Goal: Information Seeking & Learning: Learn about a topic

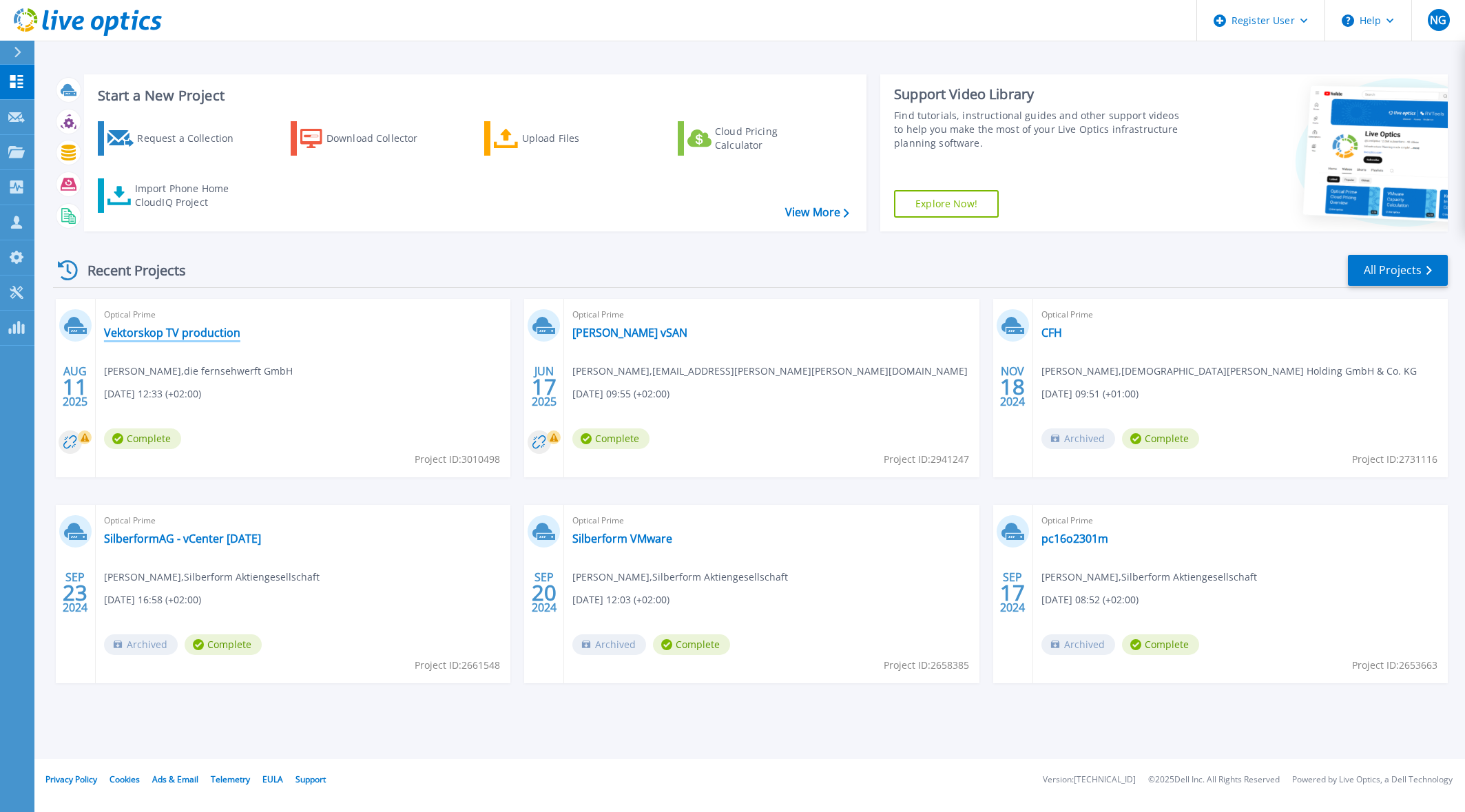
click at [173, 335] on link "Vektorskop TV production" at bounding box center [173, 333] width 137 height 14
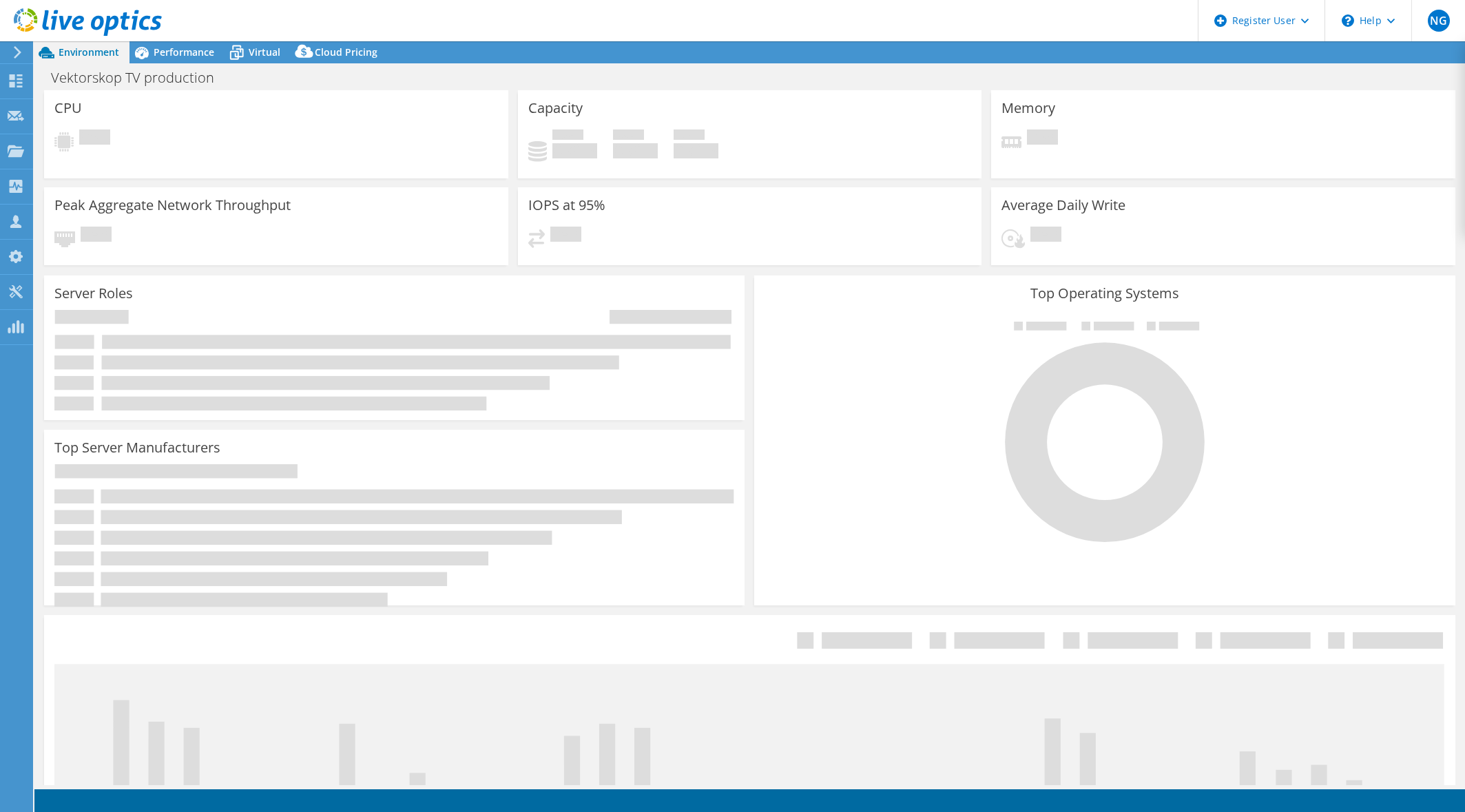
select select "USD"
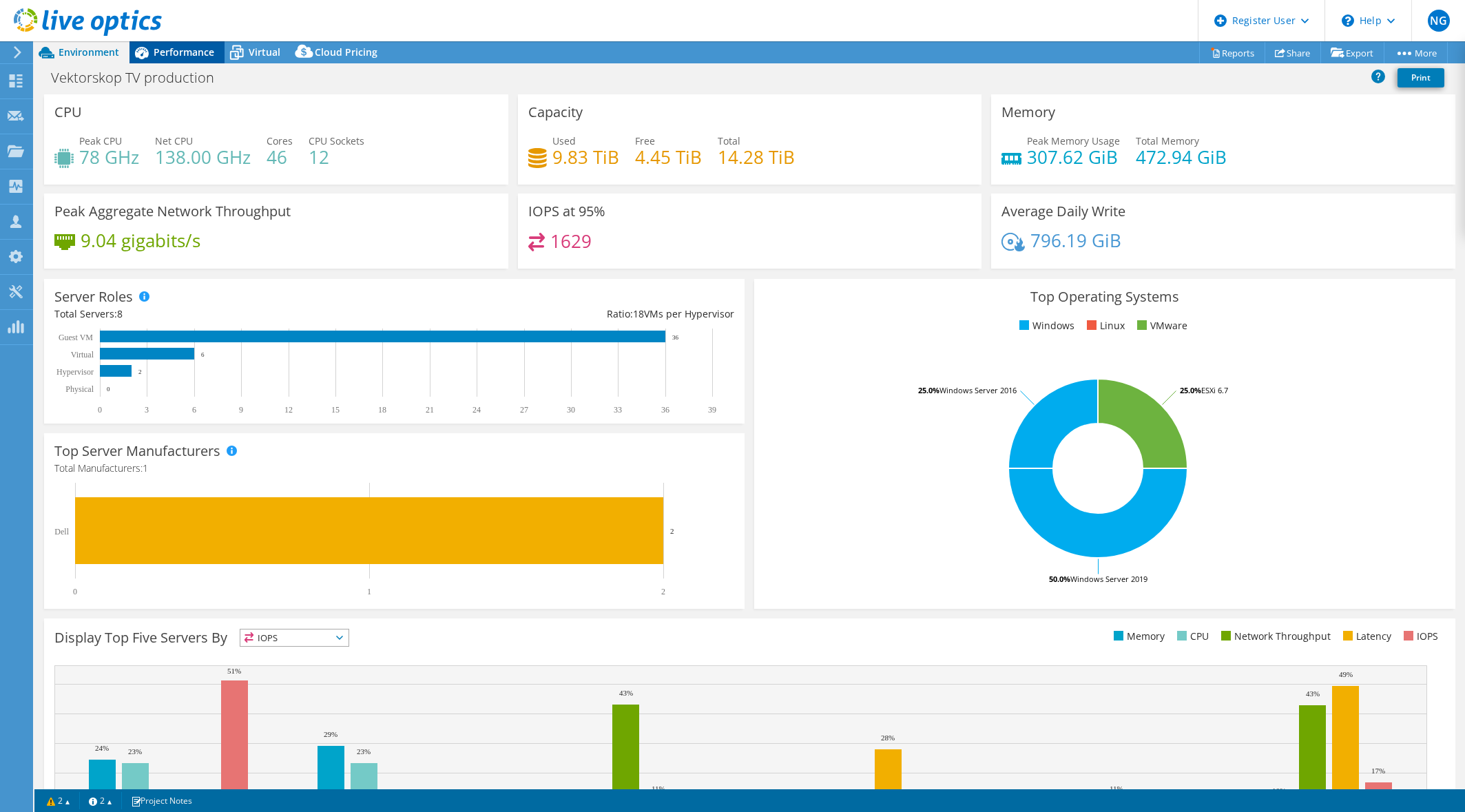
click at [161, 49] on span "Performance" at bounding box center [184, 52] width 61 height 13
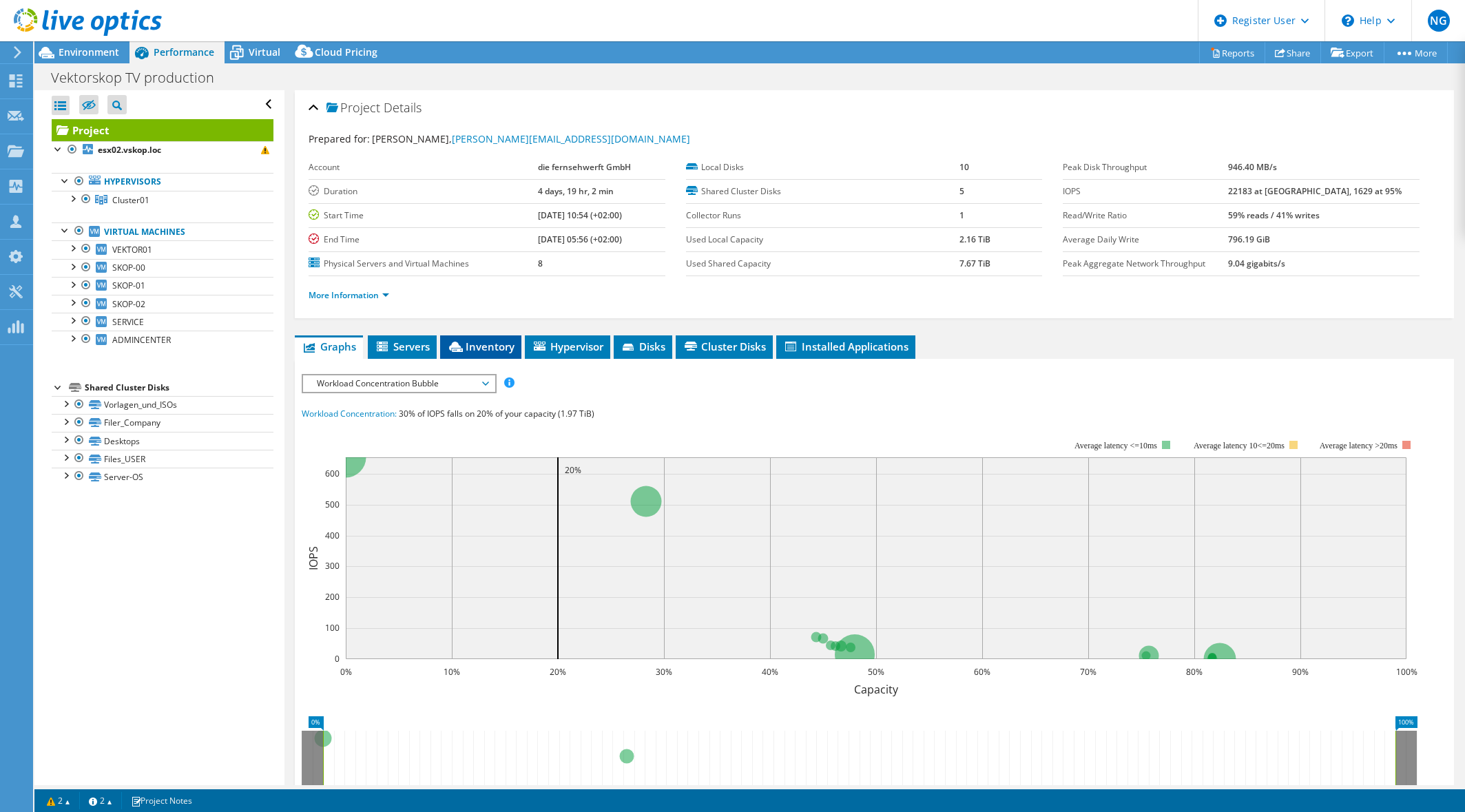
click at [482, 352] on span "Inventory" at bounding box center [481, 346] width 68 height 14
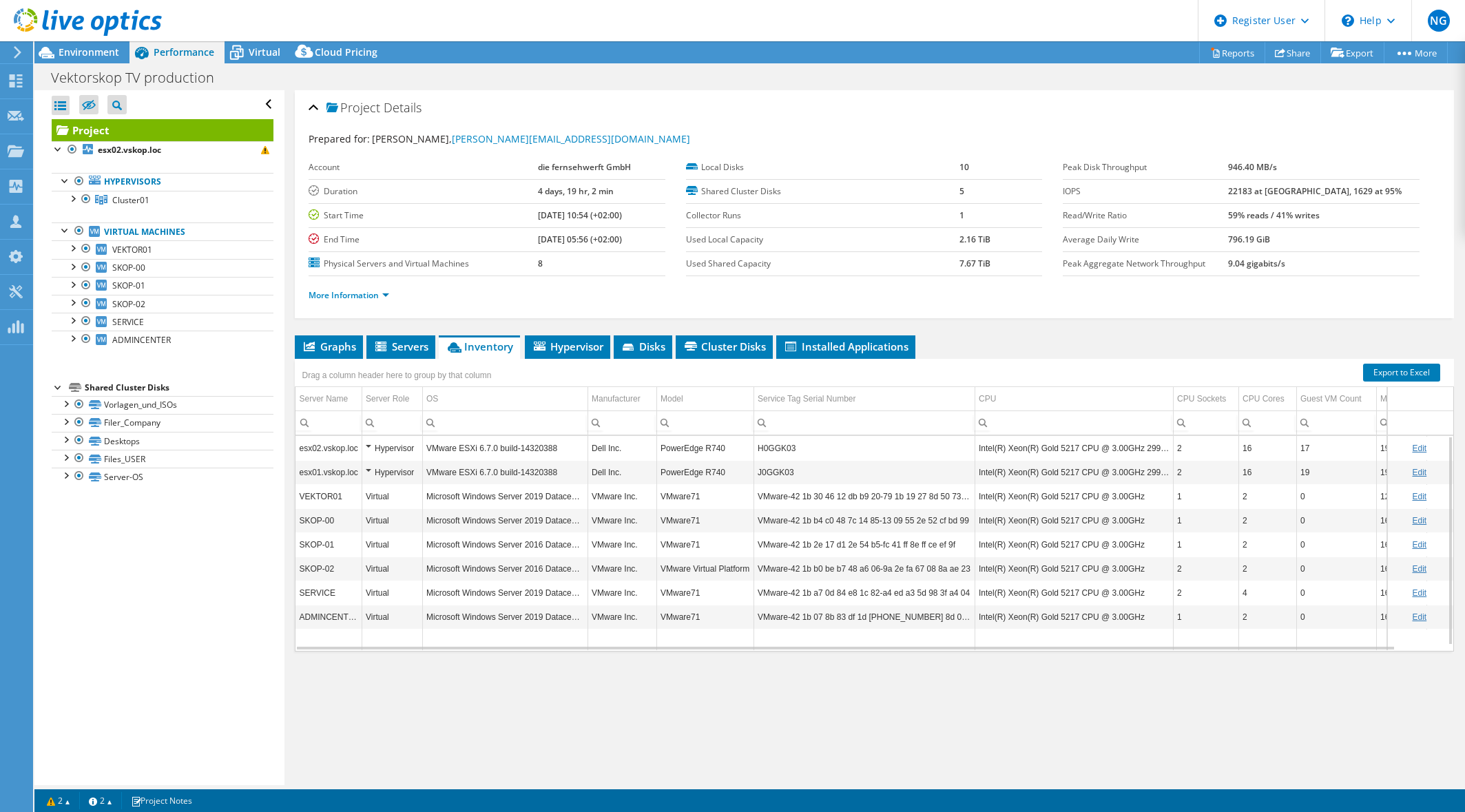
click at [369, 444] on div "Hypervisor" at bounding box center [392, 448] width 53 height 17
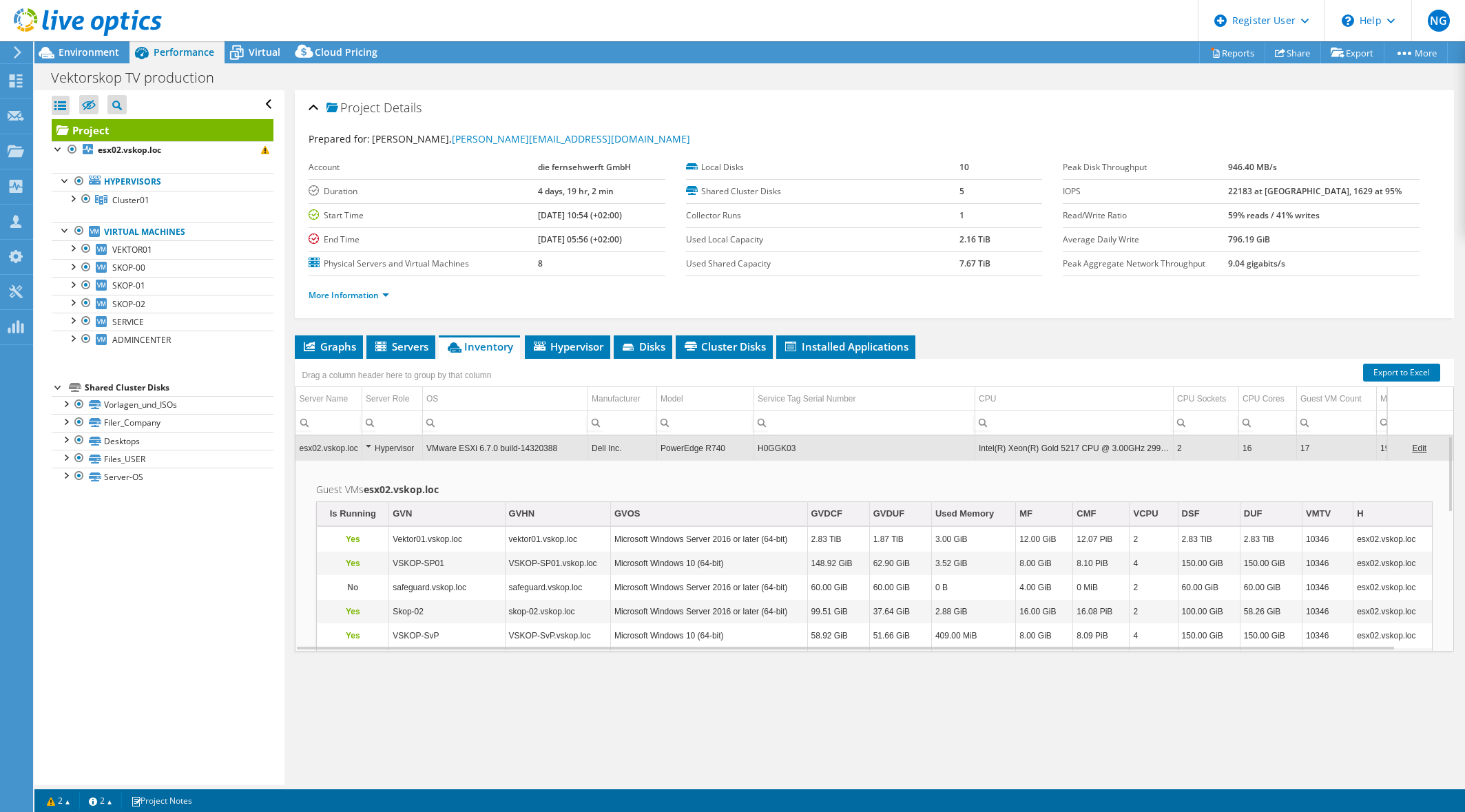
click at [369, 444] on div "Hypervisor" at bounding box center [392, 448] width 53 height 17
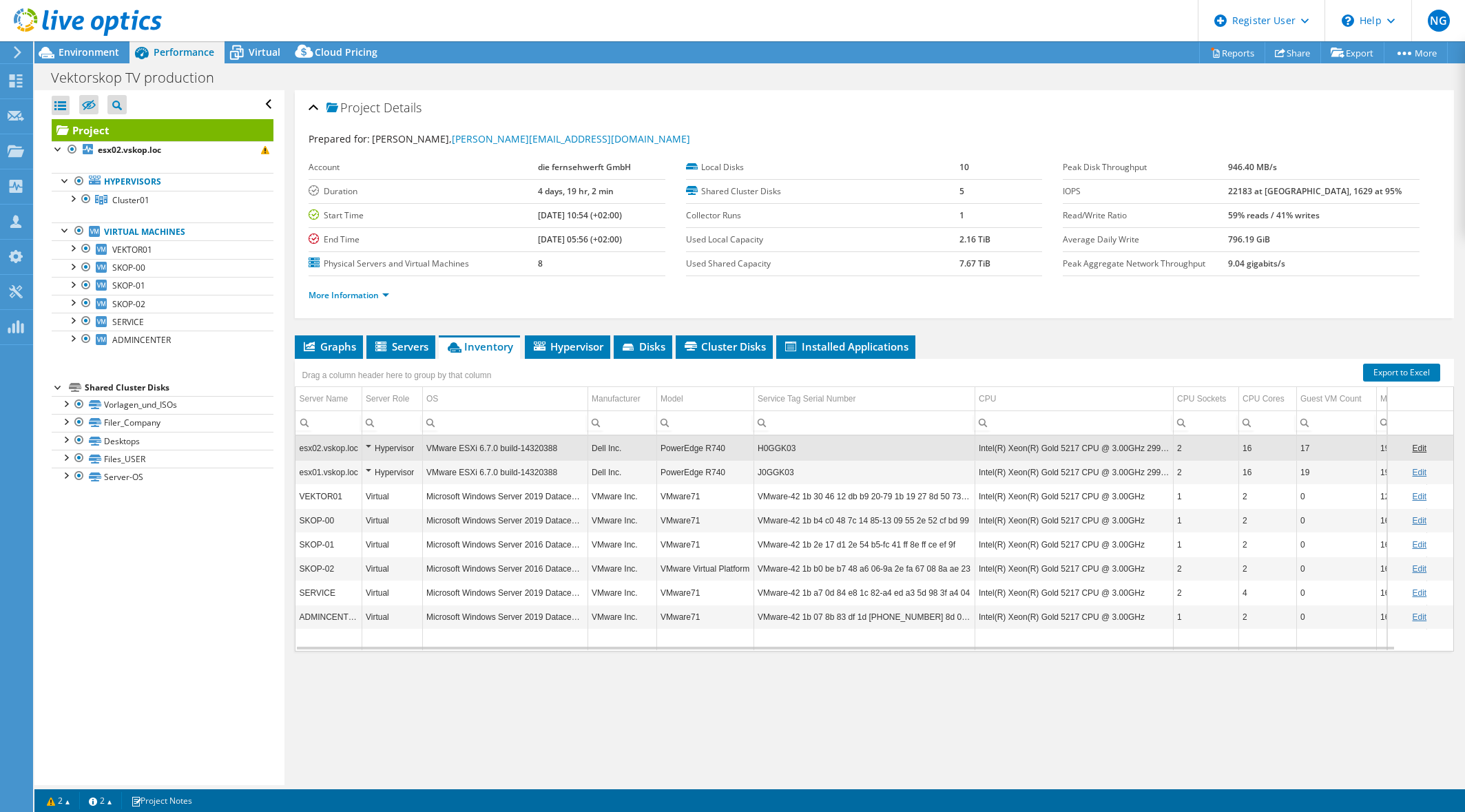
click at [369, 444] on div "Hypervisor" at bounding box center [392, 448] width 53 height 17
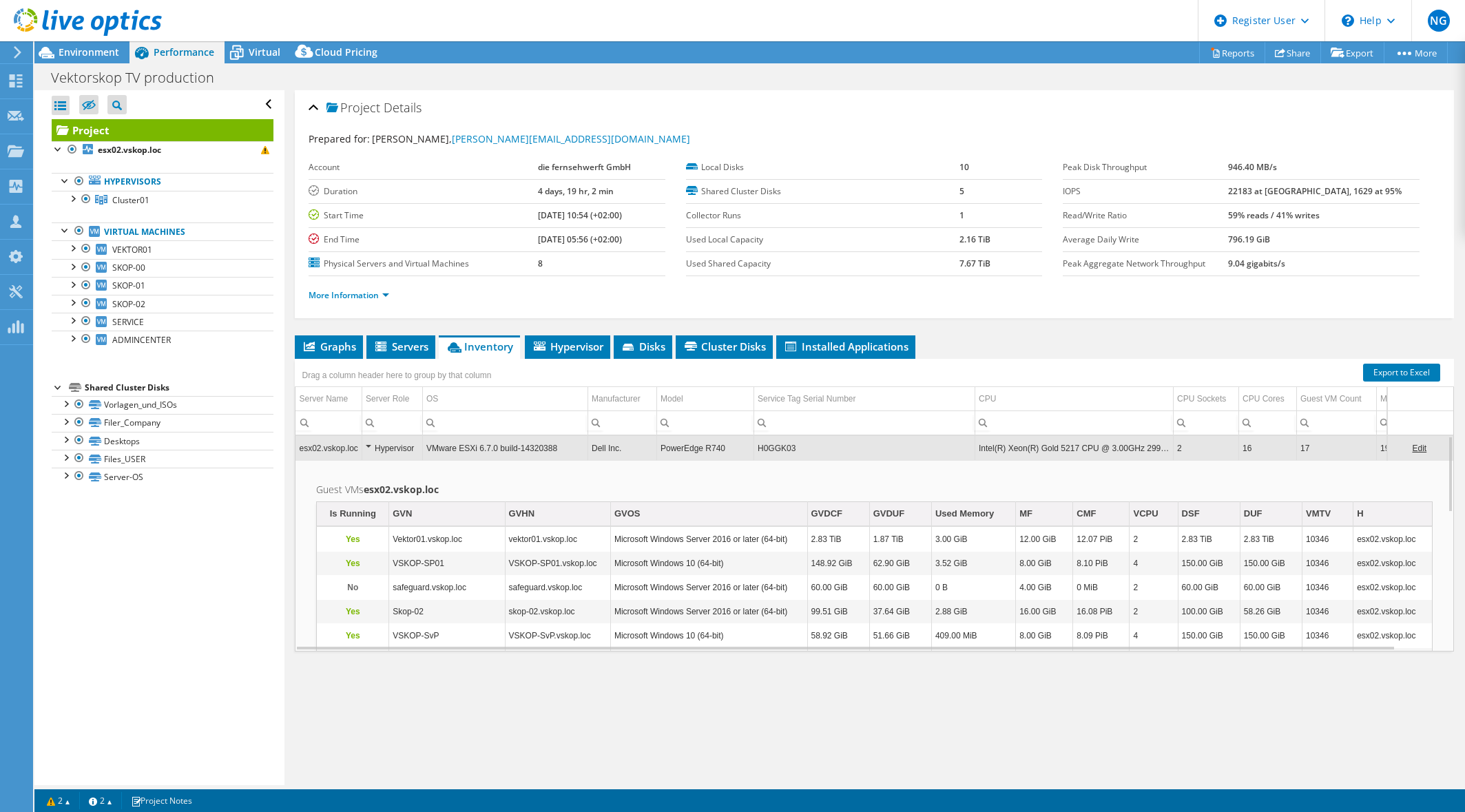
click at [369, 444] on div "Hypervisor" at bounding box center [392, 448] width 53 height 17
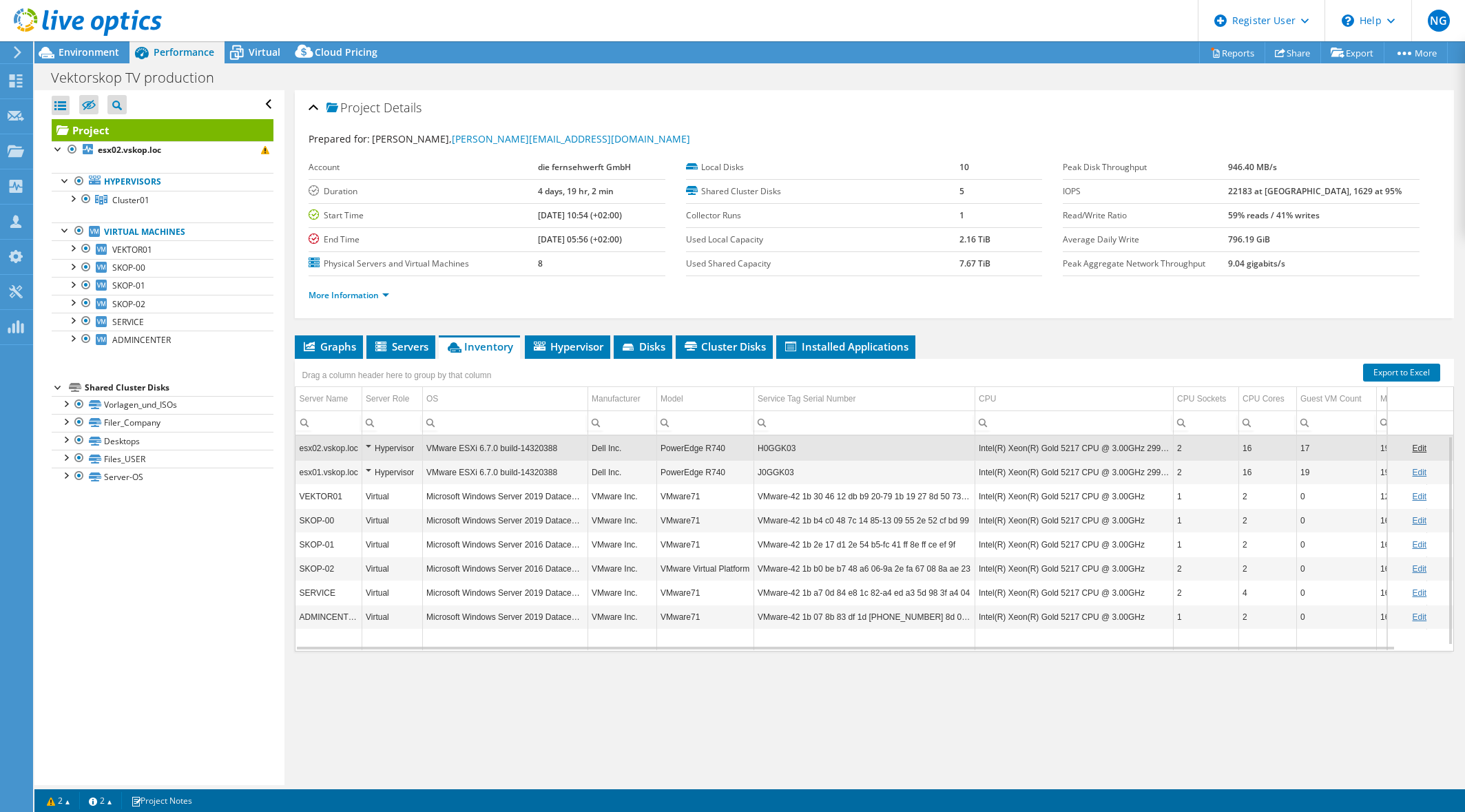
click at [369, 446] on div "Hypervisor" at bounding box center [392, 448] width 53 height 17
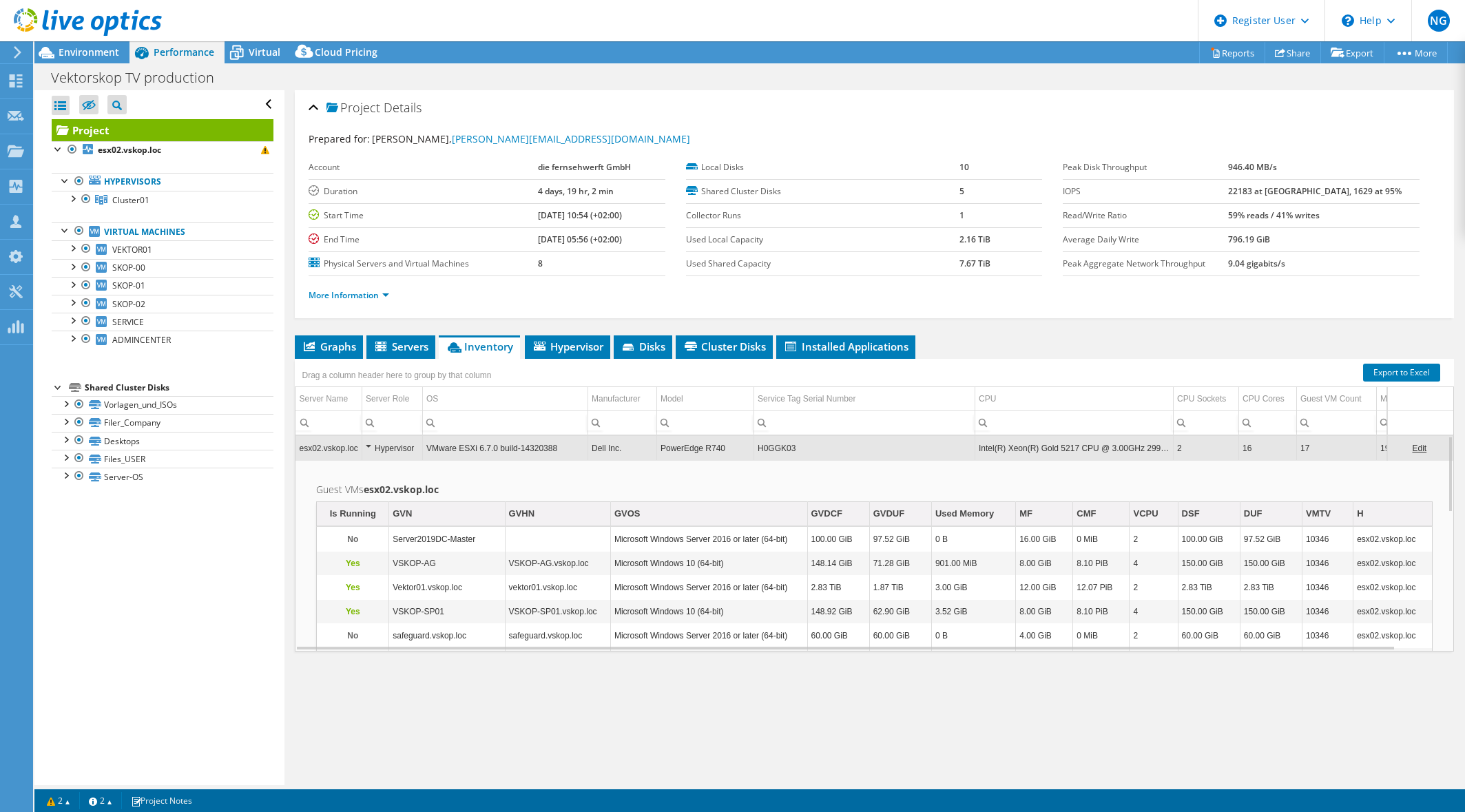
click at [369, 446] on div "Hypervisor" at bounding box center [392, 448] width 53 height 17
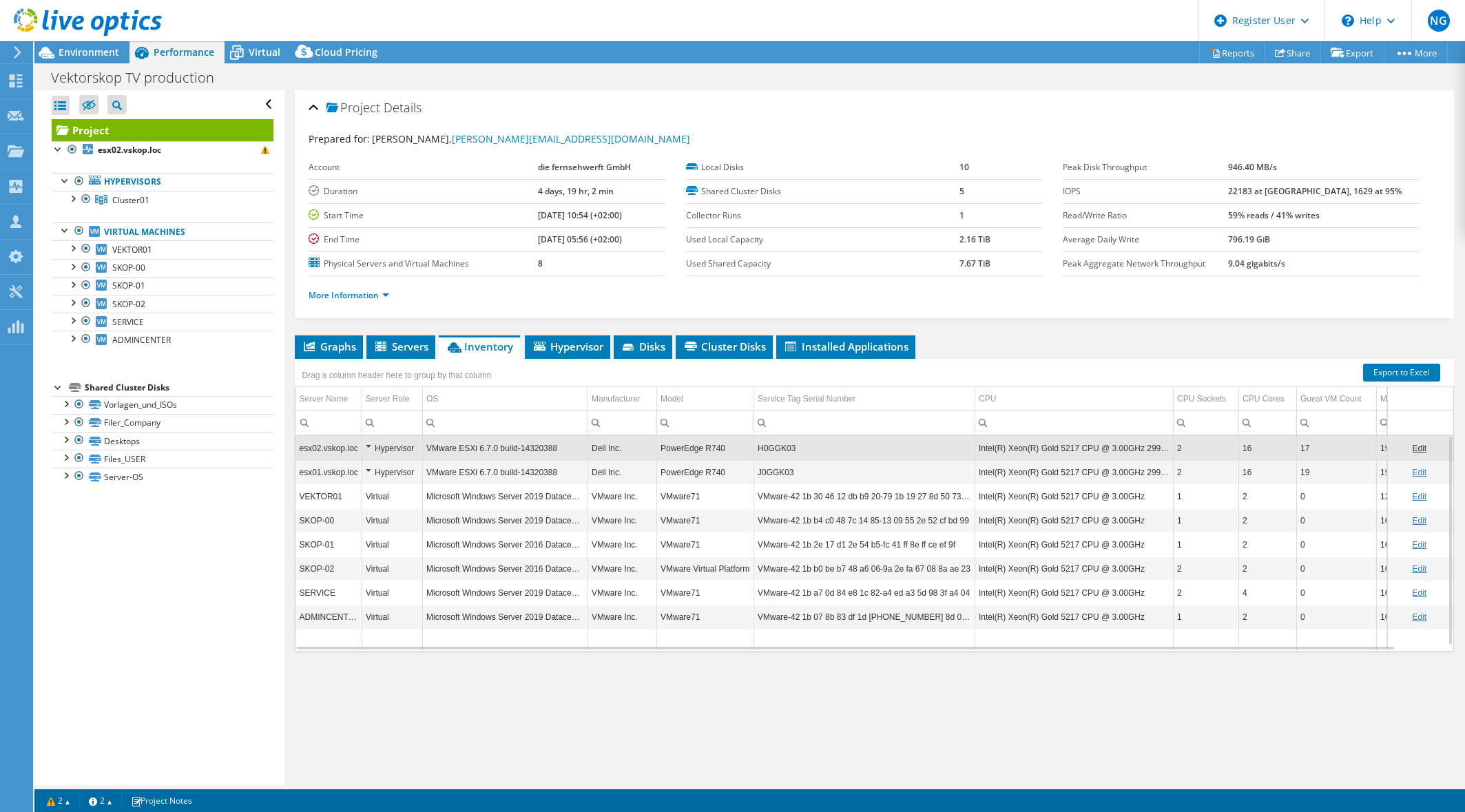
click at [351, 499] on td "VEKTOR01" at bounding box center [328, 496] width 66 height 24
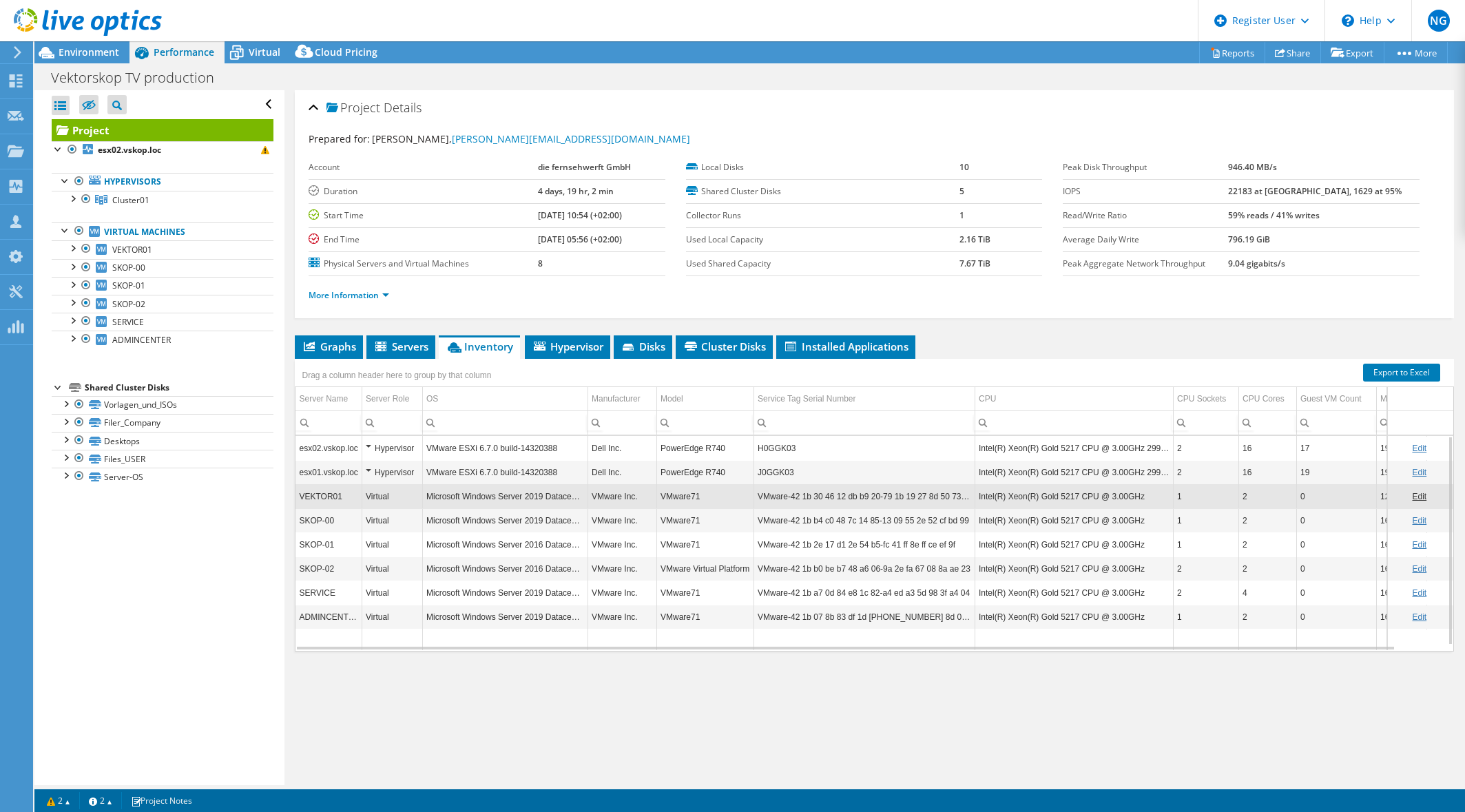
click at [486, 516] on td "Microsoft Windows Server 2019 Datacenter" at bounding box center [504, 520] width 165 height 24
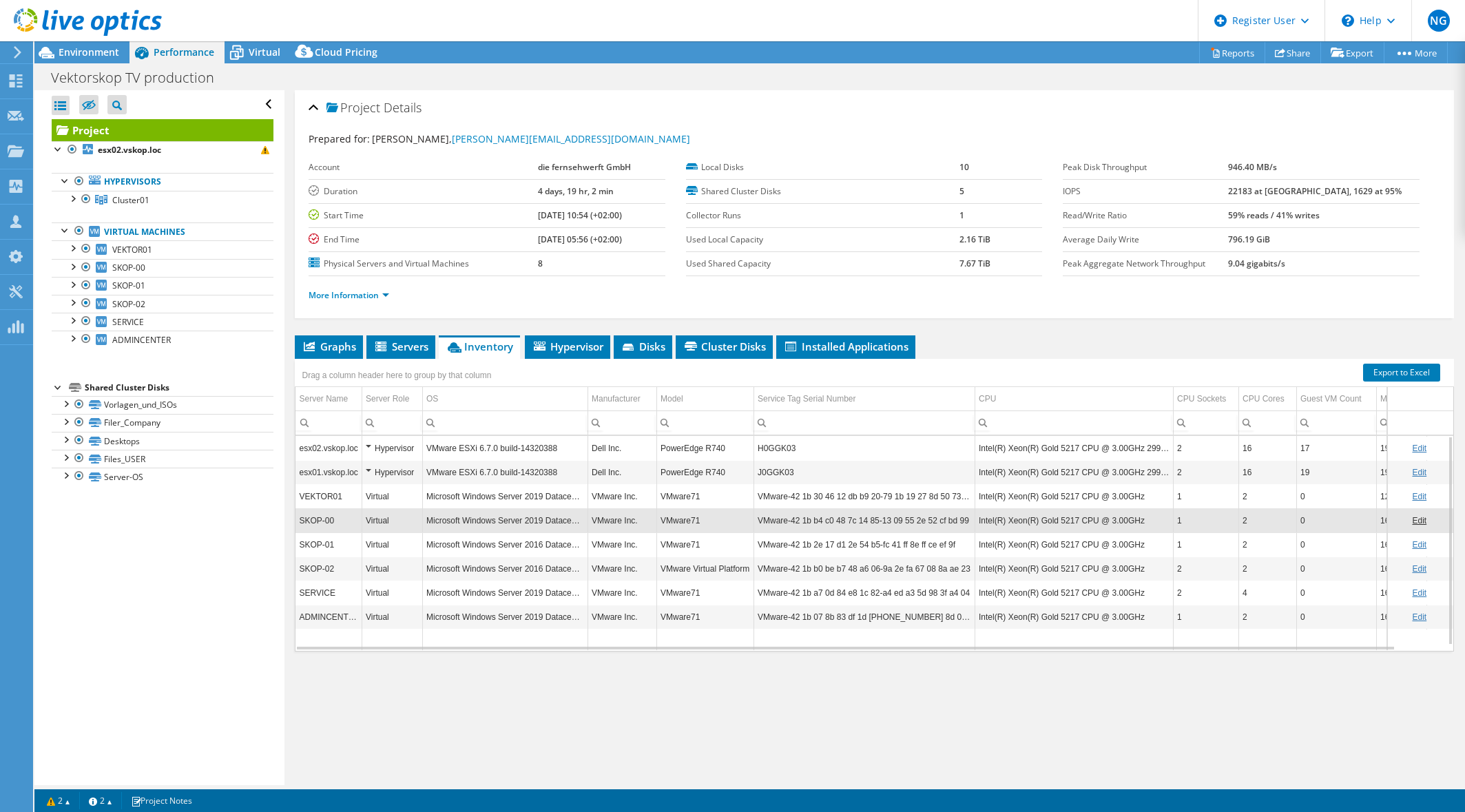
click at [487, 543] on td "Microsoft Windows Server 2016 Datacenter" at bounding box center [504, 544] width 165 height 24
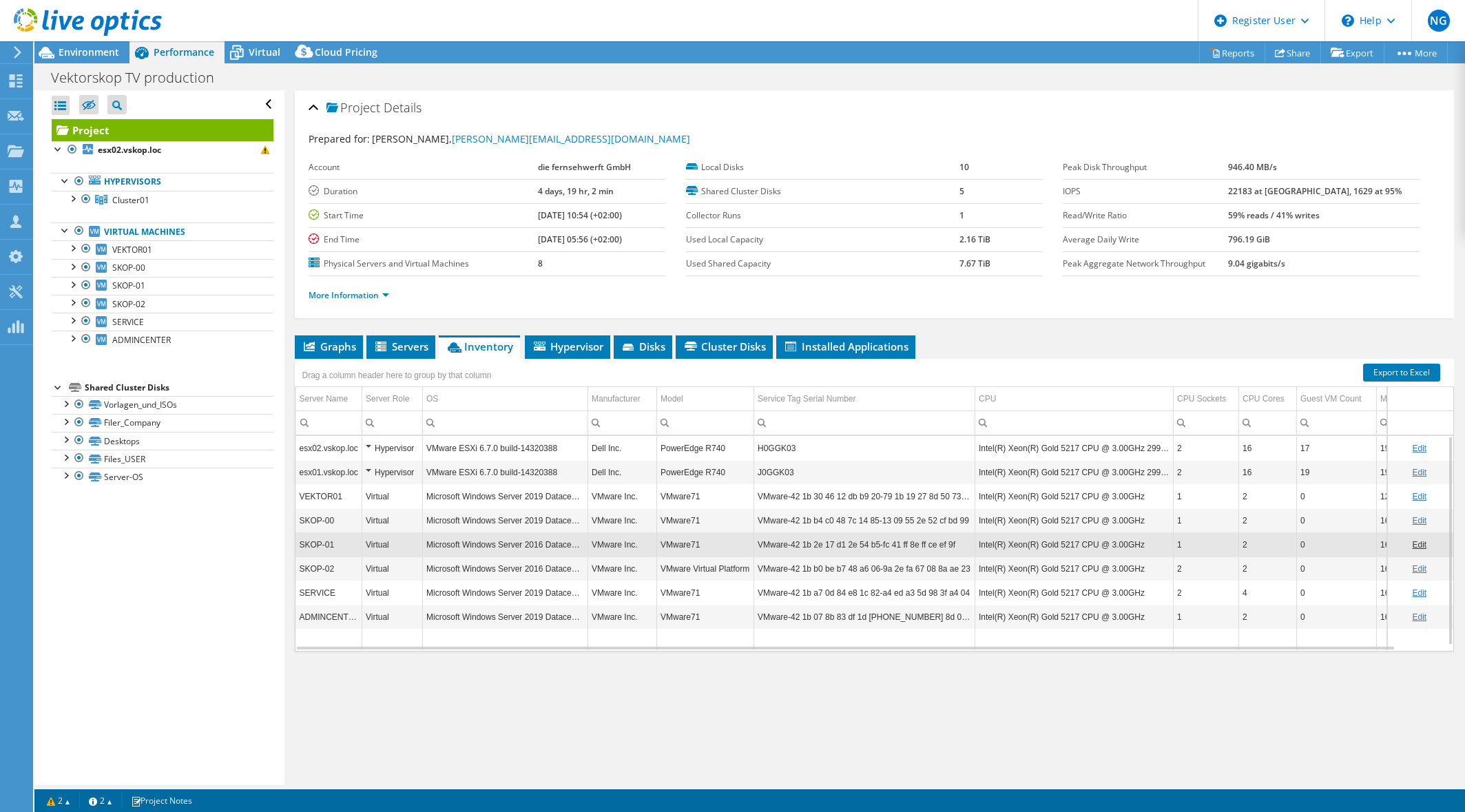
click at [484, 562] on td "Microsoft Windows Server 2016 Datacenter" at bounding box center [504, 568] width 165 height 24
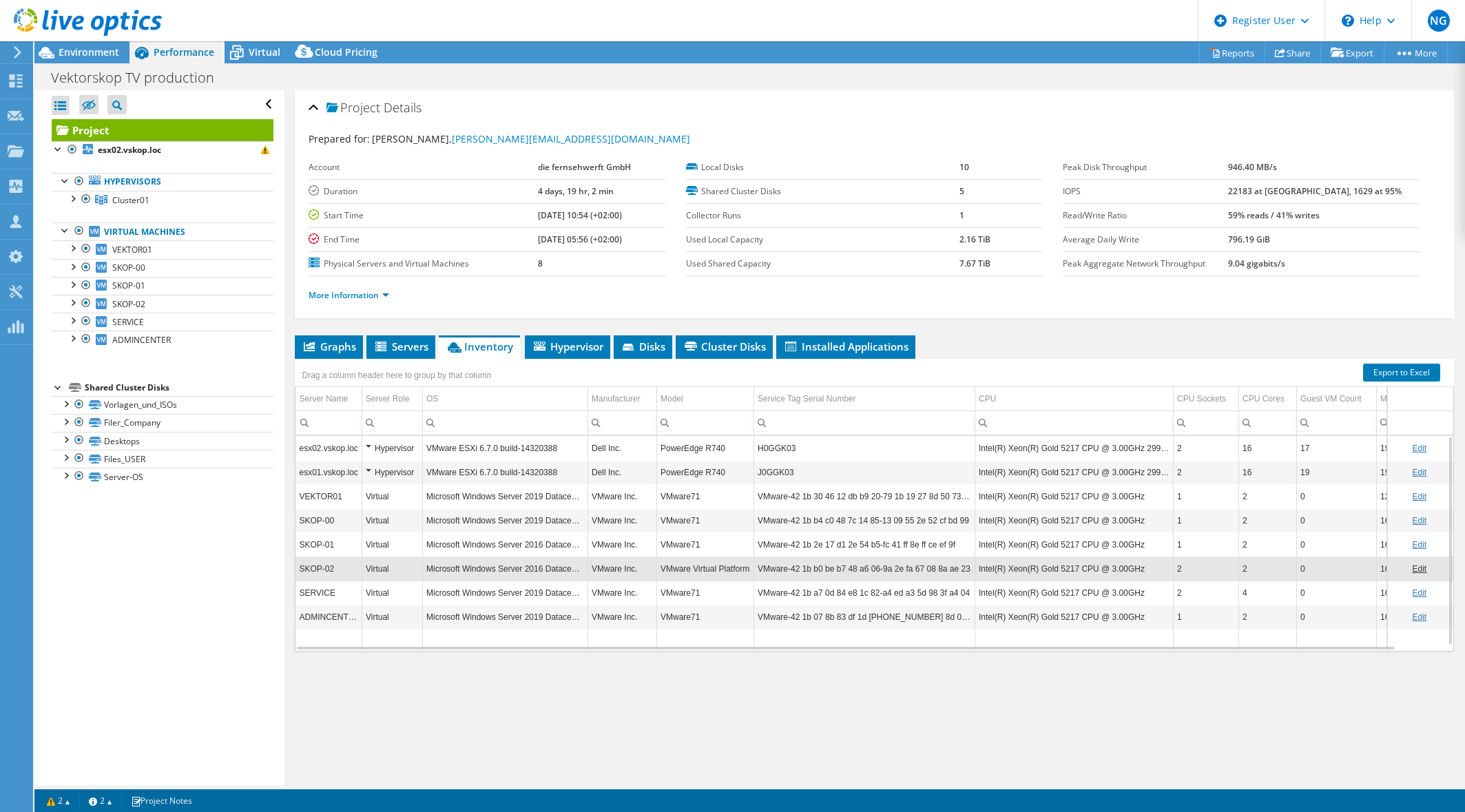
click at [481, 589] on td "Microsoft Windows Server 2019 Datacenter" at bounding box center [504, 592] width 165 height 24
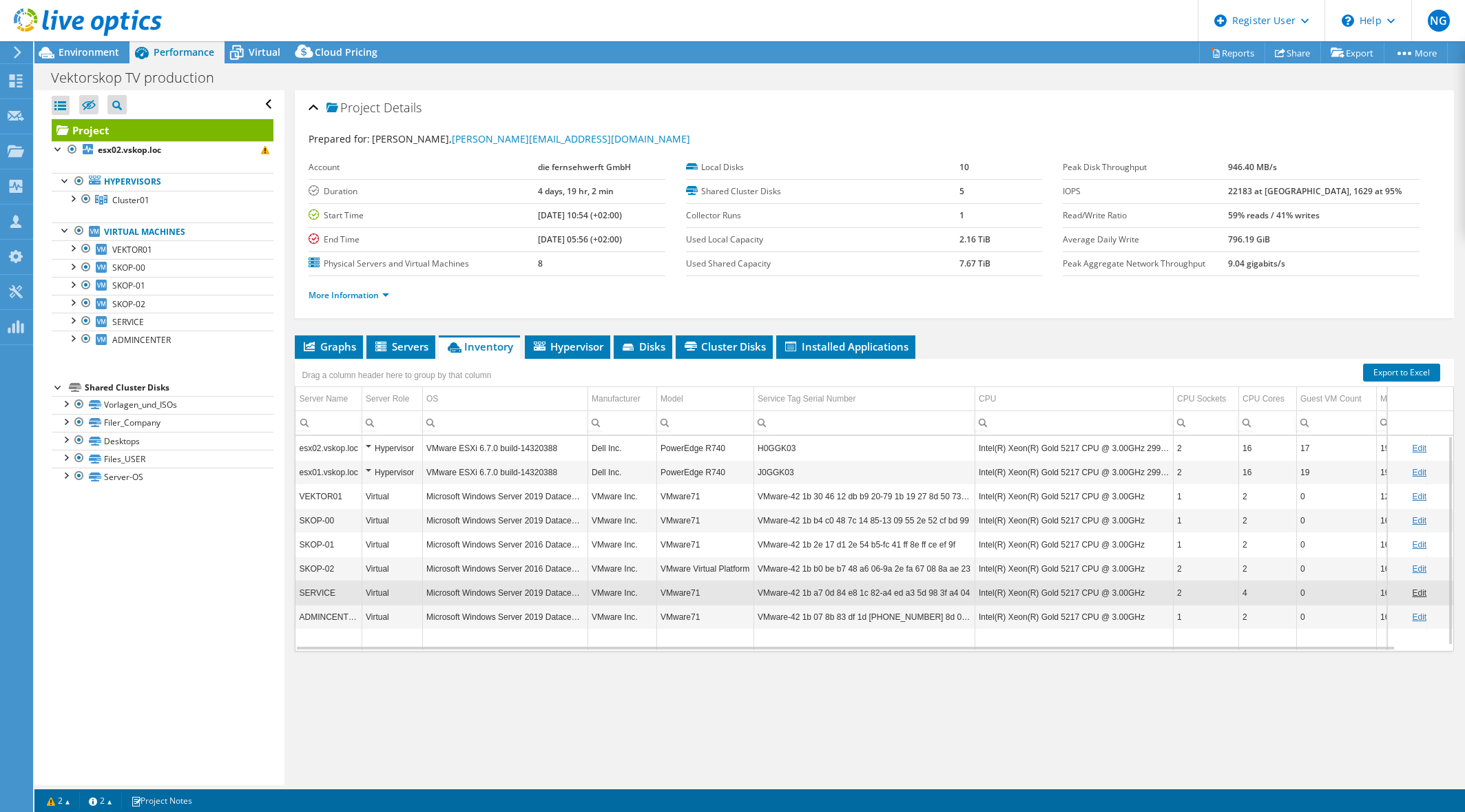
click at [480, 609] on td "Microsoft Windows Server 2019 Datacenter" at bounding box center [504, 617] width 165 height 24
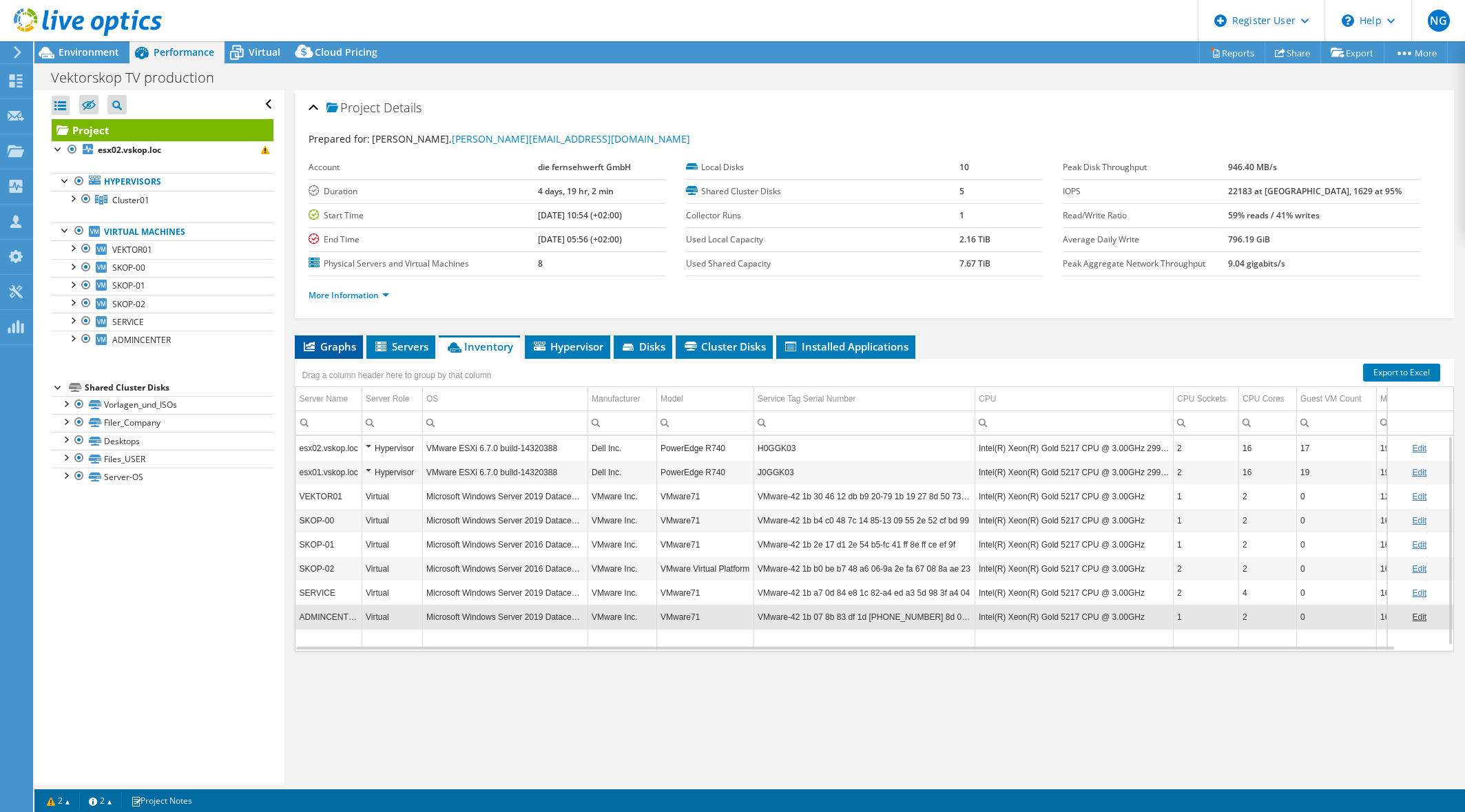
click at [347, 349] on span "Graphs" at bounding box center [329, 346] width 54 height 14
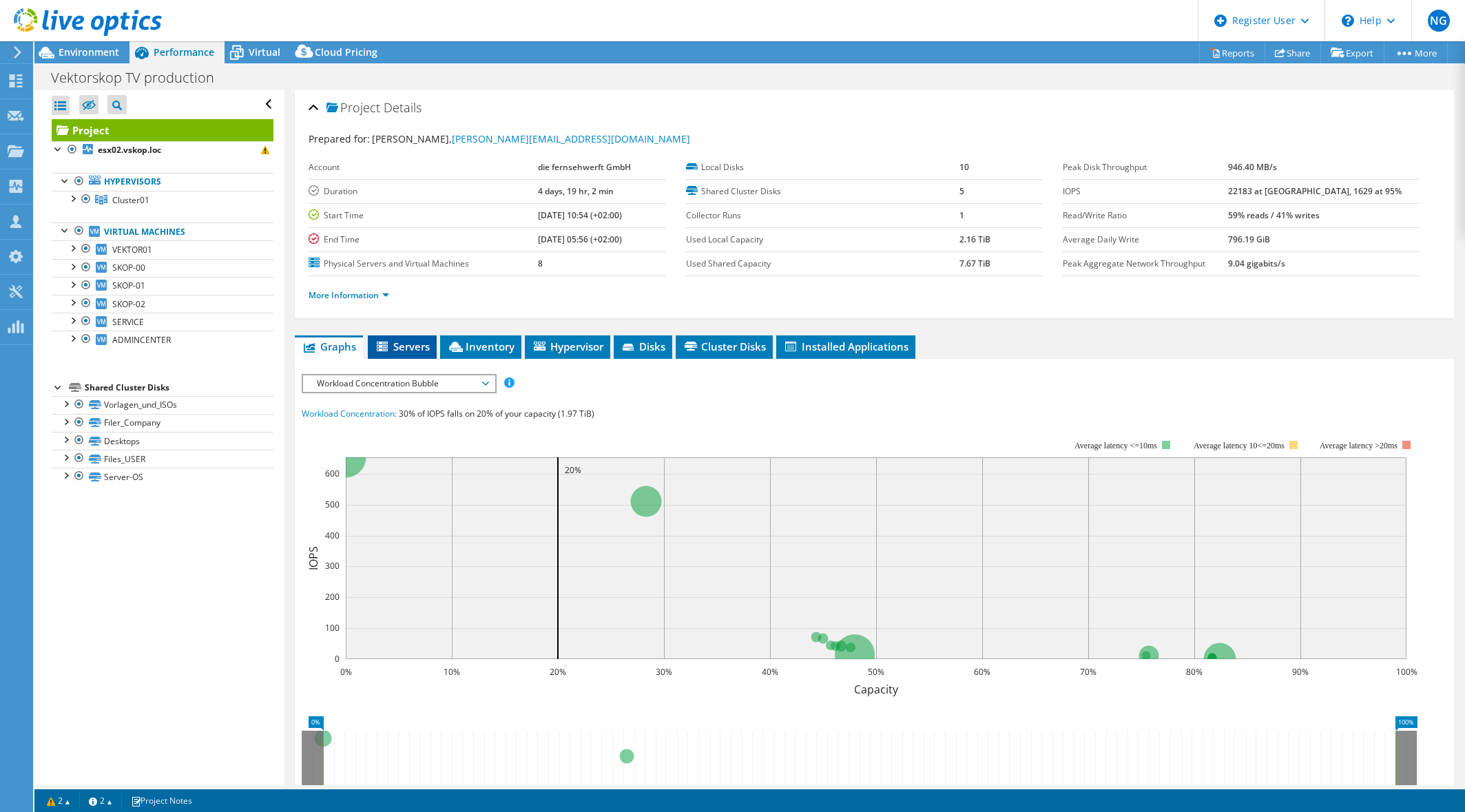
click at [378, 349] on icon at bounding box center [382, 346] width 11 height 10
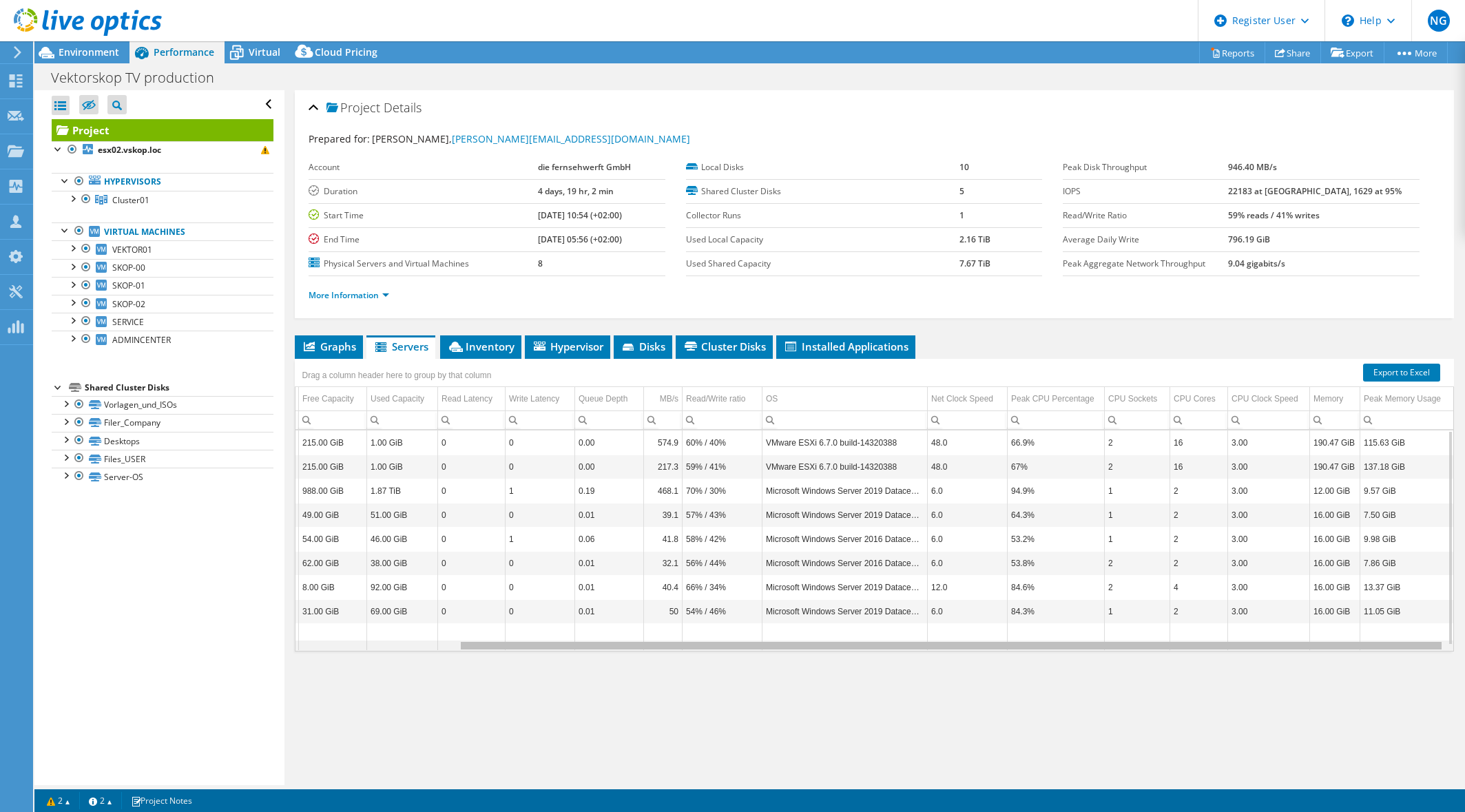
scroll to position [0, 184]
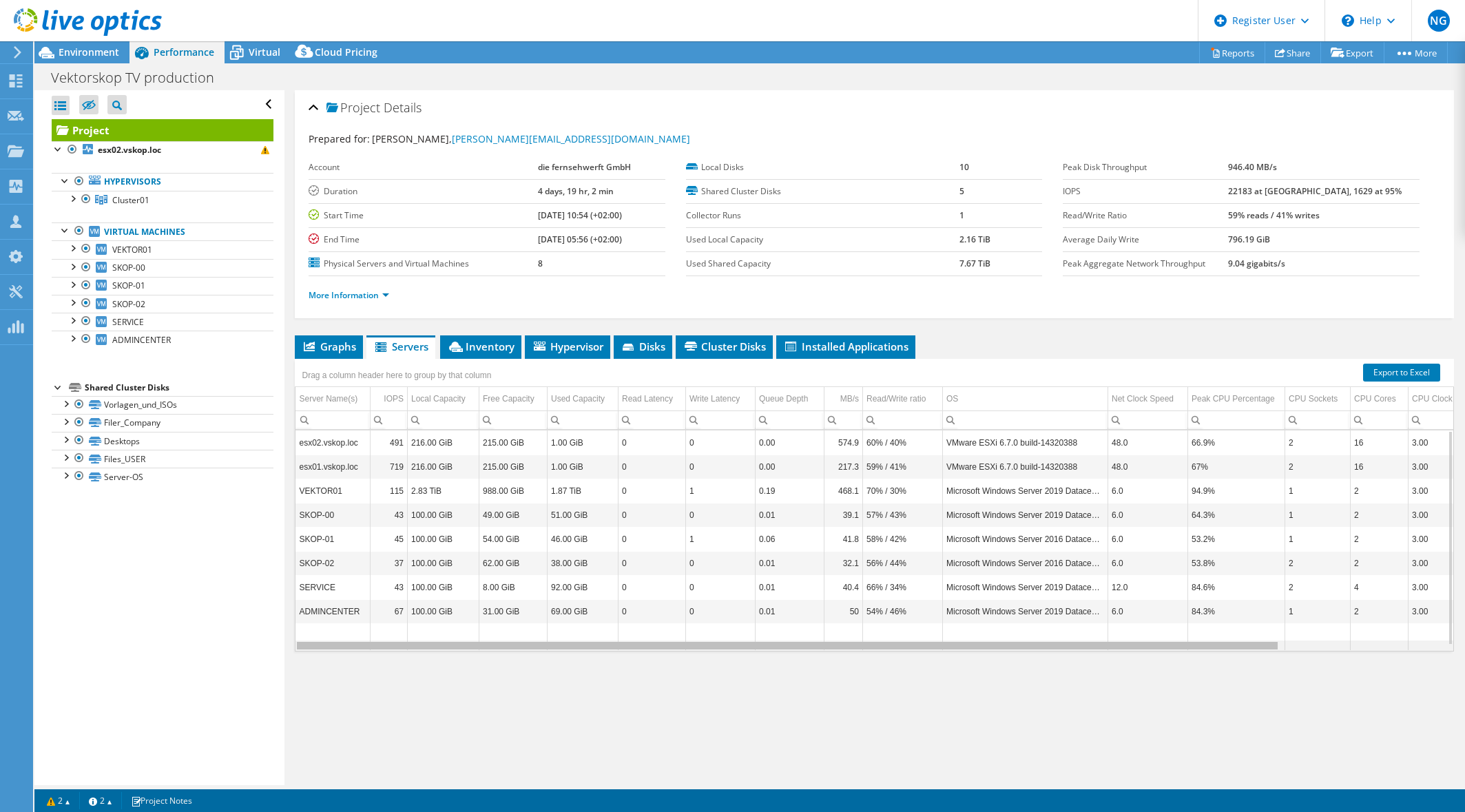
drag, startPoint x: 1205, startPoint y: 648, endPoint x: 775, endPoint y: 523, distance: 447.8
click at [981, 627] on body "NG Dell User Nico Gaebel Nico.Gaebel@dell.com Dell My Profile Log Out \n Help E…" at bounding box center [732, 406] width 1465 height 812
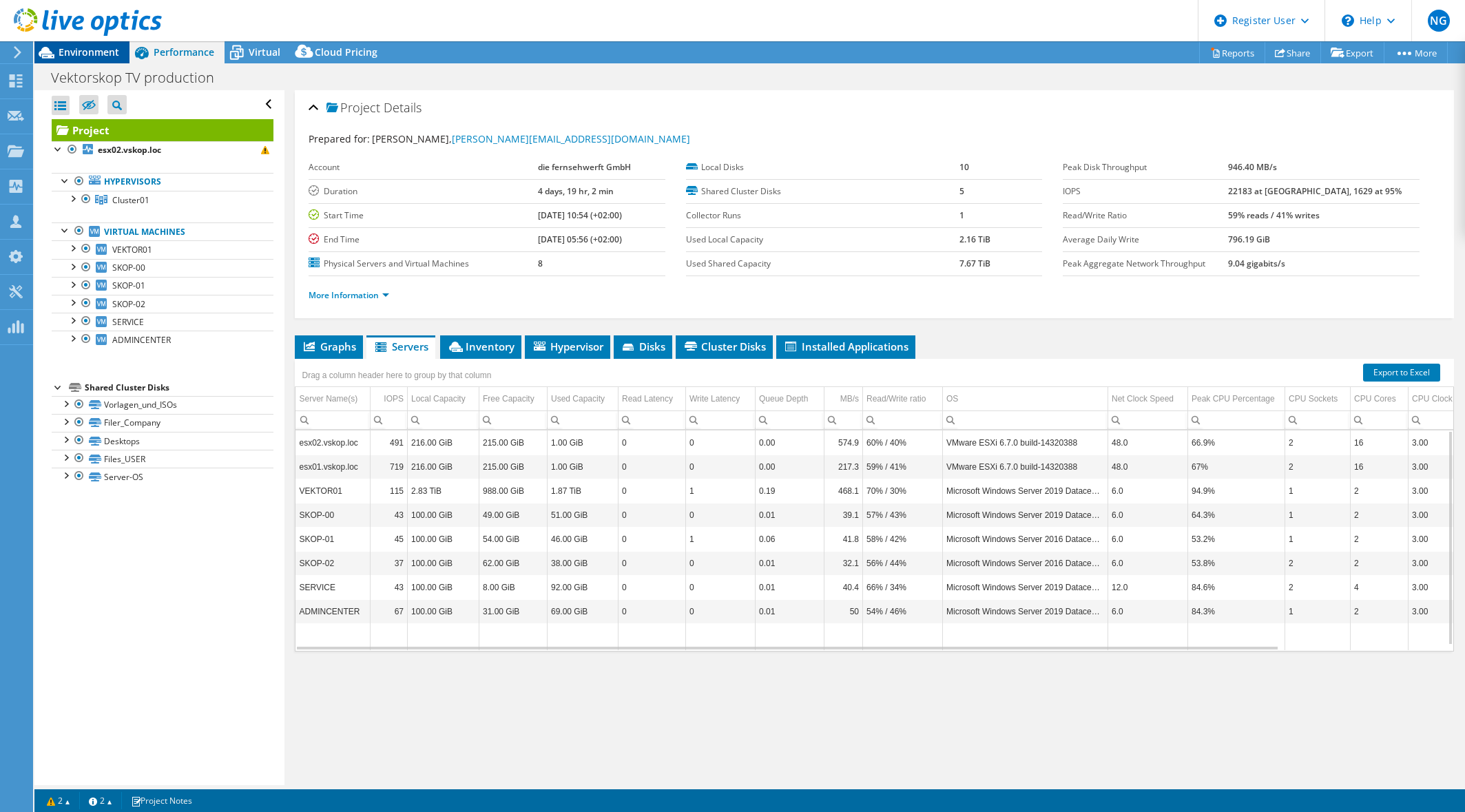
click at [115, 57] on span "Environment" at bounding box center [89, 52] width 61 height 13
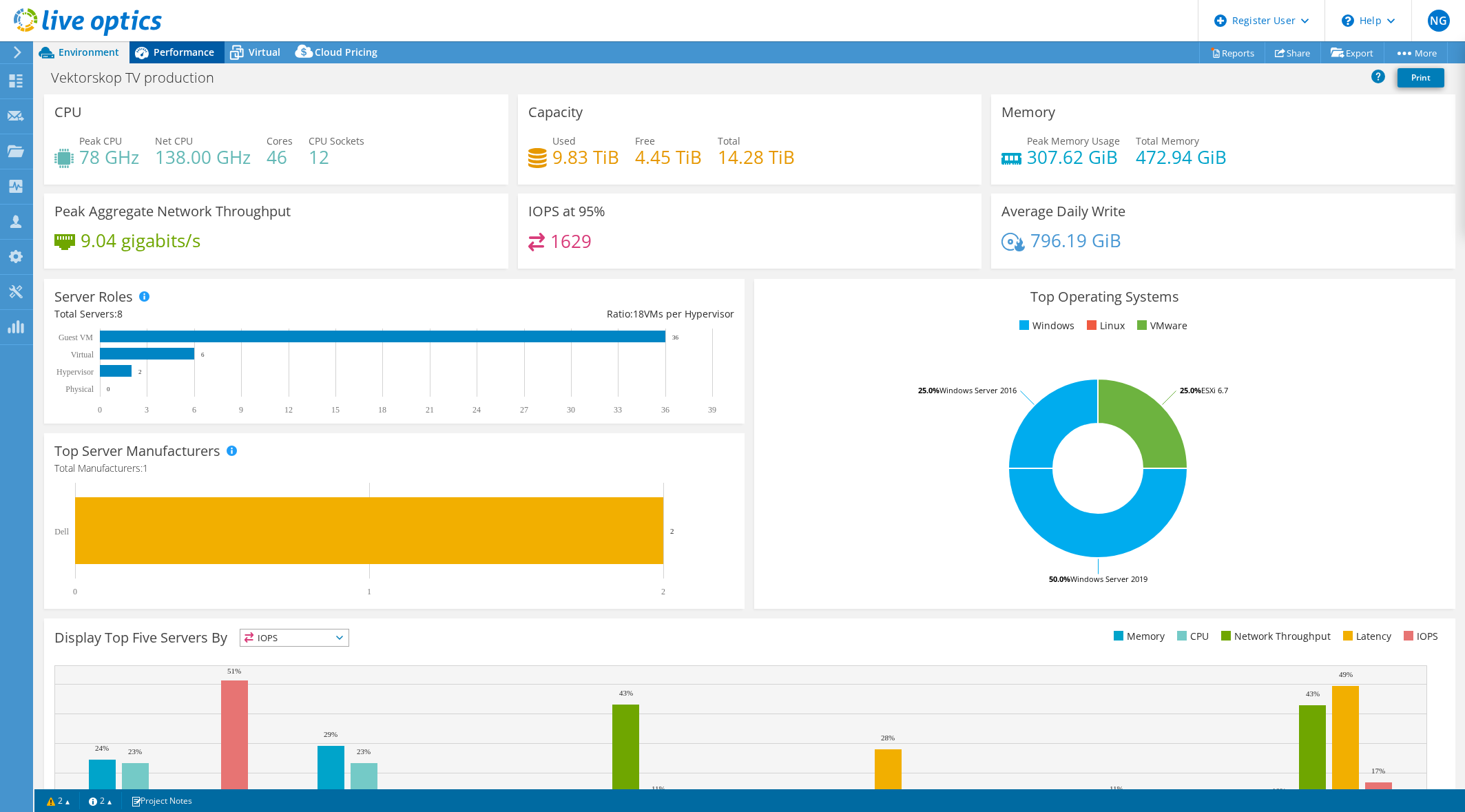
click at [173, 55] on span "Performance" at bounding box center [184, 52] width 61 height 13
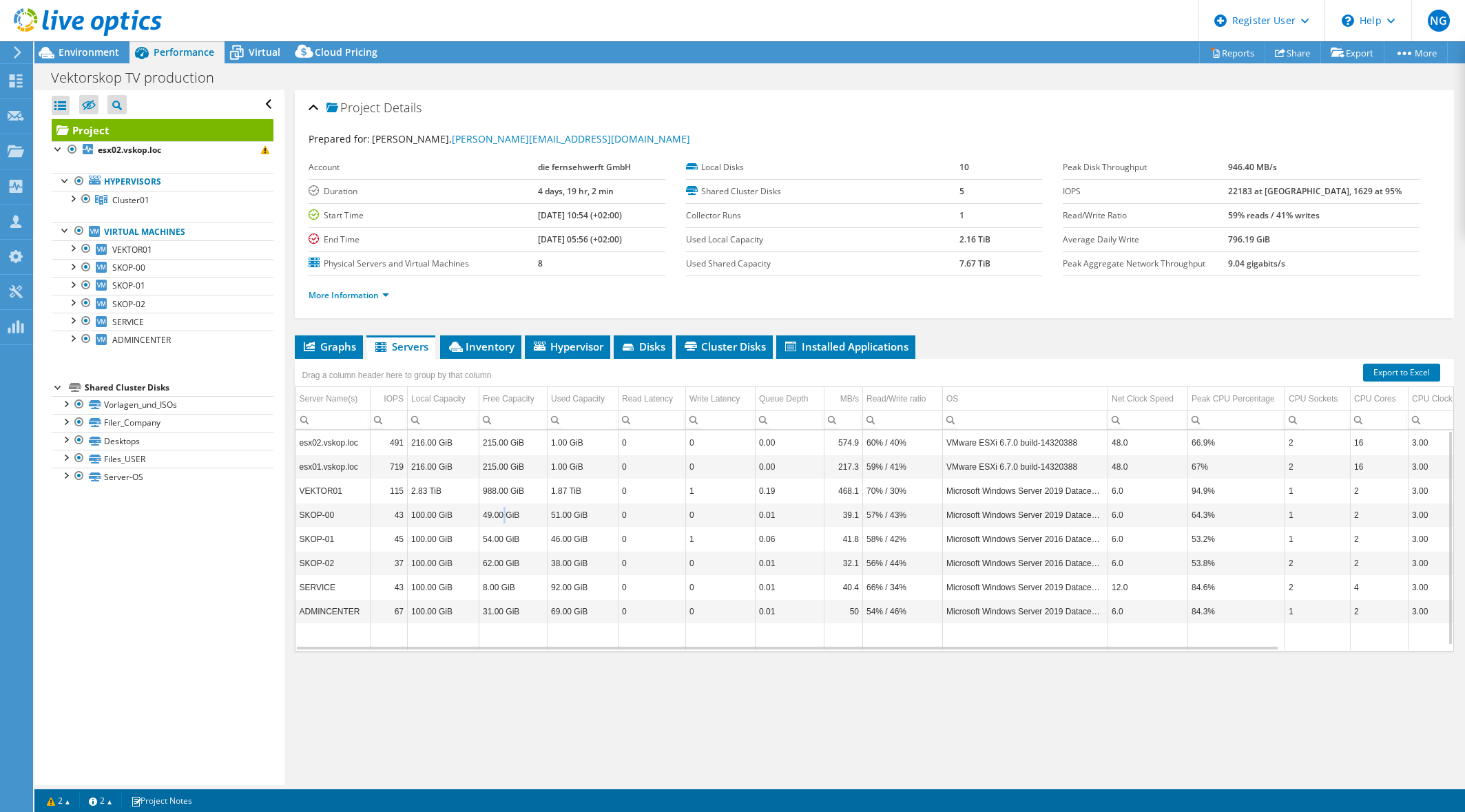
click at [504, 517] on td "49.00 GiB" at bounding box center [513, 515] width 68 height 24
click at [742, 343] on span "Cluster Disks" at bounding box center [725, 346] width 84 height 14
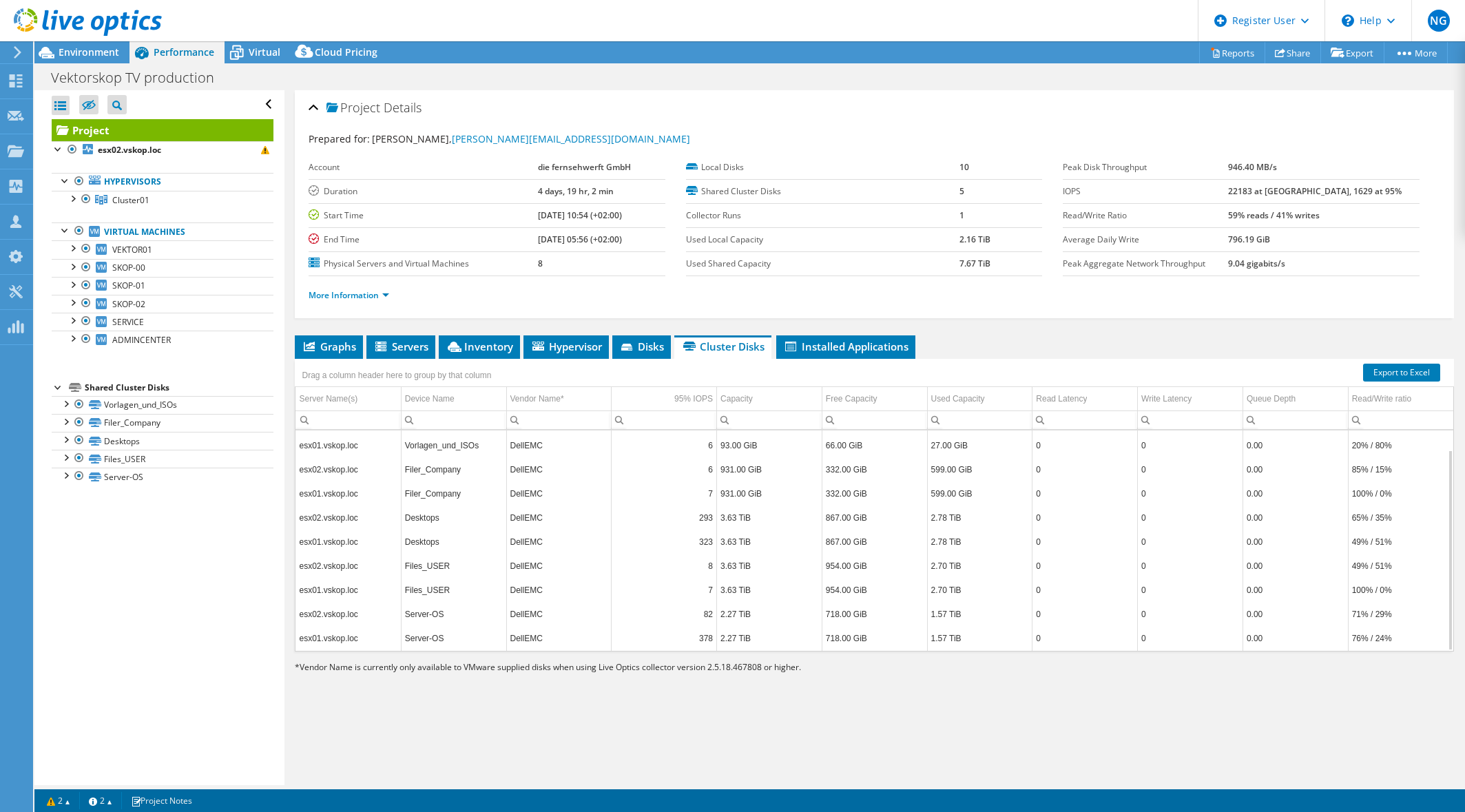
scroll to position [0, 0]
click at [333, 342] on span "Graphs" at bounding box center [329, 346] width 54 height 14
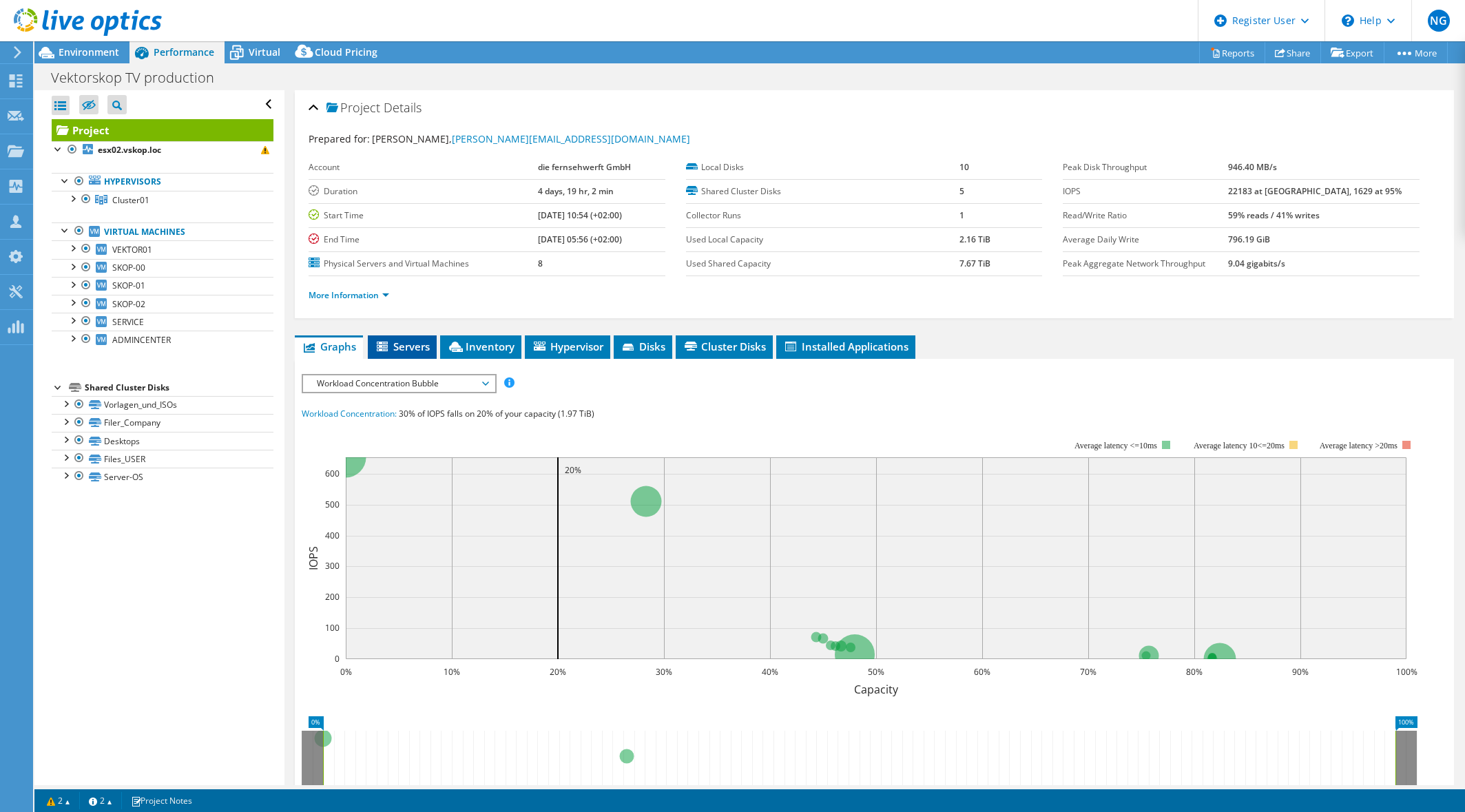
click at [426, 343] on span "Servers" at bounding box center [402, 346] width 55 height 14
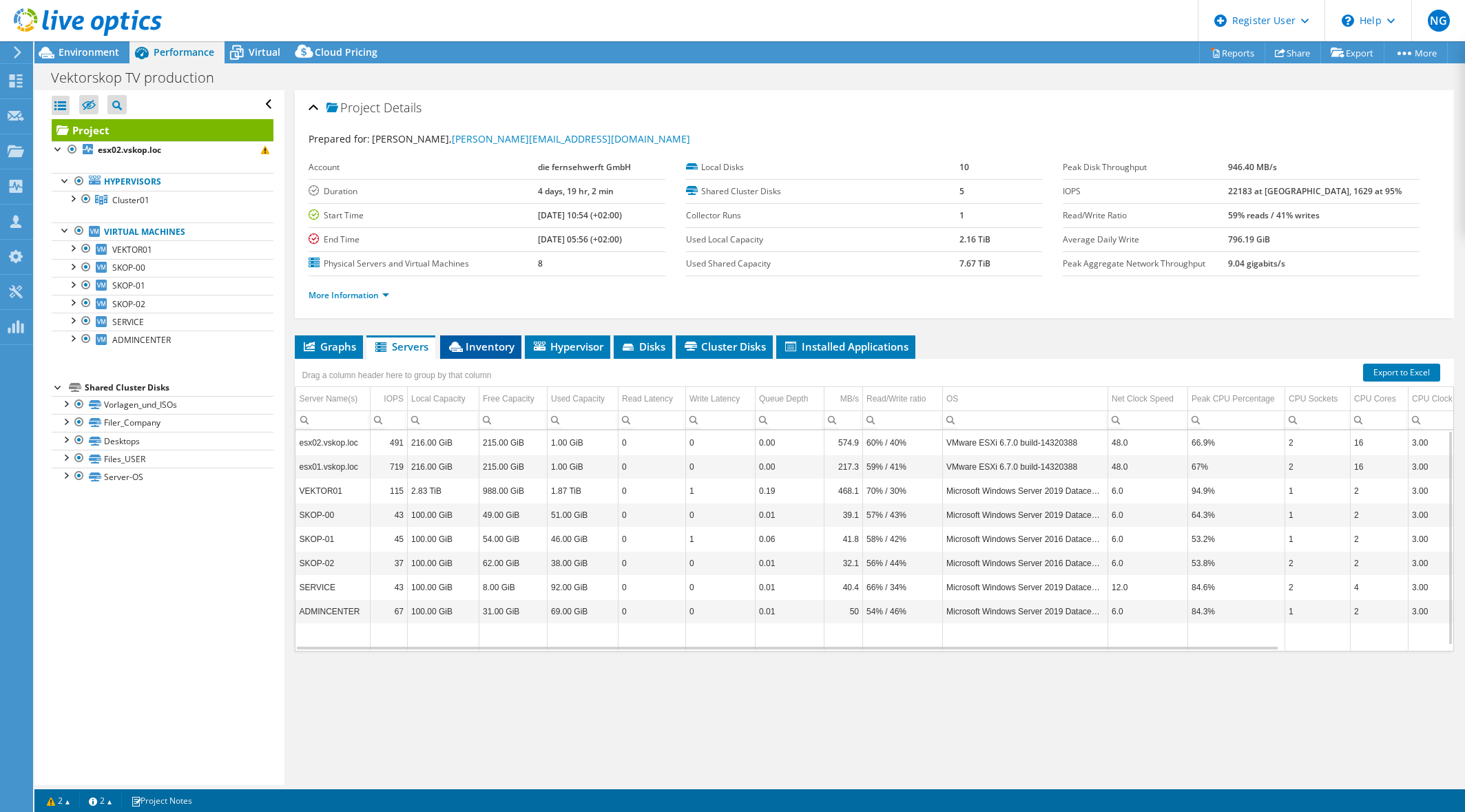
click at [499, 344] on span "Inventory" at bounding box center [481, 346] width 68 height 14
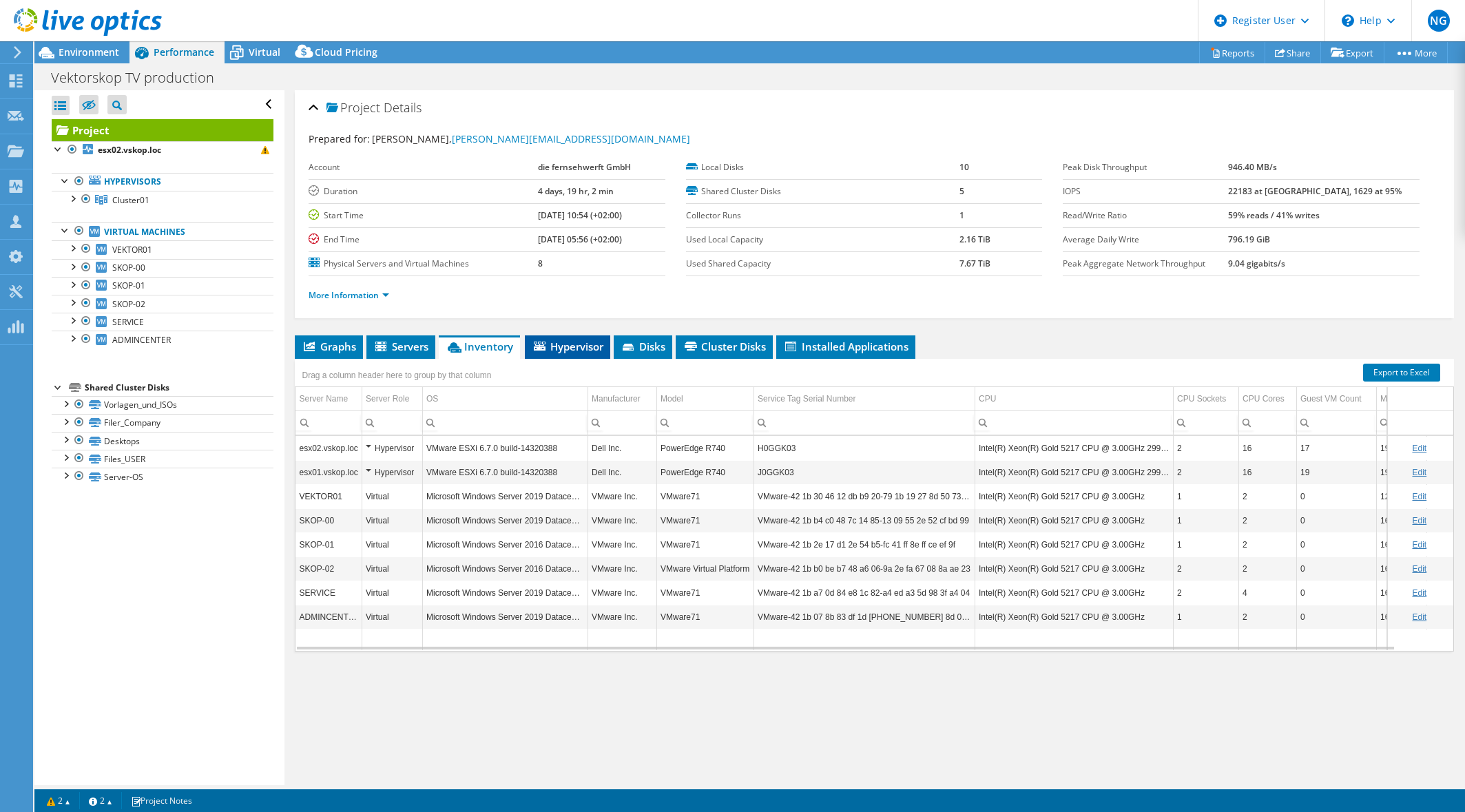
click at [602, 352] on span "Hypervisor" at bounding box center [568, 346] width 72 height 14
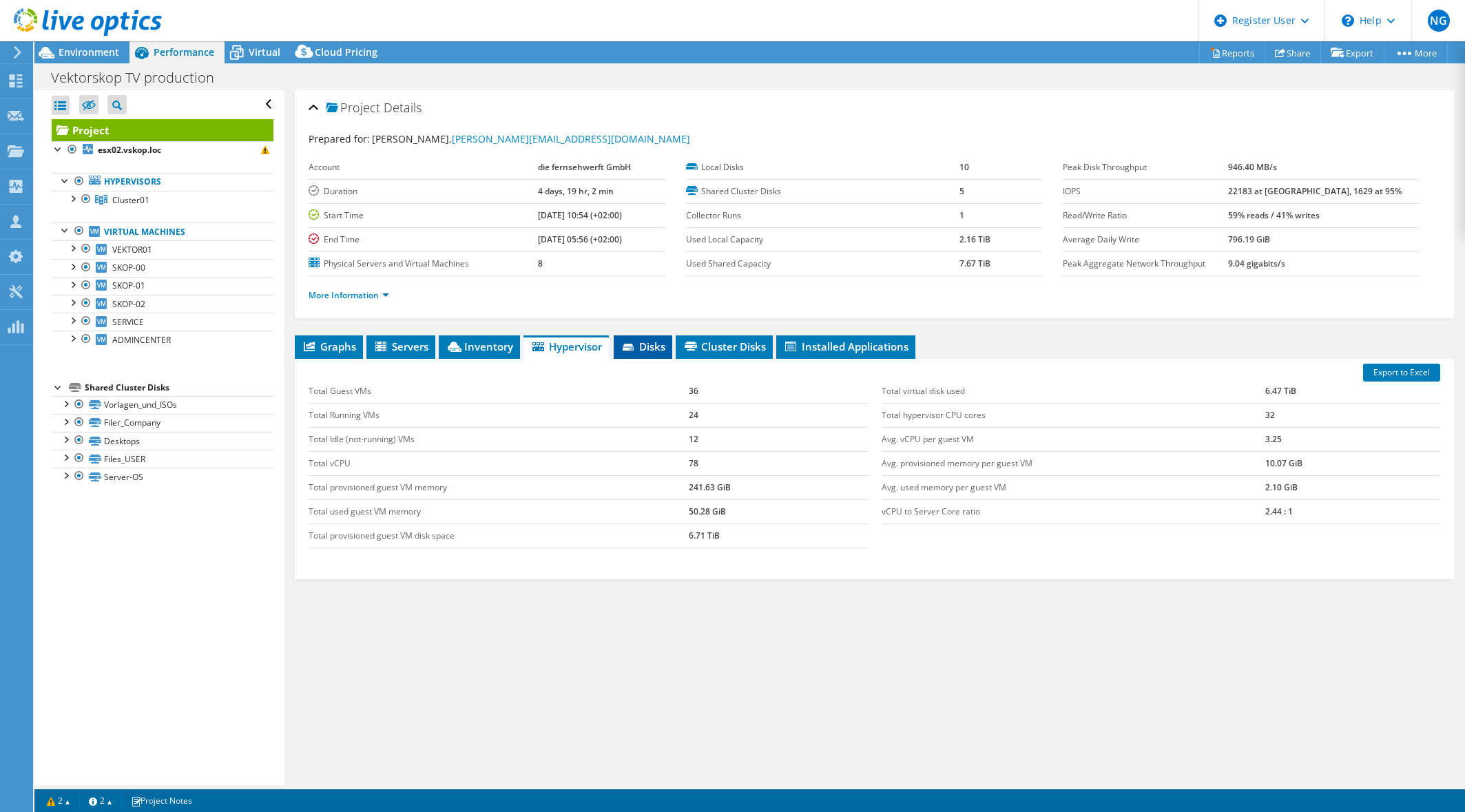
click at [640, 349] on span "Disks" at bounding box center [643, 346] width 45 height 14
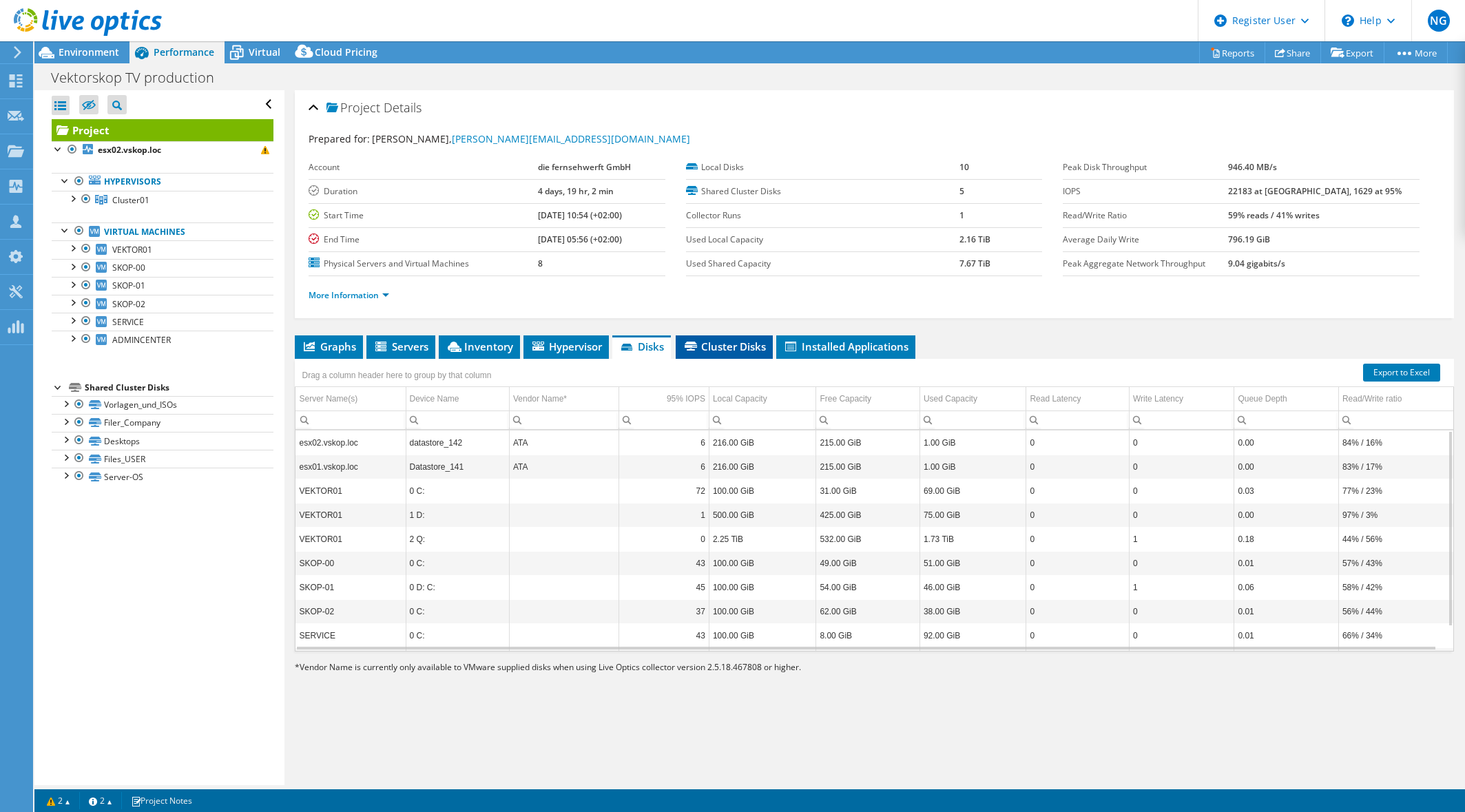
click at [739, 348] on span "Cluster Disks" at bounding box center [725, 346] width 84 height 14
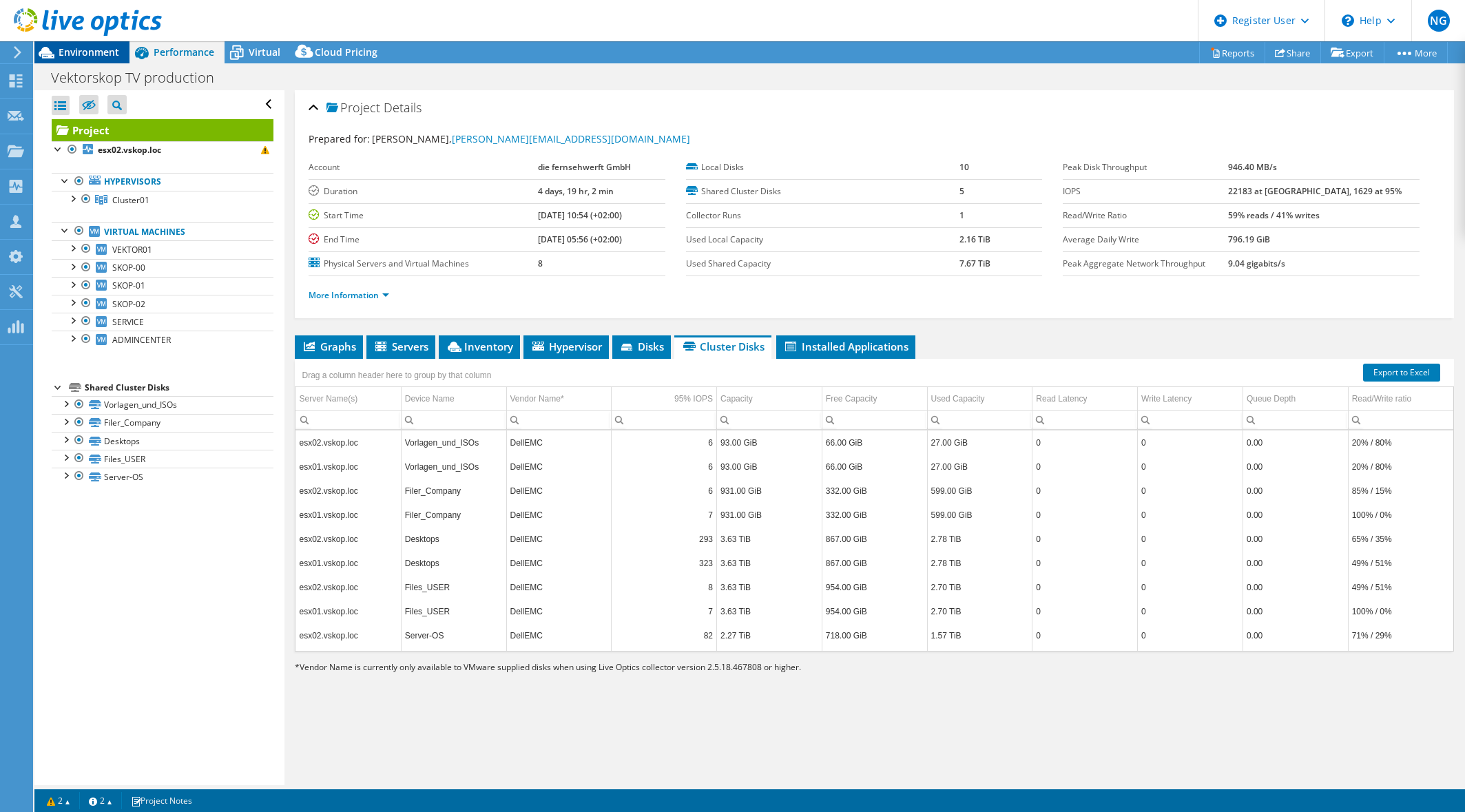
click at [94, 46] on span "Environment" at bounding box center [89, 52] width 61 height 13
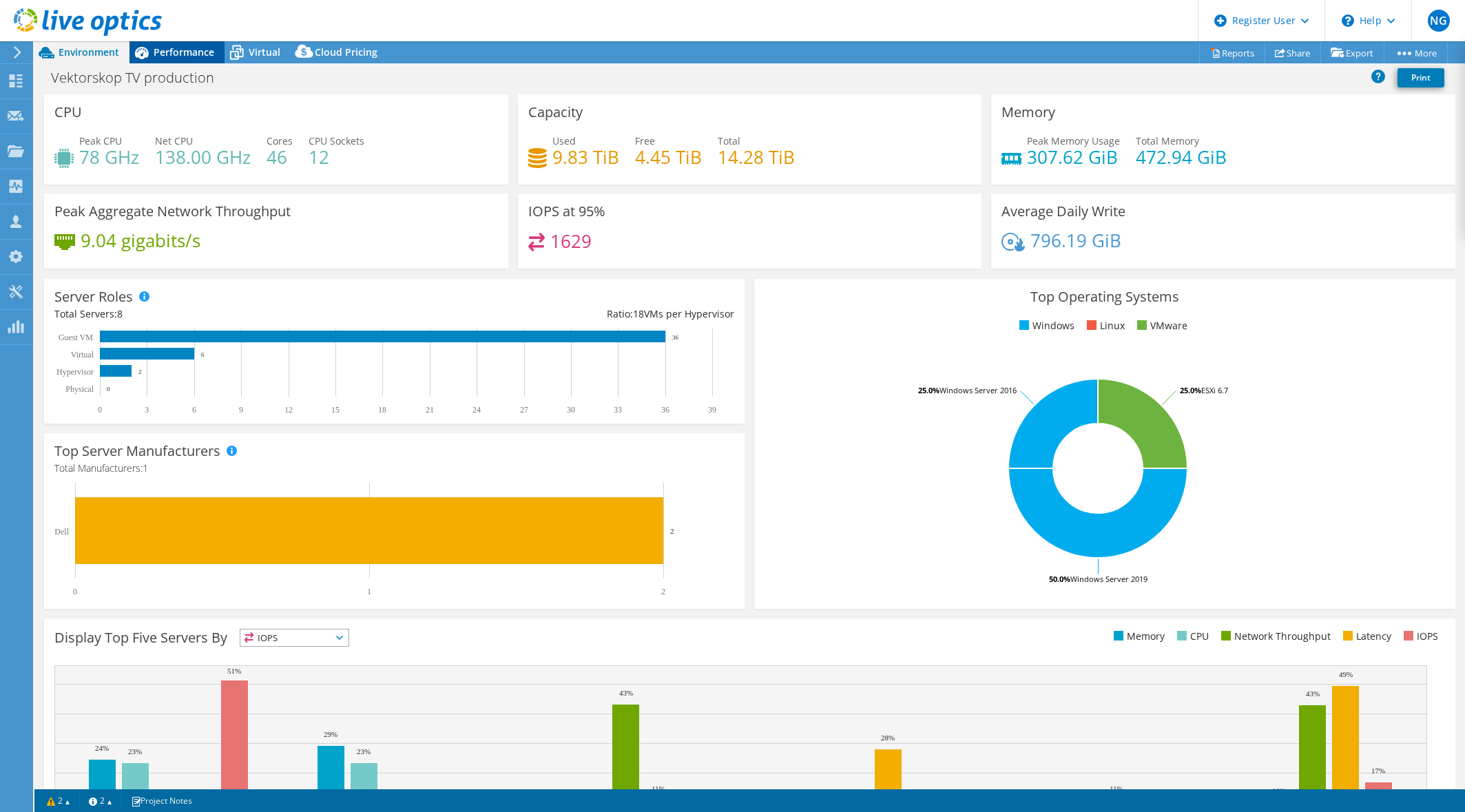
click at [188, 56] on span "Performance" at bounding box center [184, 52] width 61 height 13
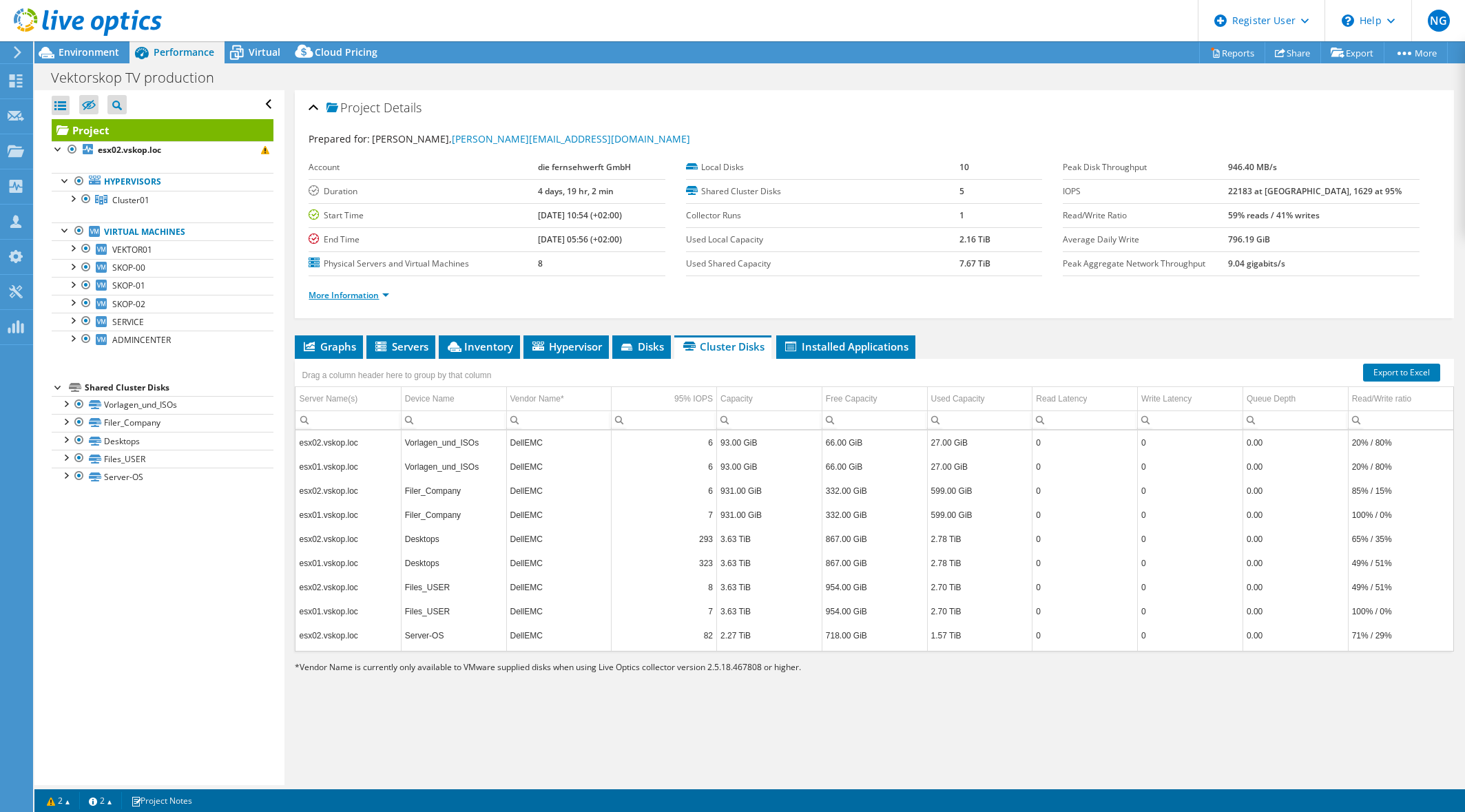
click at [376, 291] on link "More Information" at bounding box center [349, 295] width 81 height 12
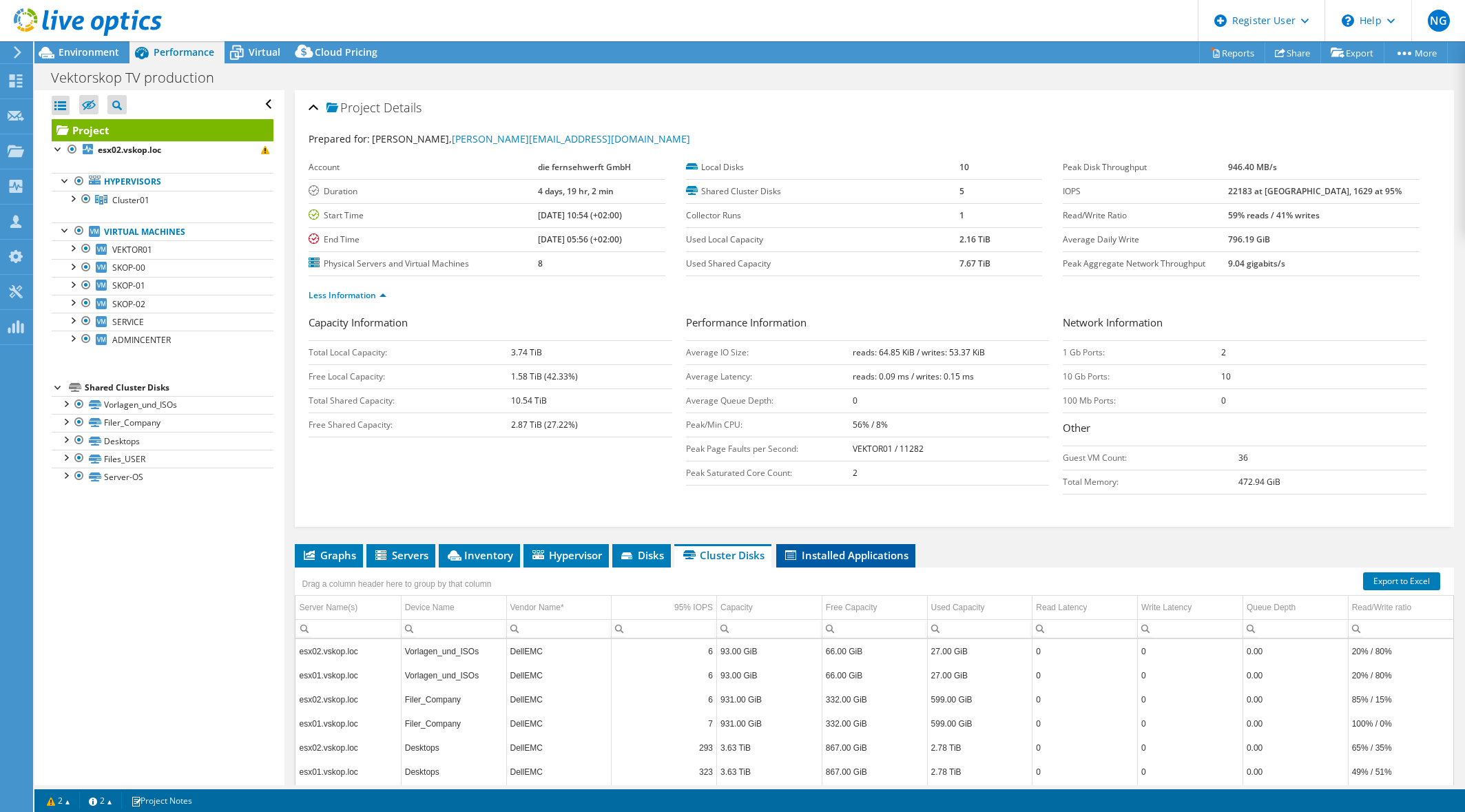
click at [829, 564] on li "Installed Applications" at bounding box center [845, 556] width 139 height 23
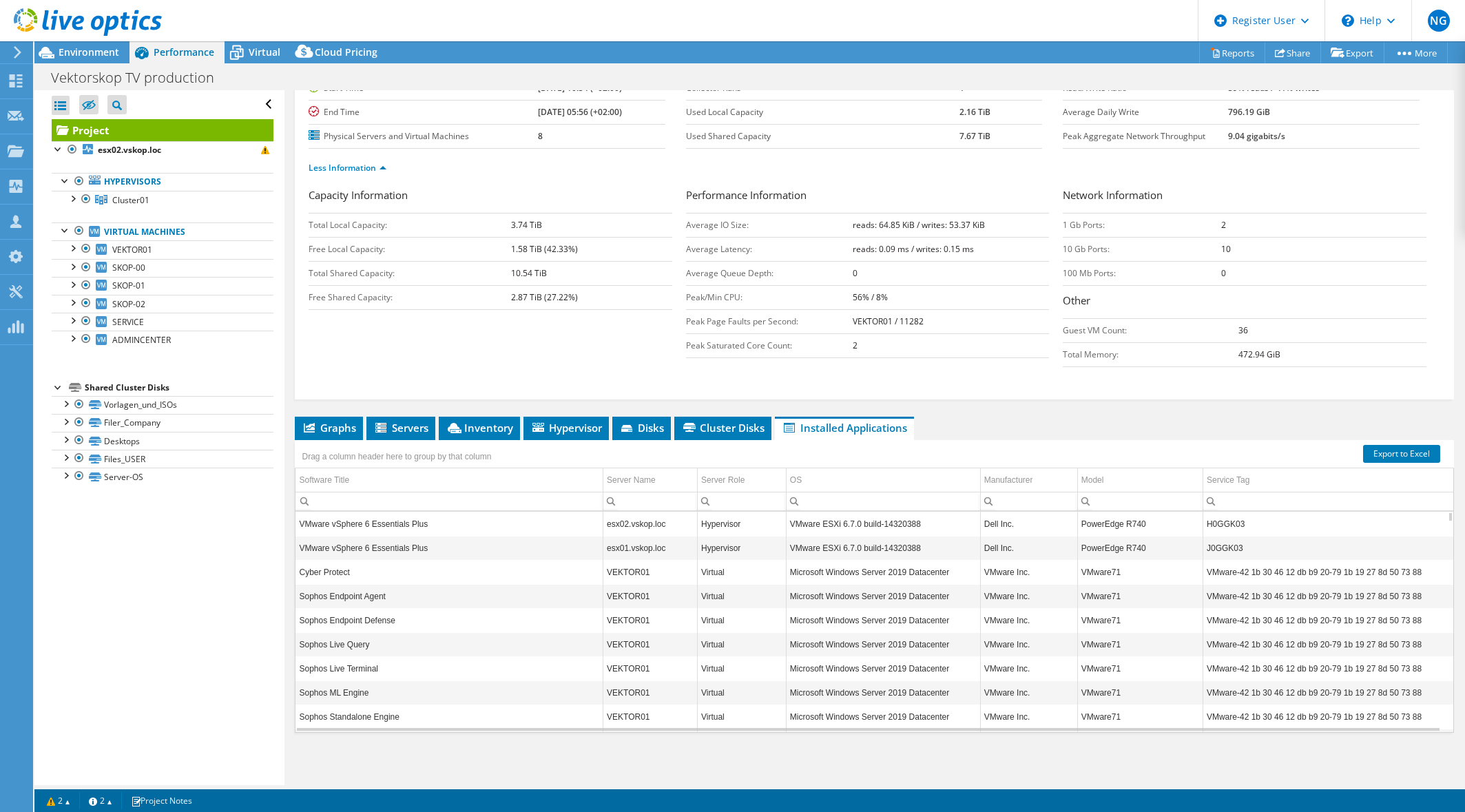
scroll to position [59, 0]
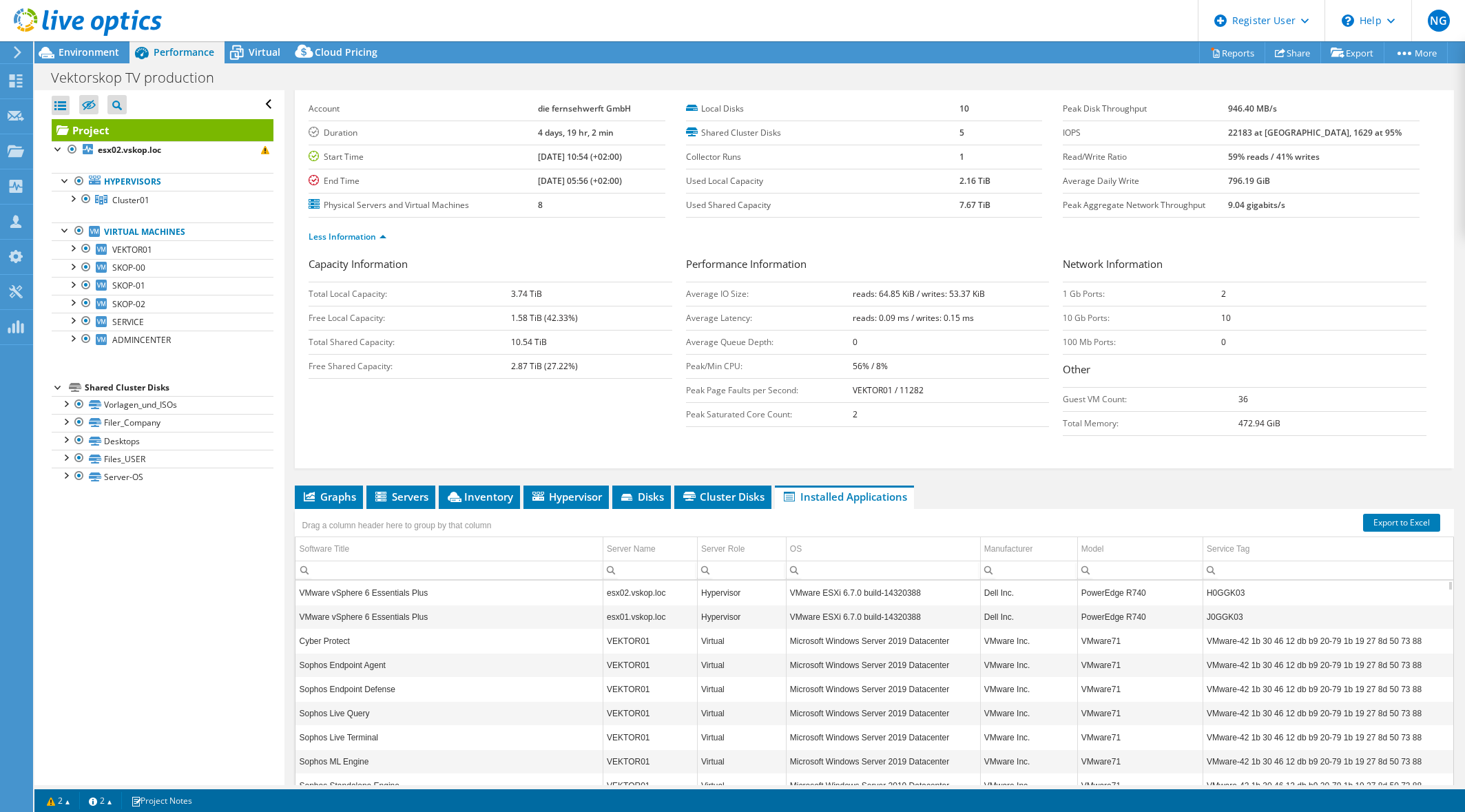
click at [725, 502] on span "Cluster Disks" at bounding box center [723, 496] width 84 height 14
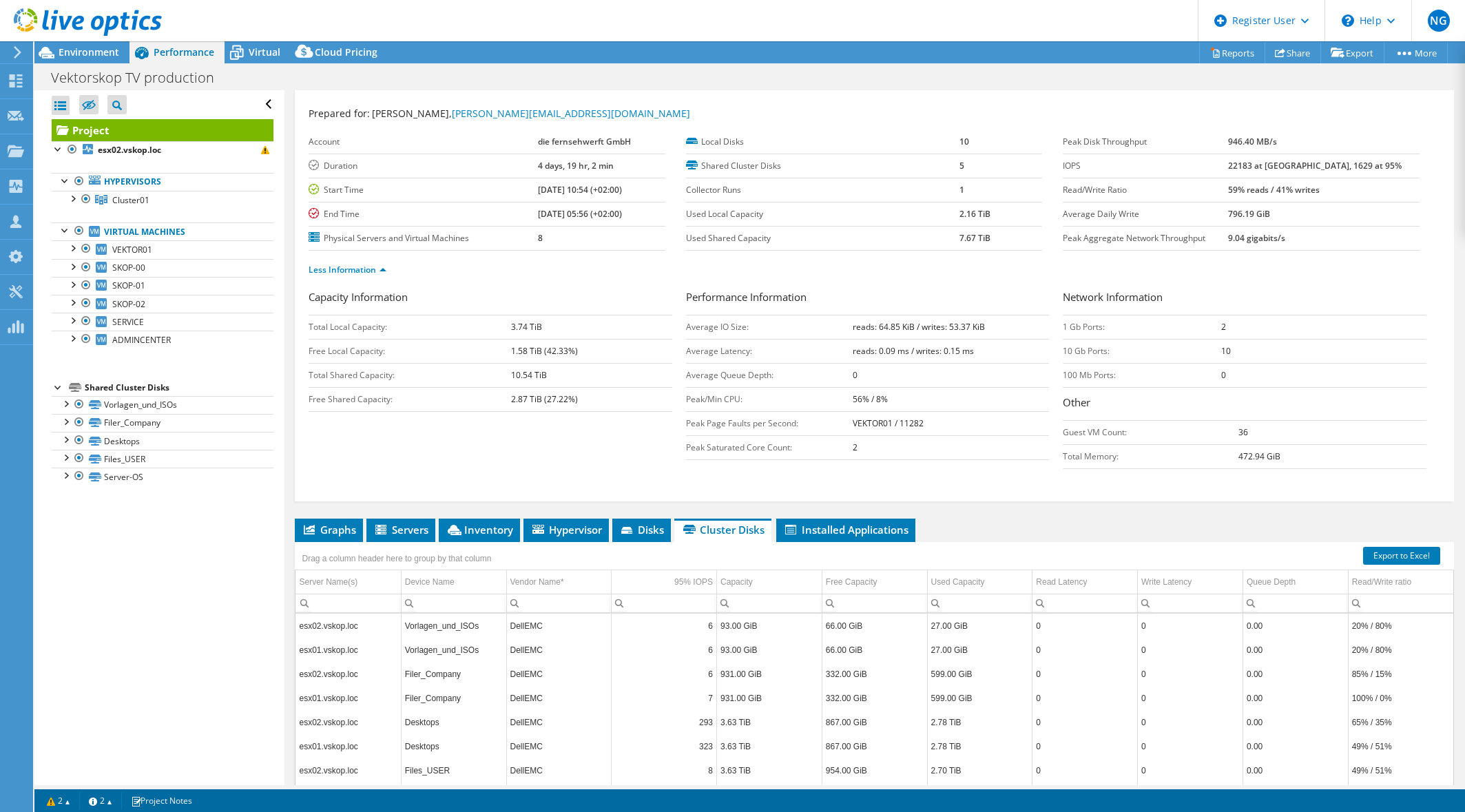
scroll to position [0, 0]
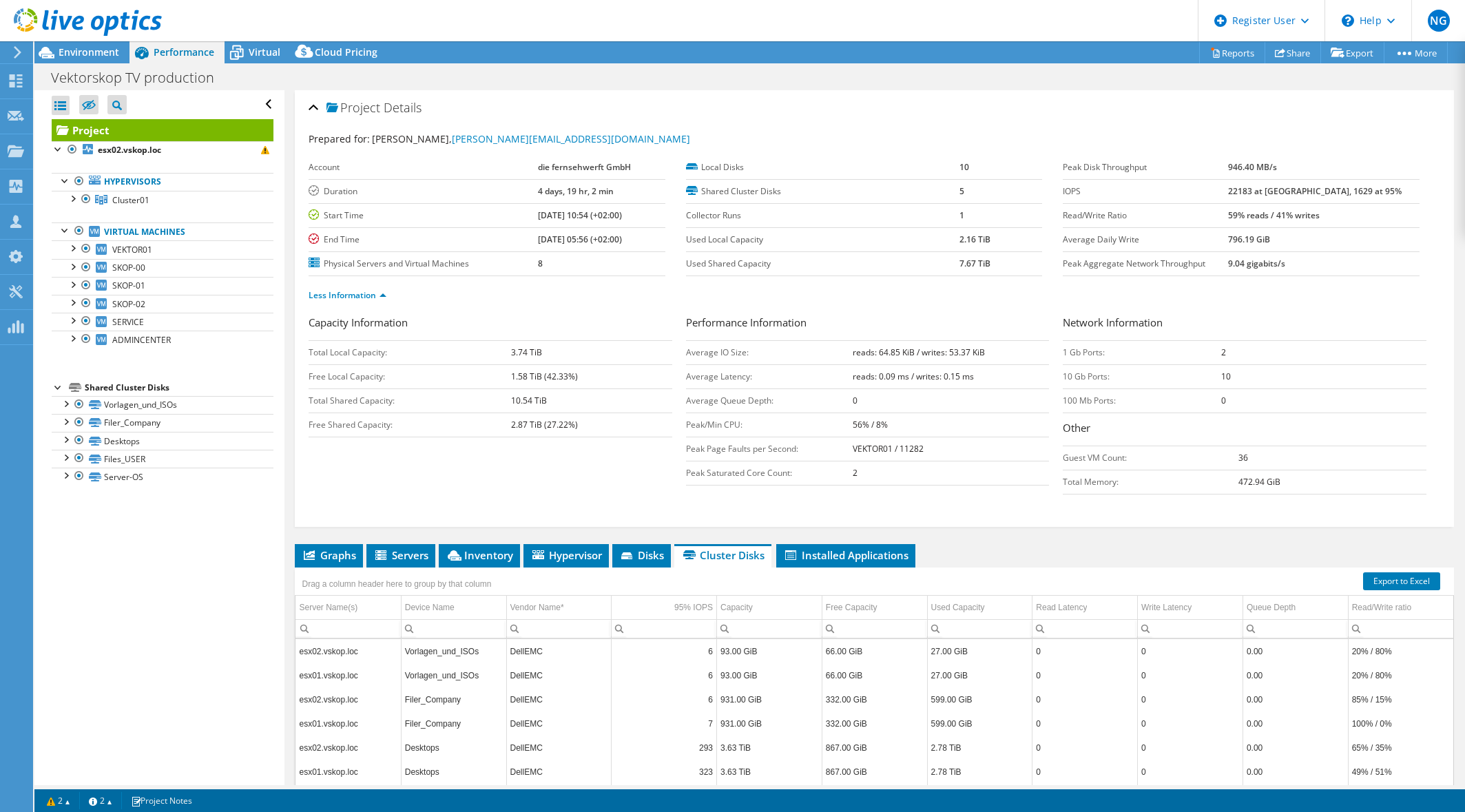
click at [730, 27] on header "NG Dell User Nico Gaebel Nico.Gaebel@dell.com Dell My Profile Log Out \n Help E…" at bounding box center [732, 21] width 1465 height 41
click at [107, 57] on span "Environment" at bounding box center [89, 52] width 61 height 13
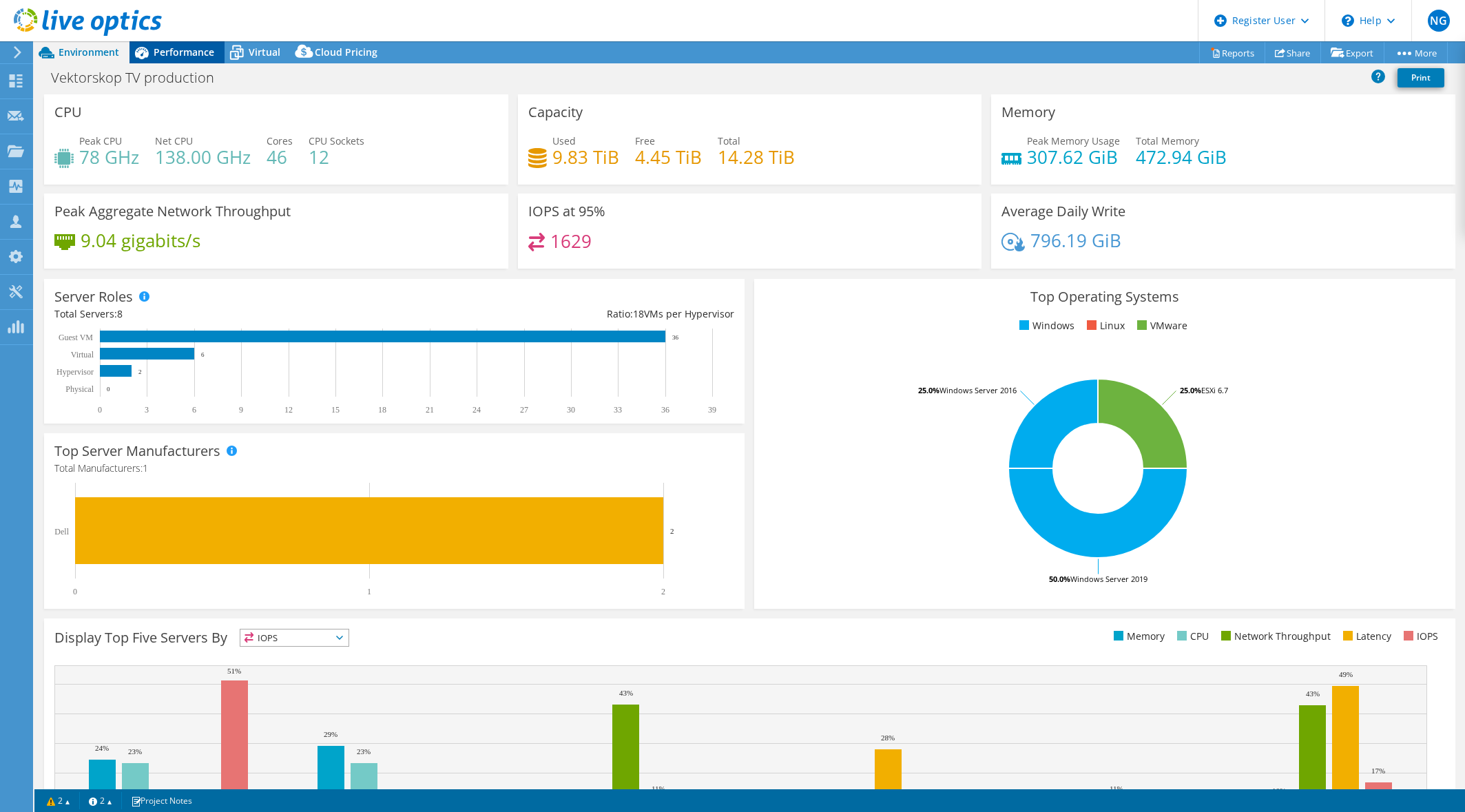
click at [192, 59] on div "Performance" at bounding box center [176, 52] width 95 height 22
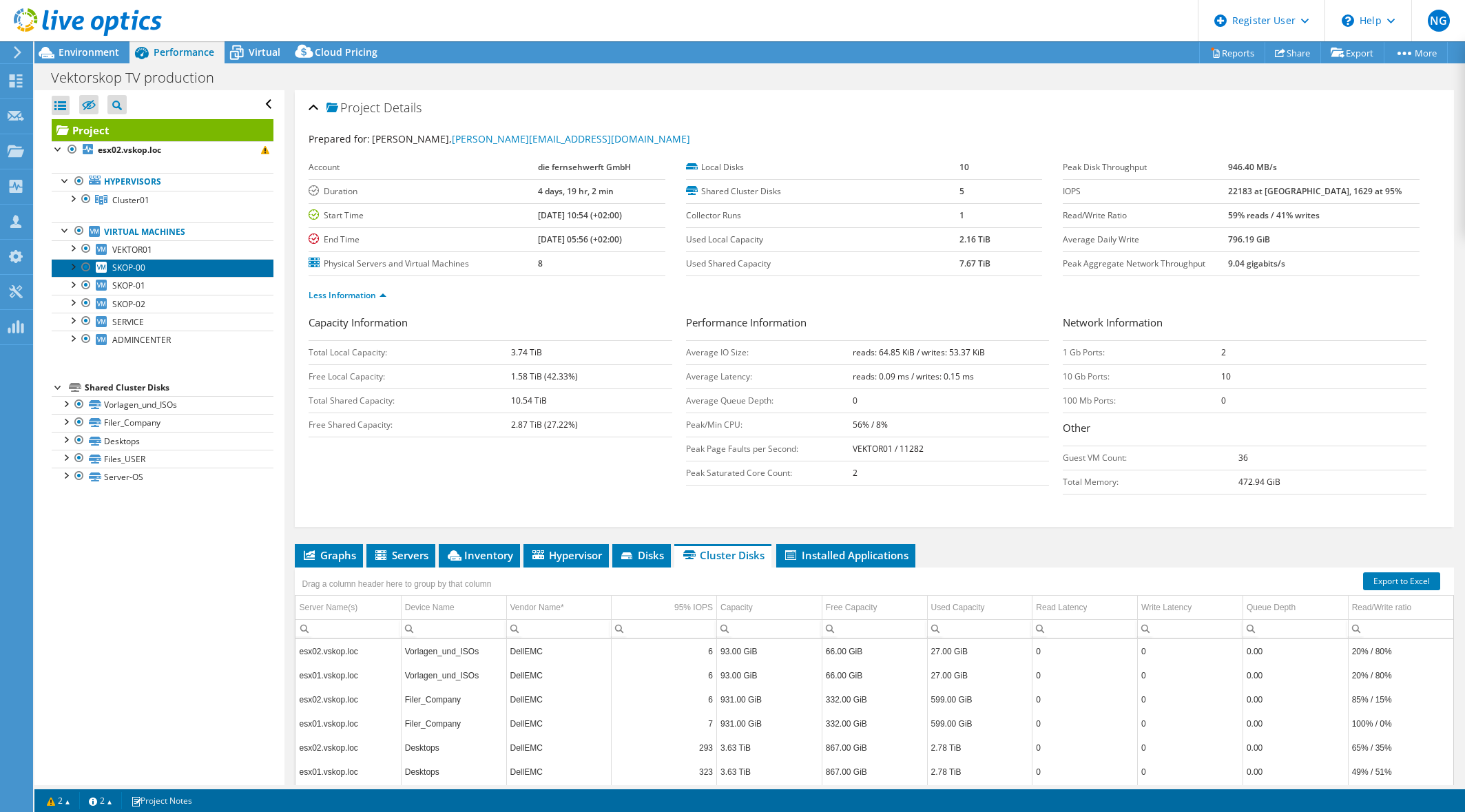
click at [126, 268] on span "SKOP-00" at bounding box center [129, 267] width 33 height 12
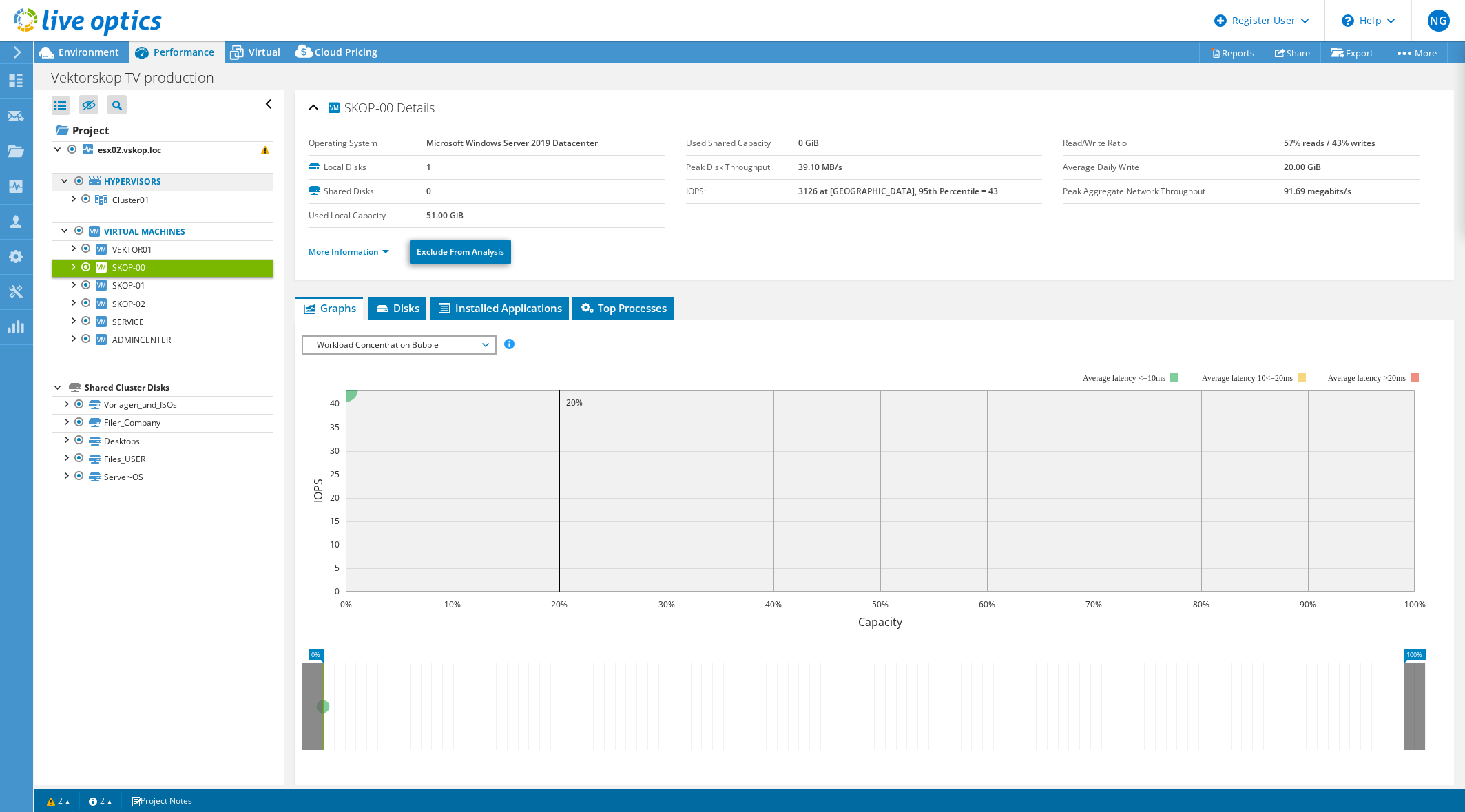
click at [109, 186] on link "Hypervisors" at bounding box center [162, 181] width 222 height 18
click at [99, 132] on link "Project" at bounding box center [162, 130] width 222 height 22
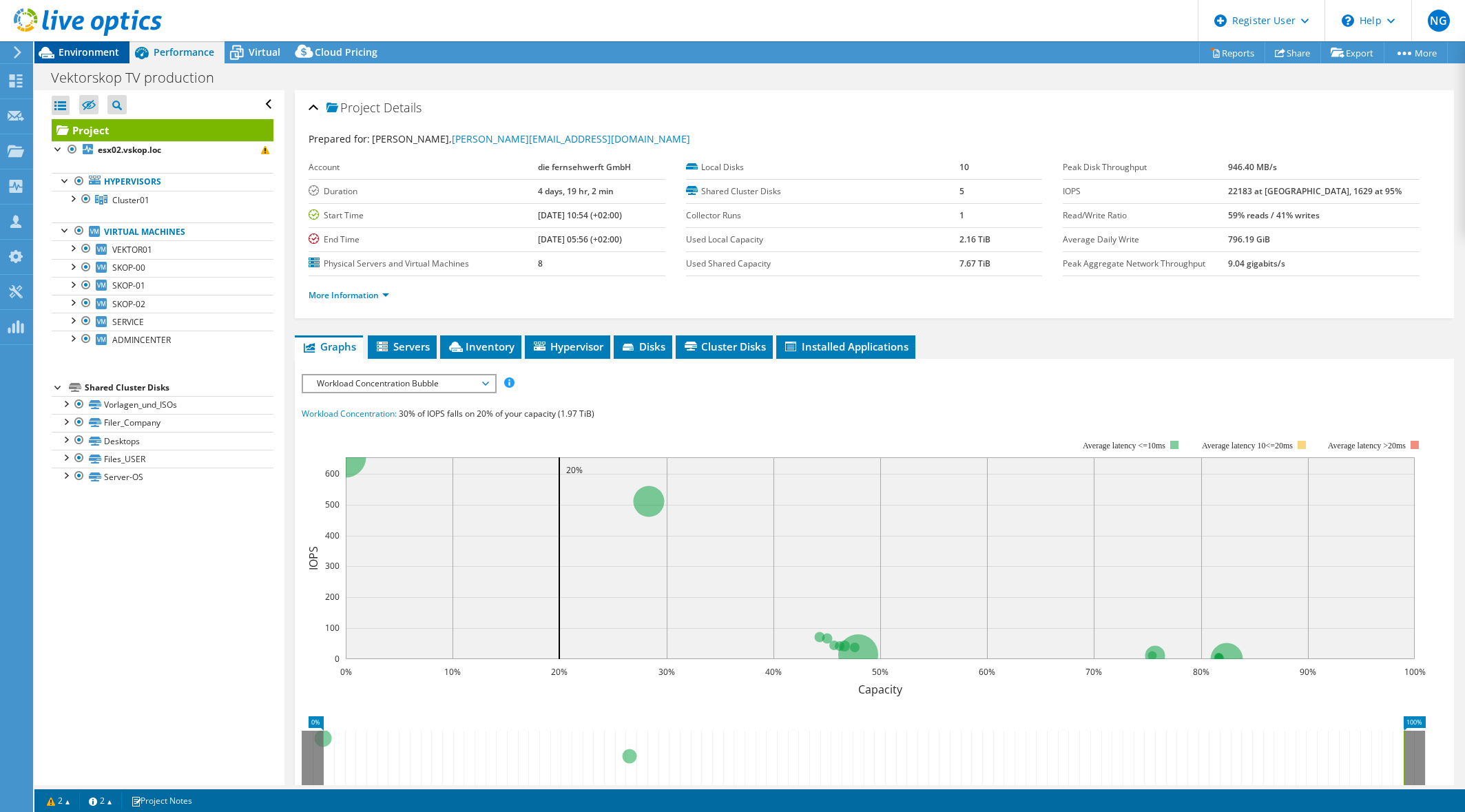
click at [107, 50] on span "Environment" at bounding box center [89, 52] width 61 height 13
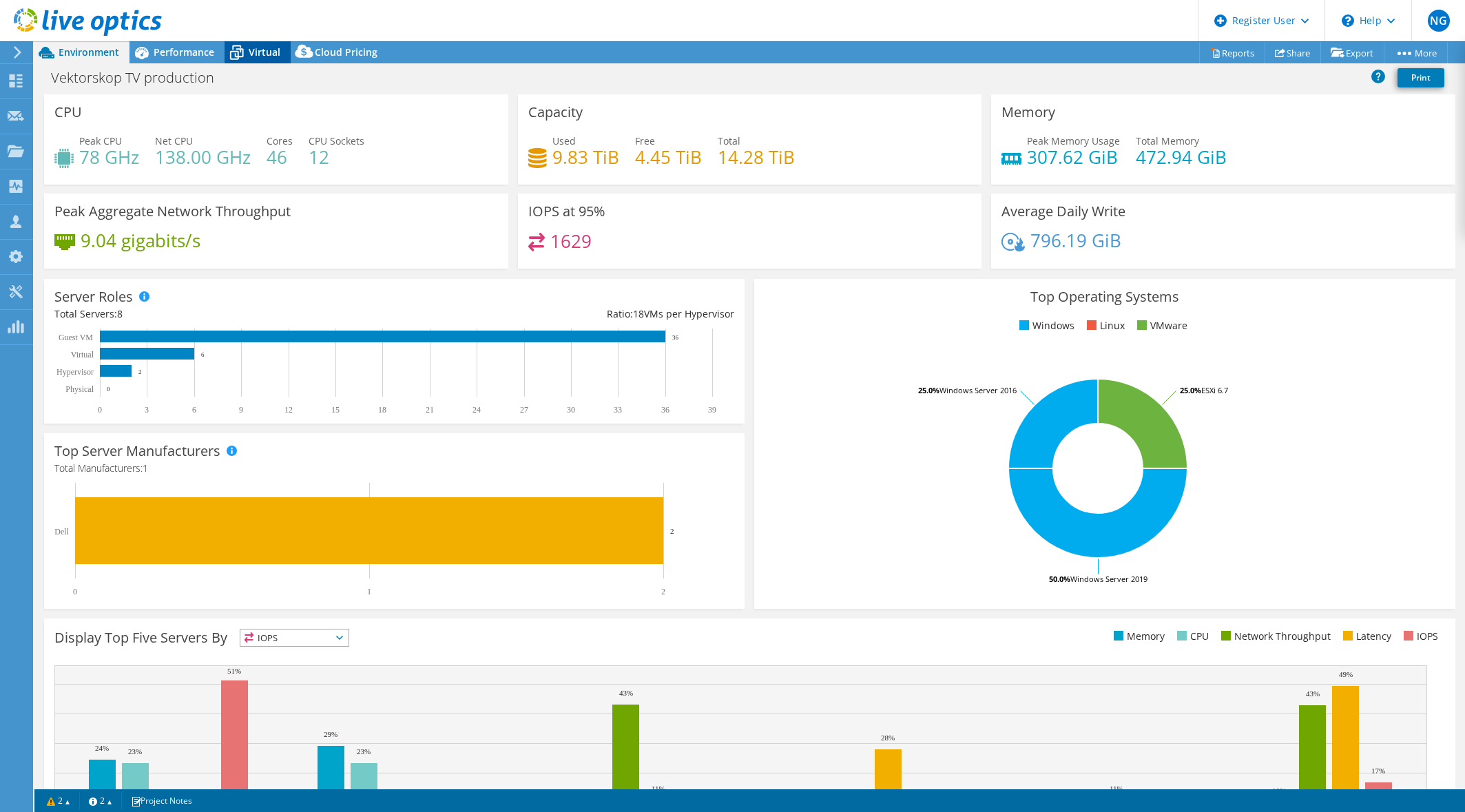
click at [252, 56] on div "Virtual" at bounding box center [258, 52] width 66 height 22
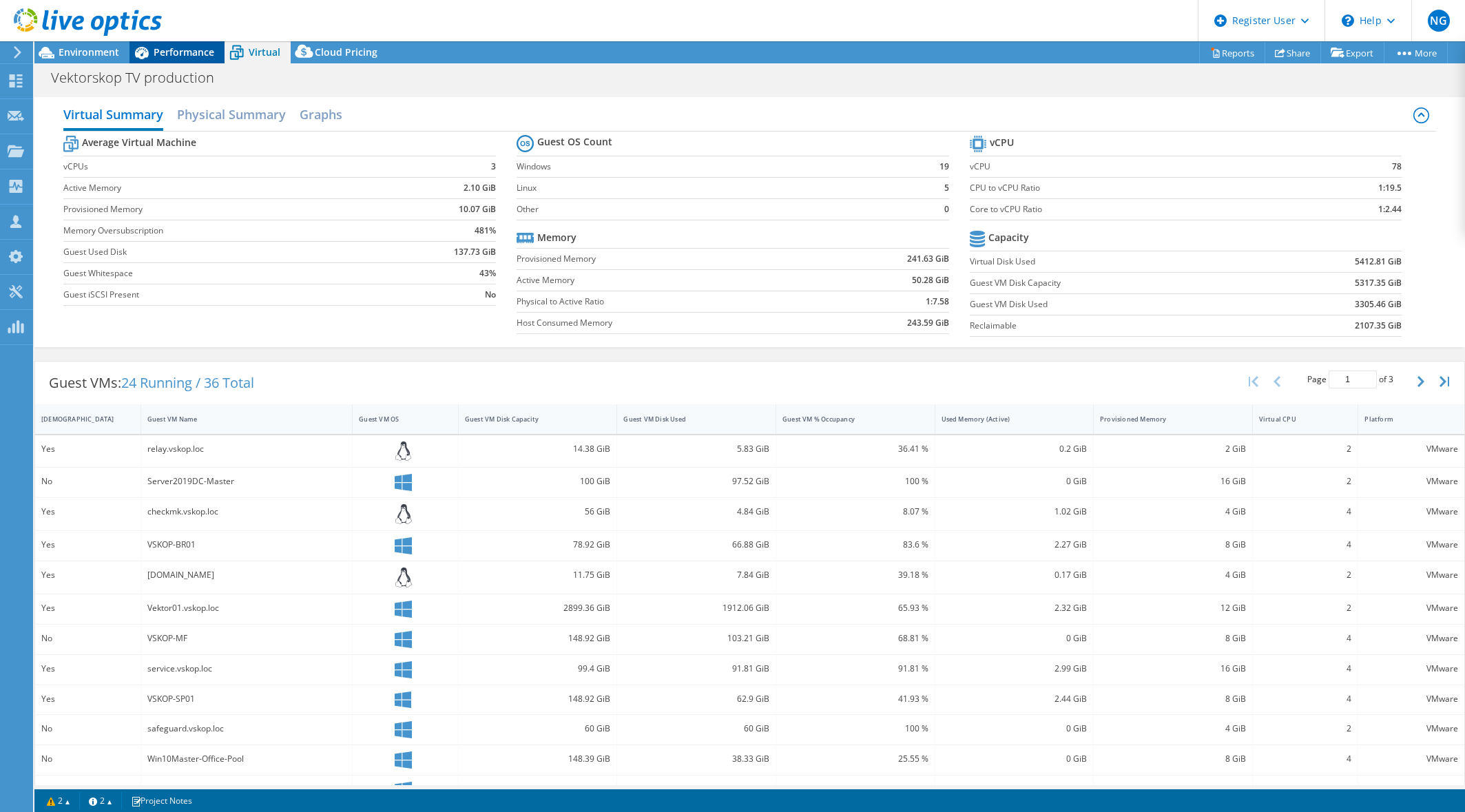
drag, startPoint x: 252, startPoint y: 56, endPoint x: 195, endPoint y: 59, distance: 57.1
click at [195, 59] on div "Performance" at bounding box center [176, 52] width 95 height 22
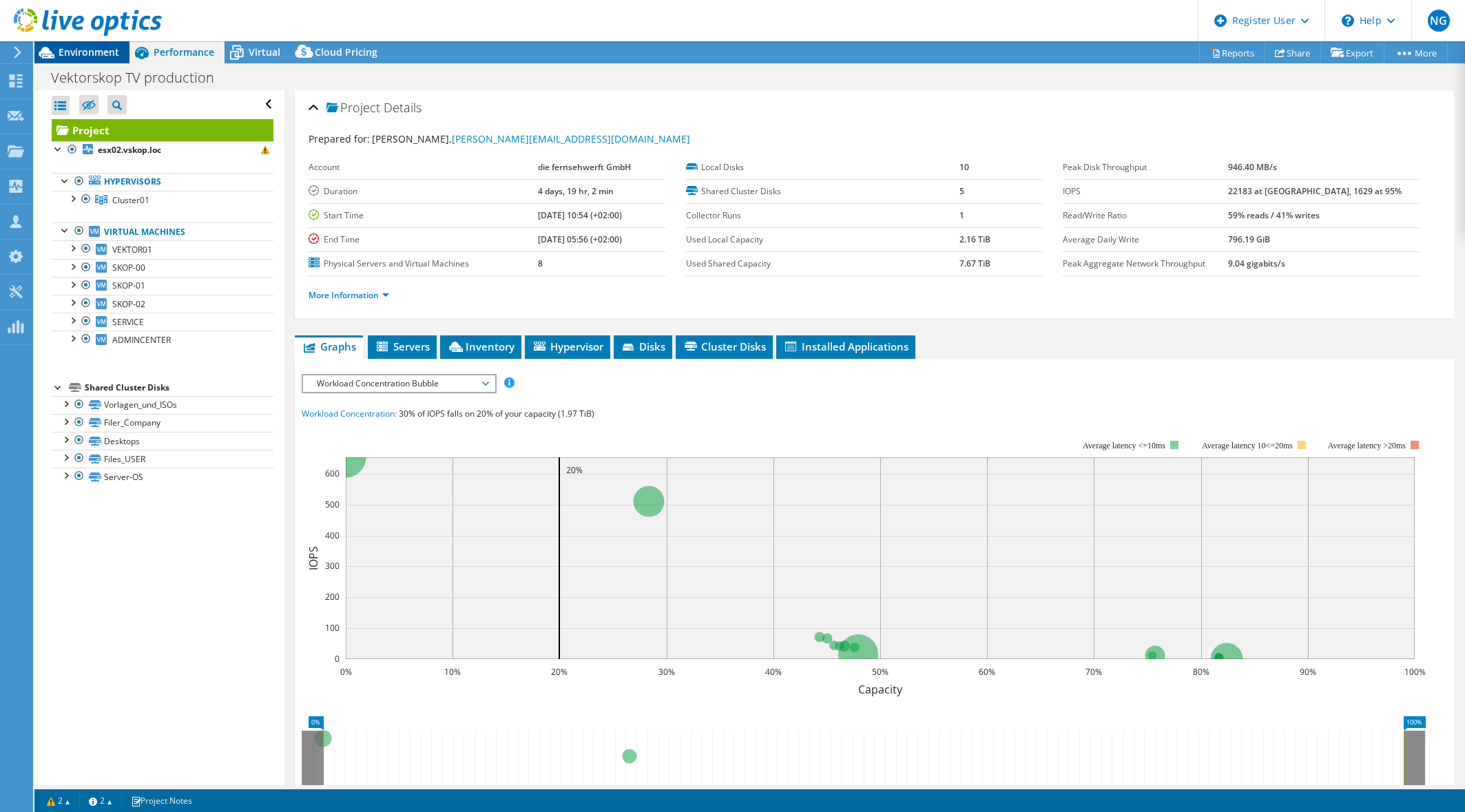
click at [88, 54] on span "Environment" at bounding box center [89, 52] width 61 height 13
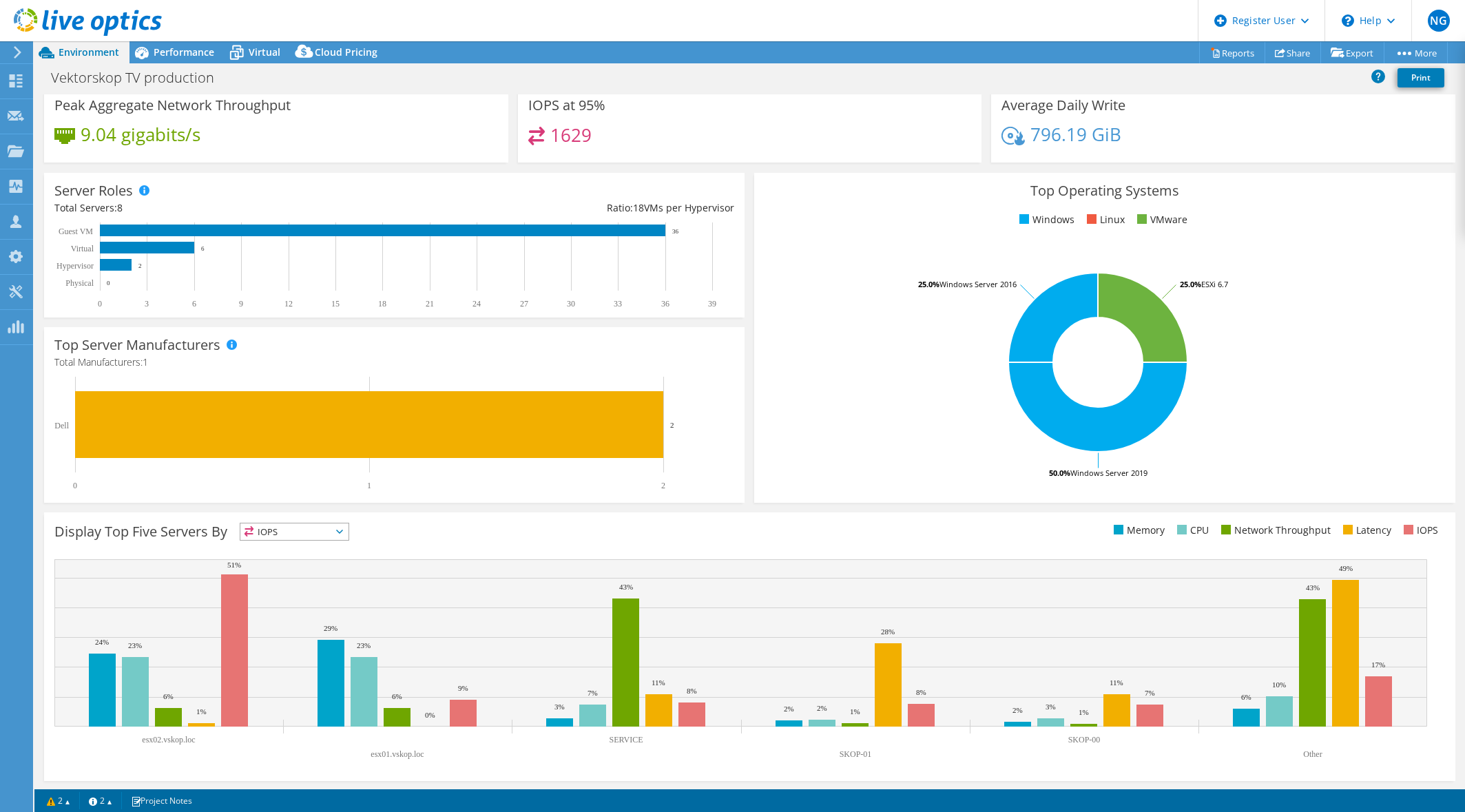
scroll to position [107, 0]
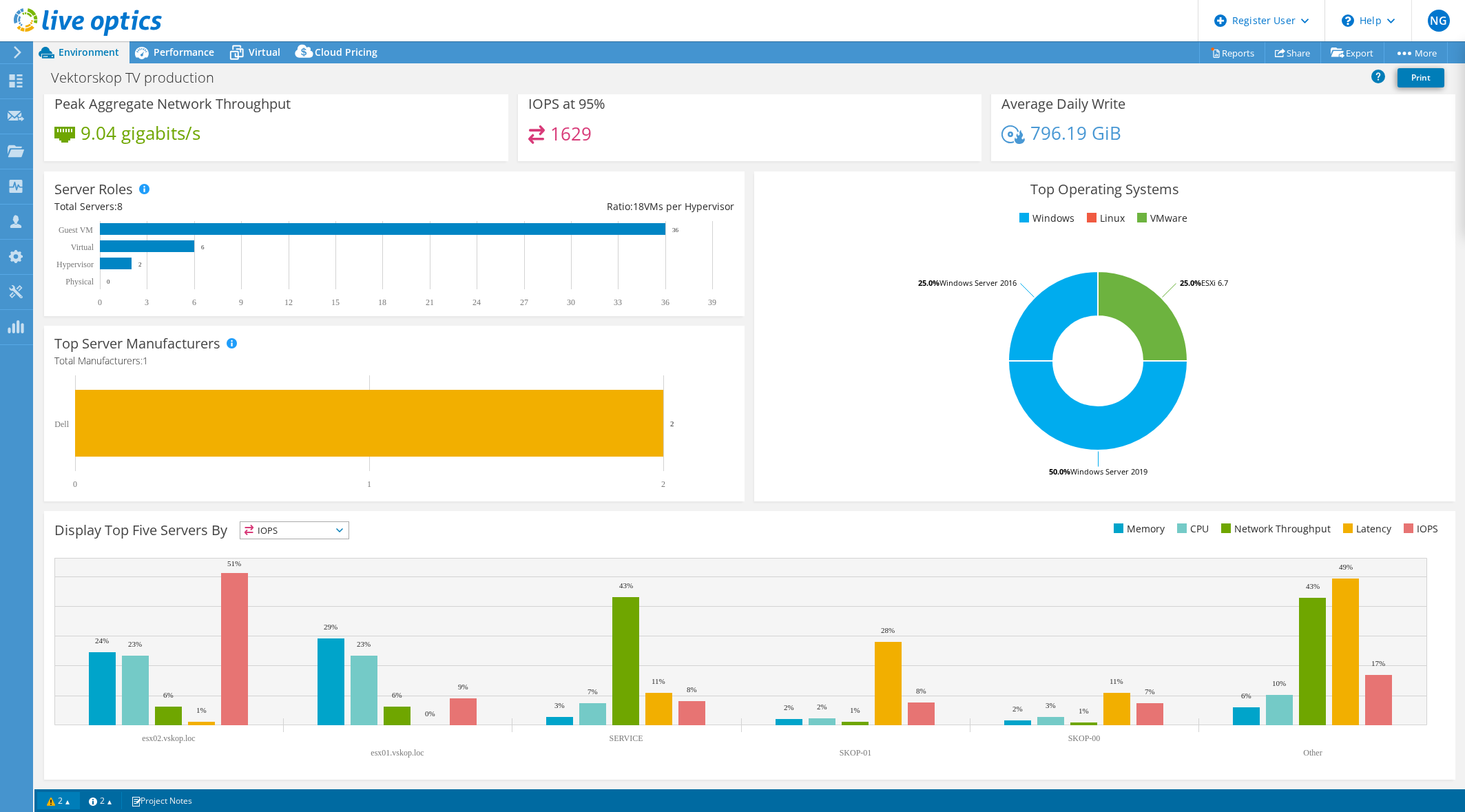
click at [76, 803] on link "2" at bounding box center [59, 800] width 43 height 17
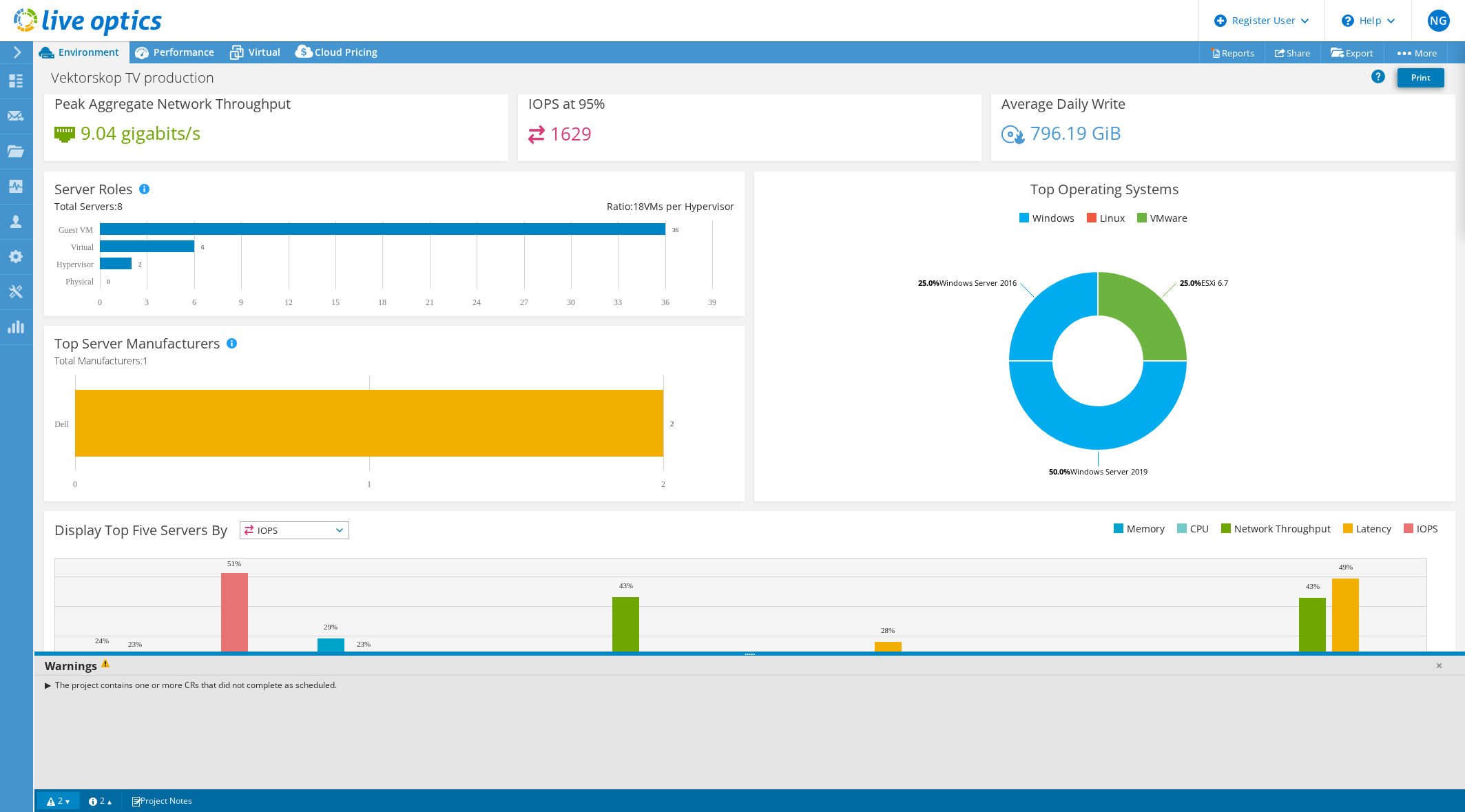
click at [76, 803] on link "2" at bounding box center [59, 800] width 43 height 17
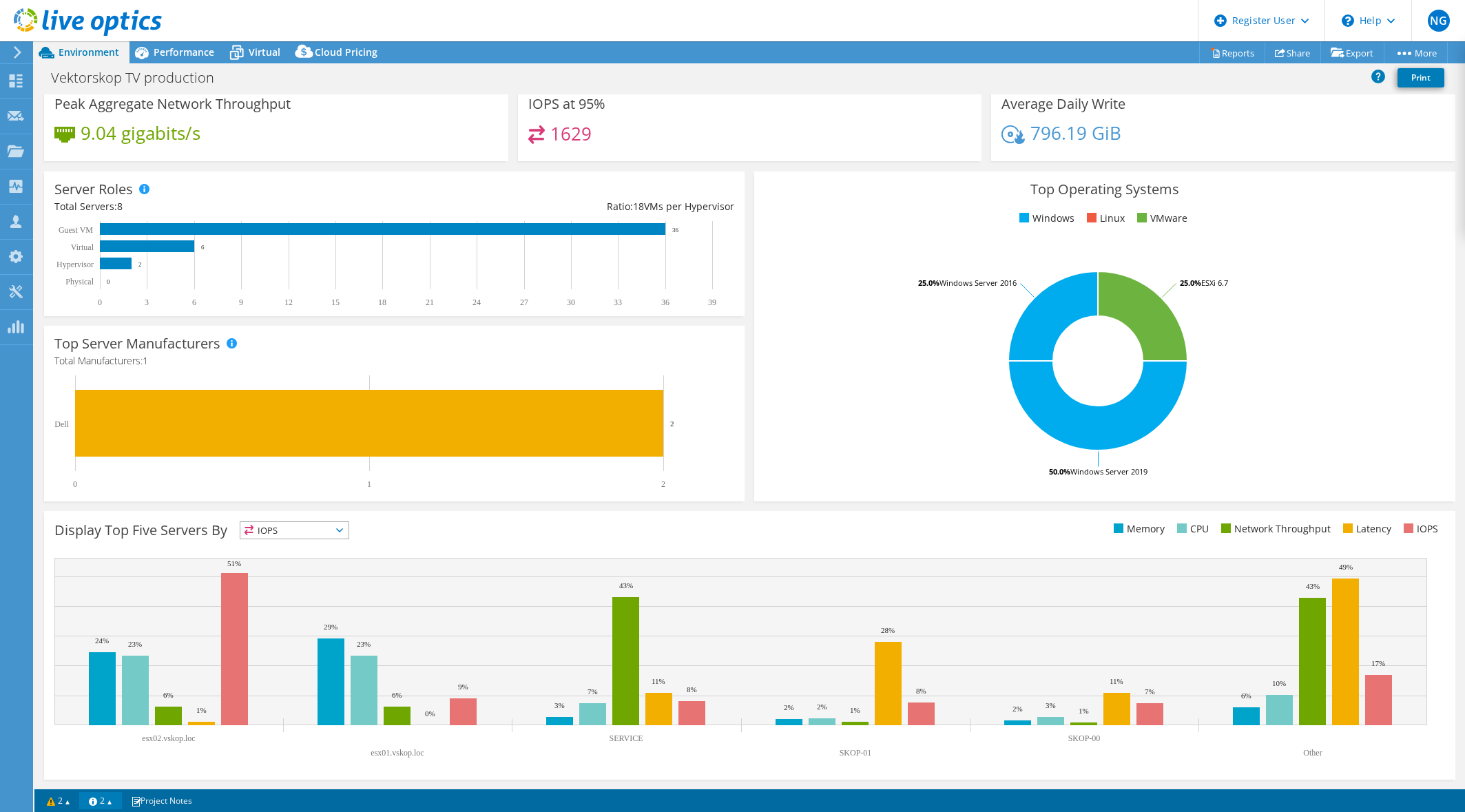
click at [118, 807] on link "2" at bounding box center [101, 800] width 43 height 17
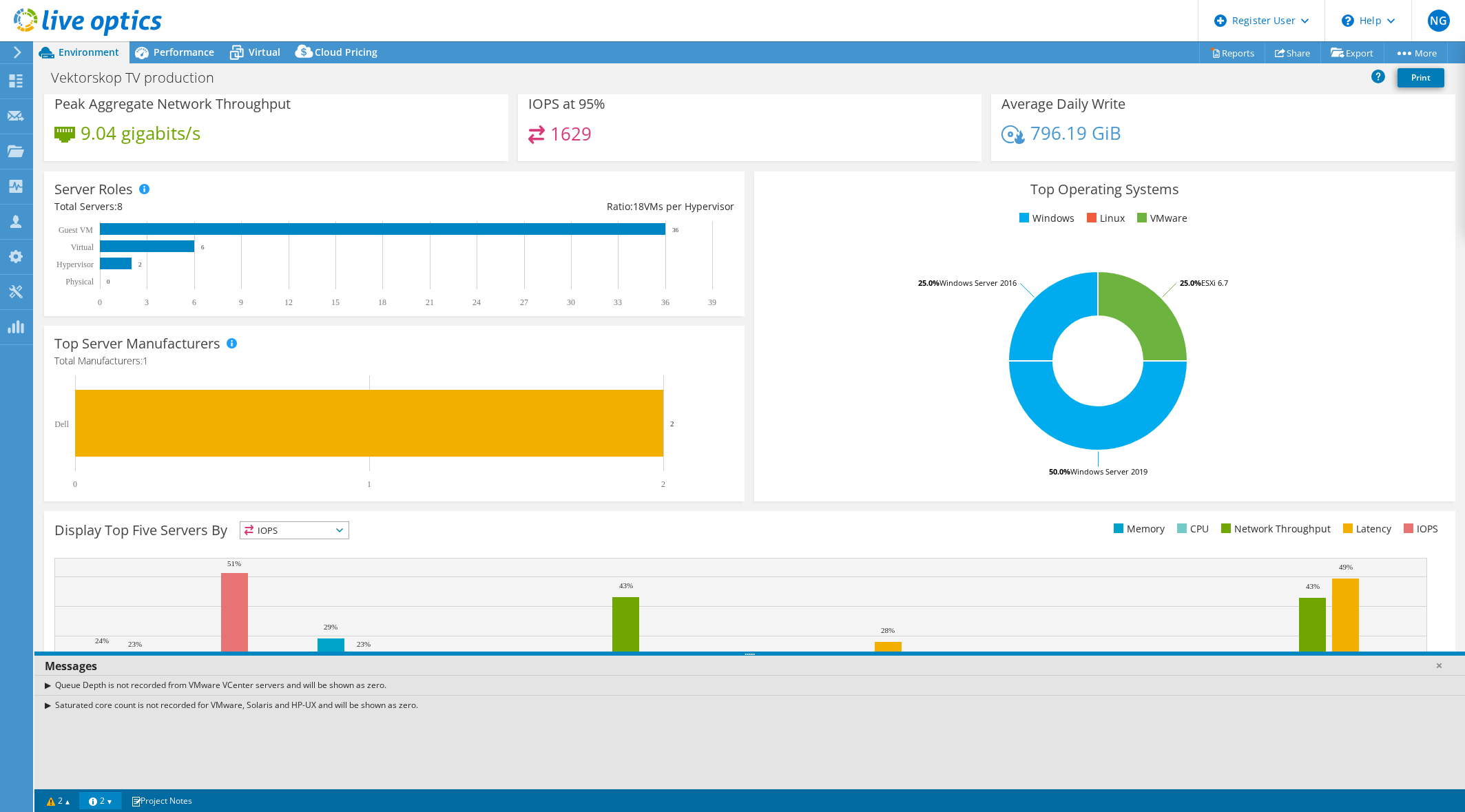
click at [117, 808] on link "2" at bounding box center [101, 800] width 43 height 17
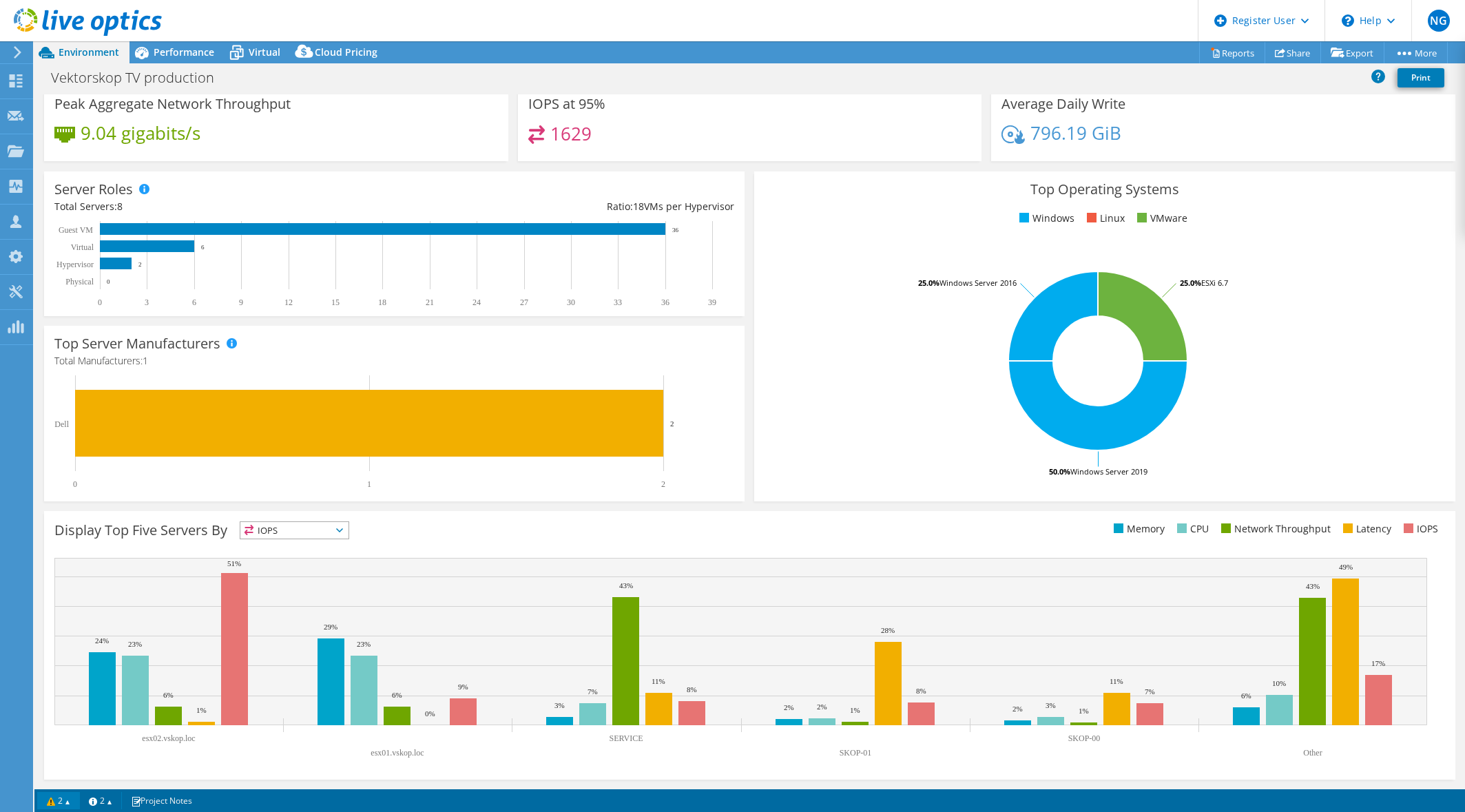
click at [75, 805] on link "2" at bounding box center [59, 800] width 43 height 17
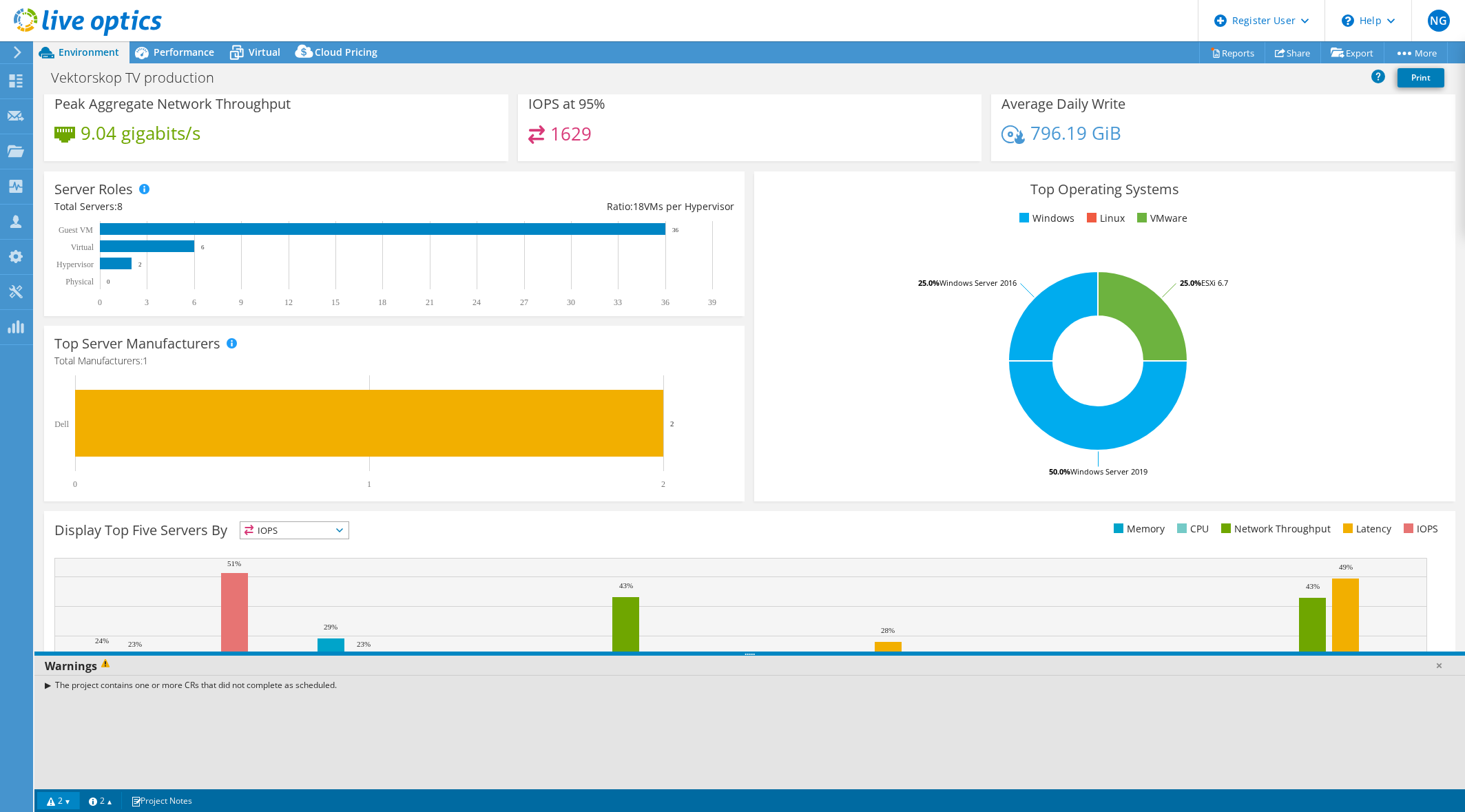
click at [75, 805] on link "2" at bounding box center [59, 800] width 43 height 17
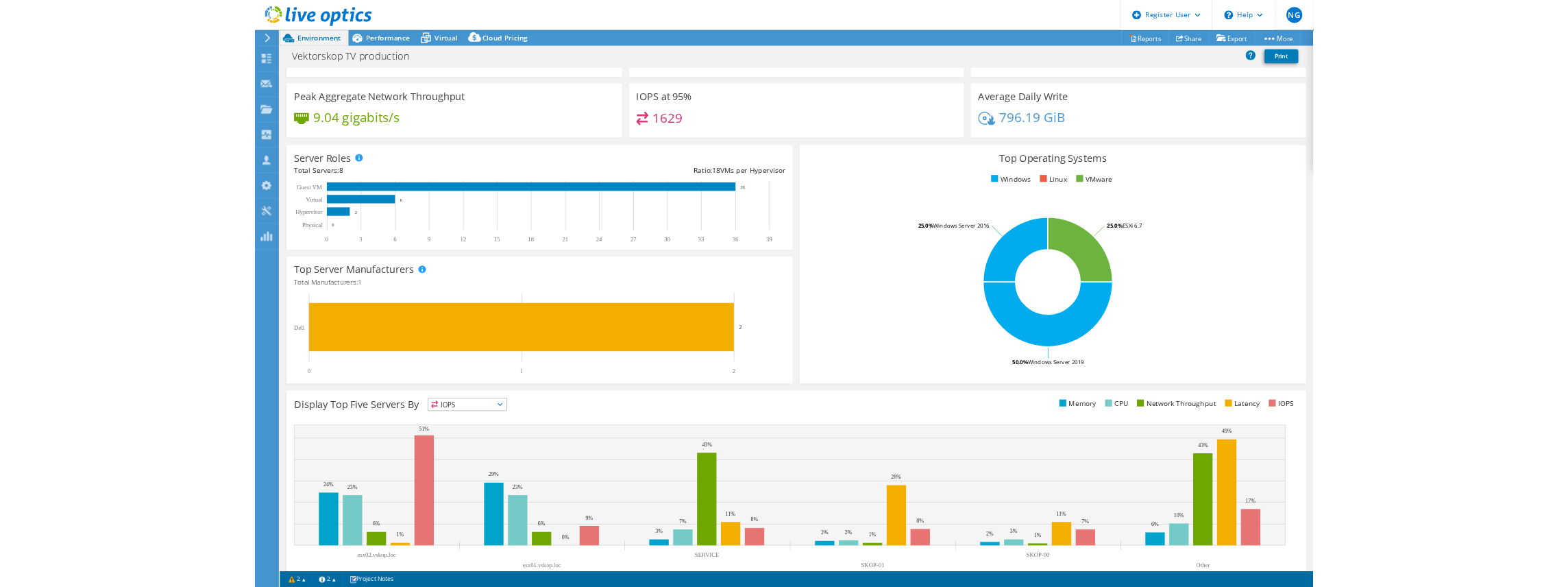
scroll to position [0, 0]
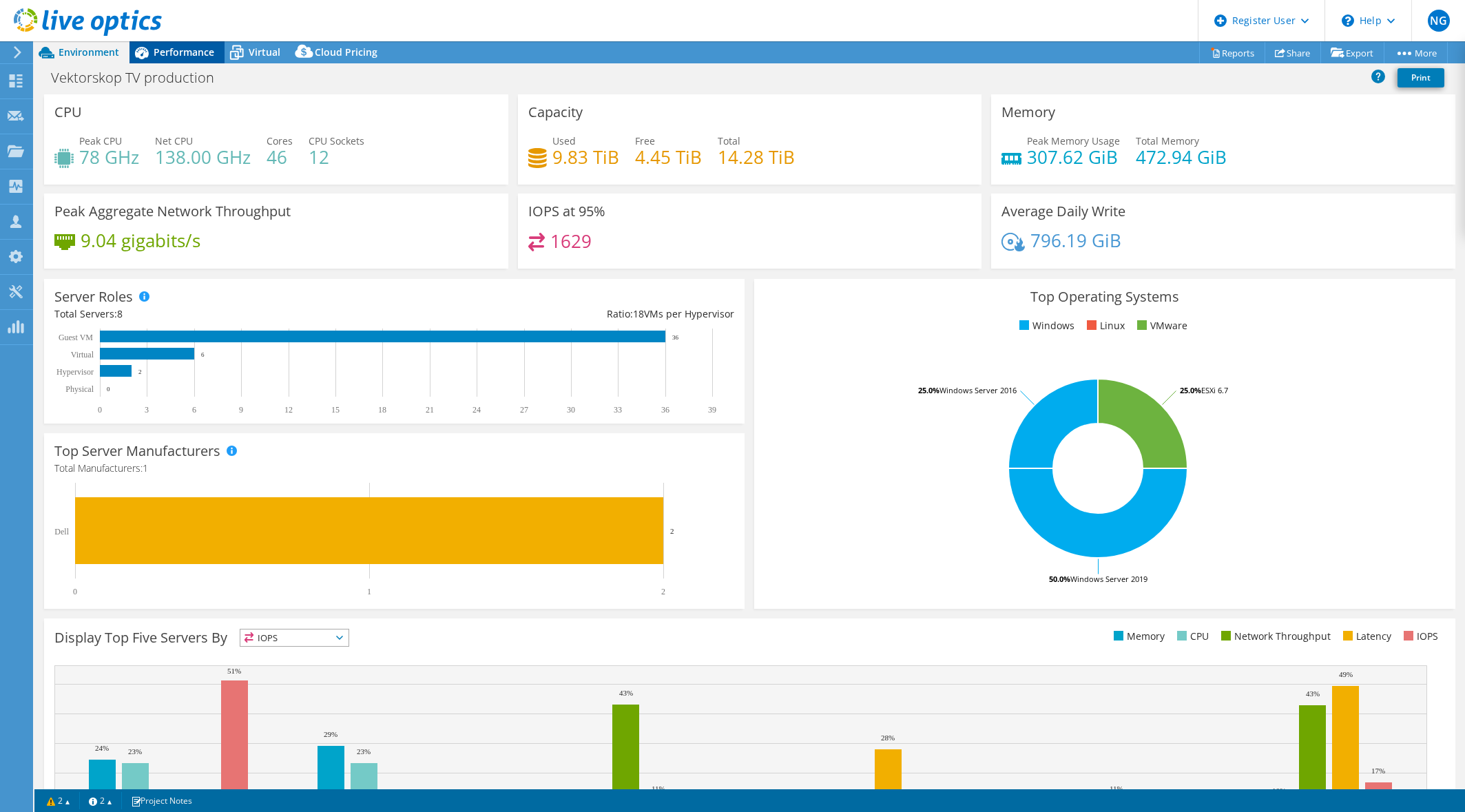
click at [162, 53] on span "Performance" at bounding box center [184, 52] width 61 height 13
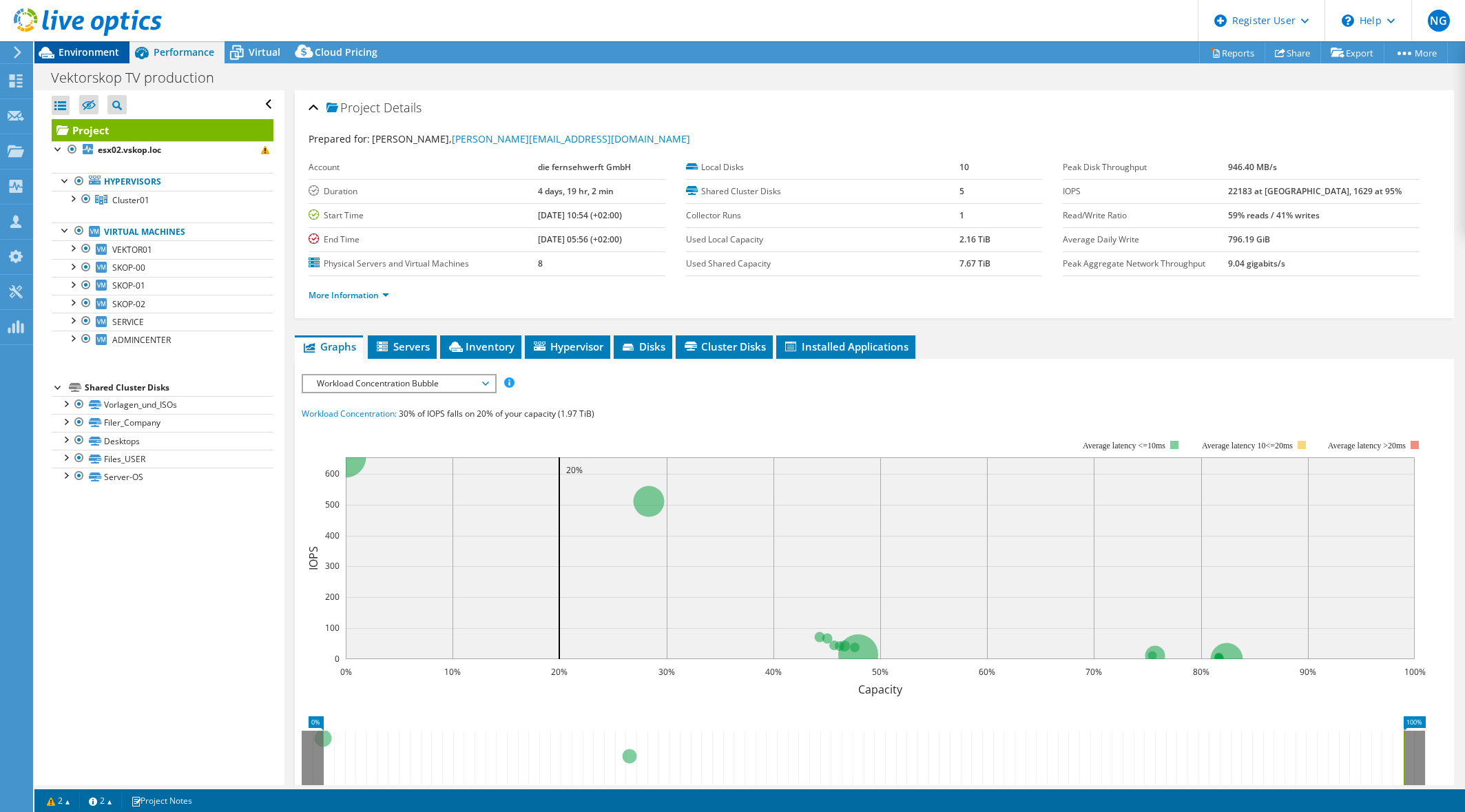
click at [84, 56] on span "Environment" at bounding box center [89, 52] width 61 height 13
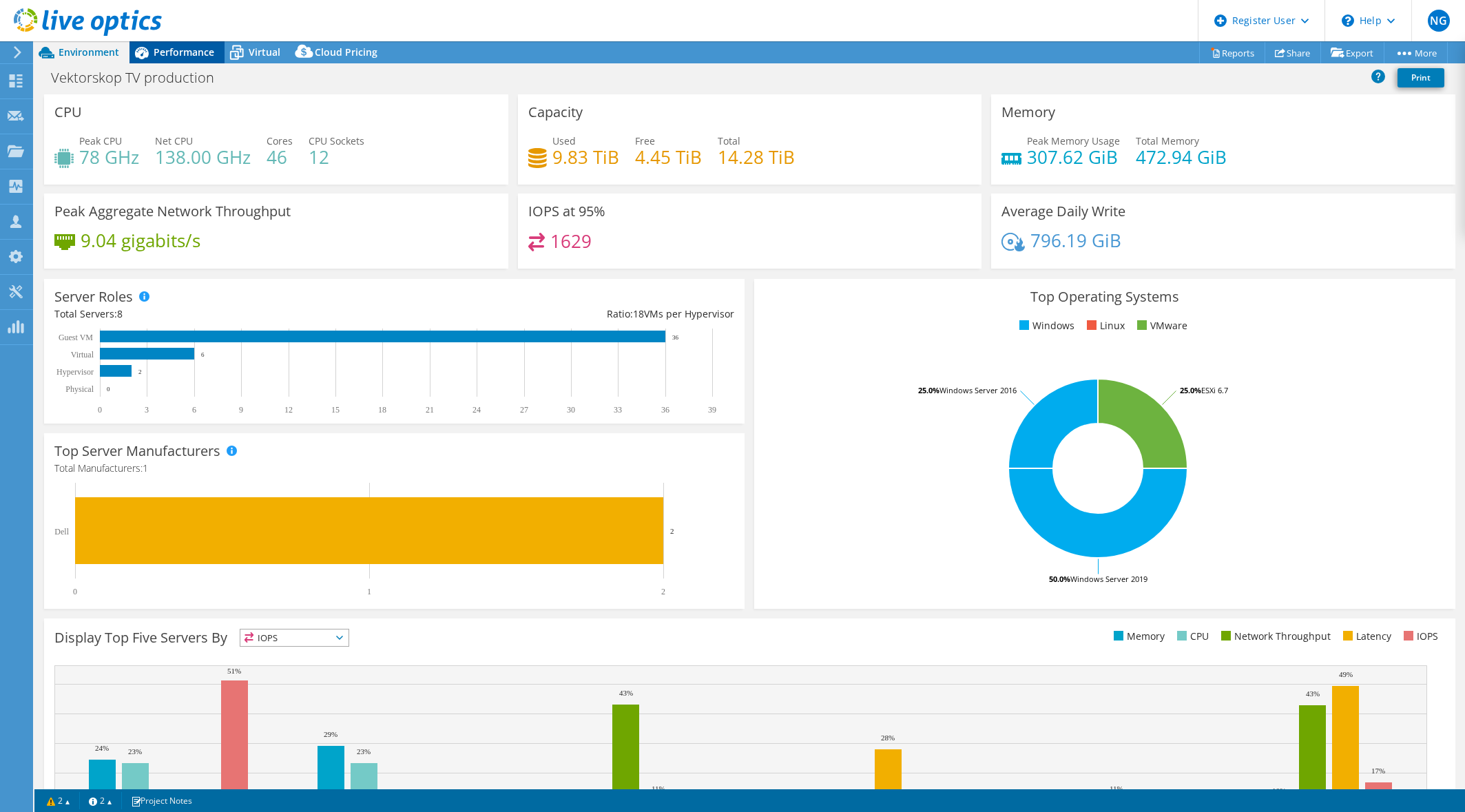
click at [169, 60] on div "Performance" at bounding box center [176, 52] width 95 height 22
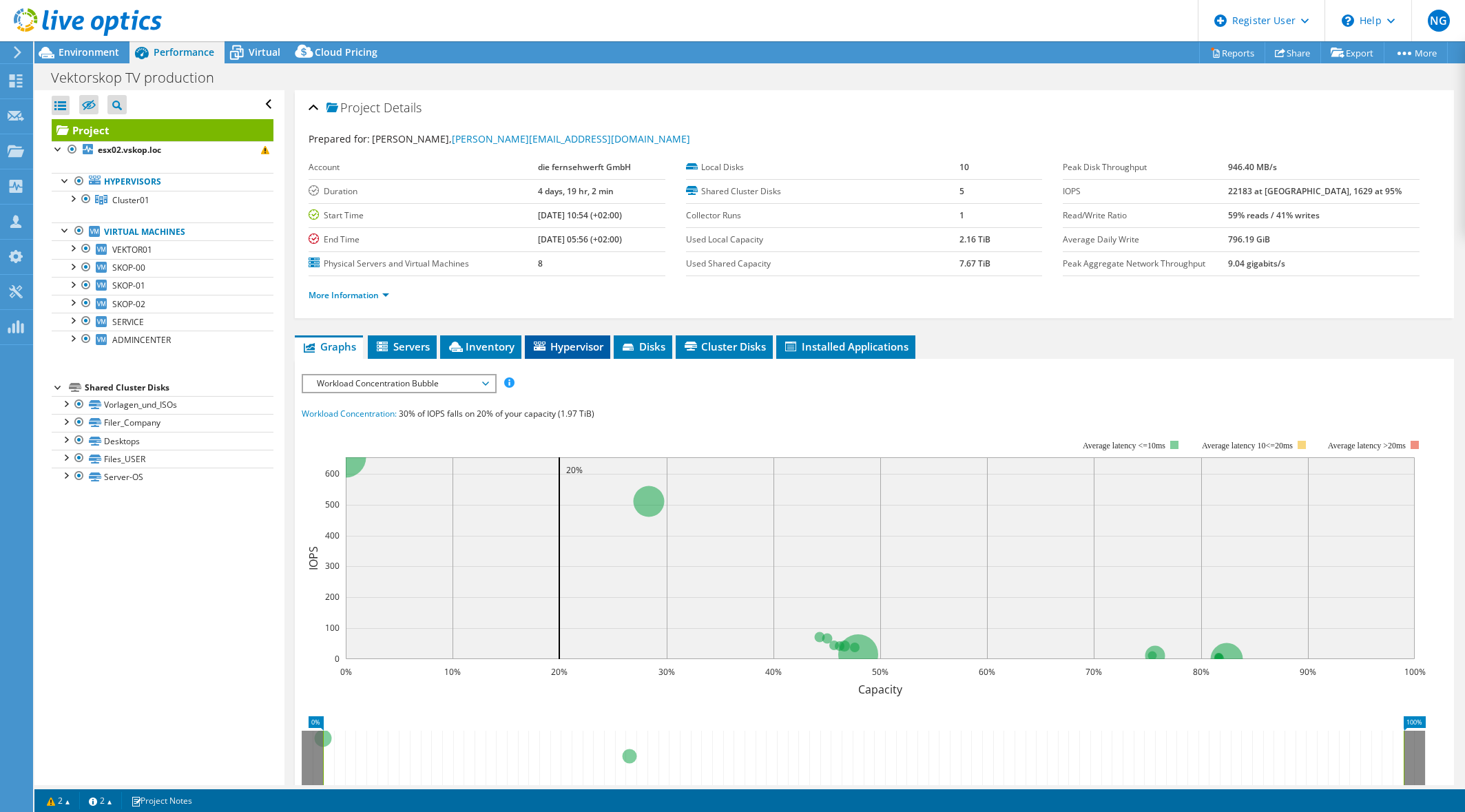
click at [564, 344] on span "Hypervisor" at bounding box center [568, 346] width 72 height 14
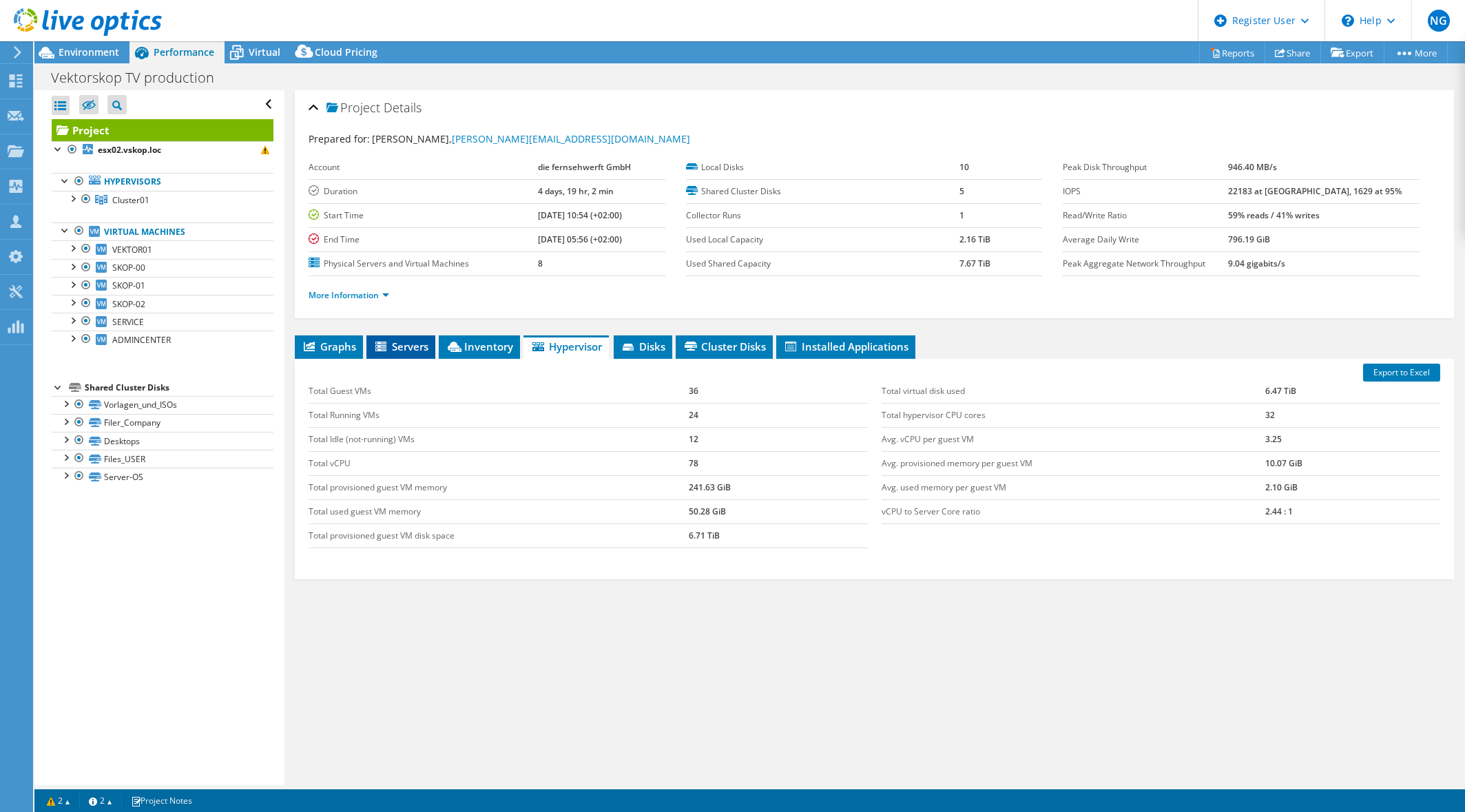
click at [410, 350] on span "Servers" at bounding box center [400, 346] width 55 height 14
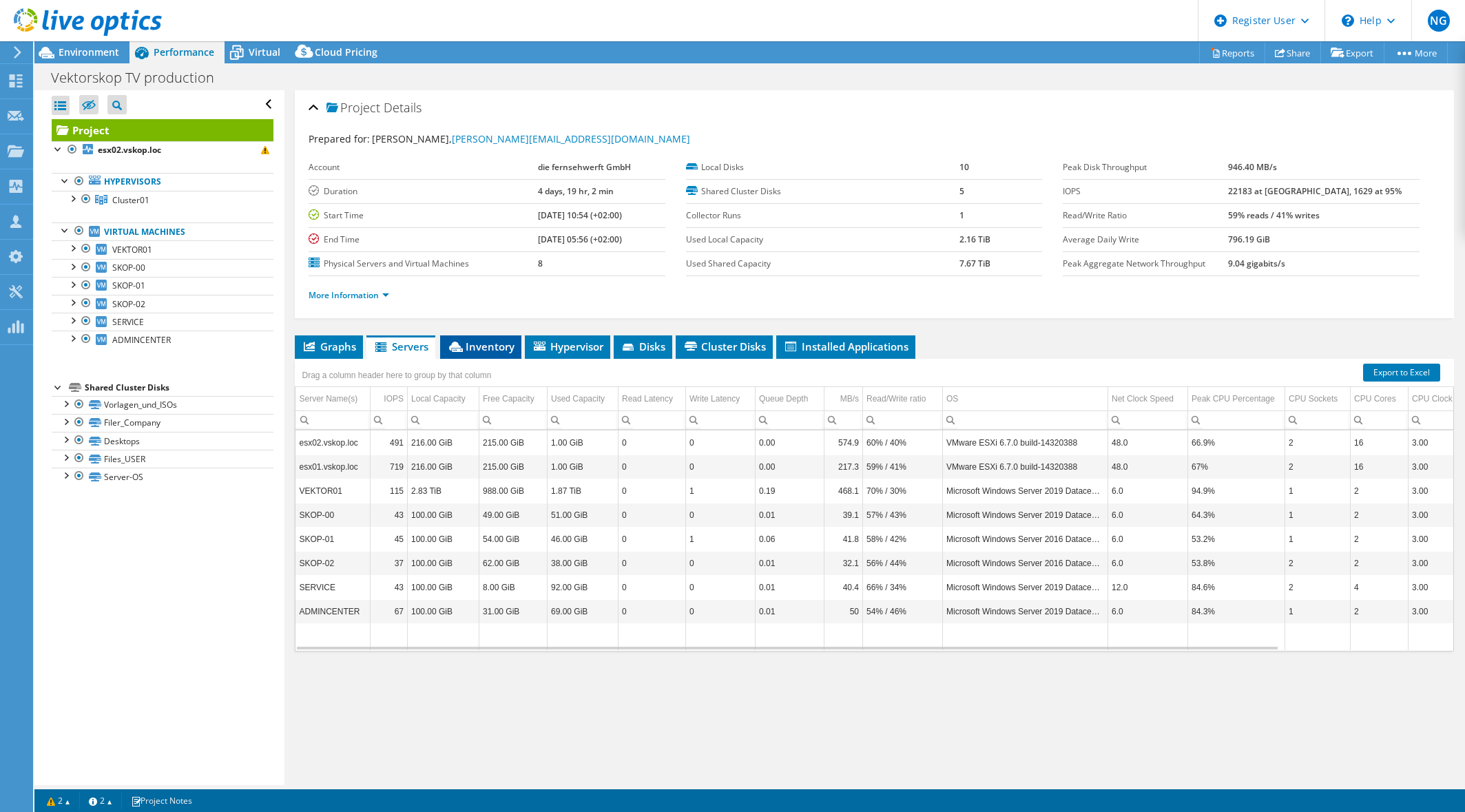
click at [484, 347] on span "Inventory" at bounding box center [481, 346] width 68 height 14
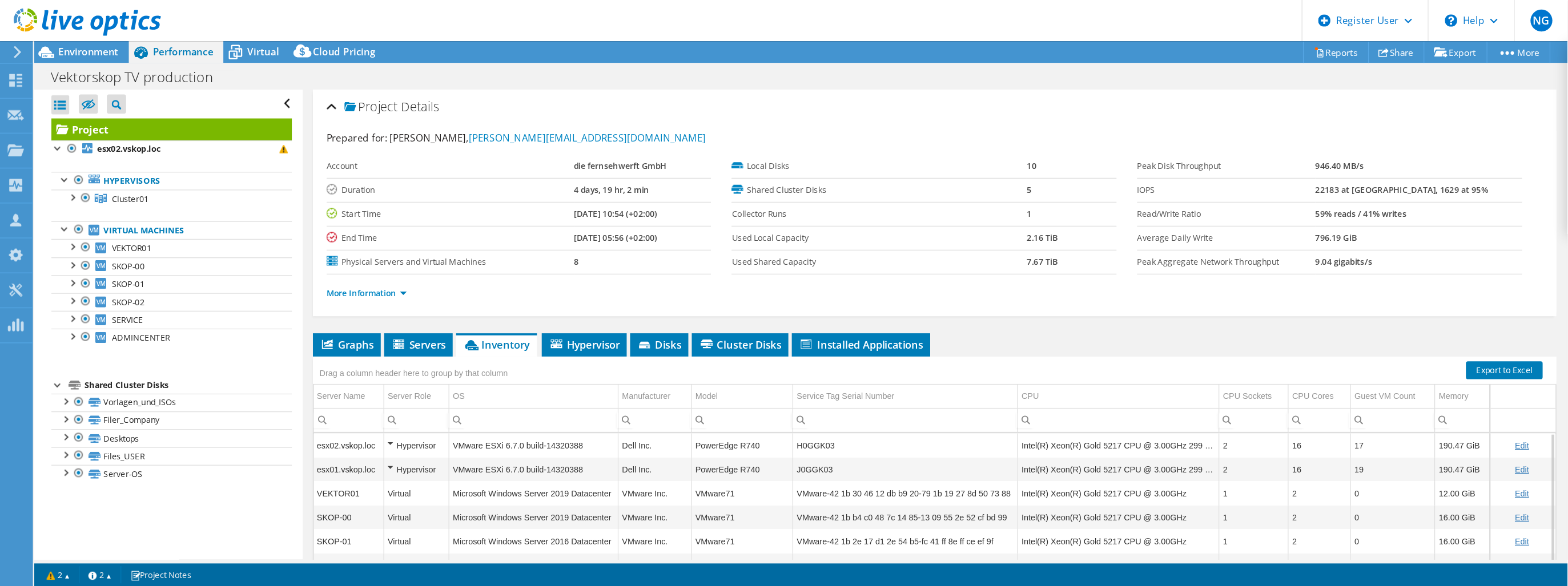
scroll to position [4, 0]
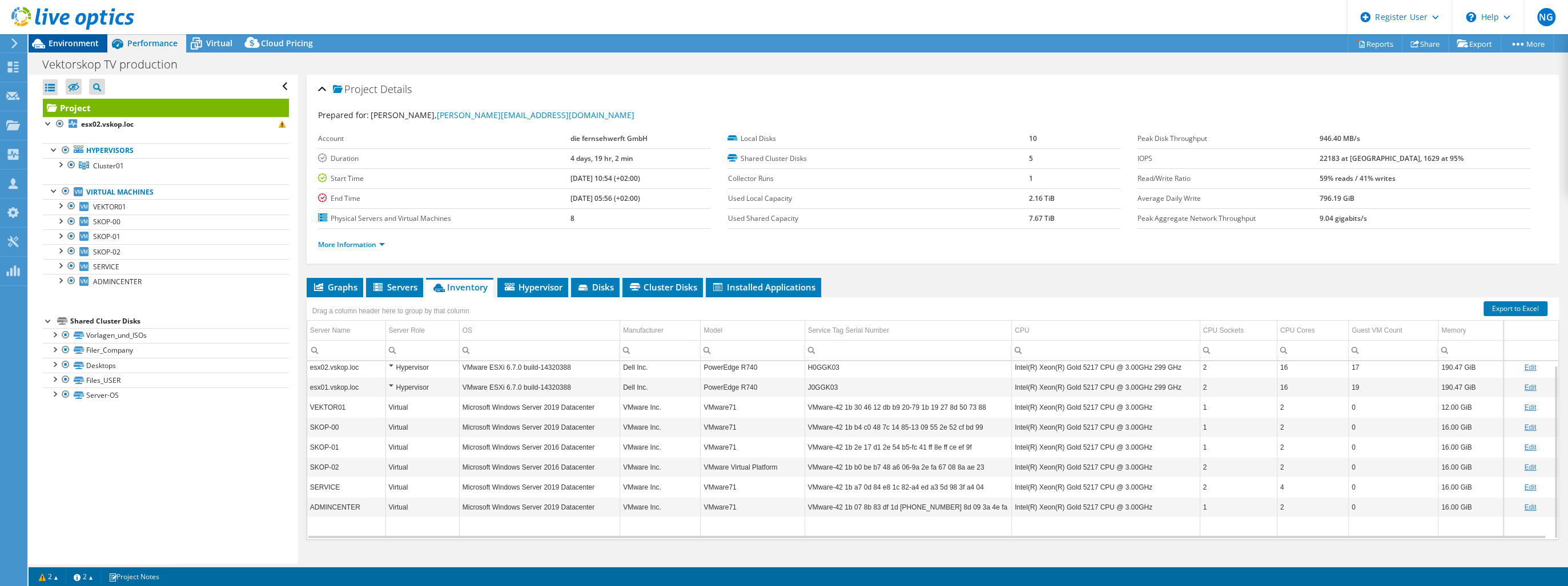
click at [73, 41] on span "Environment" at bounding box center [74, 43] width 51 height 11
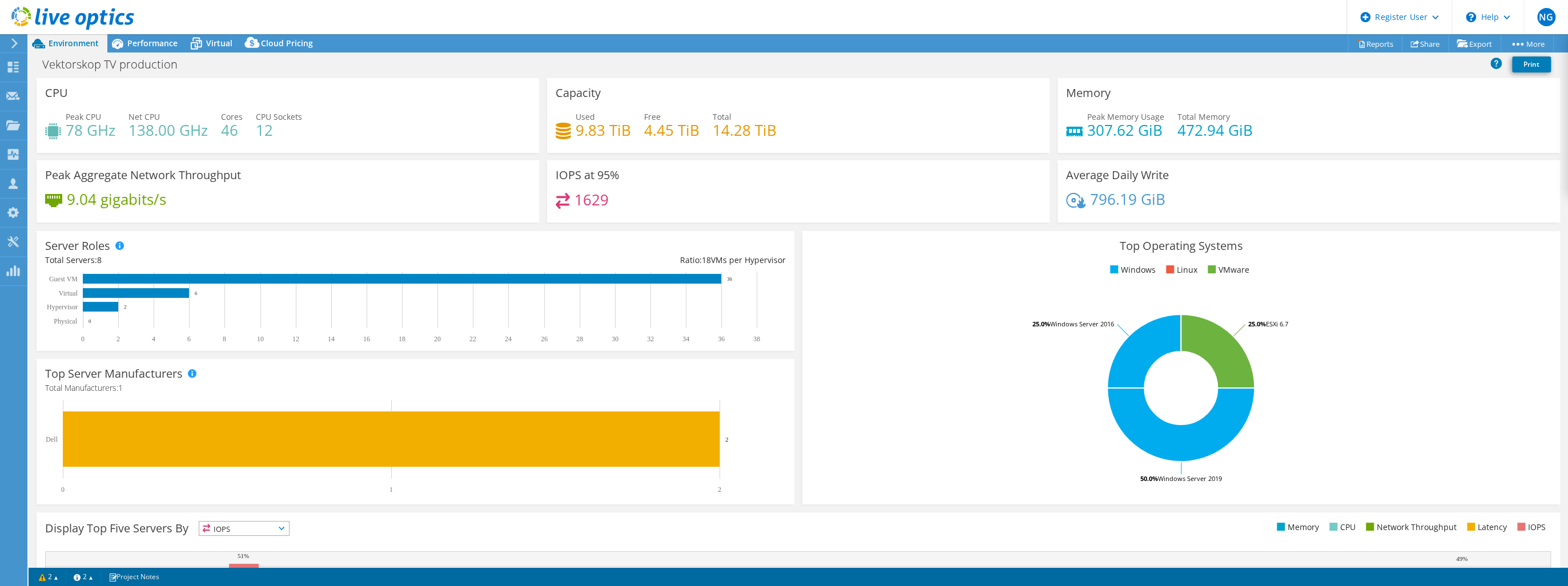
drag, startPoint x: 146, startPoint y: 41, endPoint x: 164, endPoint y: 54, distance: 22.2
click at [146, 41] on span "Performance" at bounding box center [152, 43] width 51 height 11
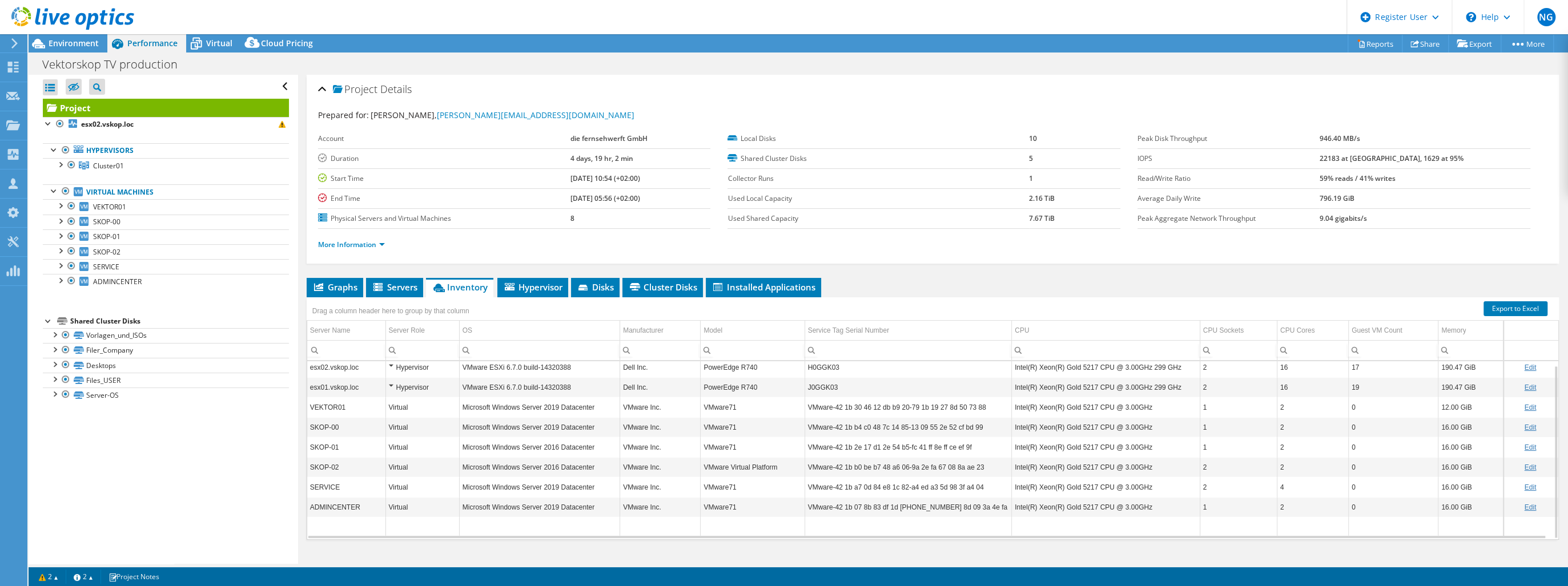
click at [395, 407] on div "Virtual" at bounding box center [422, 407] width 68 height 14
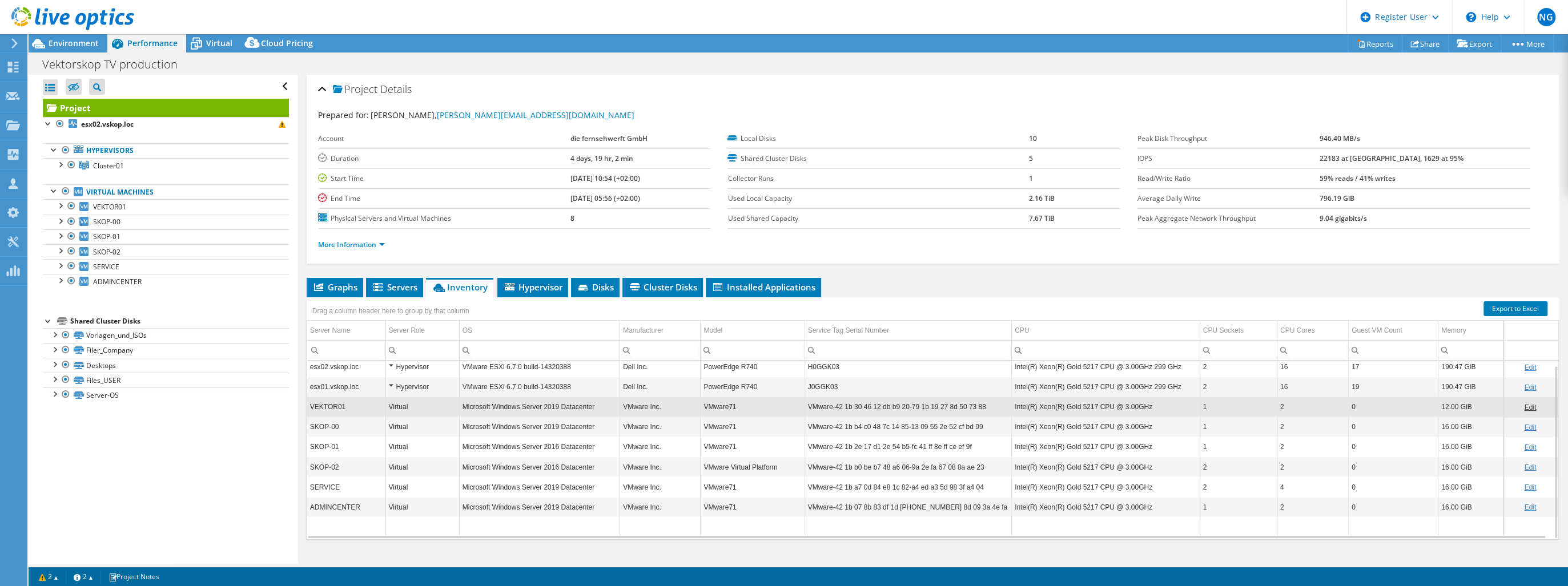
click at [404, 427] on div "Virtual" at bounding box center [422, 427] width 68 height 14
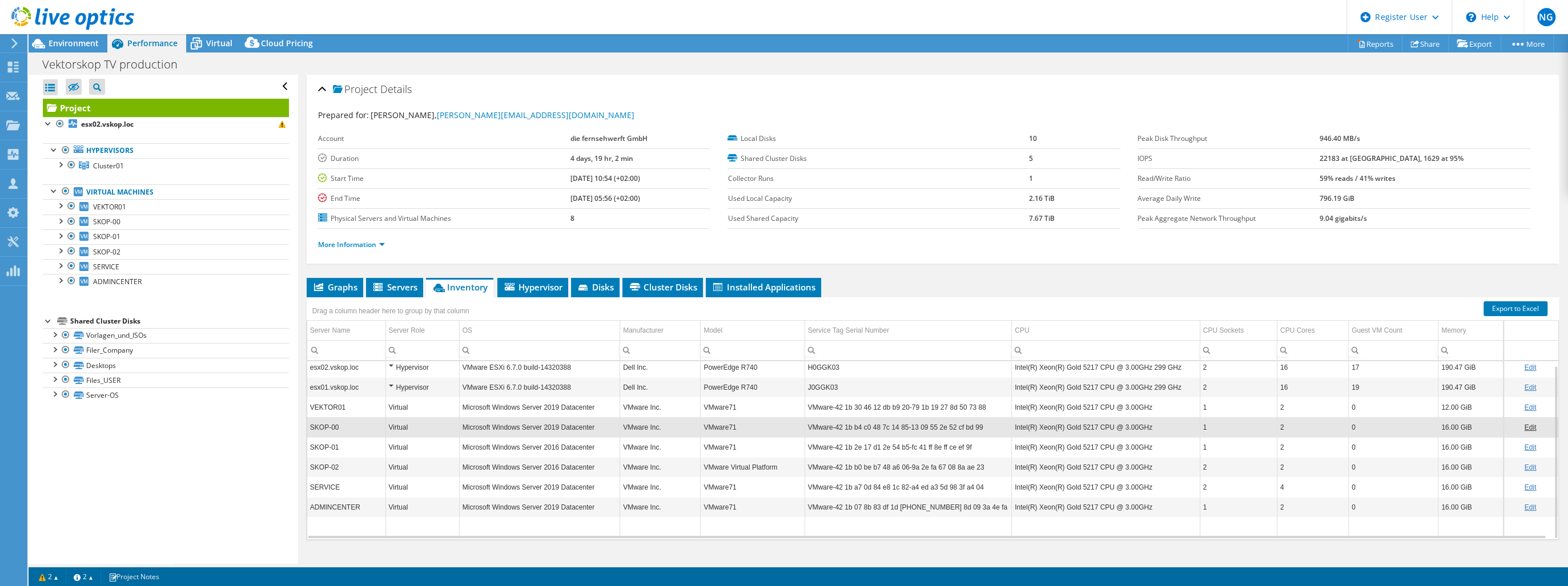
drag, startPoint x: 404, startPoint y: 441, endPoint x: 405, endPoint y: 450, distance: 9.1
click at [404, 442] on div "Virtual" at bounding box center [422, 447] width 68 height 14
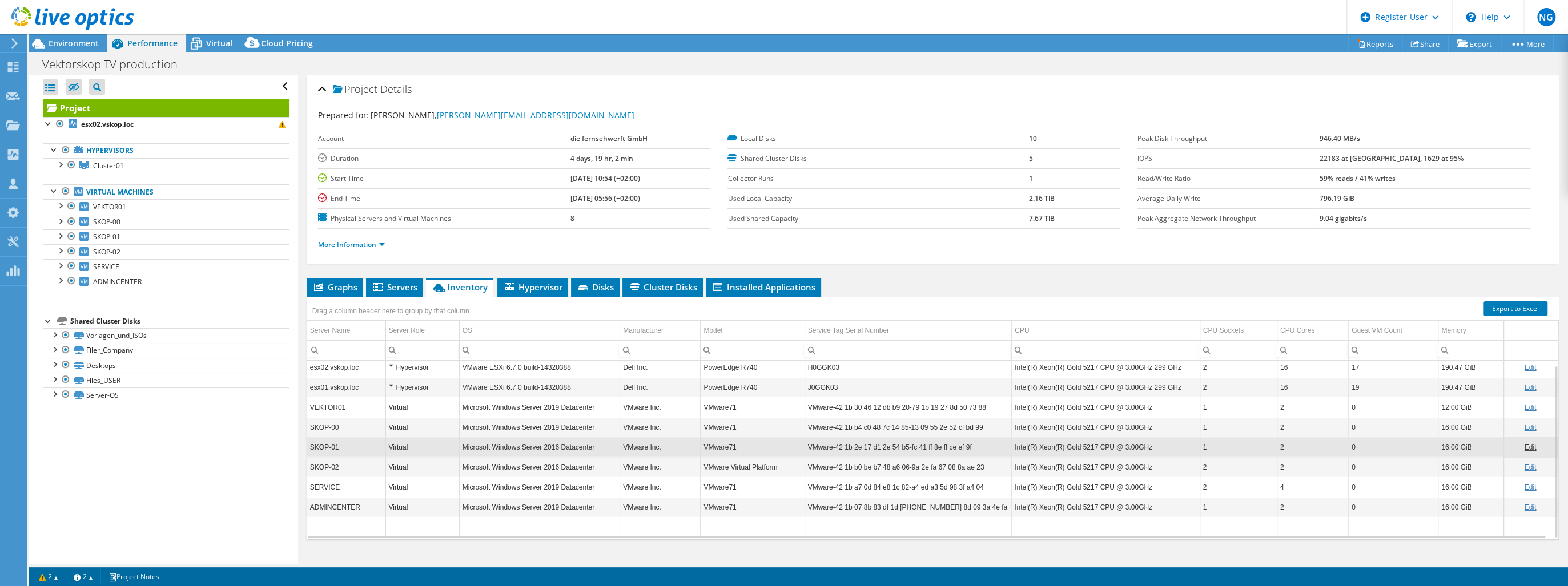
click at [407, 467] on div "Virtual" at bounding box center [422, 467] width 68 height 14
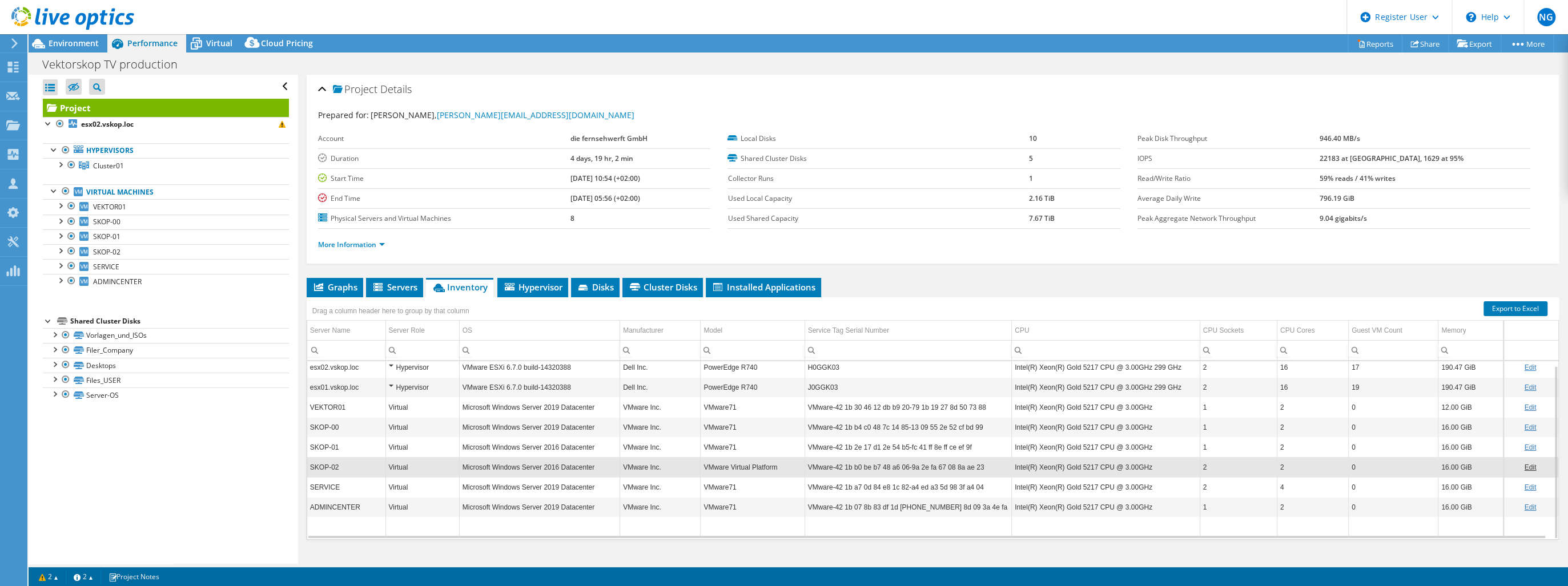
drag, startPoint x: 405, startPoint y: 484, endPoint x: 402, endPoint y: 503, distance: 19.2
click at [405, 486] on div "Virtual" at bounding box center [422, 487] width 68 height 14
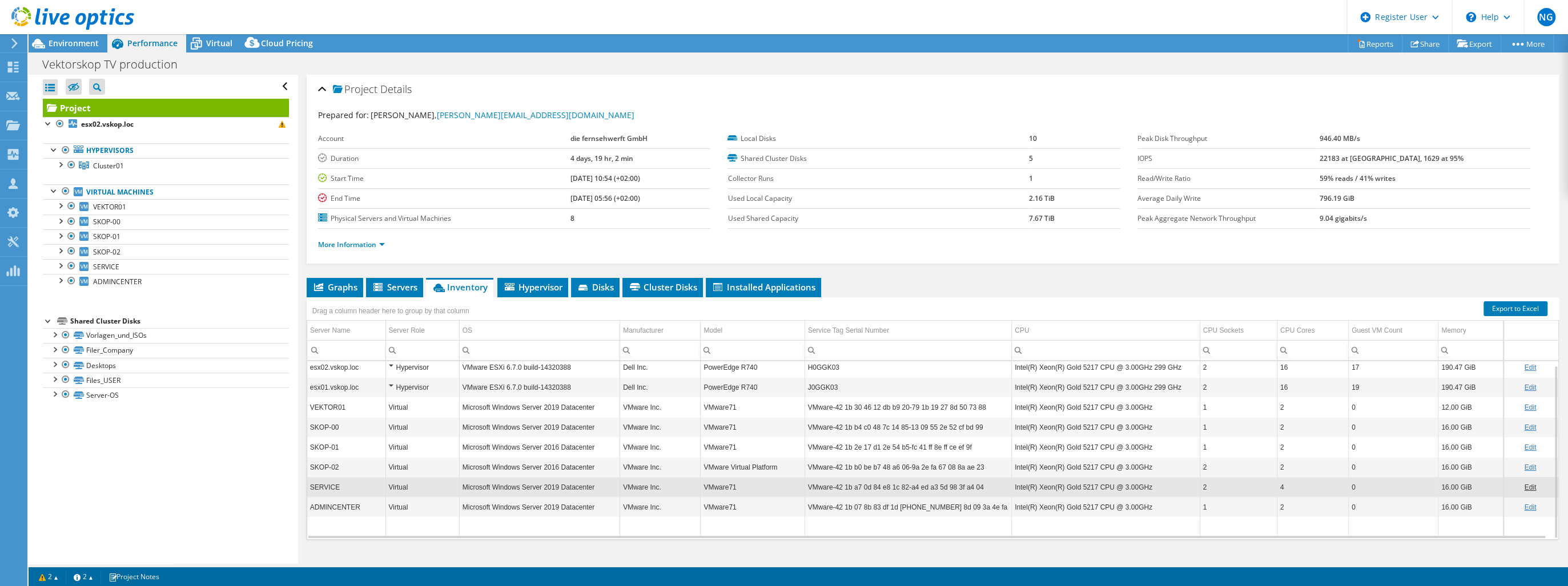
click at [402, 503] on div "Virtual" at bounding box center [422, 507] width 68 height 14
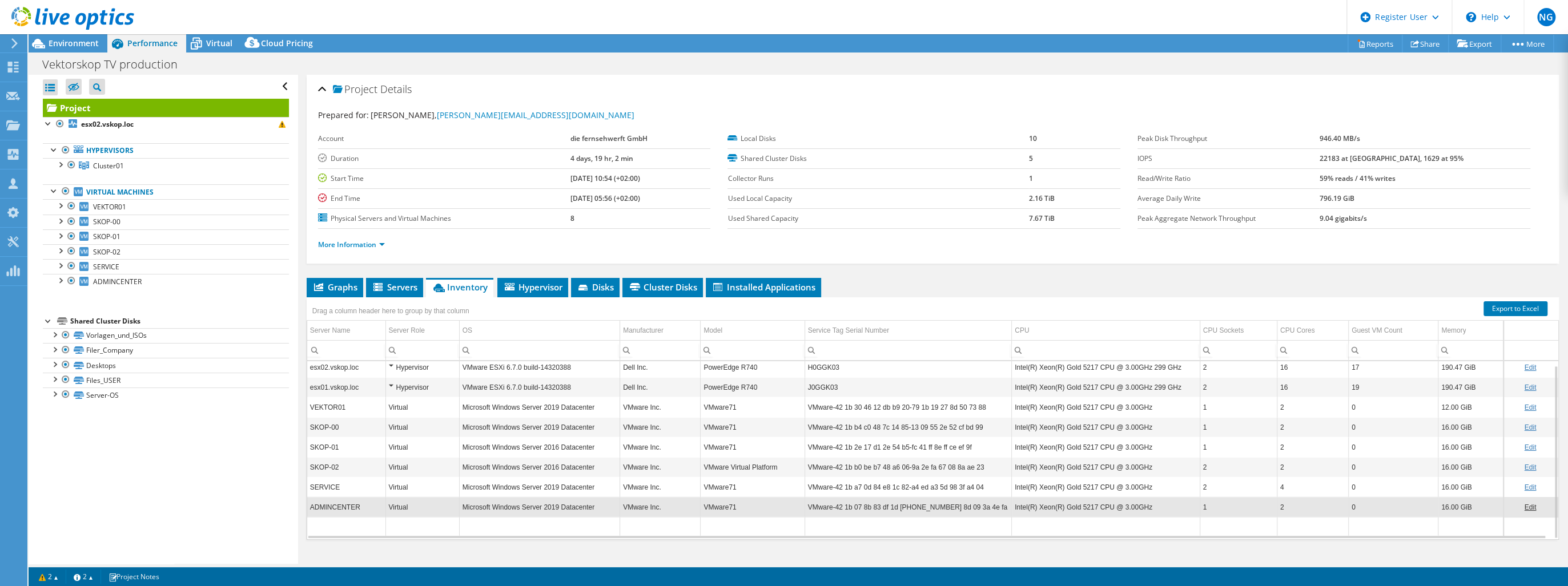
click at [325, 406] on td "VEKTOR01" at bounding box center [346, 407] width 79 height 20
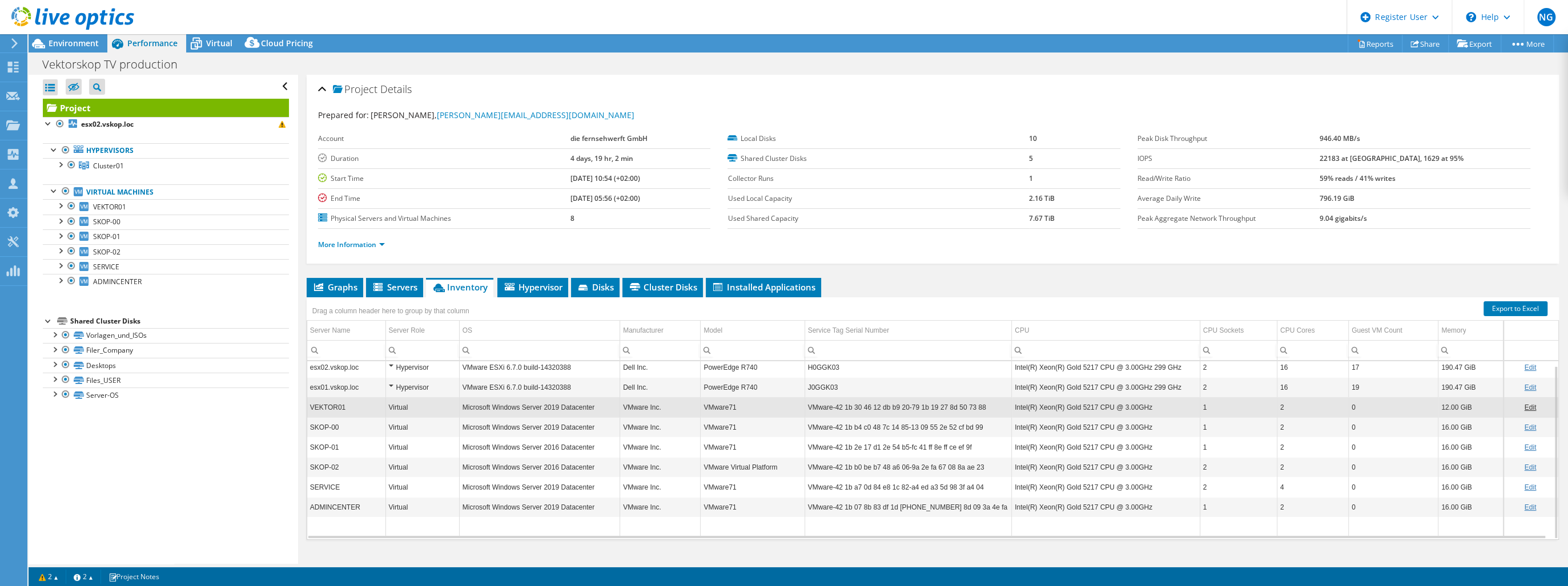
click at [318, 429] on td "SKOP-00" at bounding box center [346, 427] width 79 height 20
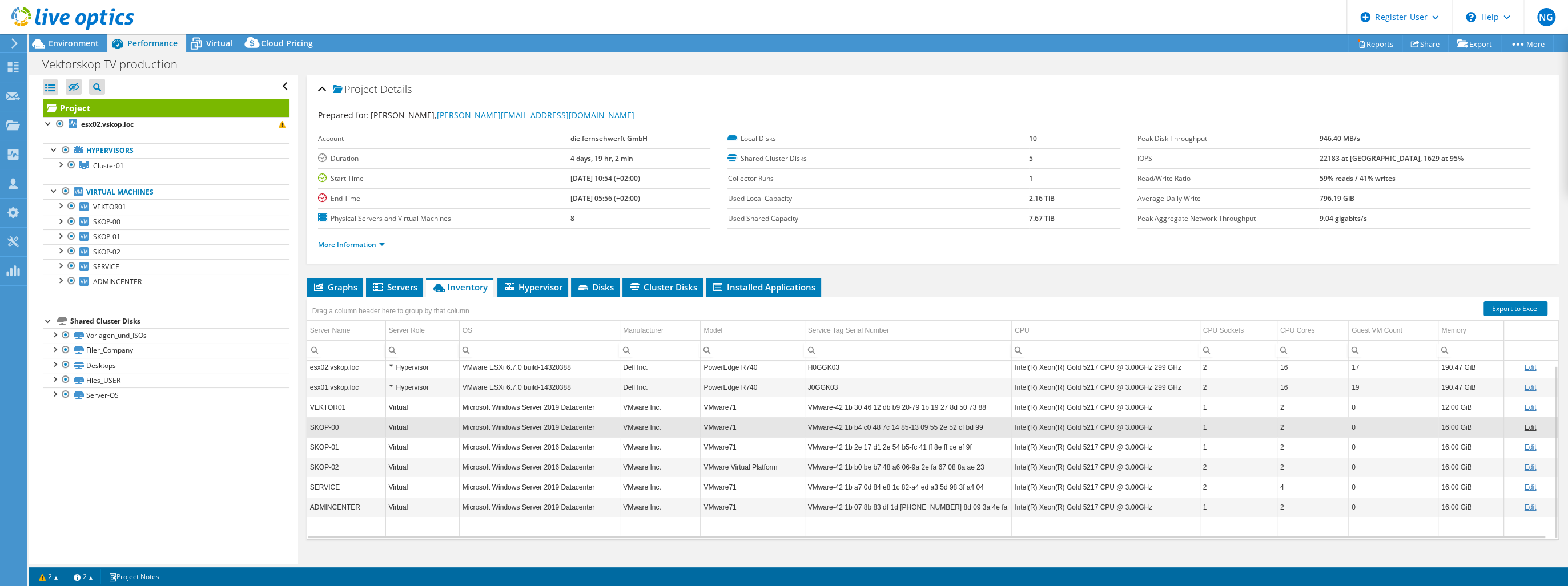
drag, startPoint x: 322, startPoint y: 445, endPoint x: 327, endPoint y: 453, distance: 9.4
click at [323, 447] on td "SKOP-01" at bounding box center [346, 447] width 79 height 20
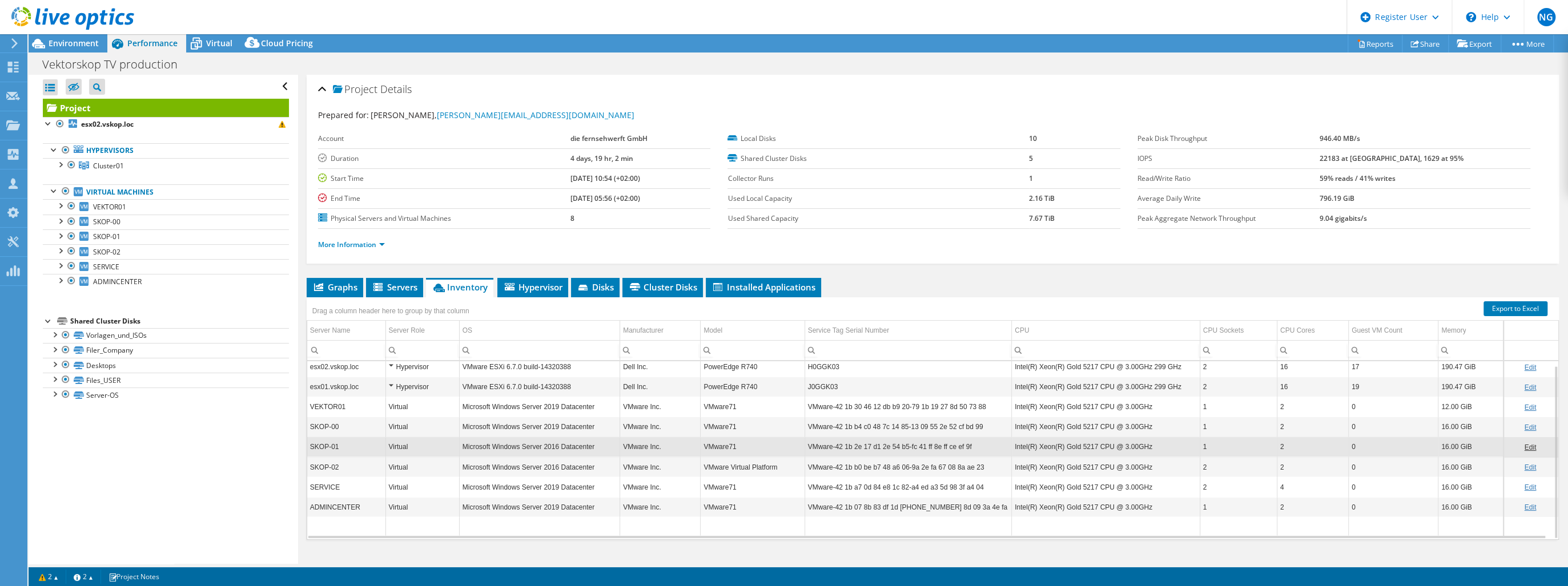
drag, startPoint x: 334, startPoint y: 467, endPoint x: 337, endPoint y: 477, distance: 10.4
click at [334, 467] on td "SKOP-02" at bounding box center [346, 467] width 79 height 20
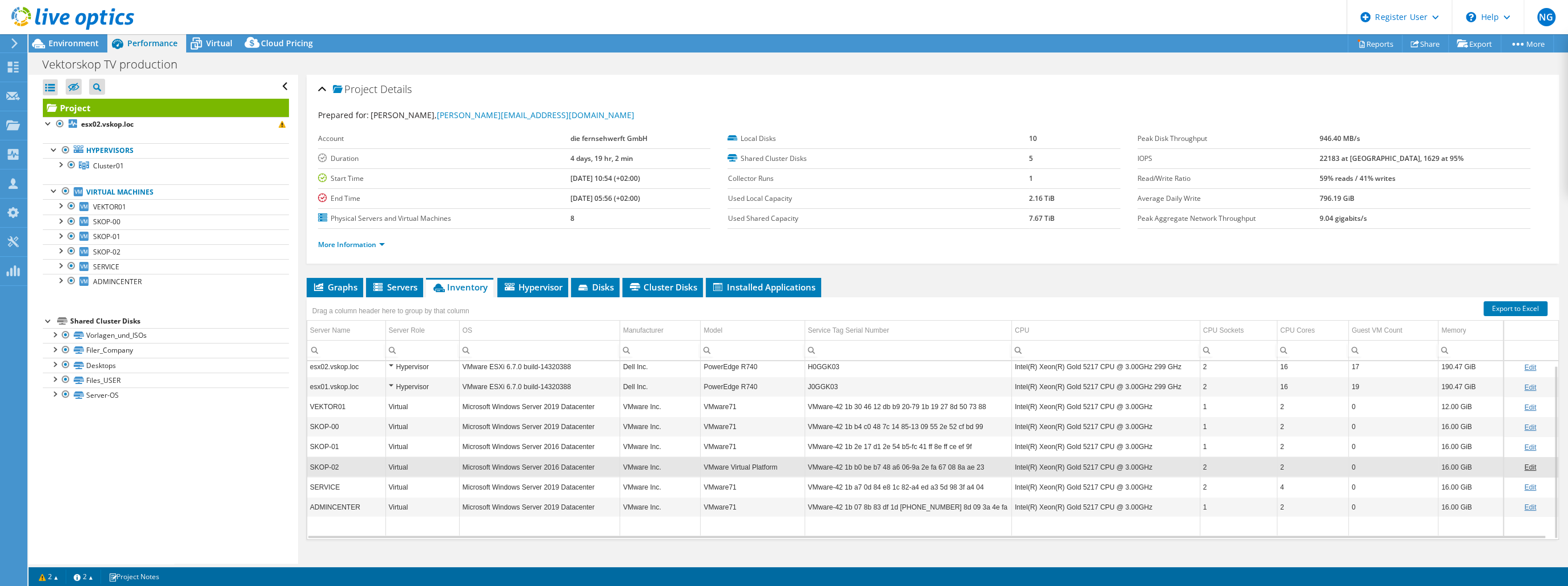
drag, startPoint x: 337, startPoint y: 487, endPoint x: 345, endPoint y: 494, distance: 10.6
click at [337, 487] on td "SERVICE" at bounding box center [346, 487] width 79 height 20
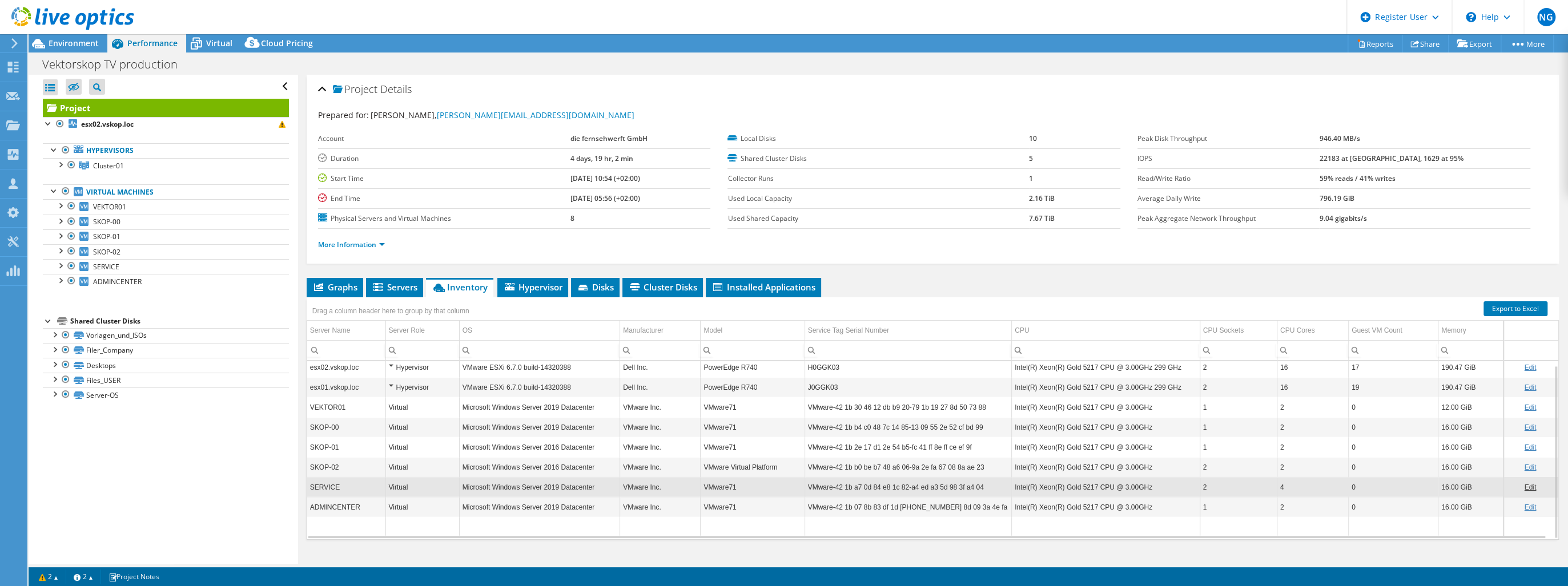
drag, startPoint x: 333, startPoint y: 506, endPoint x: 340, endPoint y: 509, distance: 7.6
click at [334, 506] on td "ADMINCENTER" at bounding box center [346, 507] width 79 height 20
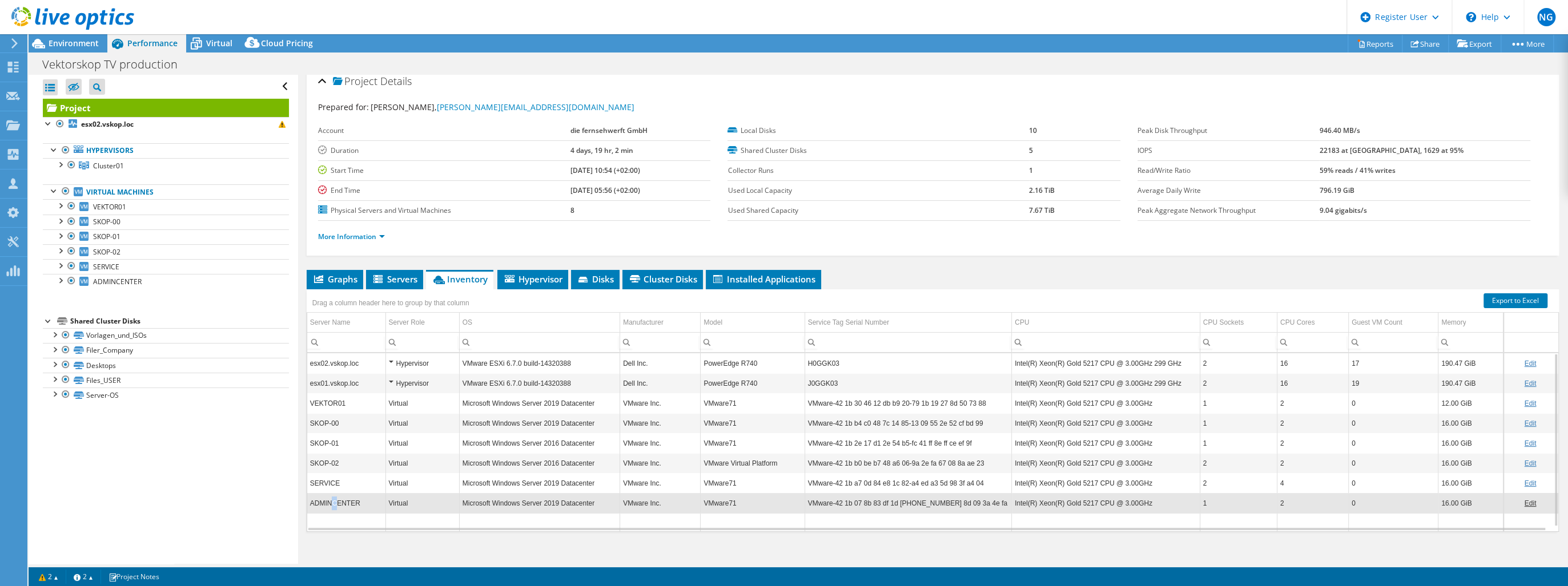
scroll to position [0, 0]
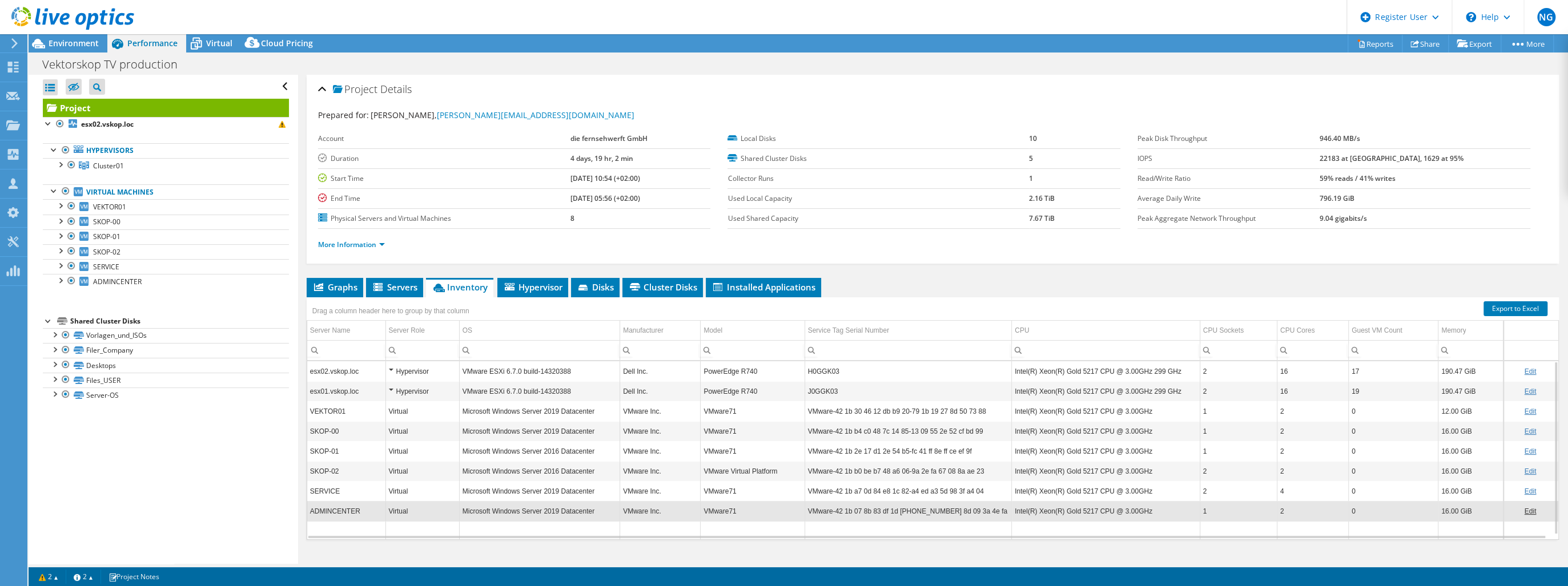
click at [357, 450] on td "SKOP-01" at bounding box center [346, 451] width 79 height 20
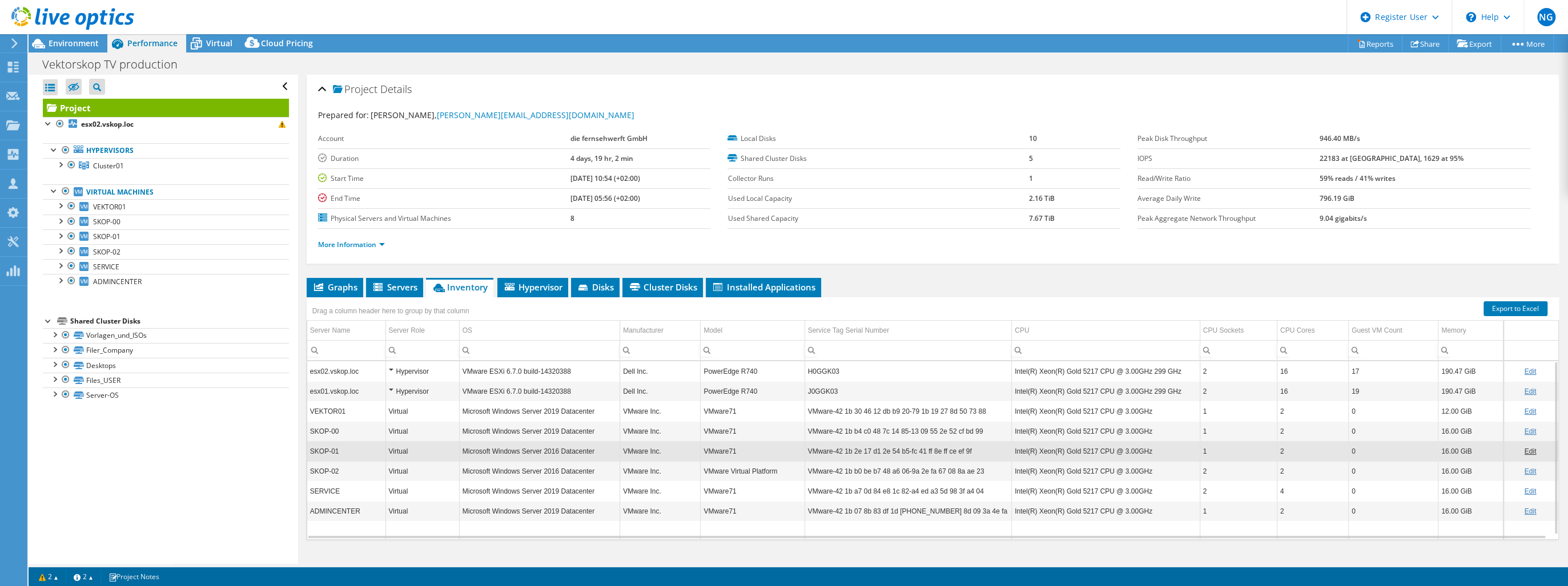
click at [363, 466] on td "SKOP-02" at bounding box center [346, 471] width 79 height 20
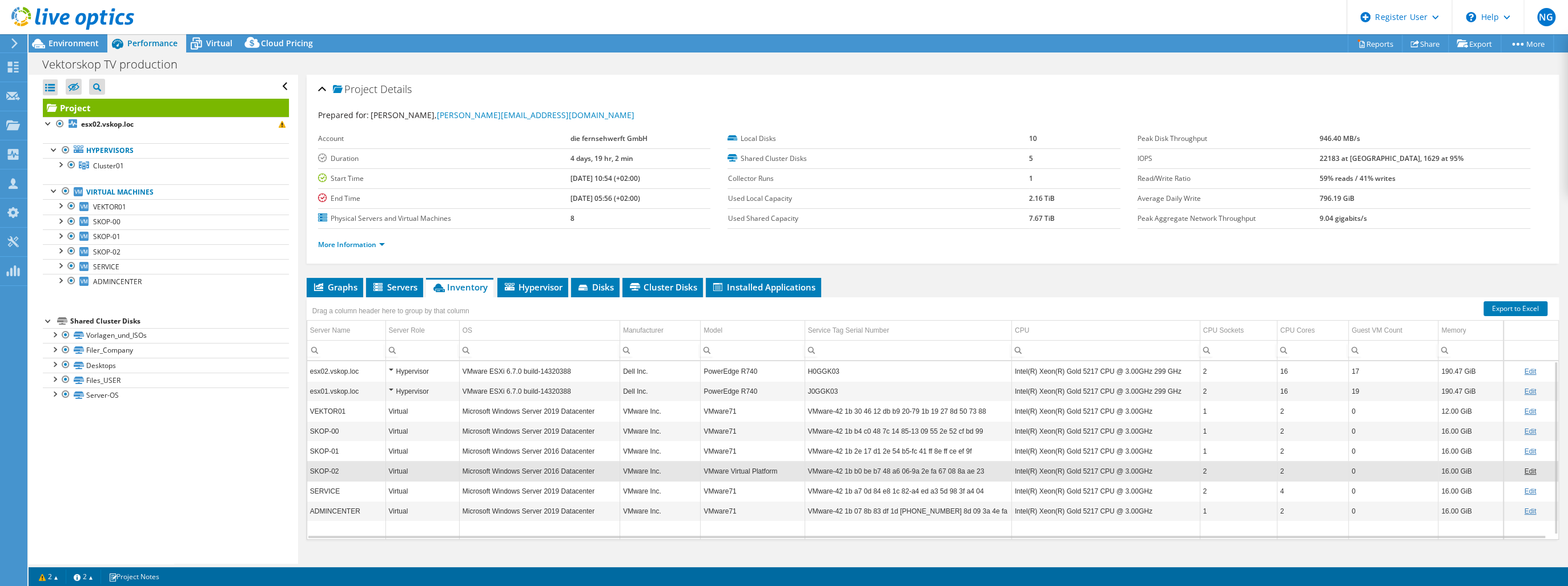
click at [355, 445] on td "SKOP-01" at bounding box center [346, 451] width 79 height 20
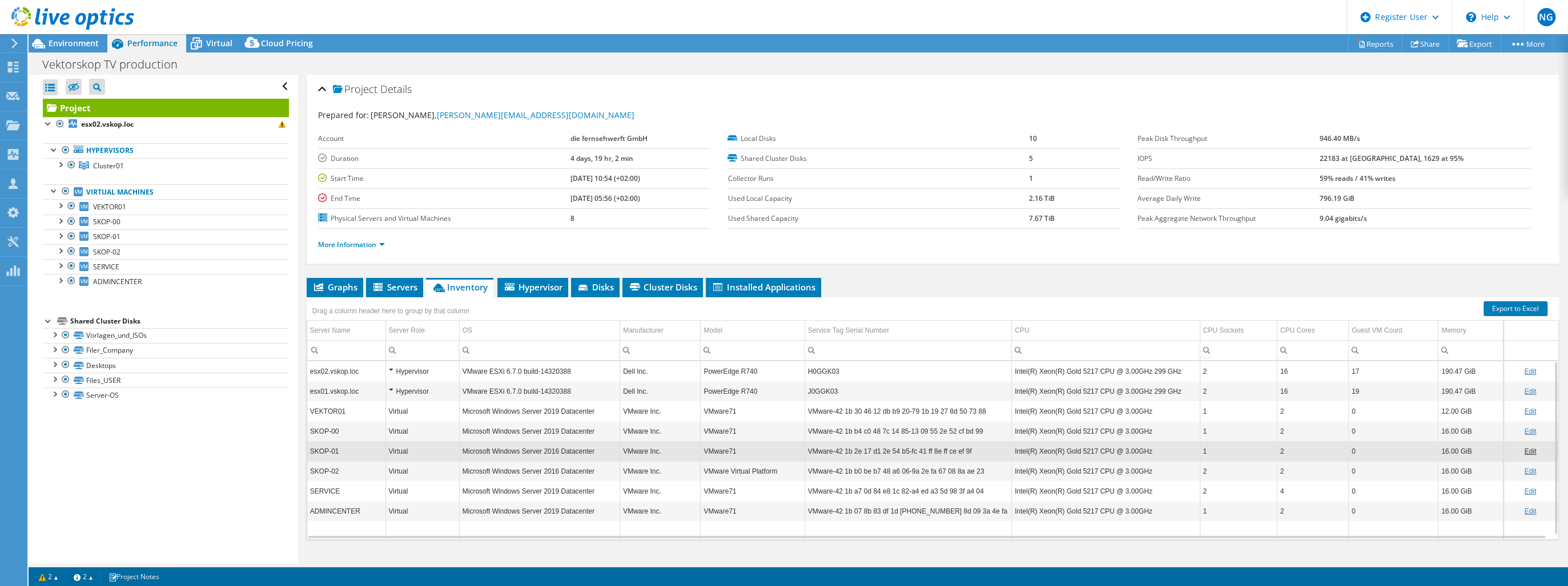
click at [351, 425] on td "SKOP-00" at bounding box center [346, 431] width 79 height 20
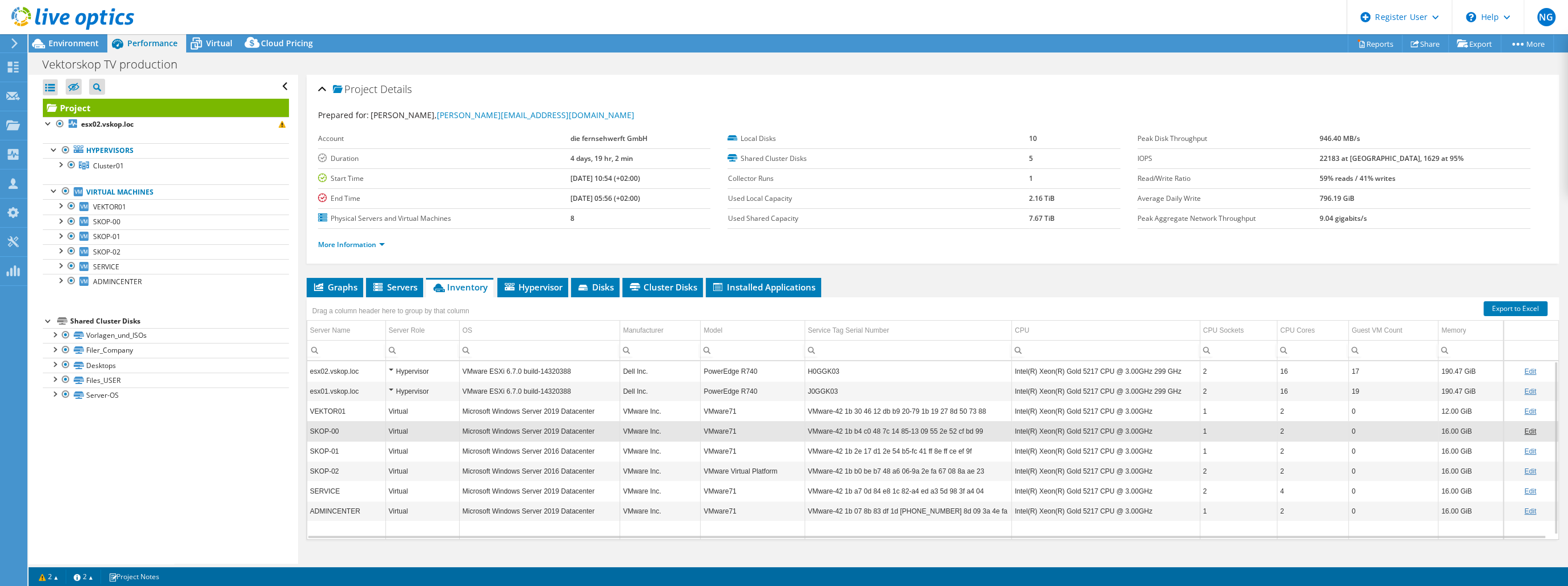
click at [352, 449] on td "SKOP-01" at bounding box center [346, 451] width 79 height 20
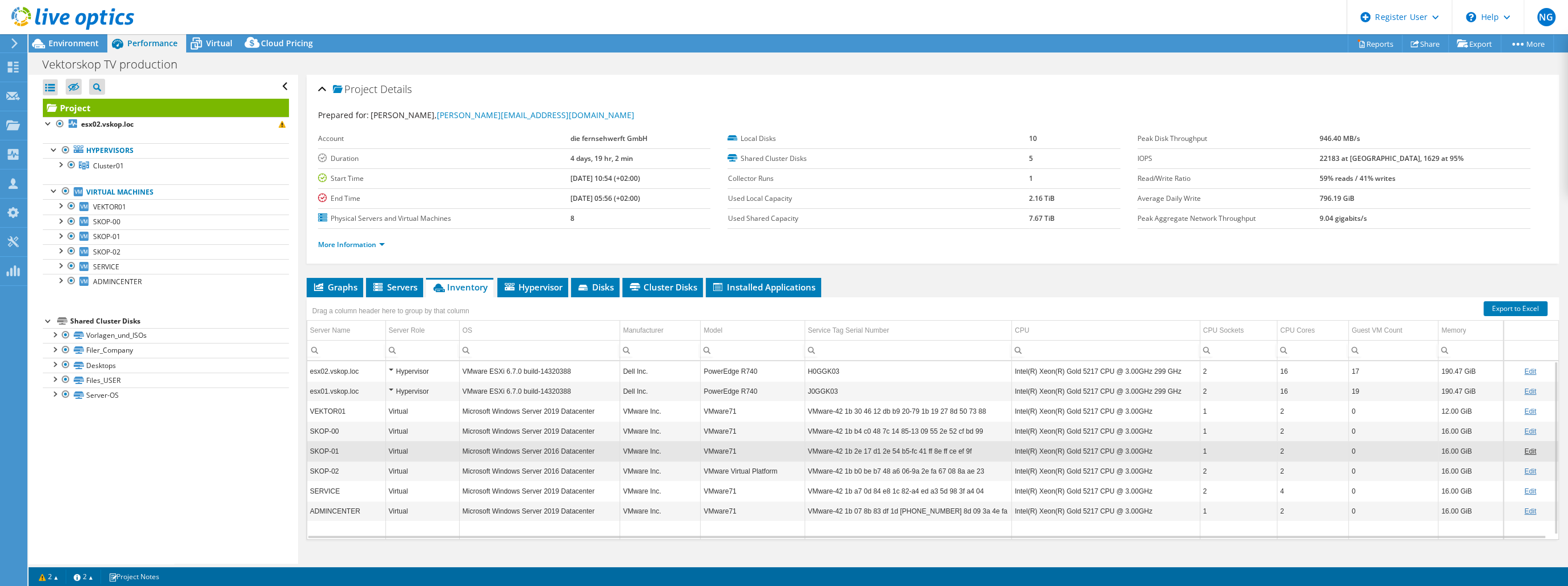
click at [356, 368] on td "esx02.vskop.loc" at bounding box center [346, 371] width 79 height 20
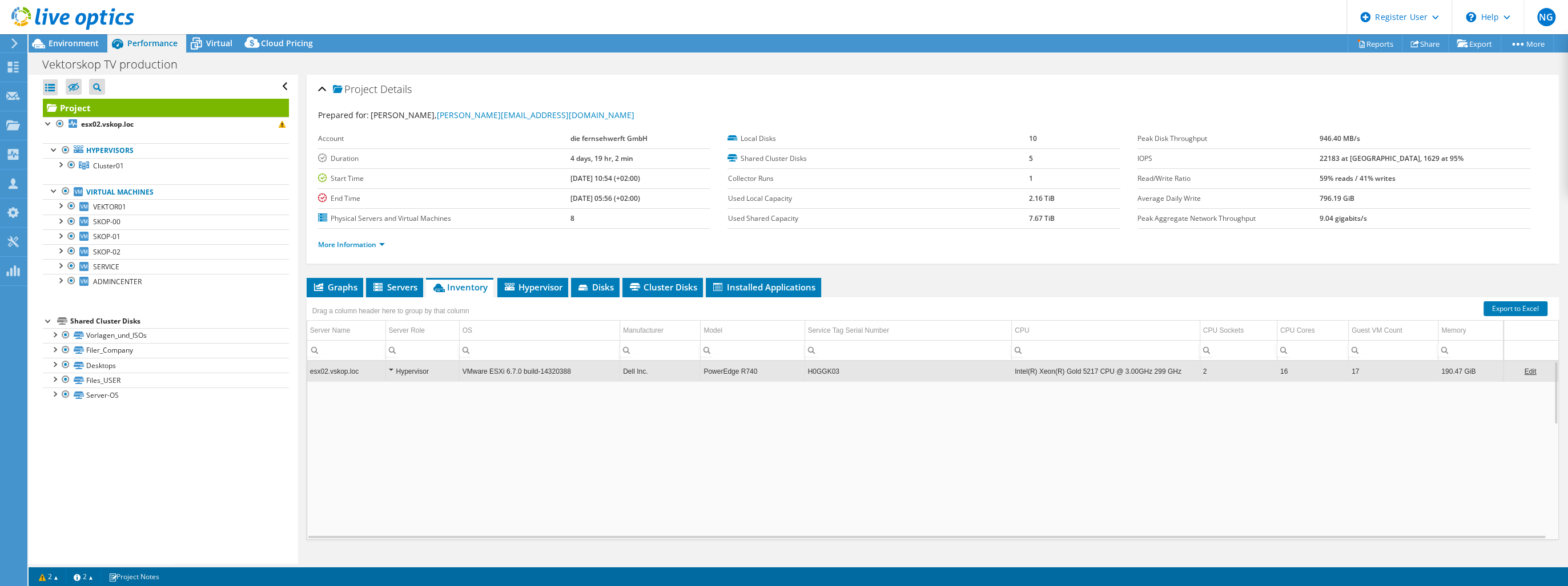
click at [355, 389] on td "Data grid" at bounding box center [933, 549] width 1251 height 335
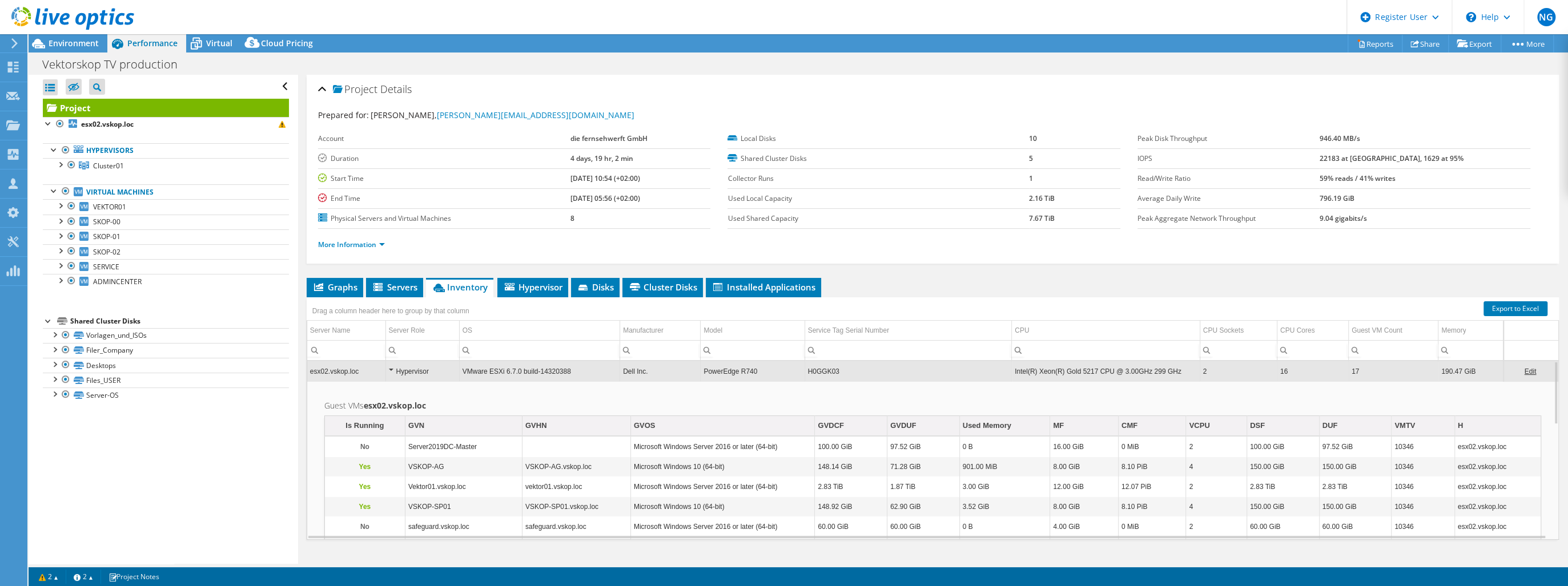
click at [389, 368] on div "Hypervisor" at bounding box center [422, 371] width 68 height 14
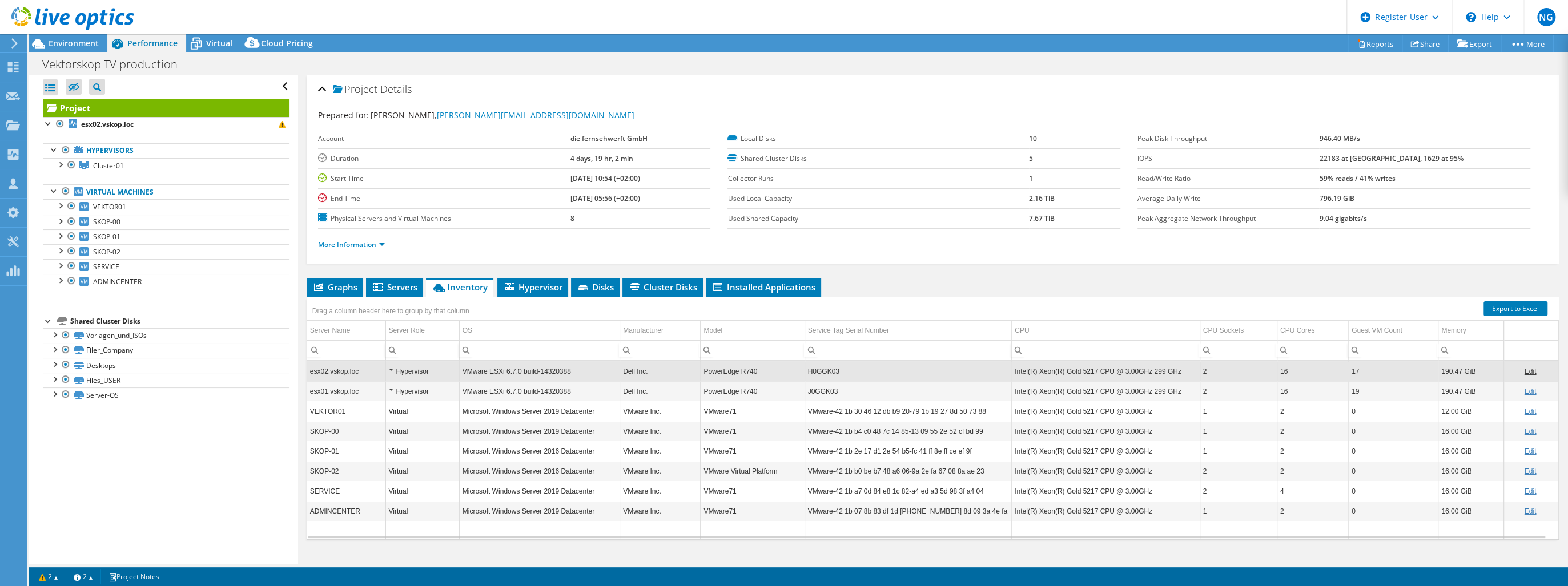
click at [391, 389] on div "Hypervisor" at bounding box center [422, 391] width 68 height 14
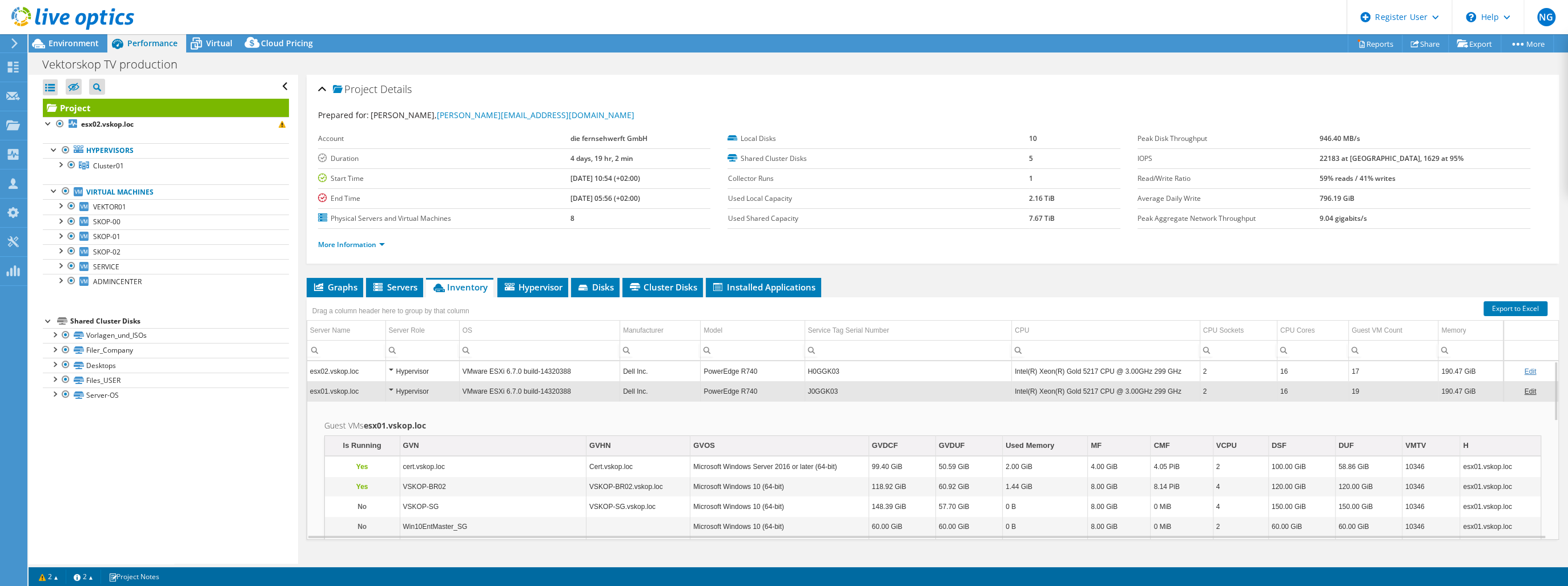
click at [390, 386] on div "Hypervisor" at bounding box center [422, 391] width 68 height 14
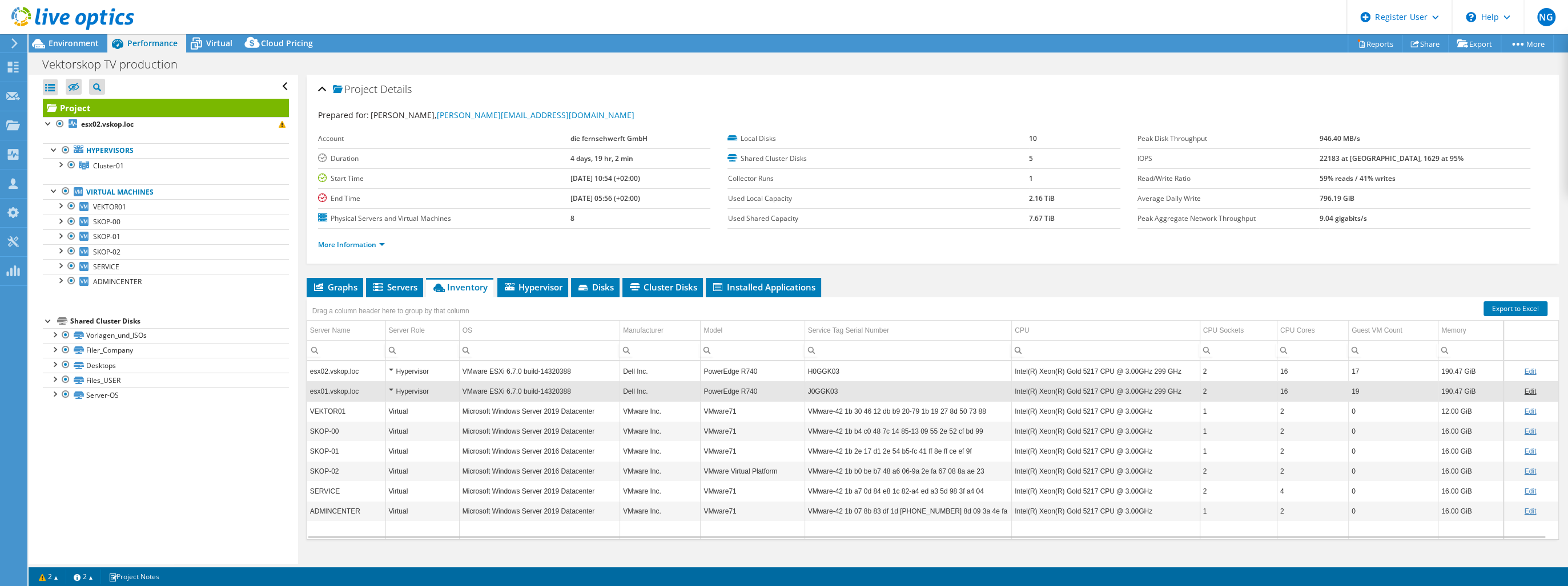
click at [390, 369] on div "Hypervisor" at bounding box center [422, 371] width 68 height 14
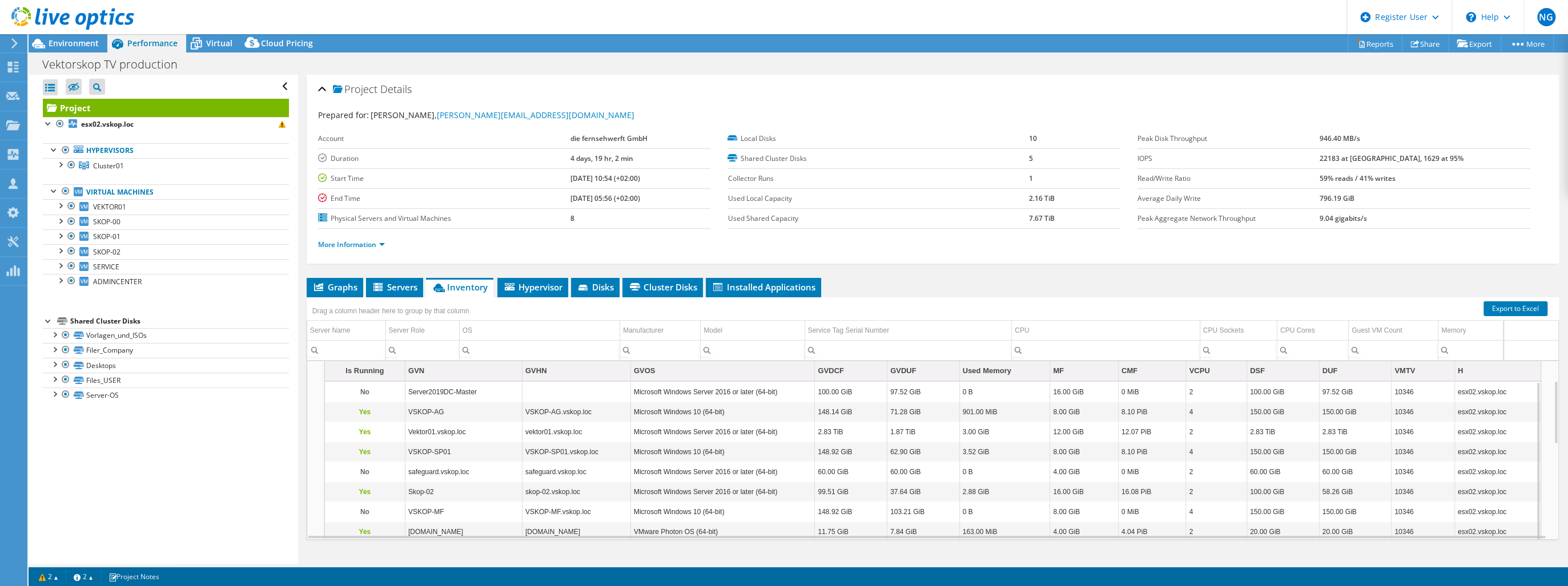
scroll to position [55, 0]
click at [419, 413] on td "VSKOP-AG" at bounding box center [463, 412] width 117 height 20
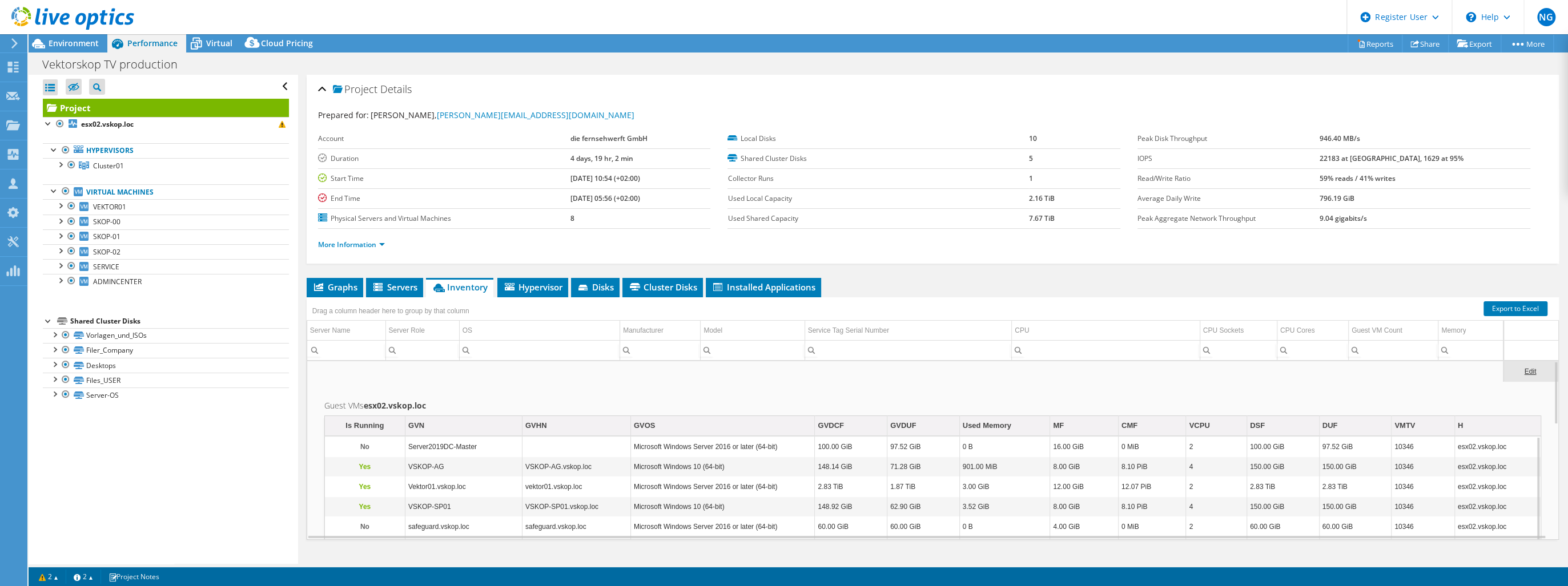
scroll to position [0, 0]
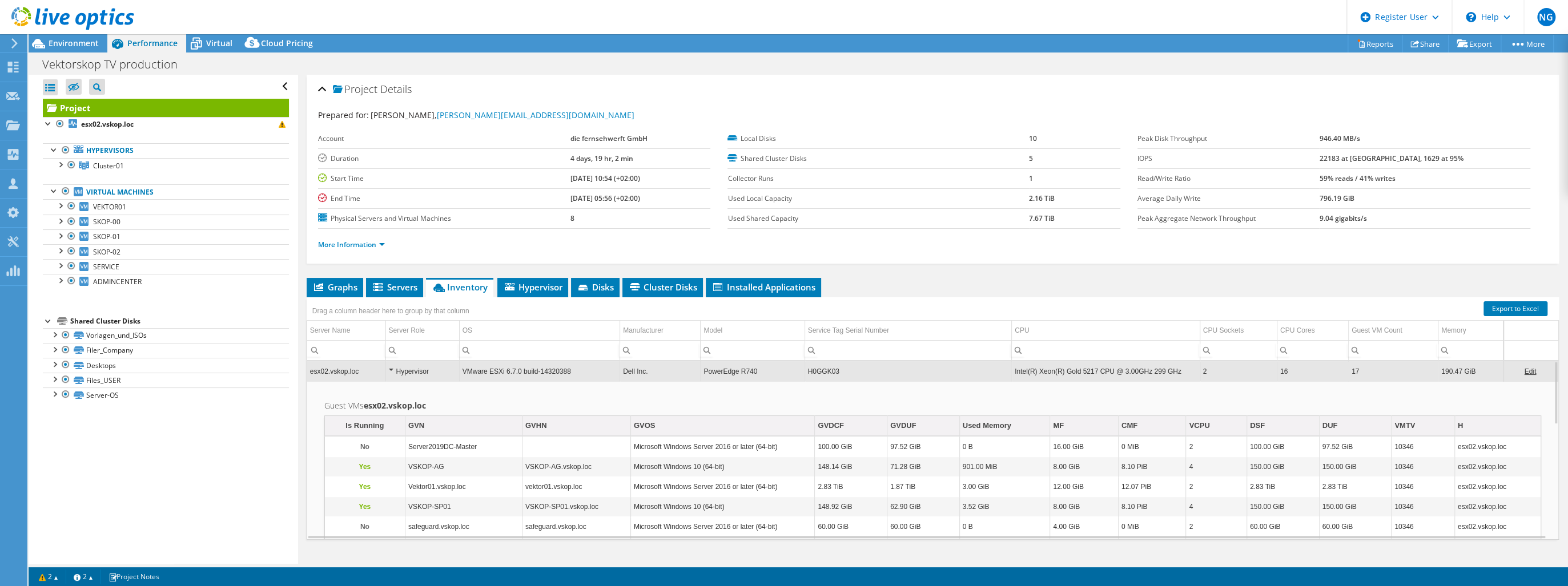
click at [389, 368] on div "Hypervisor" at bounding box center [422, 371] width 68 height 14
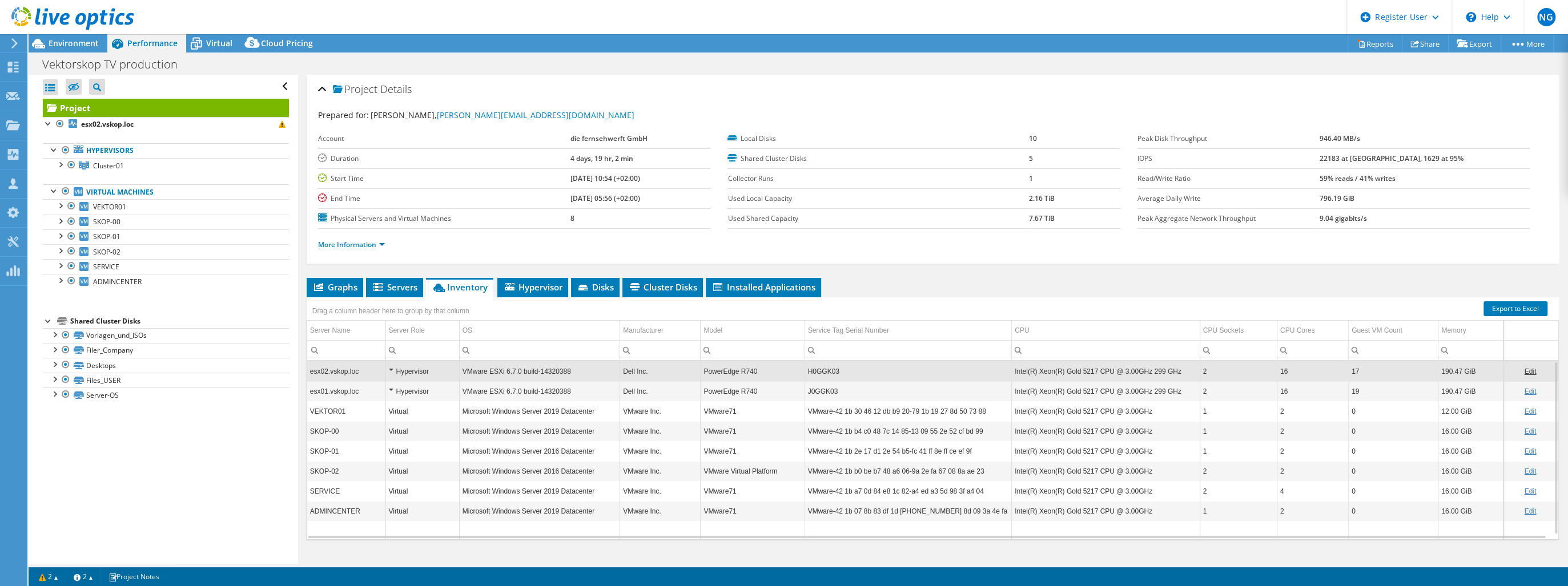
click at [390, 386] on div "Hypervisor" at bounding box center [422, 391] width 68 height 14
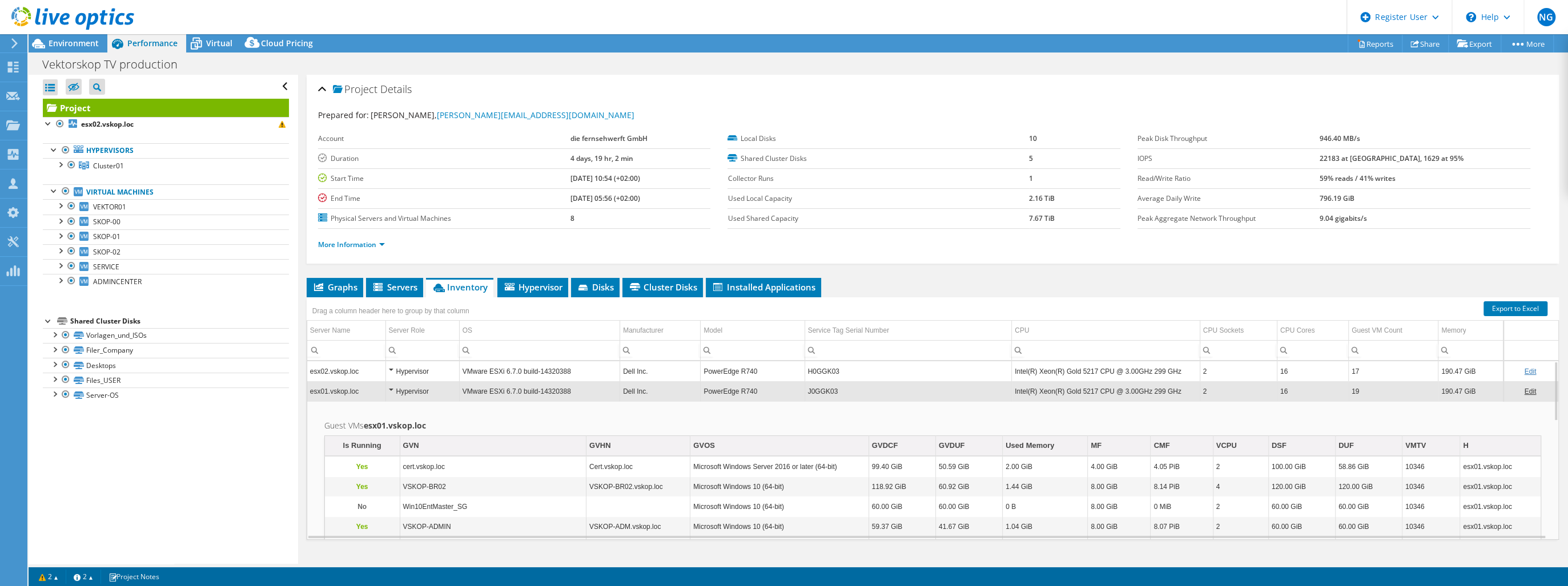
click at [391, 388] on div "Hypervisor" at bounding box center [422, 391] width 68 height 14
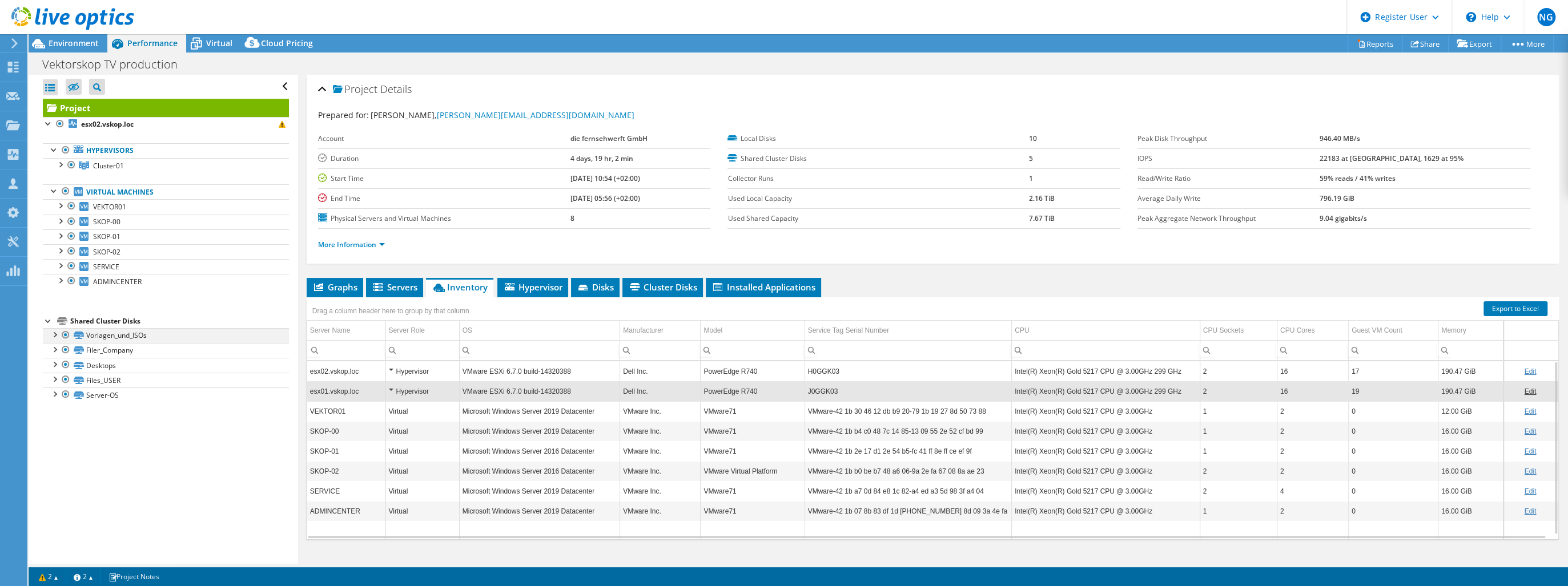
click at [55, 335] on div at bounding box center [54, 333] width 12 height 12
drag, startPoint x: 89, startPoint y: 40, endPoint x: 100, endPoint y: 39, distance: 11.0
click at [89, 40] on span "Environment" at bounding box center [74, 43] width 51 height 11
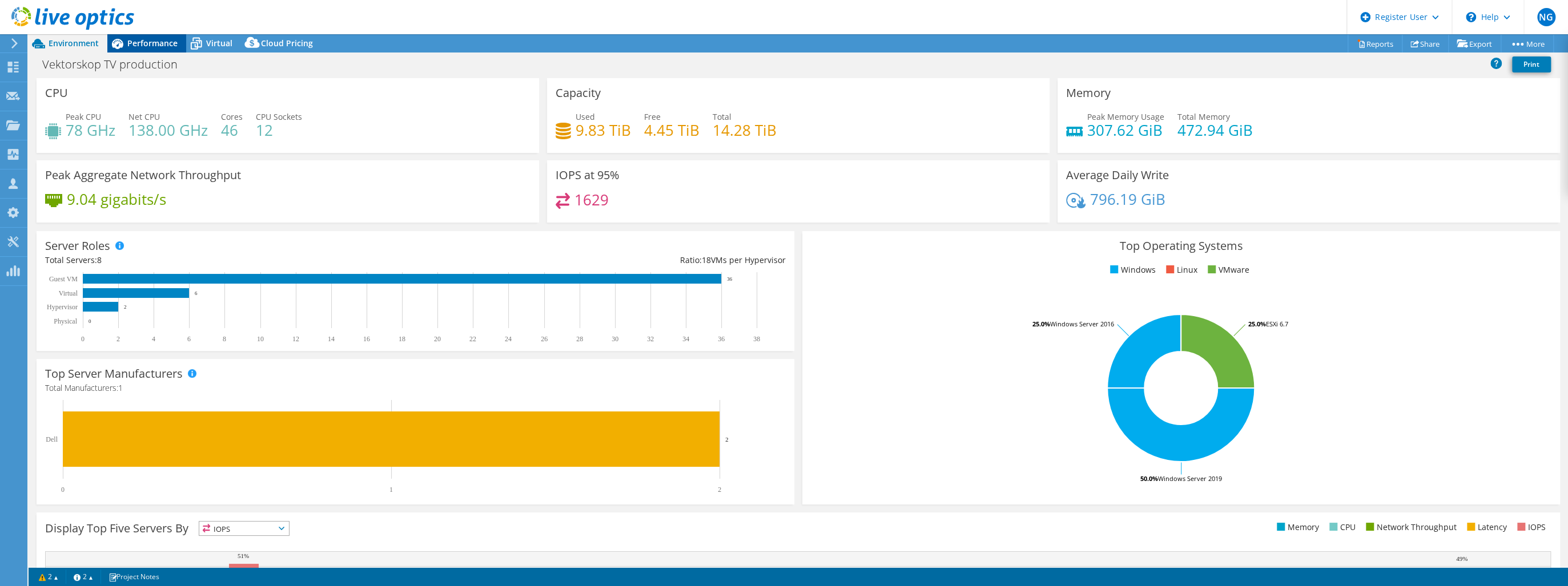
click at [161, 44] on span "Performance" at bounding box center [152, 43] width 51 height 11
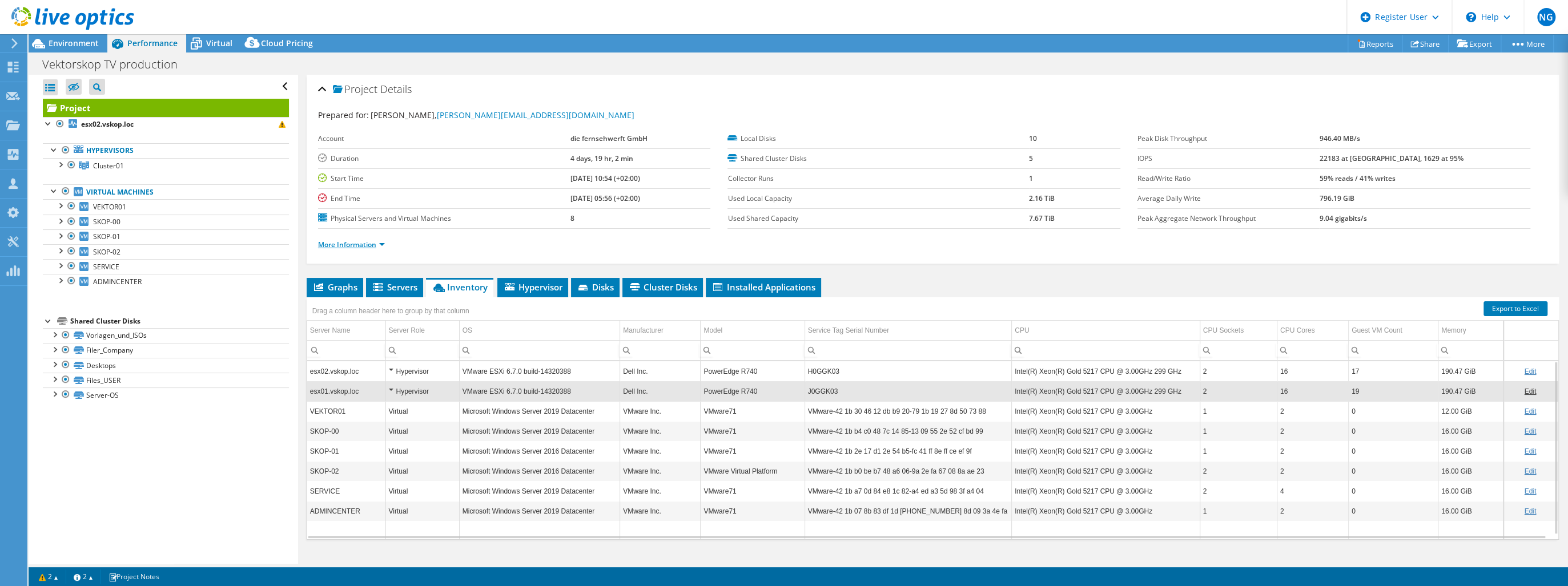
click at [351, 242] on link "More Information" at bounding box center [352, 245] width 67 height 10
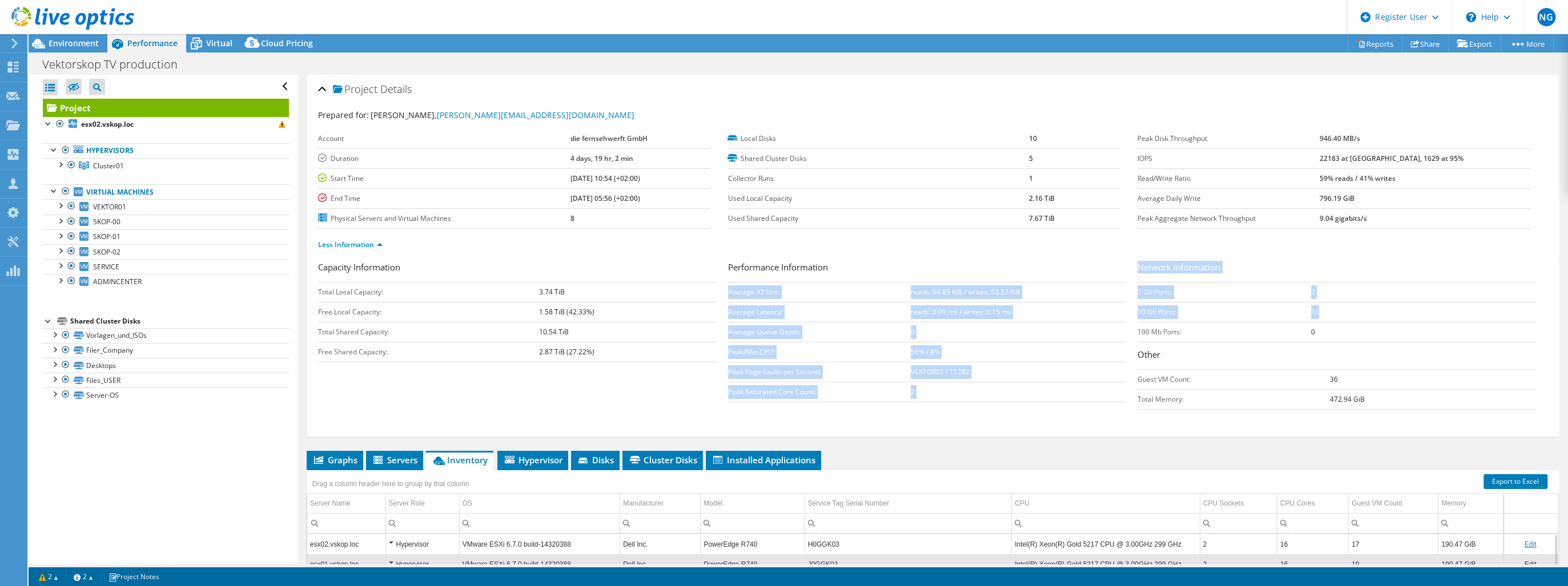
drag, startPoint x: 1130, startPoint y: 310, endPoint x: 1314, endPoint y: 312, distance: 184.0
click at [1214, 312] on div "Capacity Information Total Local Capacity: 3.74 TiB Free Local Capacity: 1.58 T…" at bounding box center [933, 338] width 1230 height 155
drag, startPoint x: 1314, startPoint y: 312, endPoint x: 1234, endPoint y: 312, distance: 80.0
click at [1214, 312] on td "10 Gb Ports:" at bounding box center [1224, 312] width 173 height 20
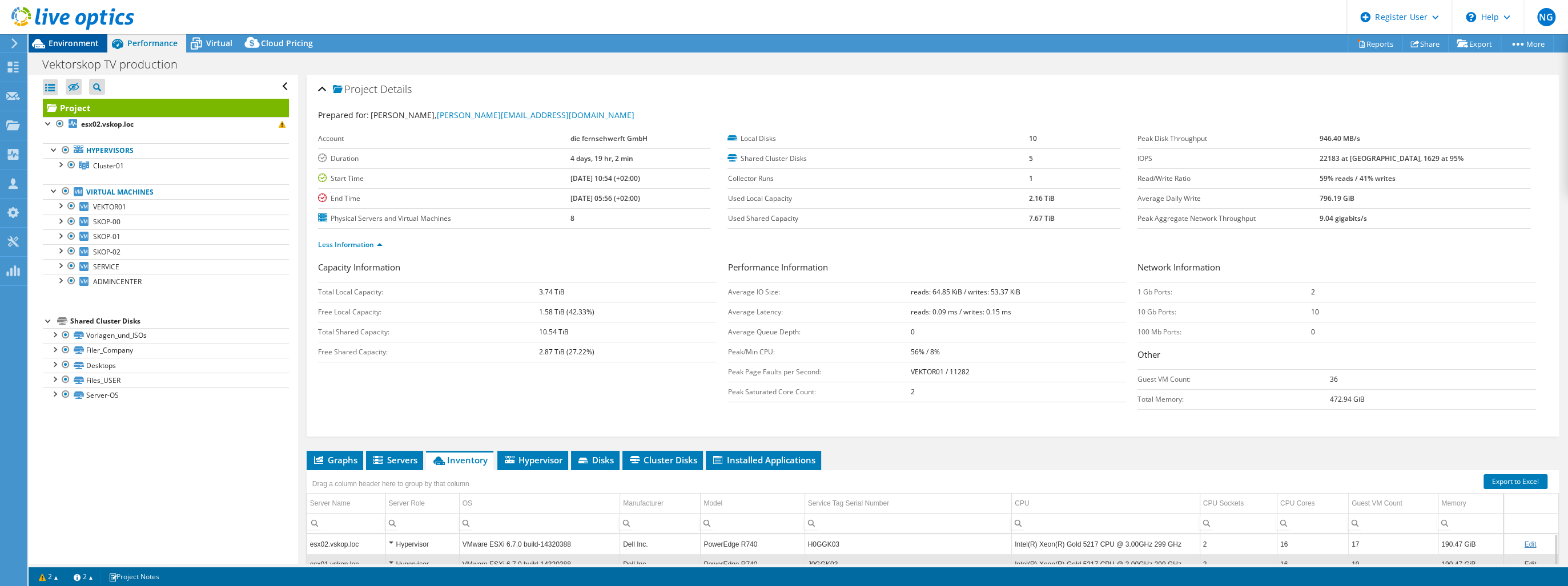
click at [80, 44] on span "Environment" at bounding box center [74, 43] width 51 height 11
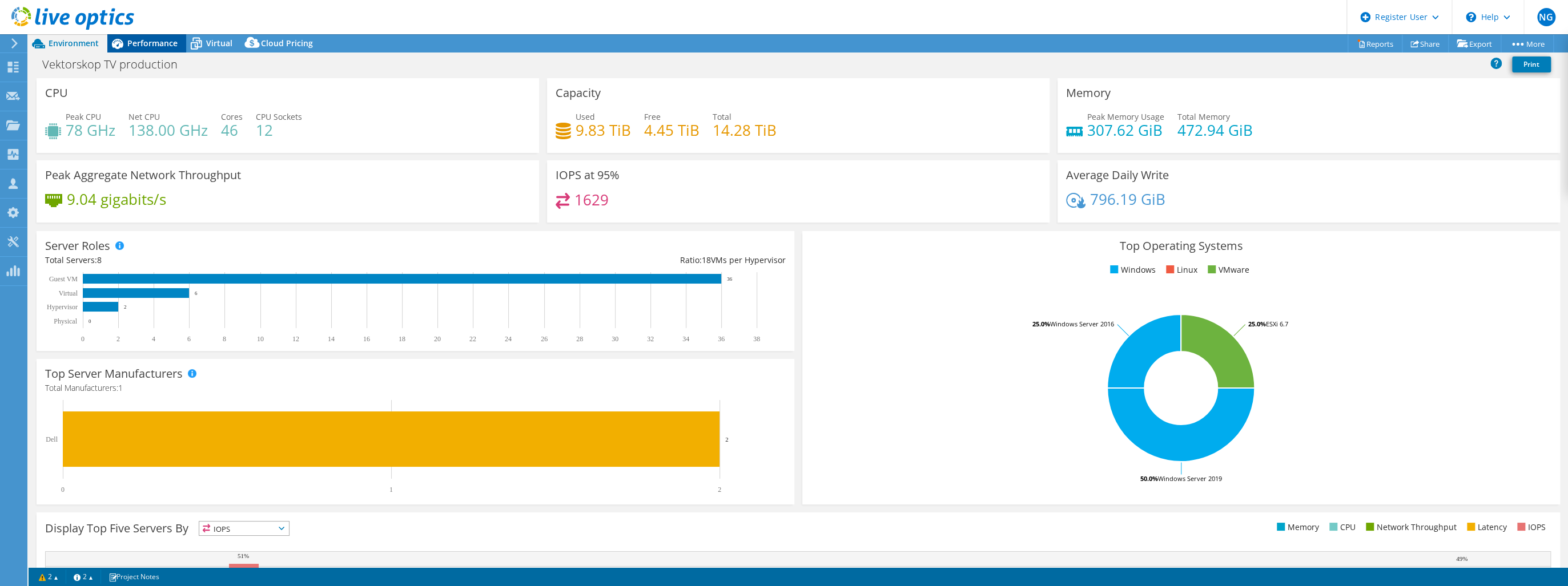
click at [168, 45] on span "Performance" at bounding box center [152, 43] width 51 height 11
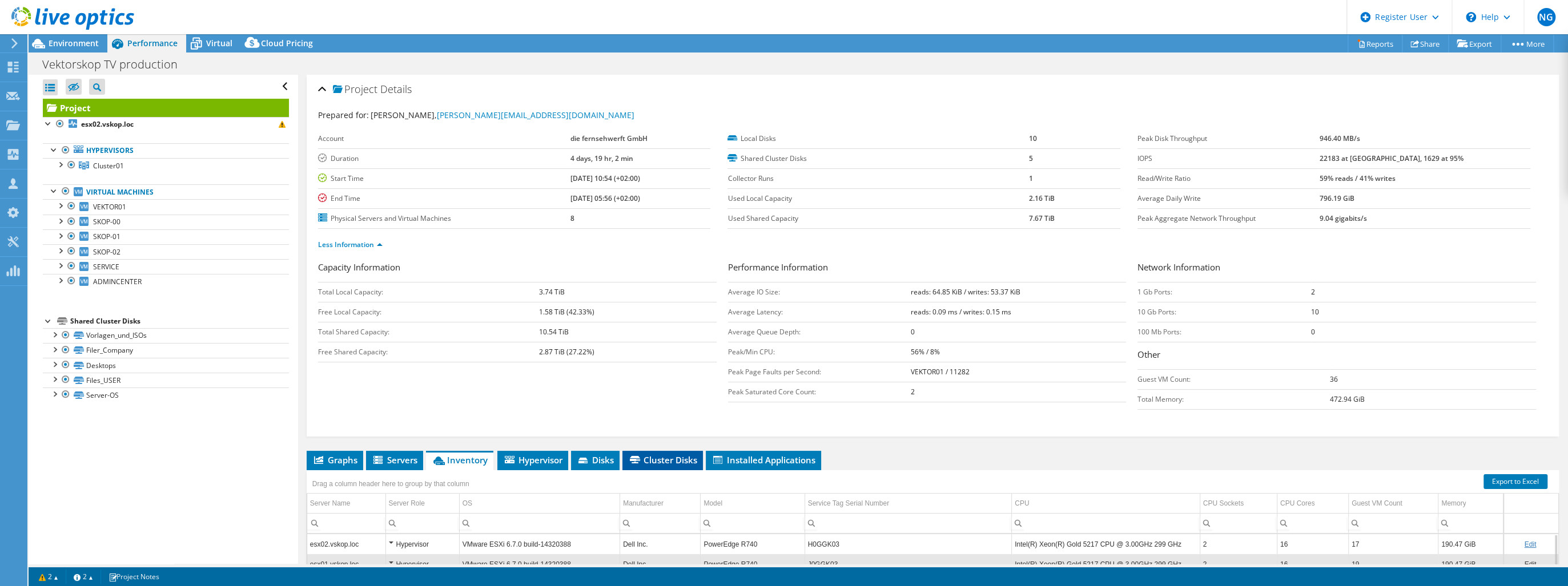
click at [682, 464] on li "Cluster Disks" at bounding box center [663, 461] width 80 height 19
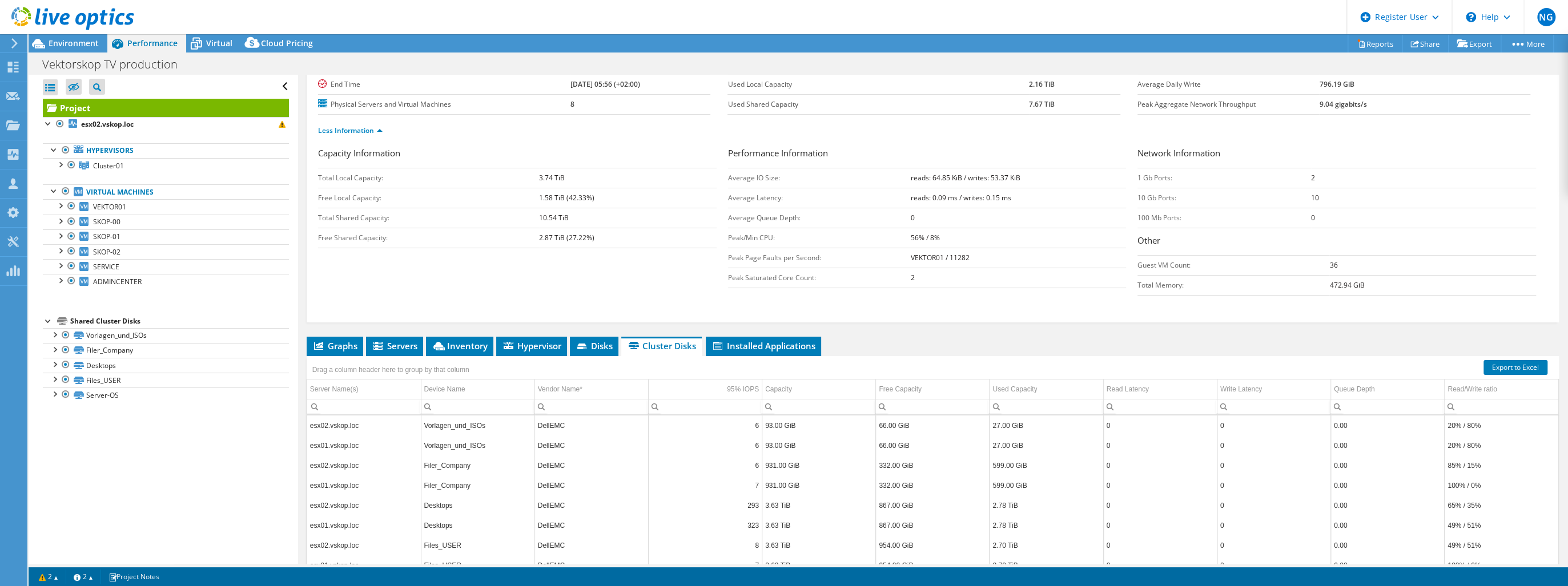
scroll to position [98, 0]
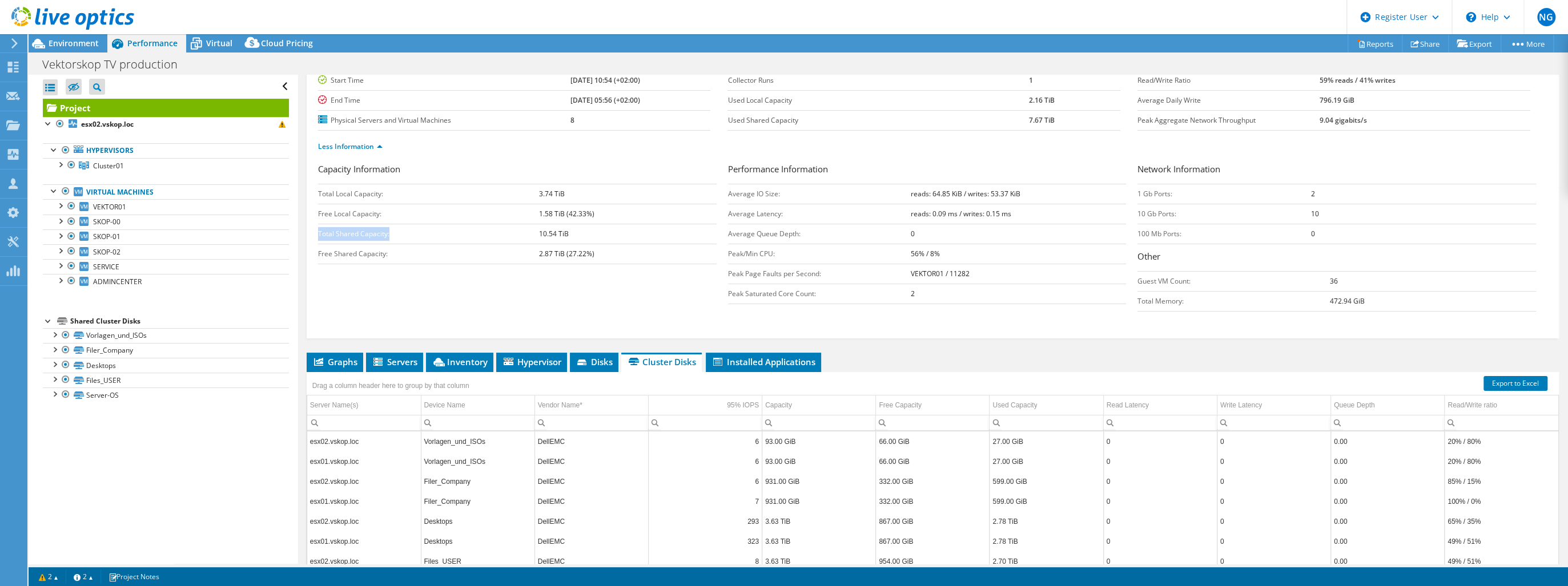
drag, startPoint x: 318, startPoint y: 233, endPoint x: 402, endPoint y: 234, distance: 84.0
click at [402, 234] on td "Total Shared Capacity:" at bounding box center [429, 234] width 222 height 20
click at [539, 233] on b "10.54 TiB" at bounding box center [554, 234] width 30 height 10
drag, startPoint x: 536, startPoint y: 231, endPoint x: 567, endPoint y: 229, distance: 31.1
click at [567, 229] on tr "Total Shared Capacity: 10.54 TiB" at bounding box center [517, 234] width 399 height 20
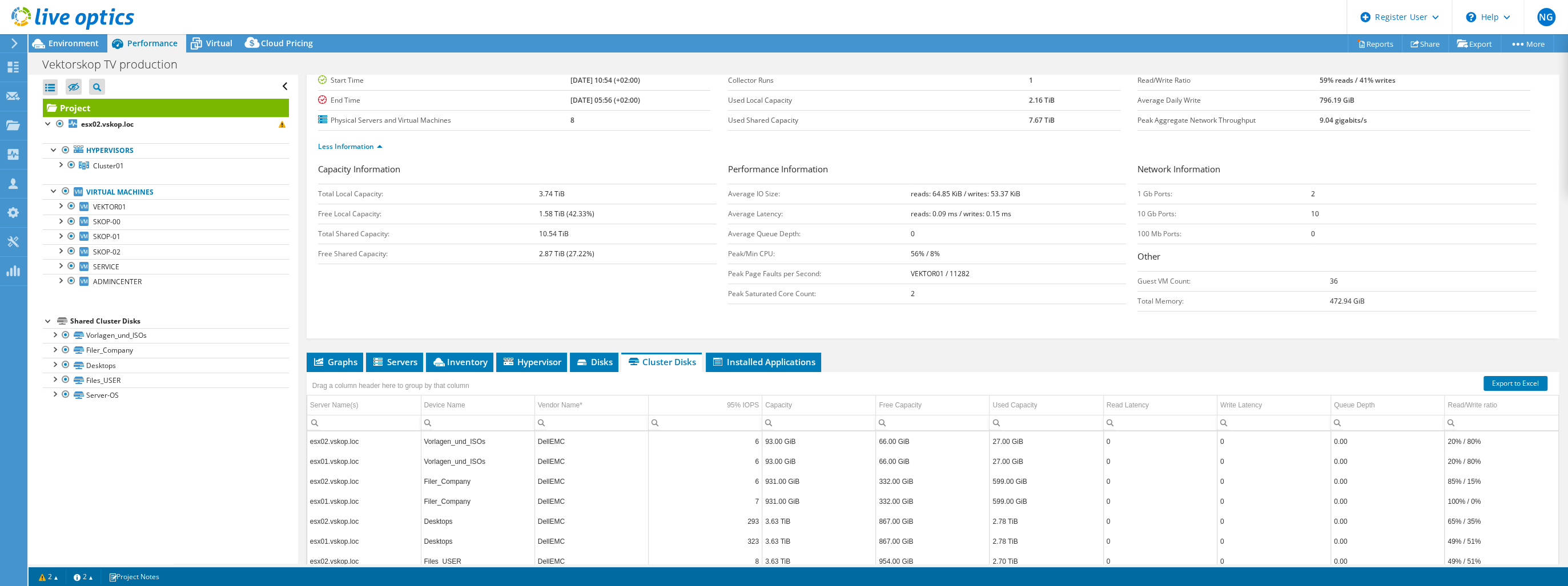
drag, startPoint x: 567, startPoint y: 229, endPoint x: 533, endPoint y: 276, distance: 58.0
click at [561, 273] on div "Capacity Information Total Local Capacity: 3.74 TiB Free Local Capacity: 1.58 T…" at bounding box center [933, 240] width 1230 height 155
drag, startPoint x: 536, startPoint y: 190, endPoint x: 576, endPoint y: 189, distance: 40.0
click at [576, 189] on tr "Total Local Capacity: 3.74 TiB" at bounding box center [517, 194] width 399 height 20
drag, startPoint x: 535, startPoint y: 232, endPoint x: 562, endPoint y: 235, distance: 27.2
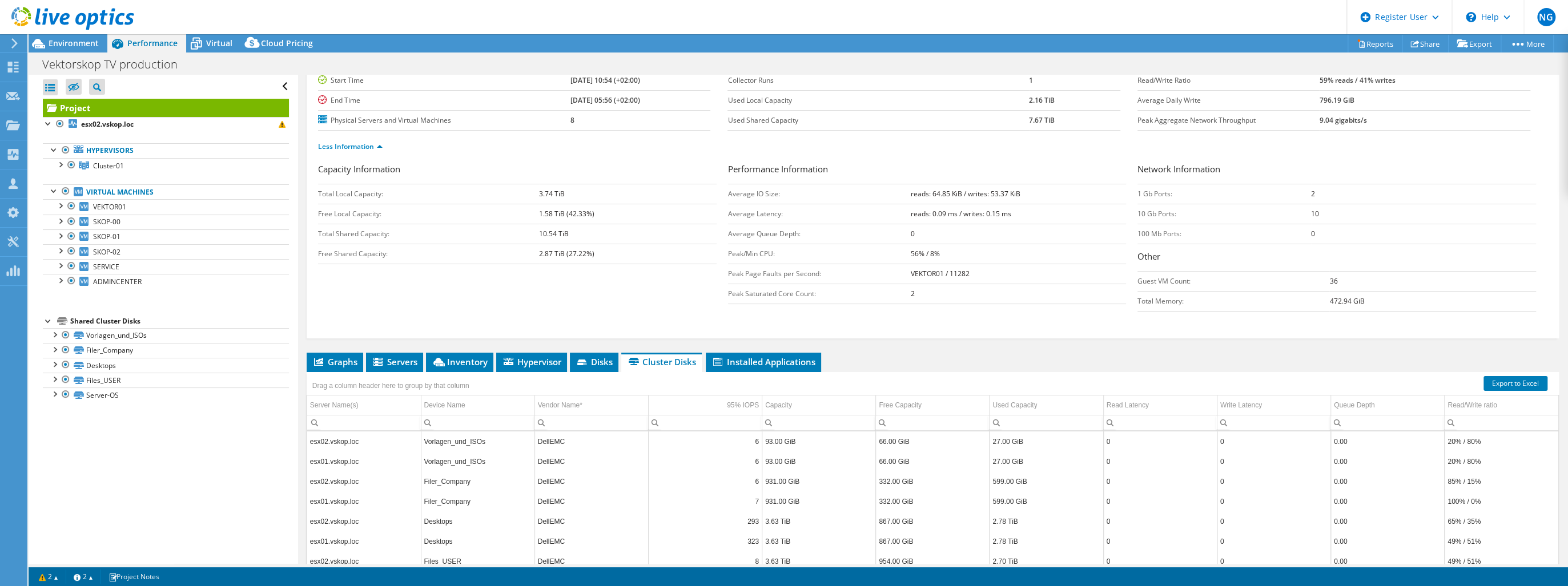
click at [562, 235] on tr "Total Shared Capacity: 10.54 TiB" at bounding box center [517, 234] width 399 height 20
click at [596, 267] on div "Capacity Information Total Local Capacity: 3.74 TiB Free Local Capacity: 1.58 T…" at bounding box center [523, 216] width 410 height 107
drag, startPoint x: 567, startPoint y: 250, endPoint x: 591, endPoint y: 251, distance: 24.0
click at [591, 251] on b "2.87 TiB (27.22%)" at bounding box center [567, 254] width 55 height 10
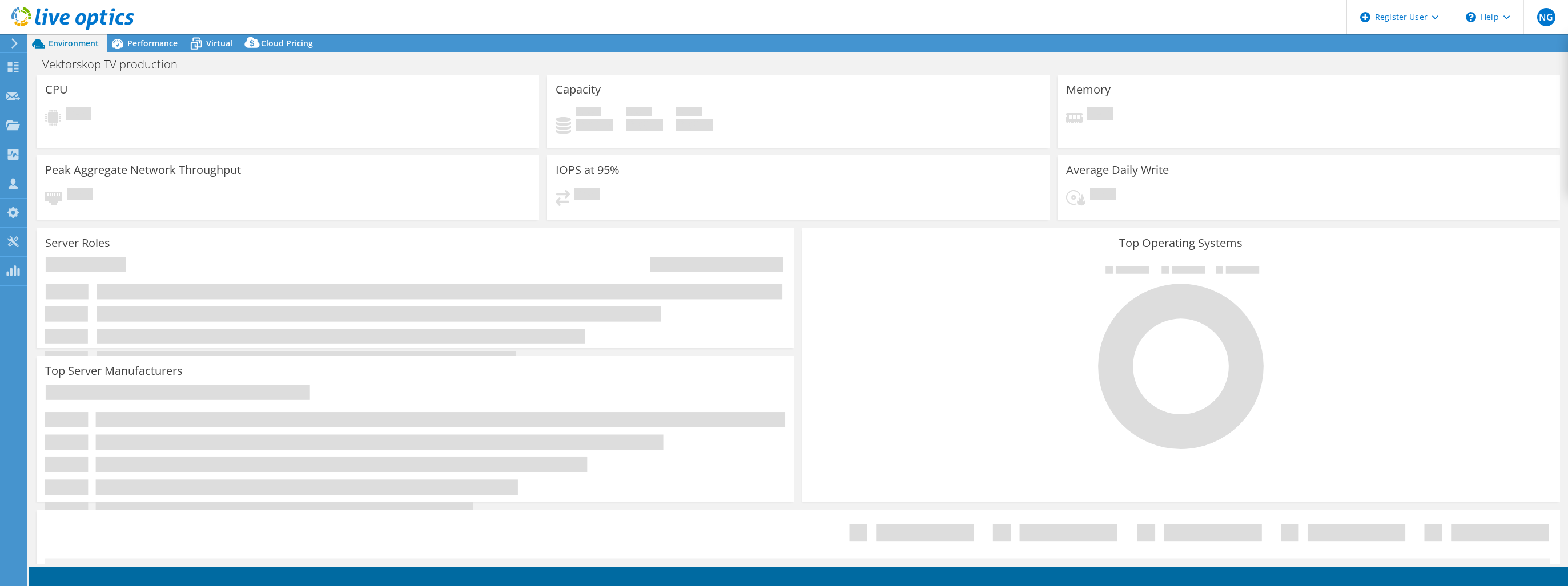
select select "USD"
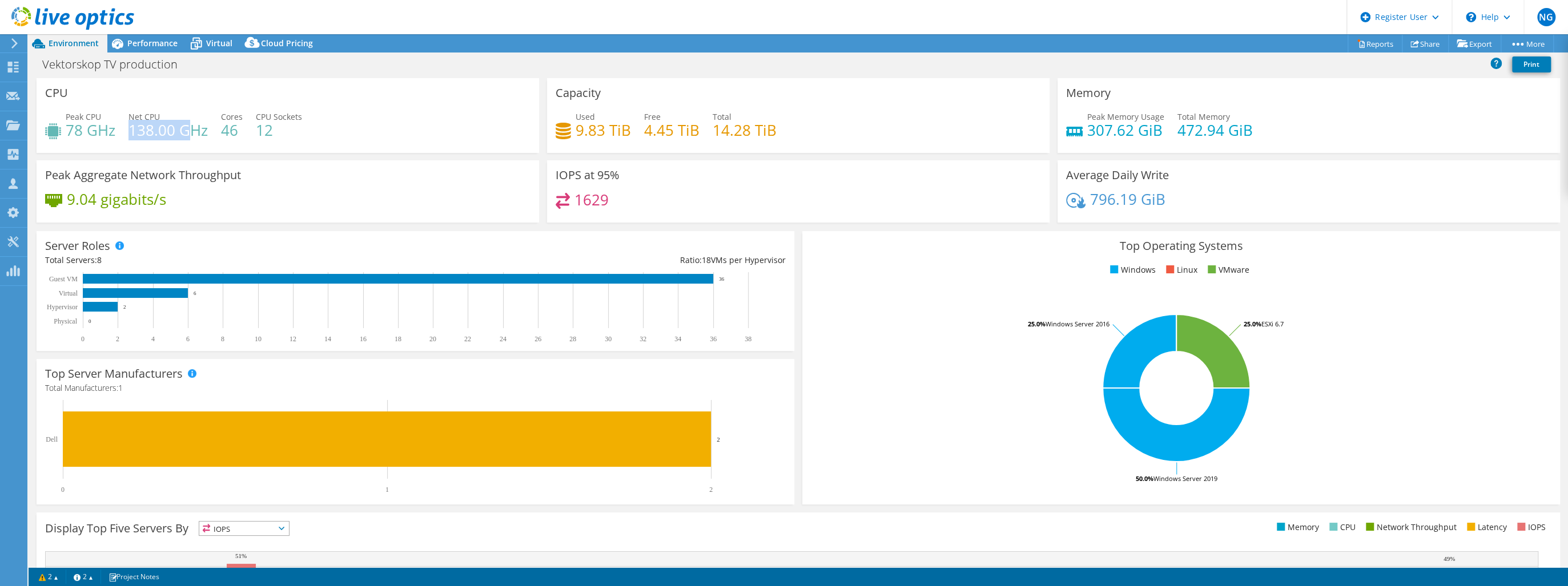
drag, startPoint x: 130, startPoint y: 130, endPoint x: 188, endPoint y: 128, distance: 58.0
click at [188, 128] on h4 "138.00 GHz" at bounding box center [168, 130] width 79 height 13
drag, startPoint x: 188, startPoint y: 128, endPoint x: 180, endPoint y: 147, distance: 20.6
click at [180, 147] on div "Peak CPU 78 GHz Net CPU 138.00 GHz Cores 46 CPU Sockets 12" at bounding box center [287, 129] width 485 height 37
drag, startPoint x: 221, startPoint y: 131, endPoint x: 239, endPoint y: 130, distance: 18.0
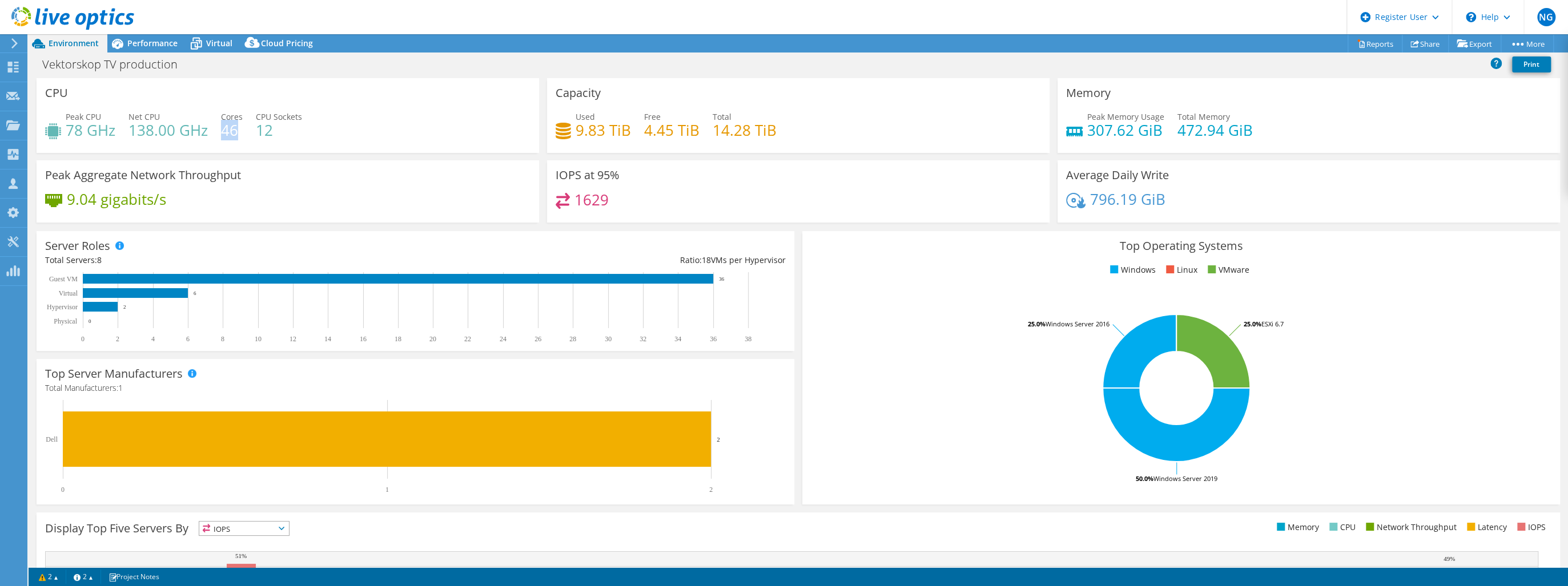
click at [239, 130] on h4 "46" at bounding box center [232, 130] width 22 height 13
drag, startPoint x: 239, startPoint y: 130, endPoint x: 244, endPoint y: 146, distance: 16.8
click at [244, 146] on div "Peak CPU 78 GHz Net CPU 138.00 GHz Cores 46 CPU Sockets 12" at bounding box center [287, 129] width 485 height 37
click at [257, 132] on h4 "12" at bounding box center [279, 130] width 46 height 13
drag, startPoint x: 272, startPoint y: 133, endPoint x: 256, endPoint y: 132, distance: 16.0
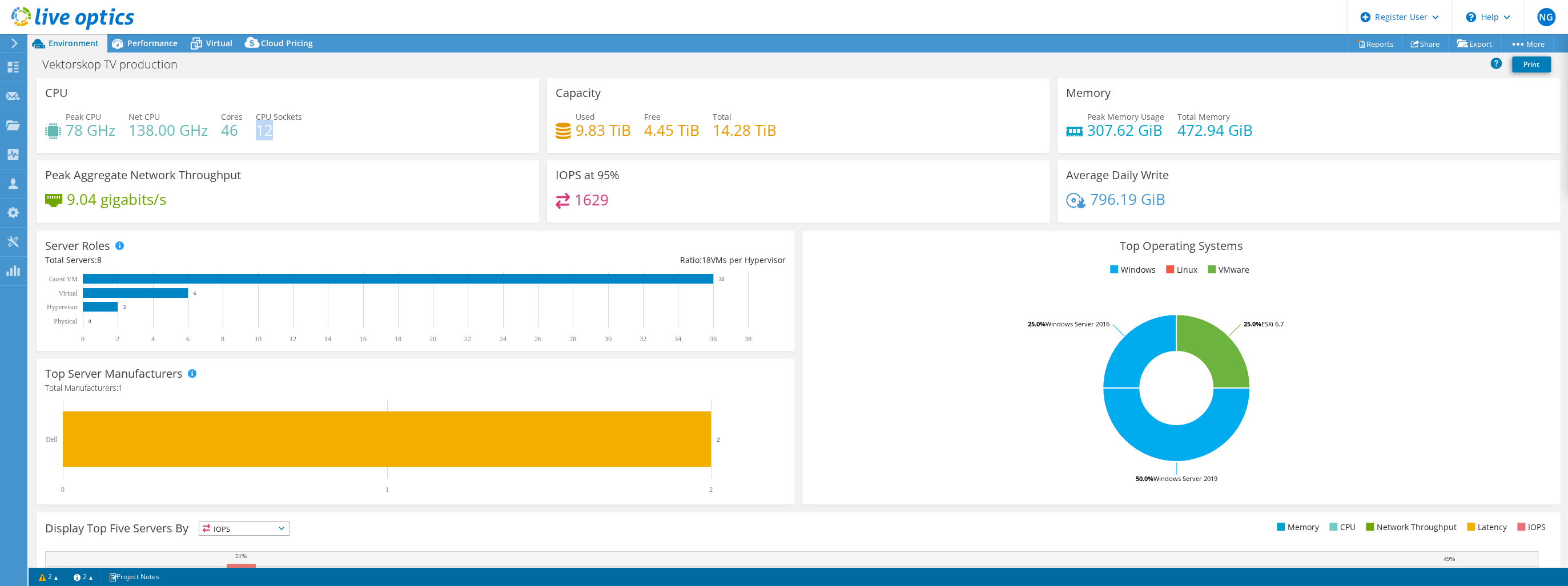
click at [256, 132] on h4 "12" at bounding box center [279, 130] width 46 height 13
click at [142, 32] on header "NG Dell User Nico Gaebel Nico.Gaebel@dell.com Dell My Profile Log Out \n Help E…" at bounding box center [784, 17] width 1568 height 34
click at [142, 43] on span "Performance" at bounding box center [152, 43] width 51 height 11
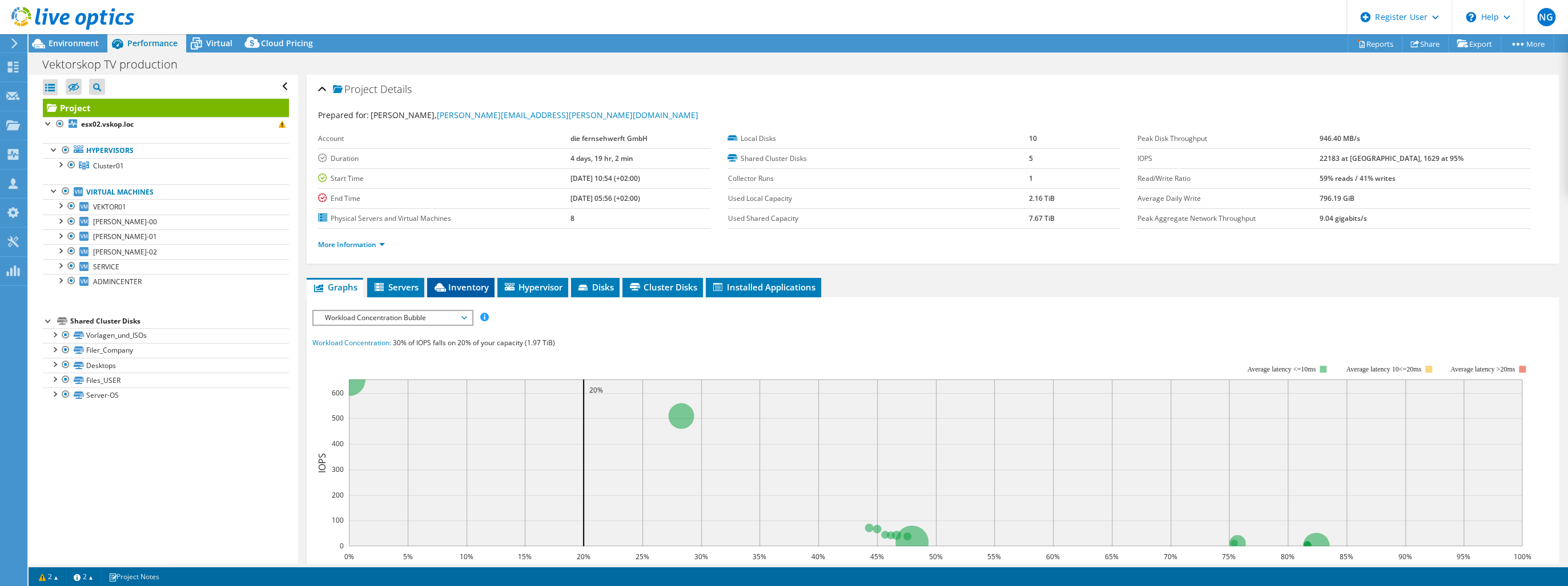
click at [485, 287] on span "Inventory" at bounding box center [461, 287] width 56 height 12
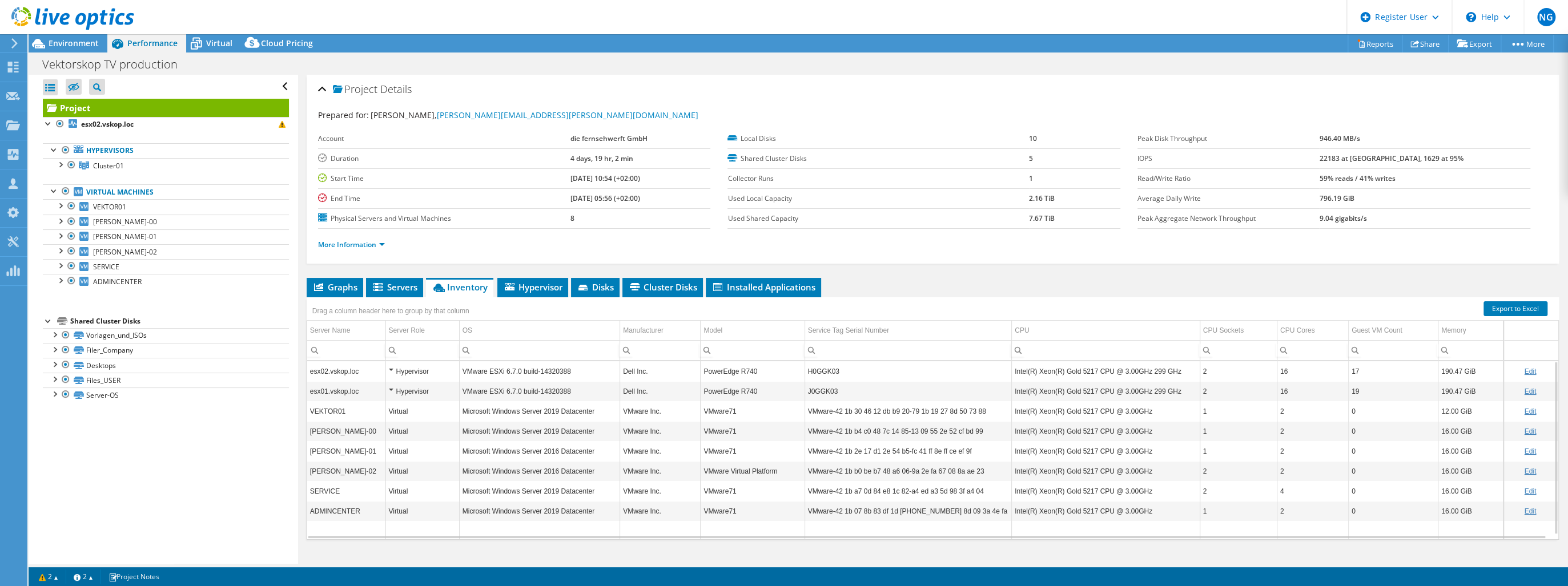
click at [829, 368] on td "H0GGK03" at bounding box center [908, 371] width 208 height 20
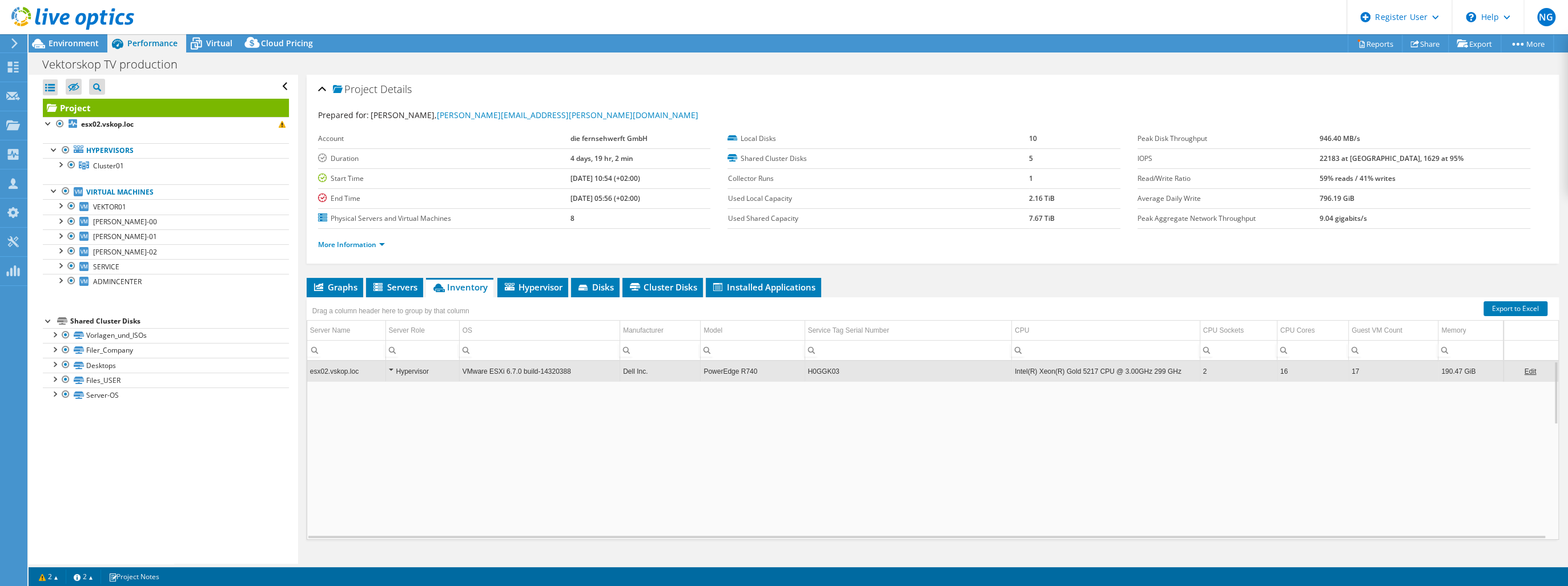
drag, startPoint x: 829, startPoint y: 368, endPoint x: 827, endPoint y: 382, distance: 14.1
click at [827, 382] on td "Data grid" at bounding box center [933, 549] width 1251 height 335
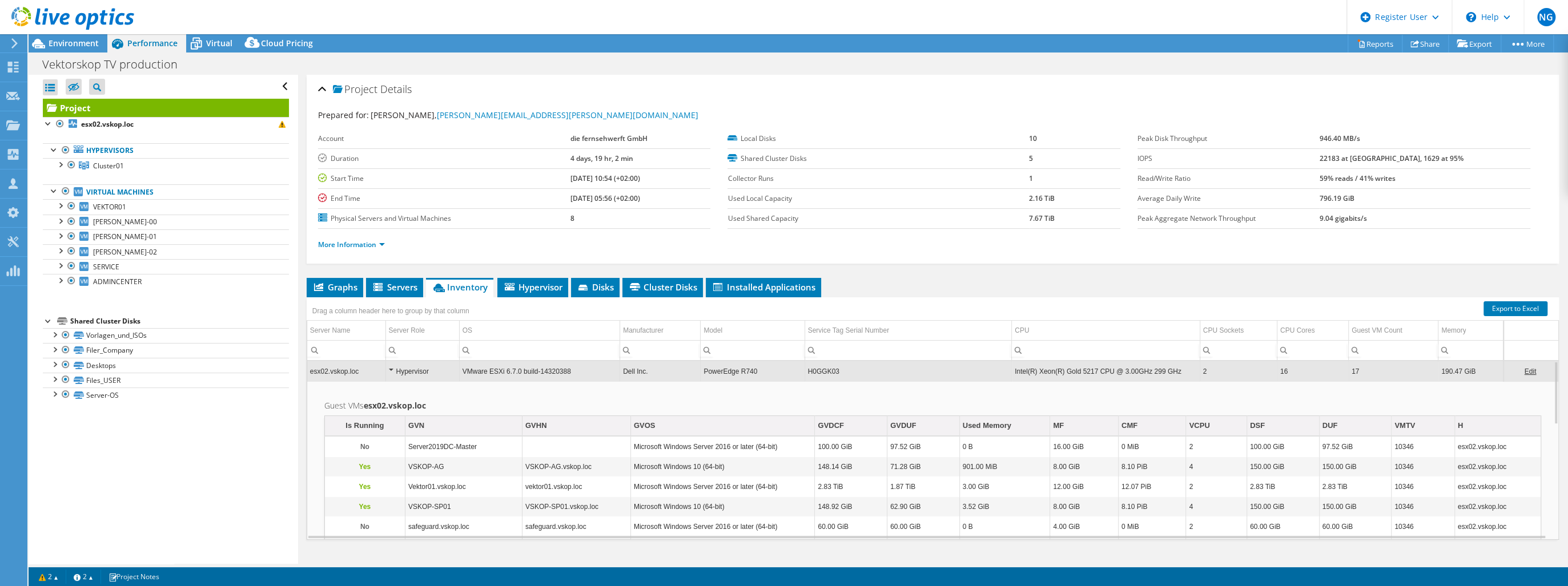
click at [831, 370] on td "H0GGK03" at bounding box center [908, 371] width 208 height 20
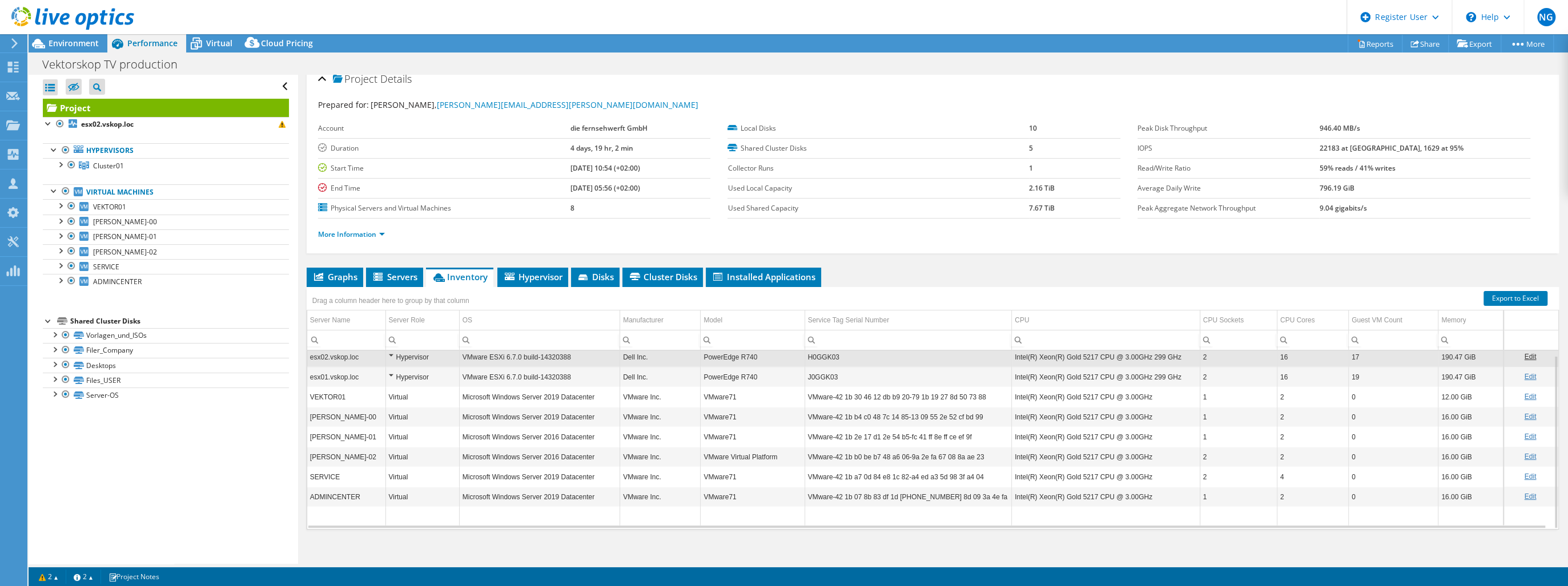
scroll to position [18, 0]
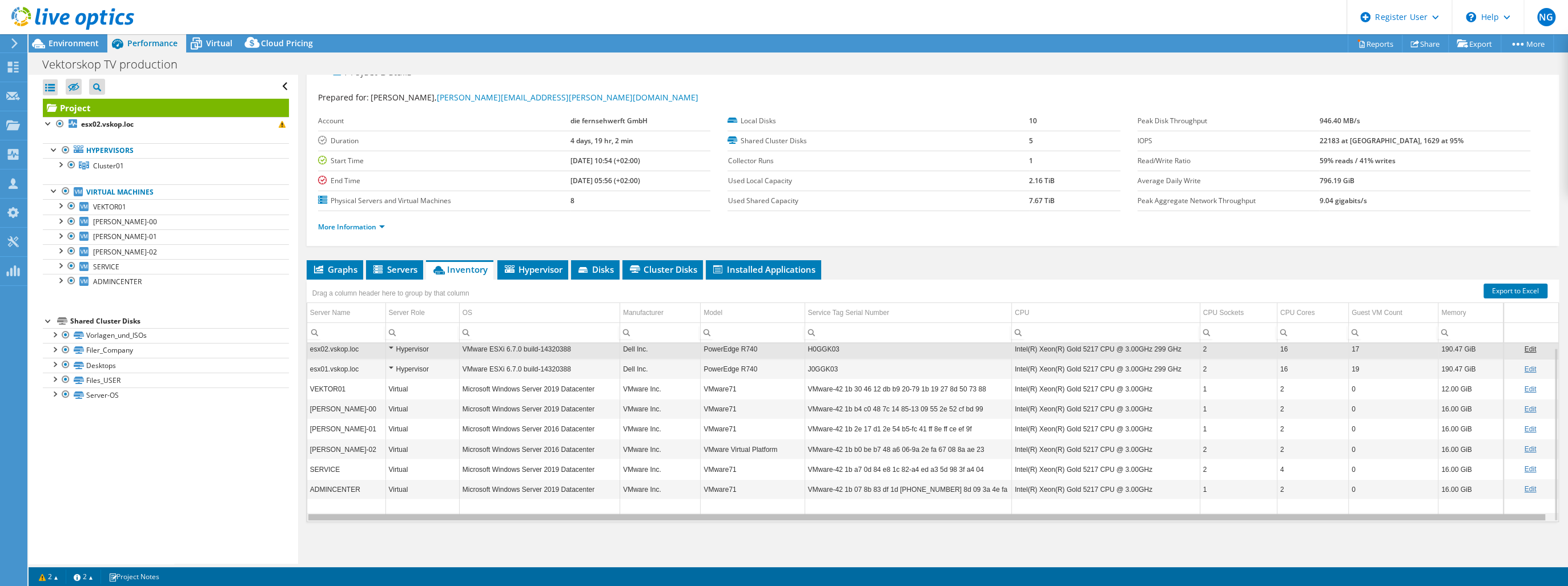
click at [824, 518] on div "Data grid" at bounding box center [927, 517] width 1239 height 9
drag, startPoint x: 824, startPoint y: 515, endPoint x: 954, endPoint y: 507, distance: 130.2
click at [947, 509] on body "NG Dell User Nico Gaebel Nico.Gaebel@dell.com Dell My Profile Log Out \n Help E…" at bounding box center [784, 293] width 1568 height 586
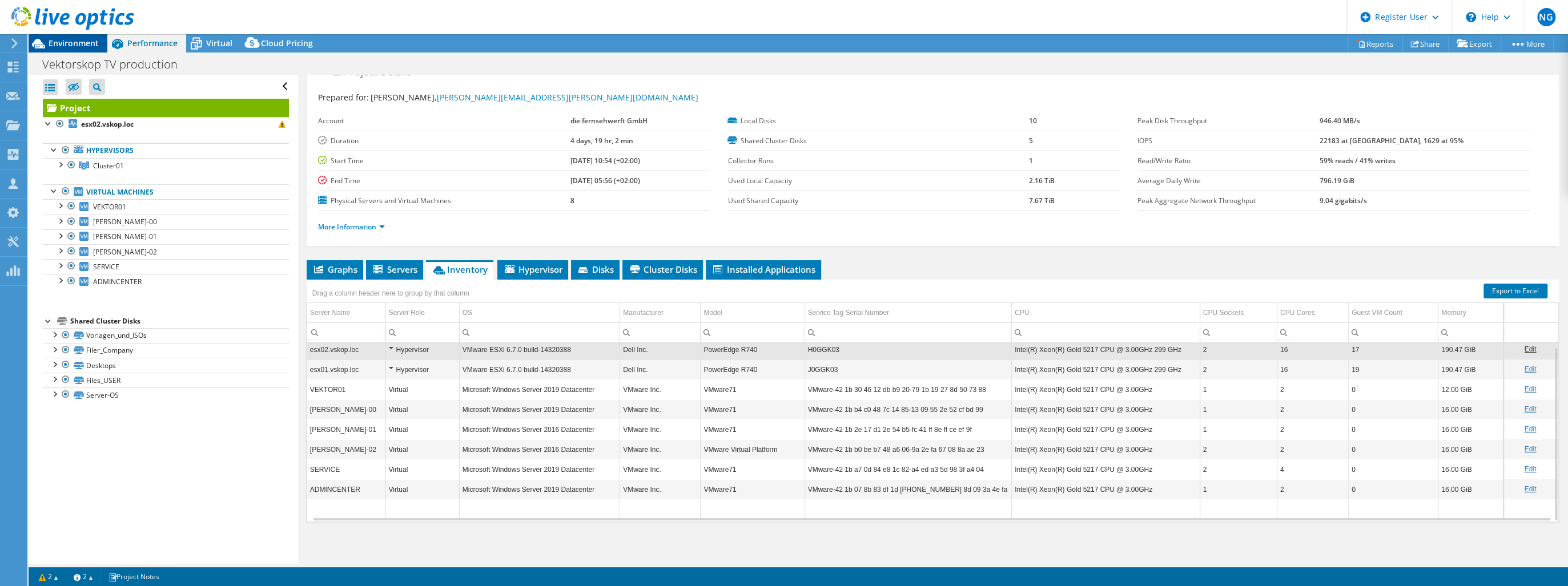
click at [80, 41] on span "Environment" at bounding box center [74, 43] width 51 height 11
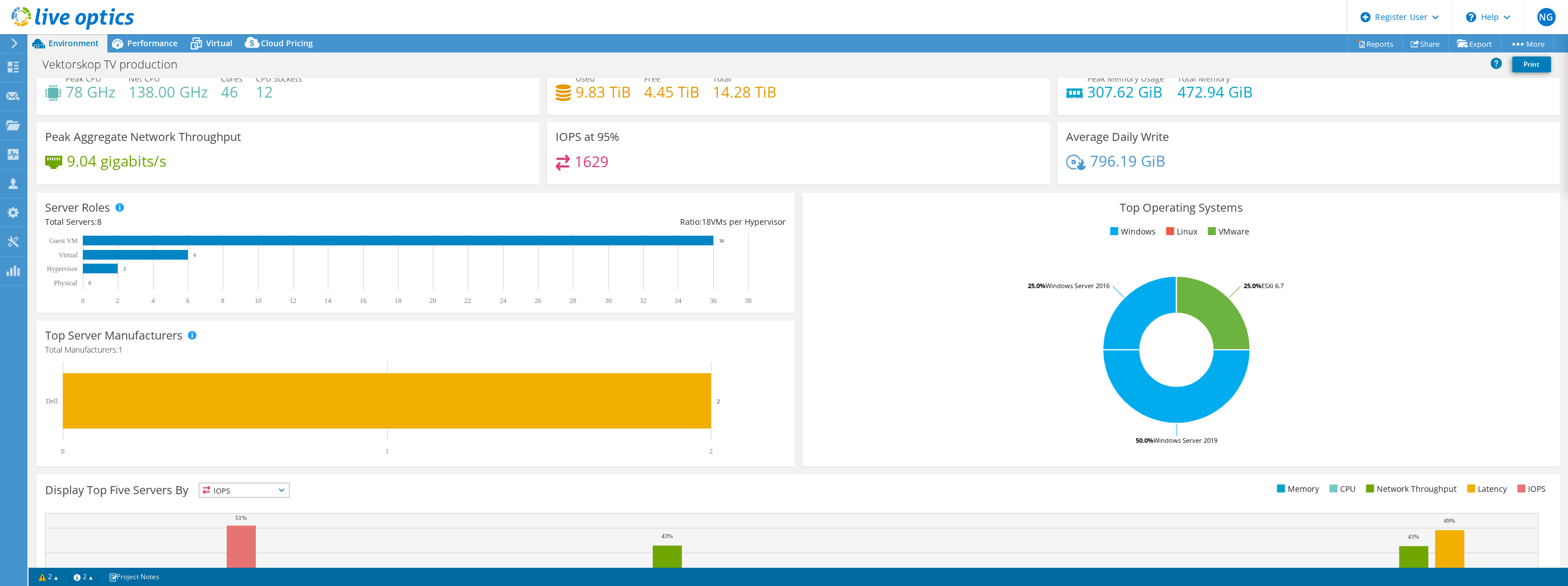
scroll to position [0, 0]
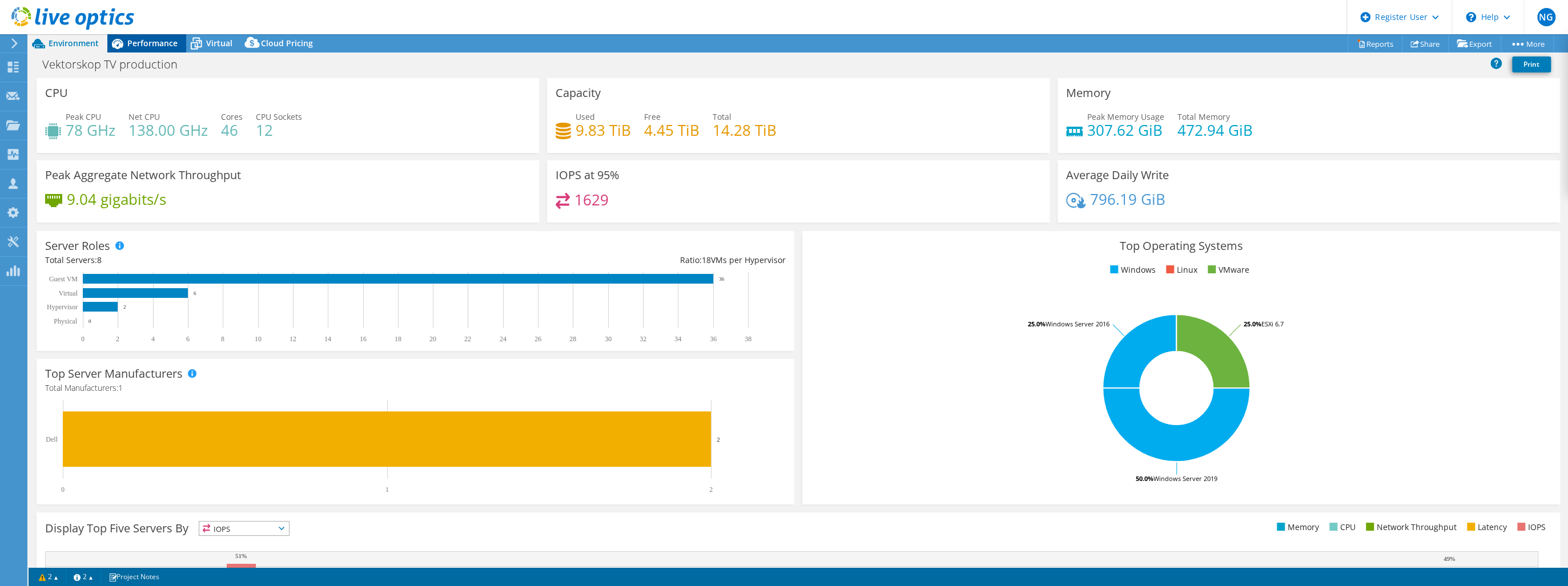
click at [159, 35] on div "Performance" at bounding box center [146, 43] width 79 height 18
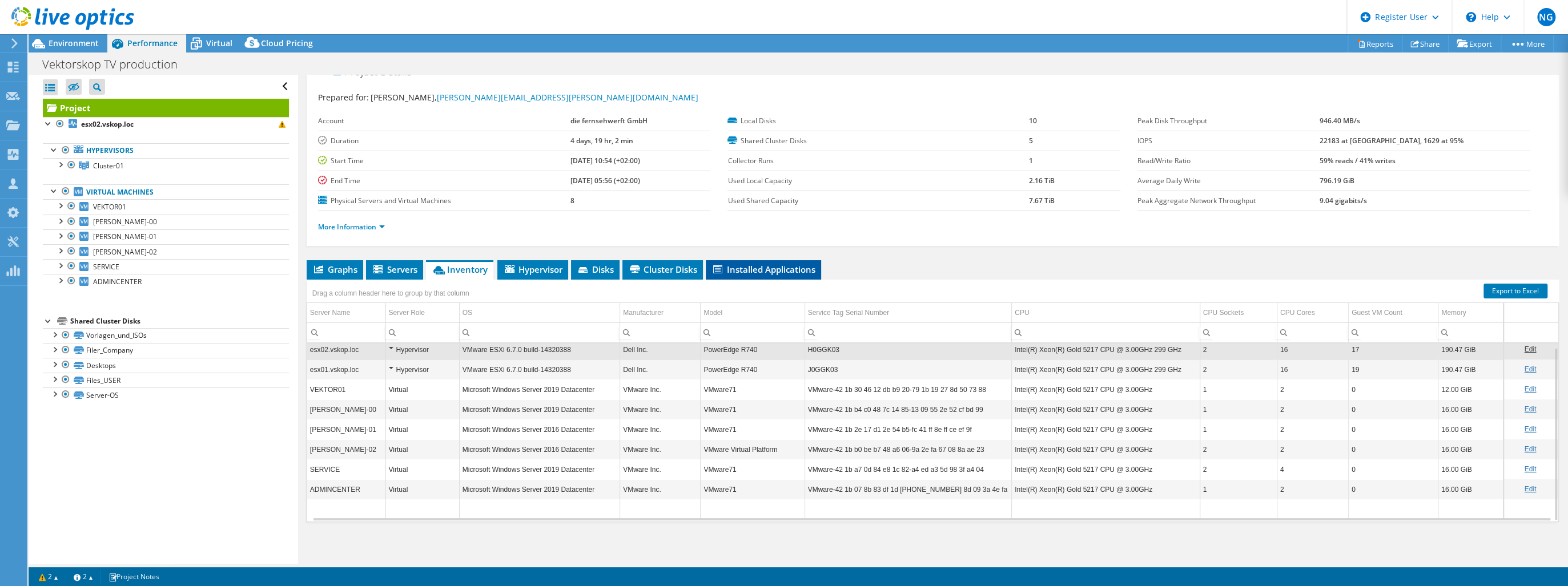
click at [740, 267] on span "Installed Applications" at bounding box center [763, 269] width 104 height 12
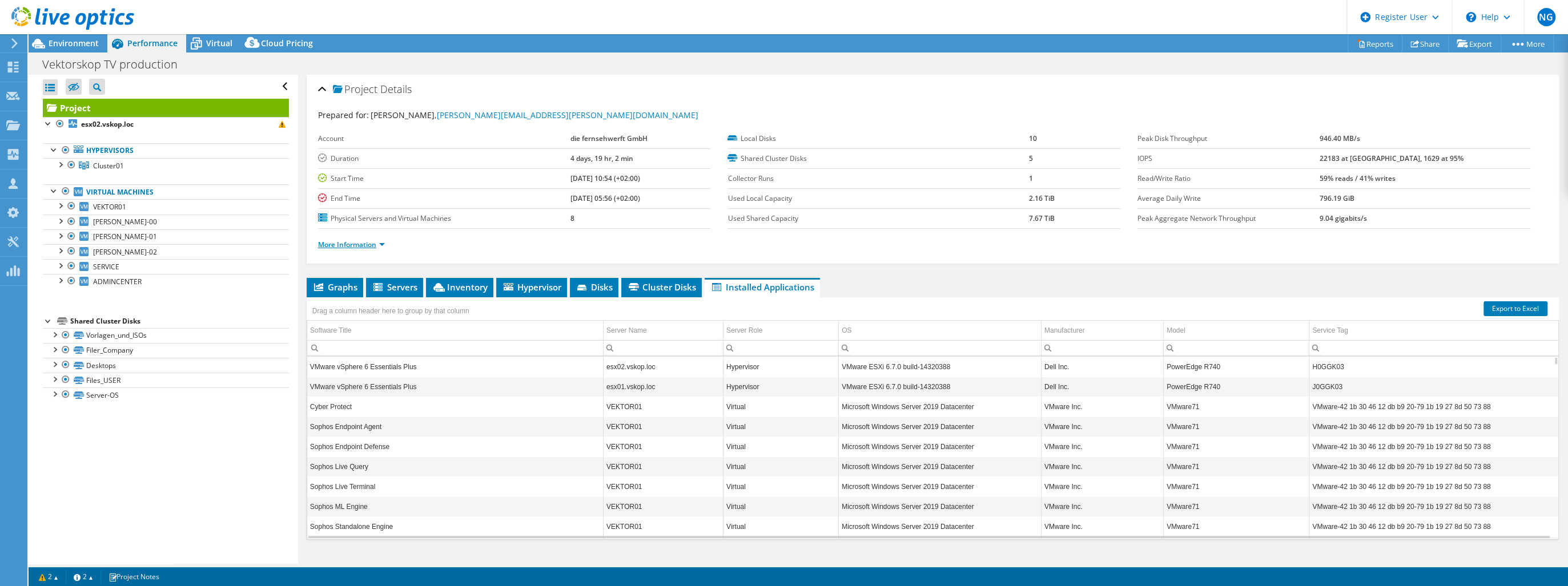
click at [383, 240] on link "More Information" at bounding box center [352, 245] width 67 height 10
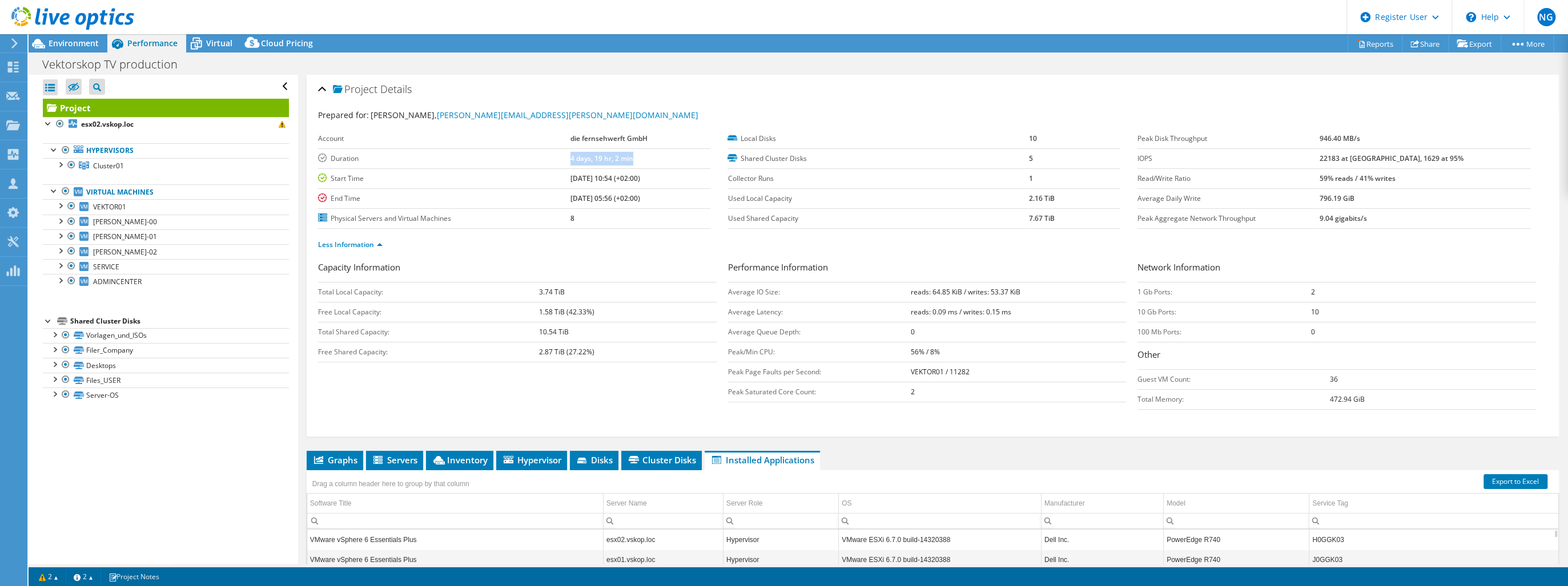
drag, startPoint x: 559, startPoint y: 153, endPoint x: 626, endPoint y: 158, distance: 67.2
click at [626, 158] on td "4 days, 19 hr, 2 min" at bounding box center [640, 158] width 141 height 20
drag, startPoint x: 762, startPoint y: 91, endPoint x: 704, endPoint y: 136, distance: 73.4
click at [762, 91] on div "Project Details" at bounding box center [933, 90] width 1230 height 24
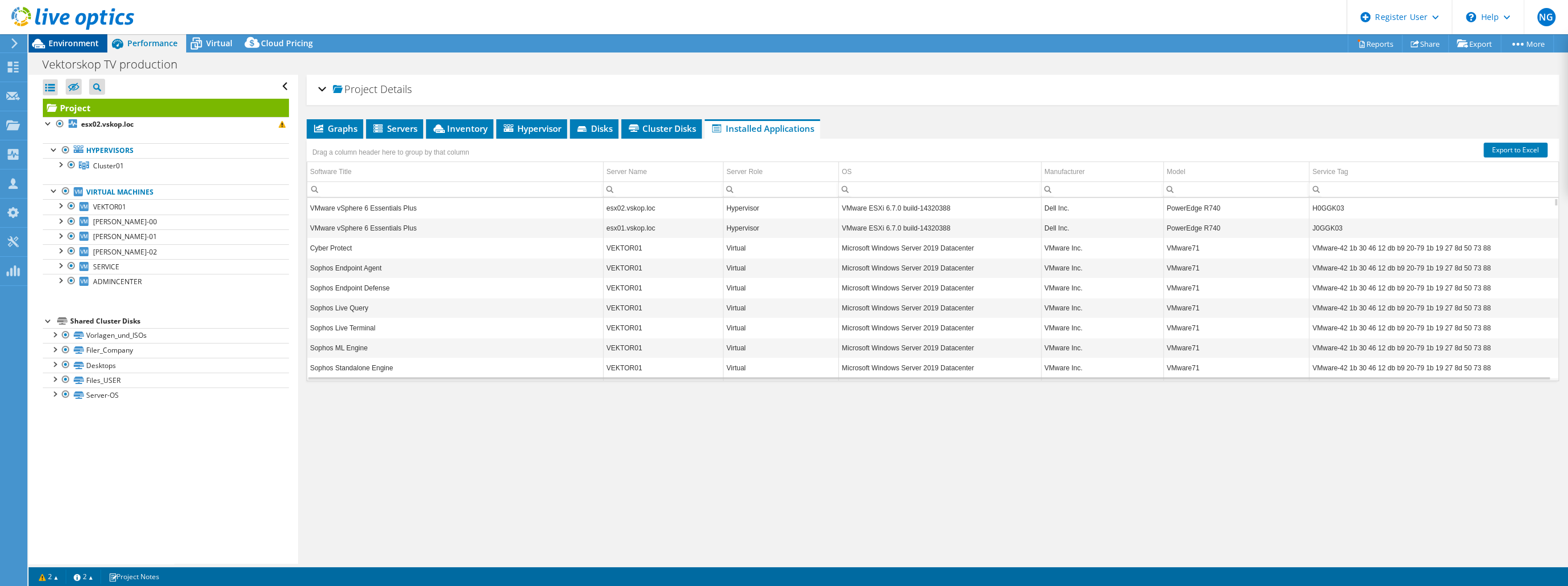
click at [80, 39] on span "Environment" at bounding box center [74, 43] width 51 height 11
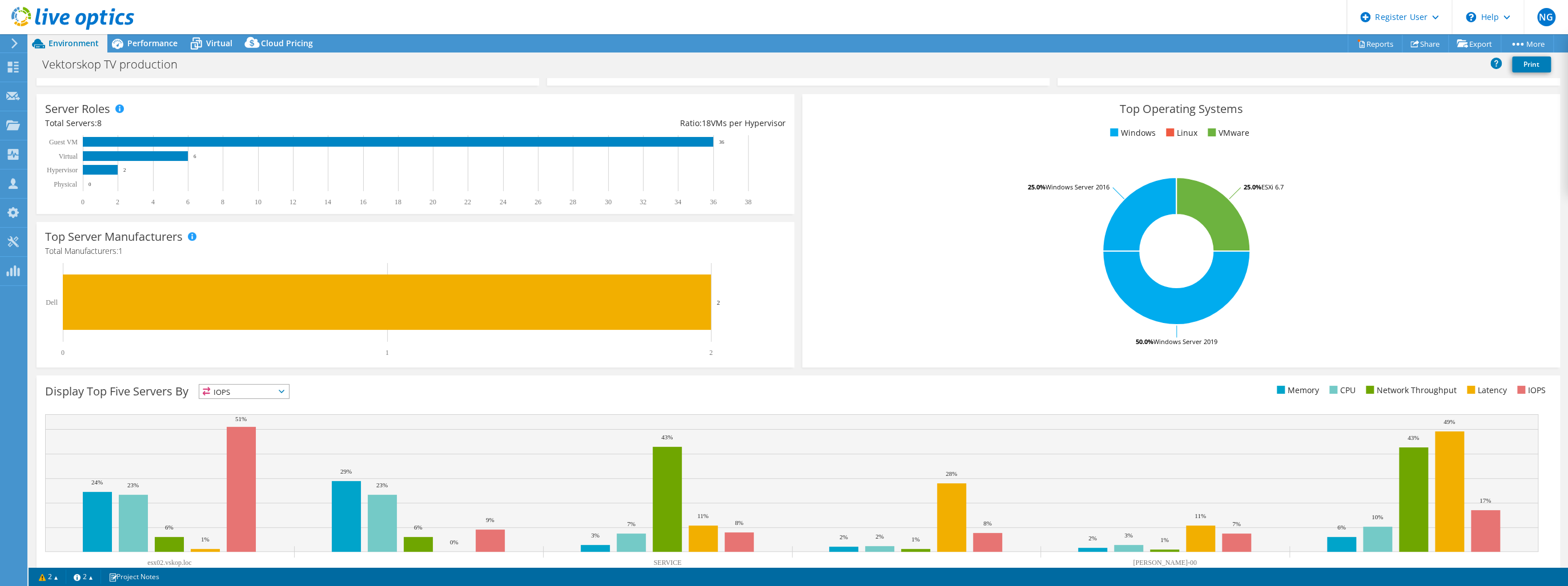
scroll to position [175, 0]
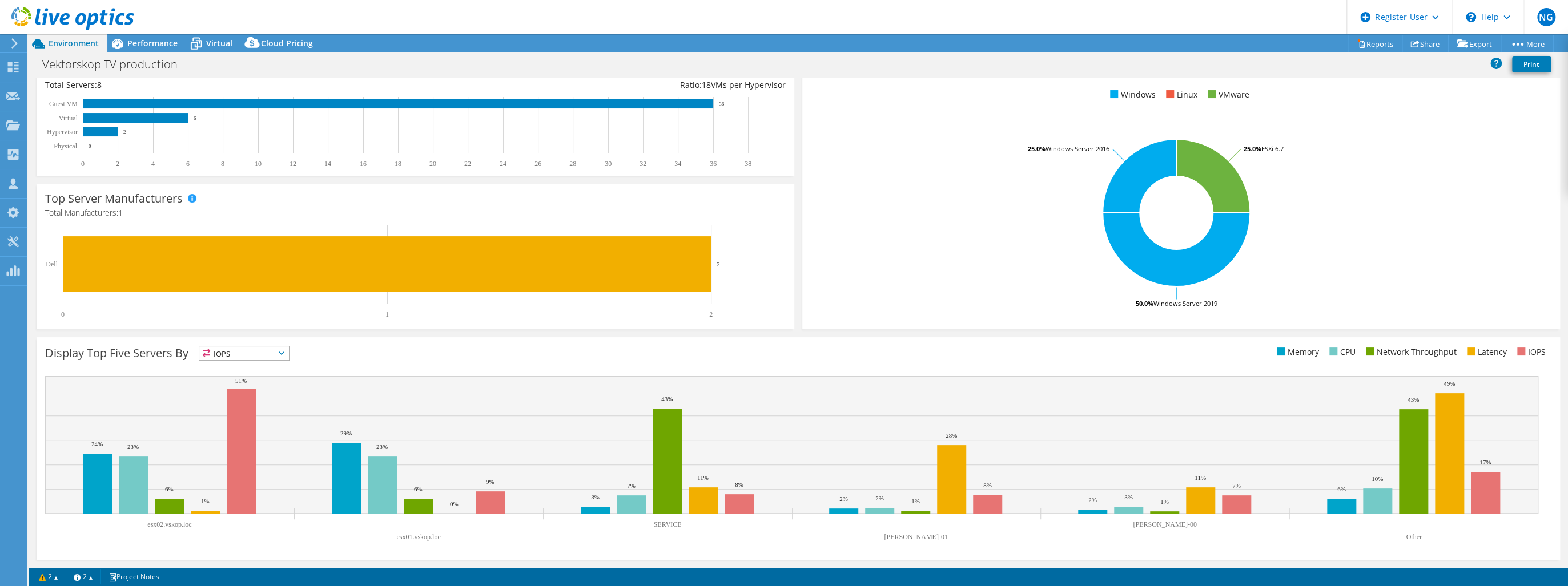
drag, startPoint x: 149, startPoint y: 524, endPoint x: 206, endPoint y: 525, distance: 57.0
click at [206, 525] on icon "esx02.vskop.loc esx01.vskop.loc SERVICE SKOP-01 SKOP-00 Other 24% 29% 3% 2% 2% …" at bounding box center [791, 461] width 1493 height 171
drag, startPoint x: 372, startPoint y: 529, endPoint x: 435, endPoint y: 539, distance: 63.8
click at [435, 539] on icon "esx02.vskop.loc esx01.vskop.loc SERVICE SKOP-01 SKOP-00 Other 24% 29% 3% 2% 2% …" at bounding box center [791, 461] width 1493 height 171
drag, startPoint x: 659, startPoint y: 521, endPoint x: 705, endPoint y: 527, distance: 46.4
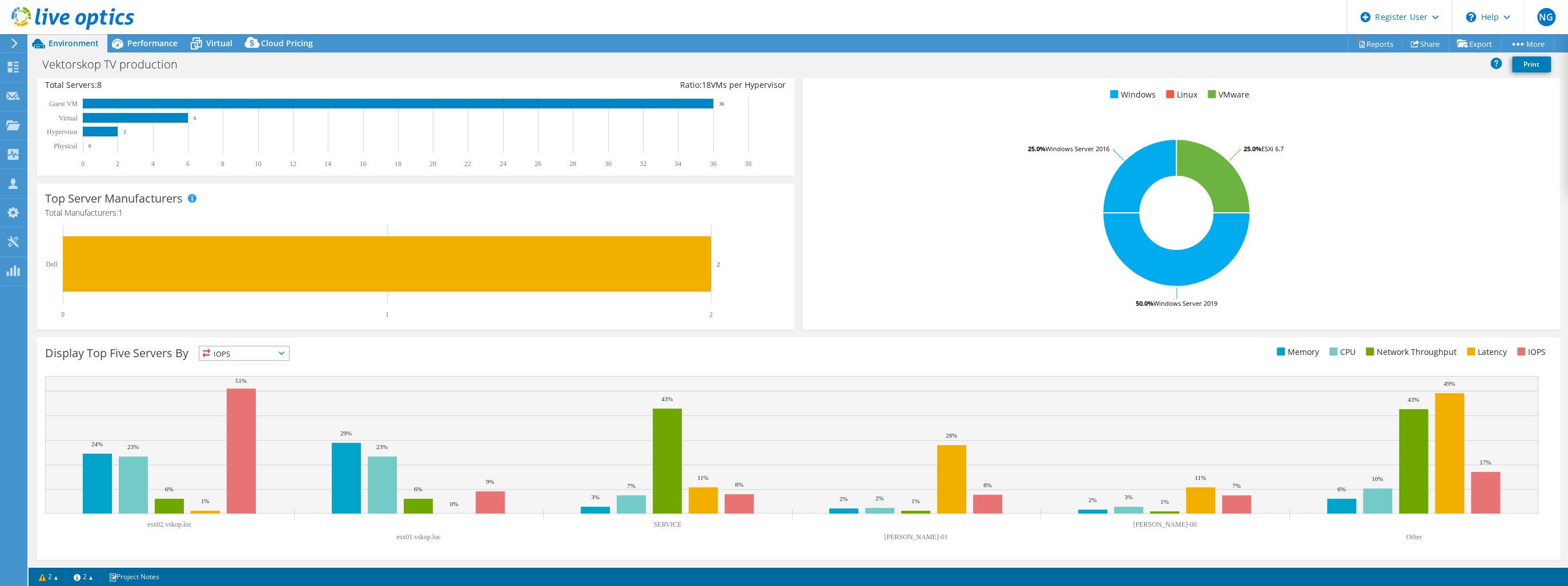
click at [704, 527] on icon "esx02.vskop.loc esx01.vskop.loc SERVICE SKOP-01 SKOP-00 Other 24% 29% 3% 2% 2% …" at bounding box center [791, 461] width 1493 height 171
drag, startPoint x: 911, startPoint y: 539, endPoint x: 1014, endPoint y: 537, distance: 103.0
click at [989, 537] on icon "esx02.vskop.loc esx01.vskop.loc SERVICE SKOP-01 SKOP-00 Other 24% 29% 3% 2% 2% …" at bounding box center [791, 461] width 1493 height 171
drag, startPoint x: 1139, startPoint y: 525, endPoint x: 1304, endPoint y: 532, distance: 165.1
click at [1228, 523] on rect at bounding box center [791, 461] width 1493 height 171
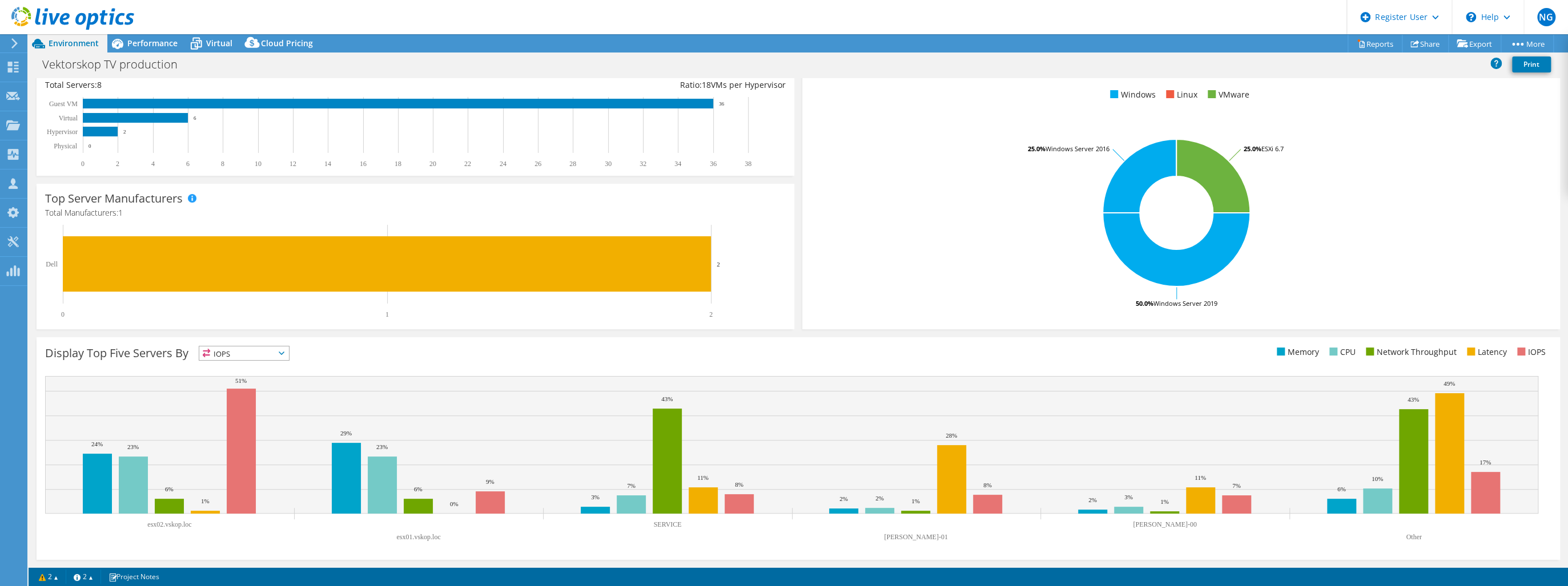
drag, startPoint x: 1427, startPoint y: 530, endPoint x: 1434, endPoint y: 530, distance: 7.0
click at [1434, 530] on rect at bounding box center [791, 461] width 1493 height 171
click at [276, 357] on span "IOPS" at bounding box center [243, 353] width 89 height 14
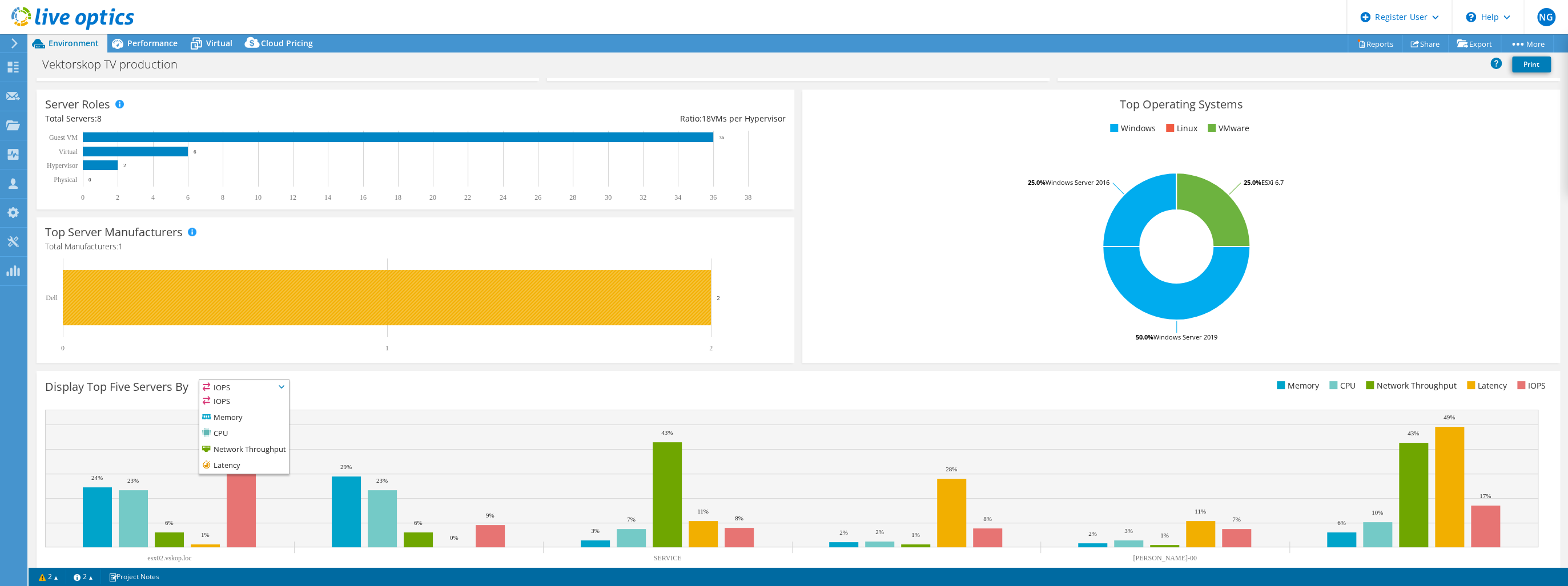
scroll to position [130, 0]
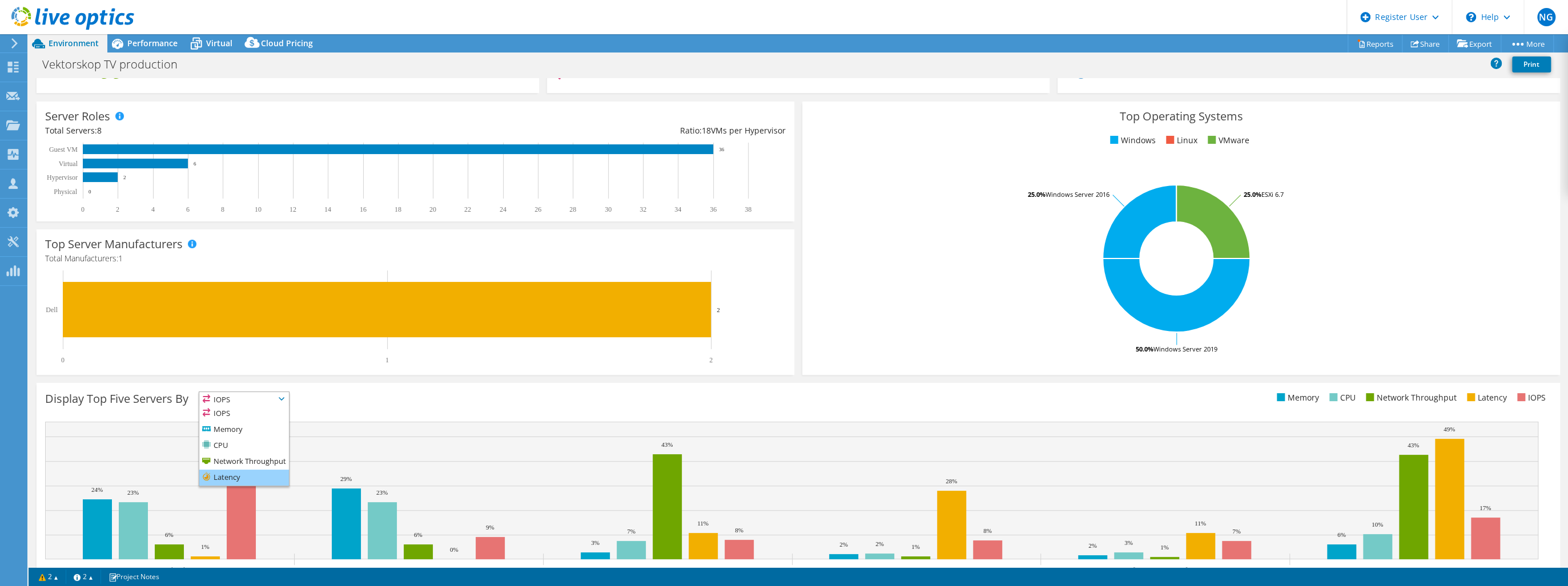
click at [256, 479] on li "Latency" at bounding box center [243, 478] width 89 height 16
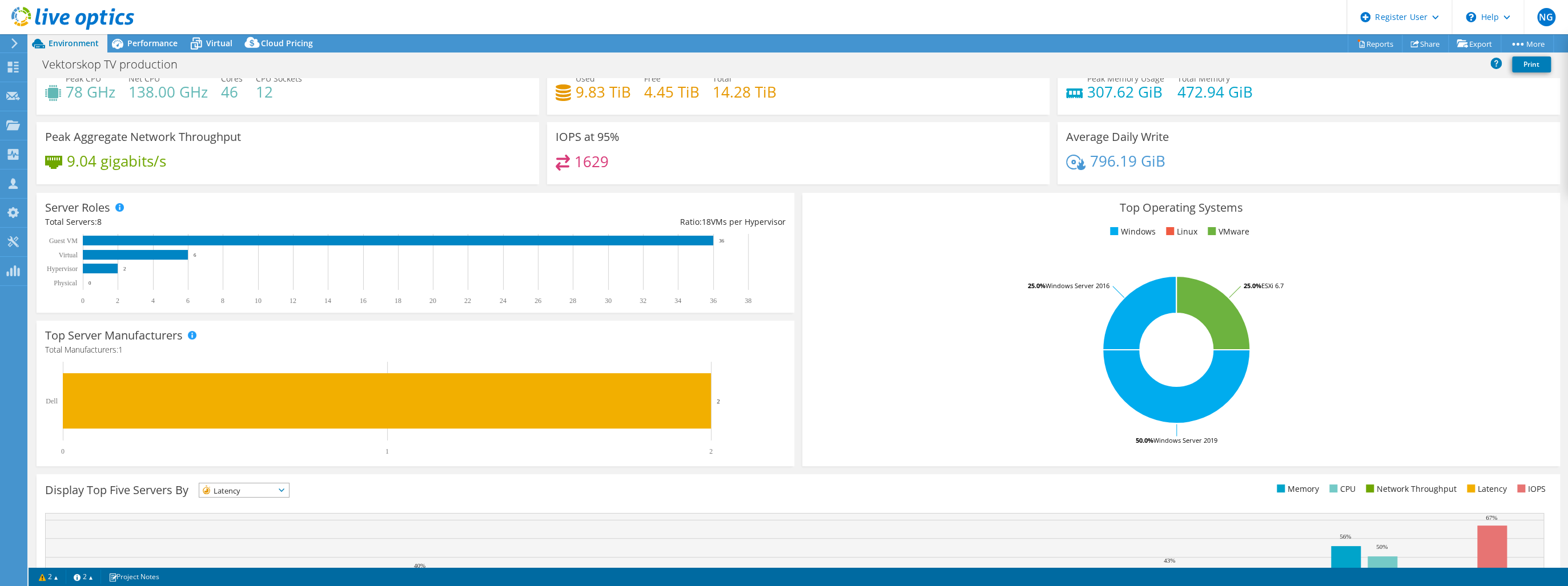
scroll to position [175, 0]
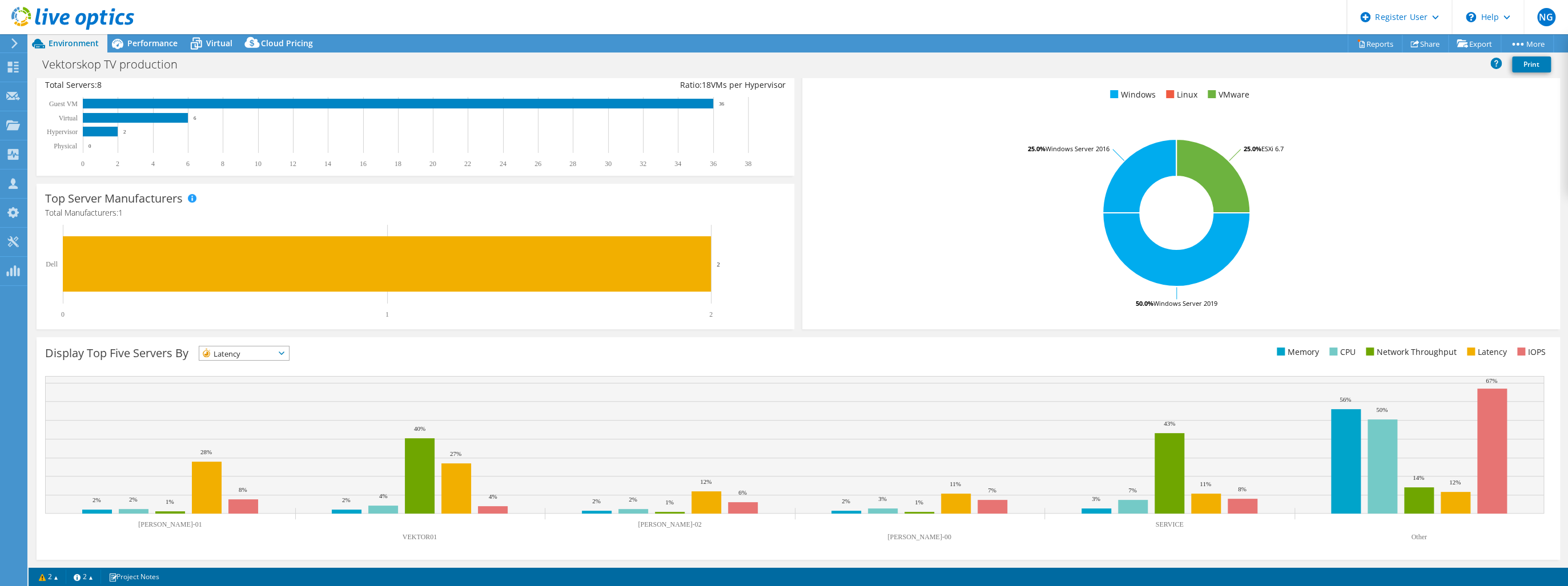
click at [284, 354] on icon at bounding box center [281, 354] width 5 height 4
click at [245, 378] on li "Memory" at bounding box center [243, 384] width 89 height 16
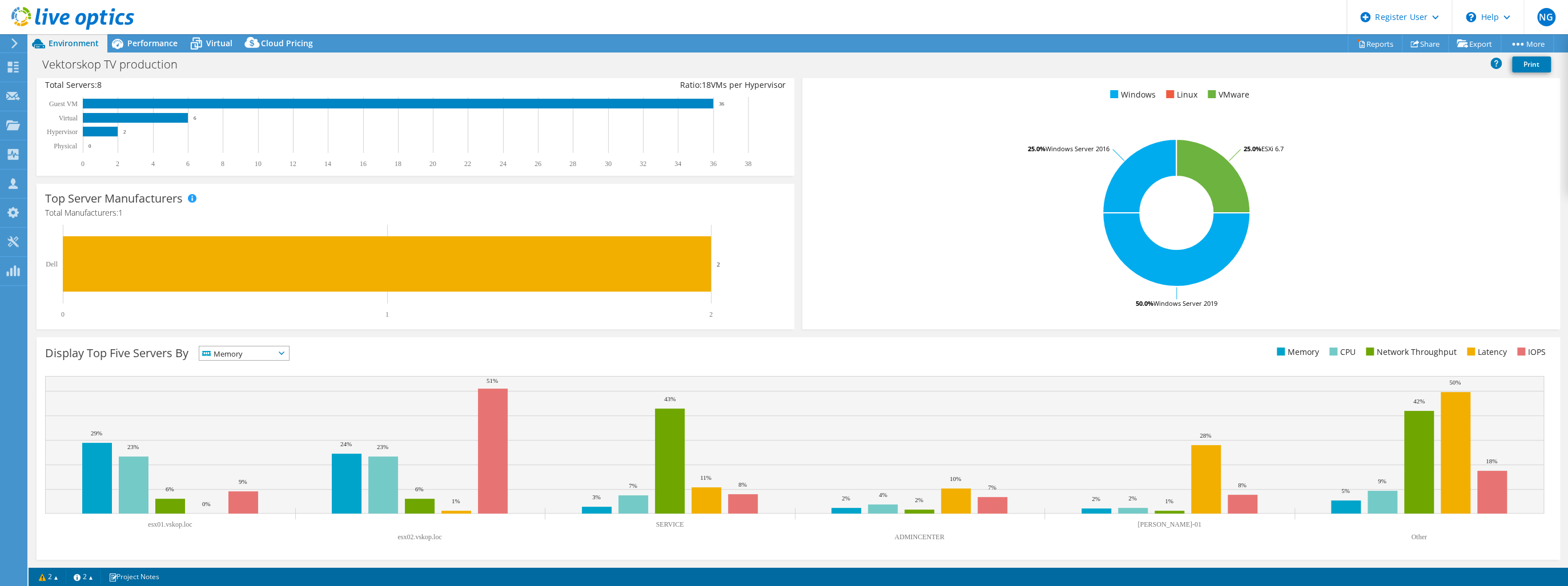
drag, startPoint x: 292, startPoint y: 354, endPoint x: 290, endPoint y: 360, distance: 6.3
click at [284, 354] on icon at bounding box center [281, 354] width 5 height 4
click at [228, 369] on li "IOPS" at bounding box center [243, 368] width 89 height 16
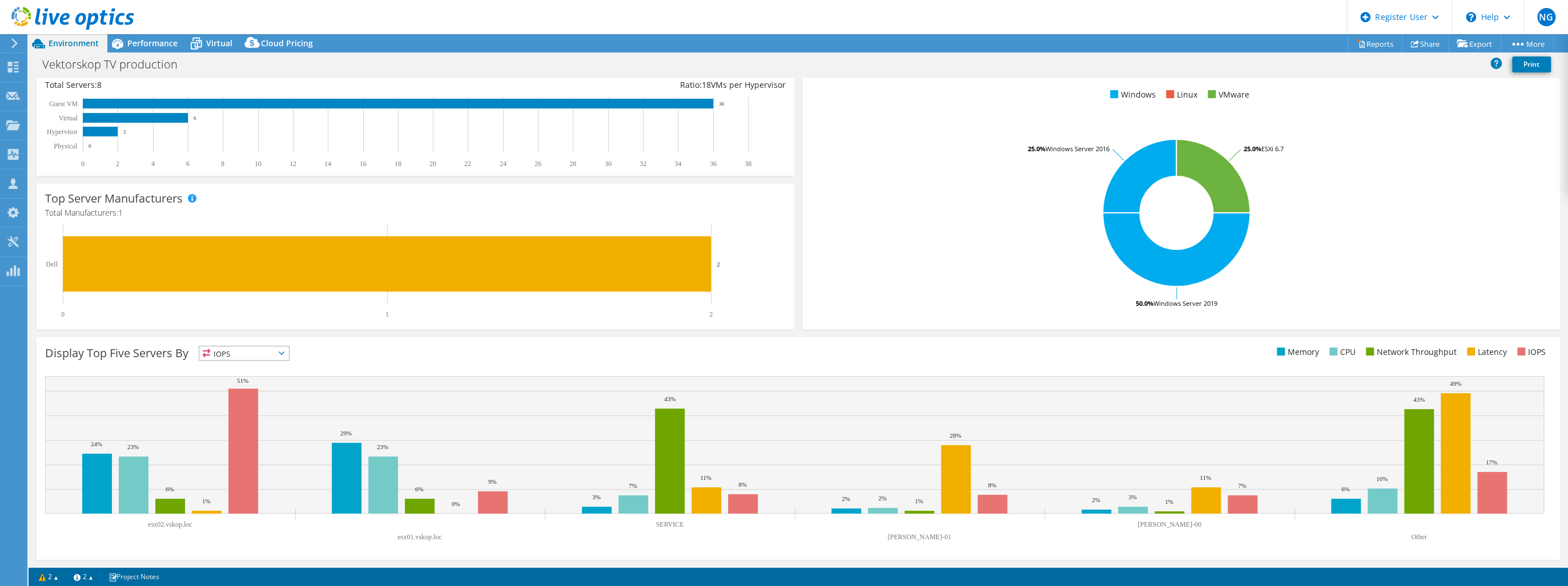
drag, startPoint x: 297, startPoint y: 354, endPoint x: 290, endPoint y: 356, distance: 7.3
click at [289, 354] on span "IOPS" at bounding box center [243, 353] width 89 height 14
click at [257, 386] on li "Memory" at bounding box center [243, 384] width 89 height 16
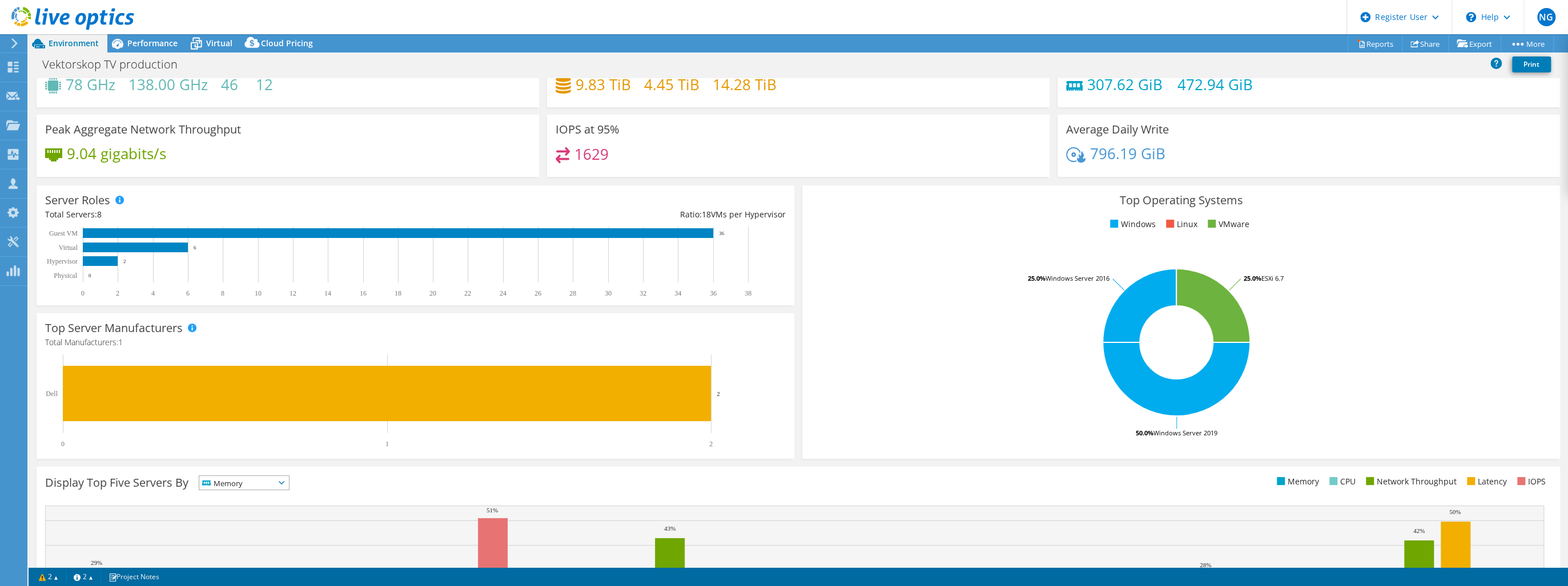
scroll to position [0, 0]
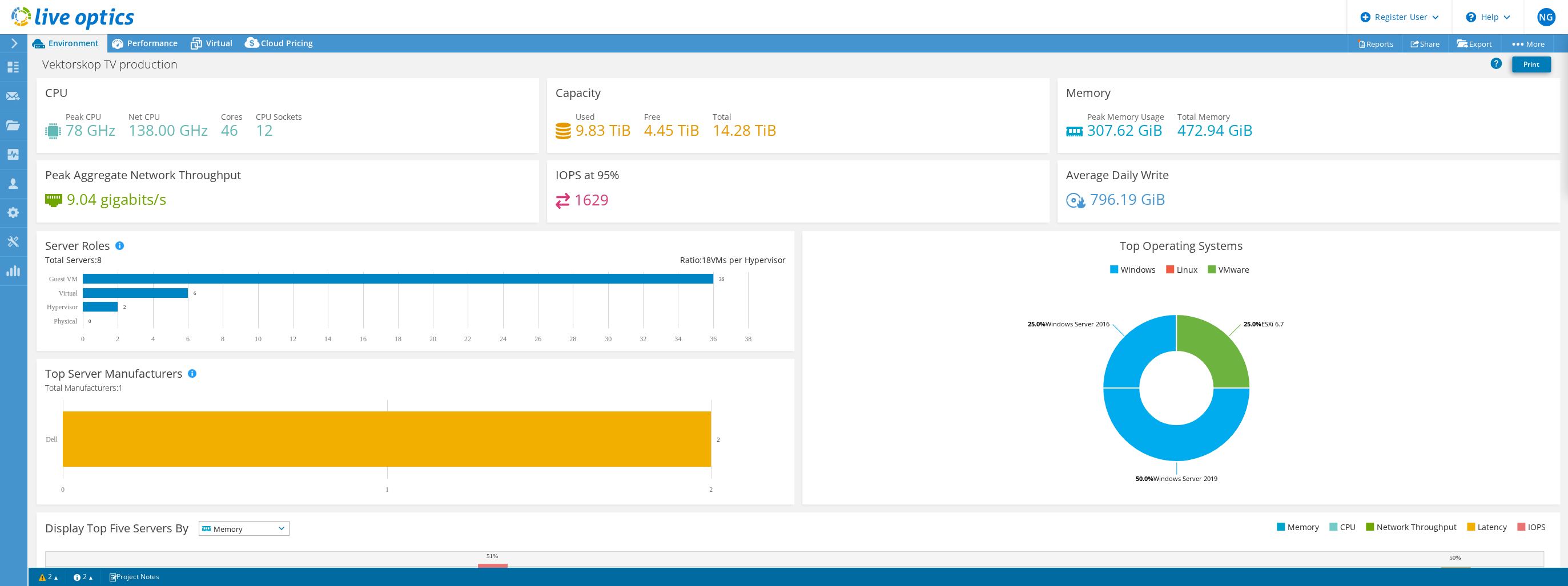
click at [416, 235] on div "Server Roles Physical Servers represent bare metal servers that were targets of…" at bounding box center [415, 291] width 758 height 120
click at [155, 41] on span "Performance" at bounding box center [152, 43] width 51 height 11
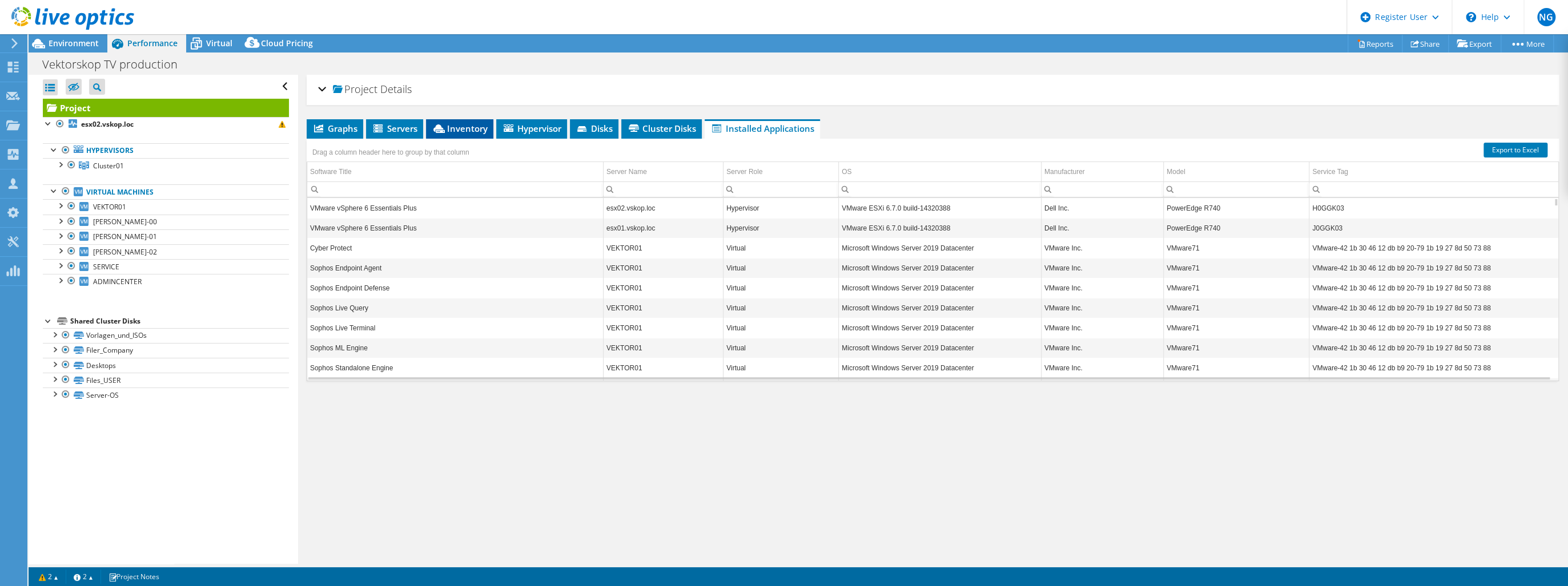
click at [449, 130] on span "Inventory" at bounding box center [460, 128] width 56 height 12
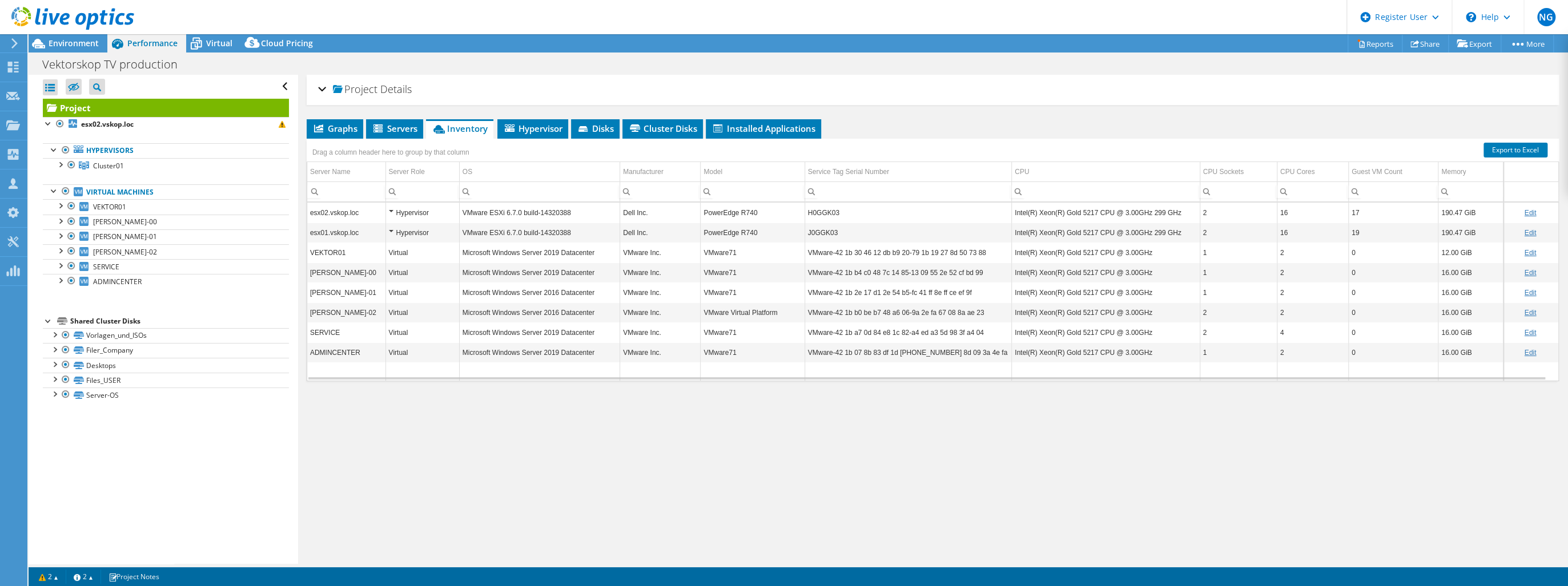
click at [817, 212] on td "H0GGK03" at bounding box center [908, 212] width 208 height 20
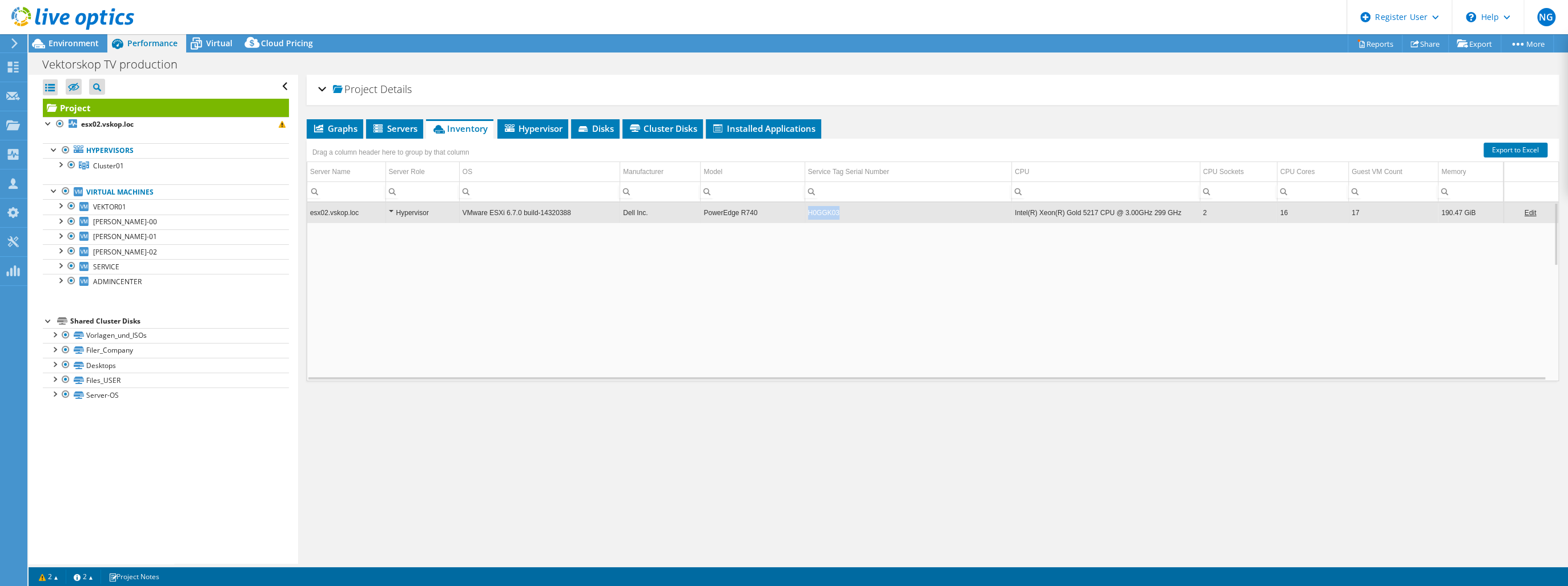
click at [817, 212] on td "H0GGK03" at bounding box center [908, 212] width 208 height 20
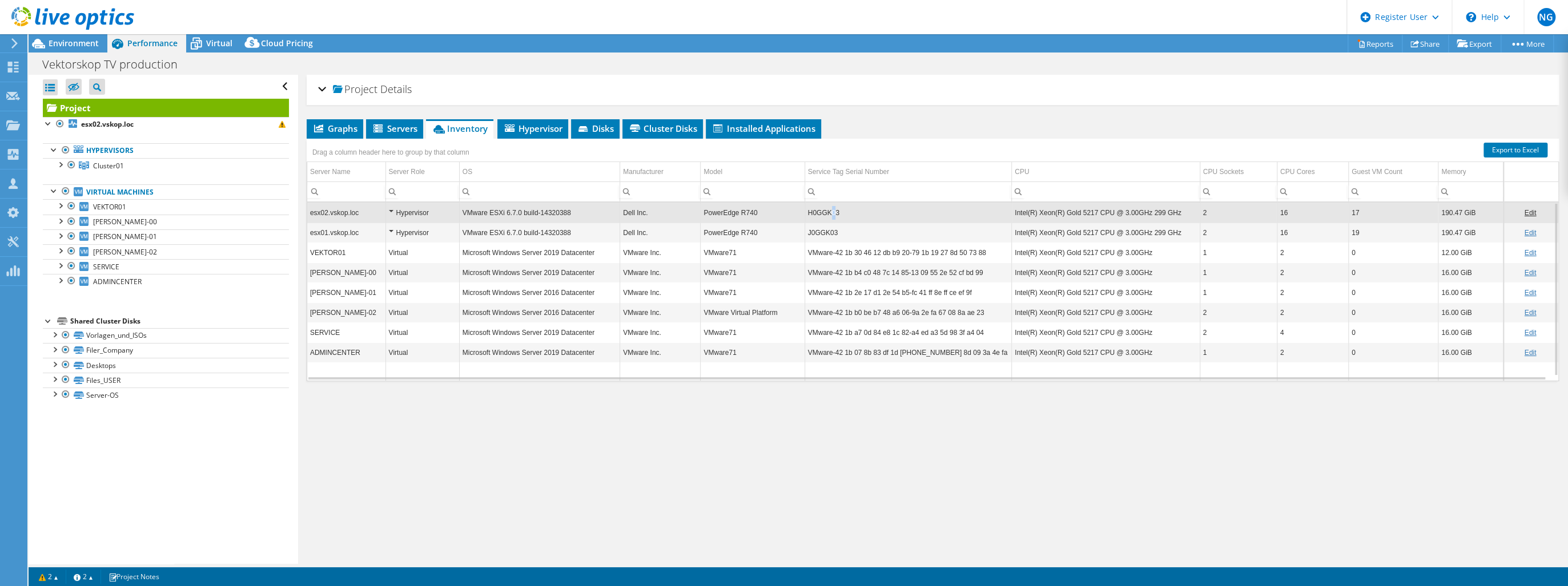
click at [828, 212] on td "H0GGK03" at bounding box center [908, 212] width 208 height 20
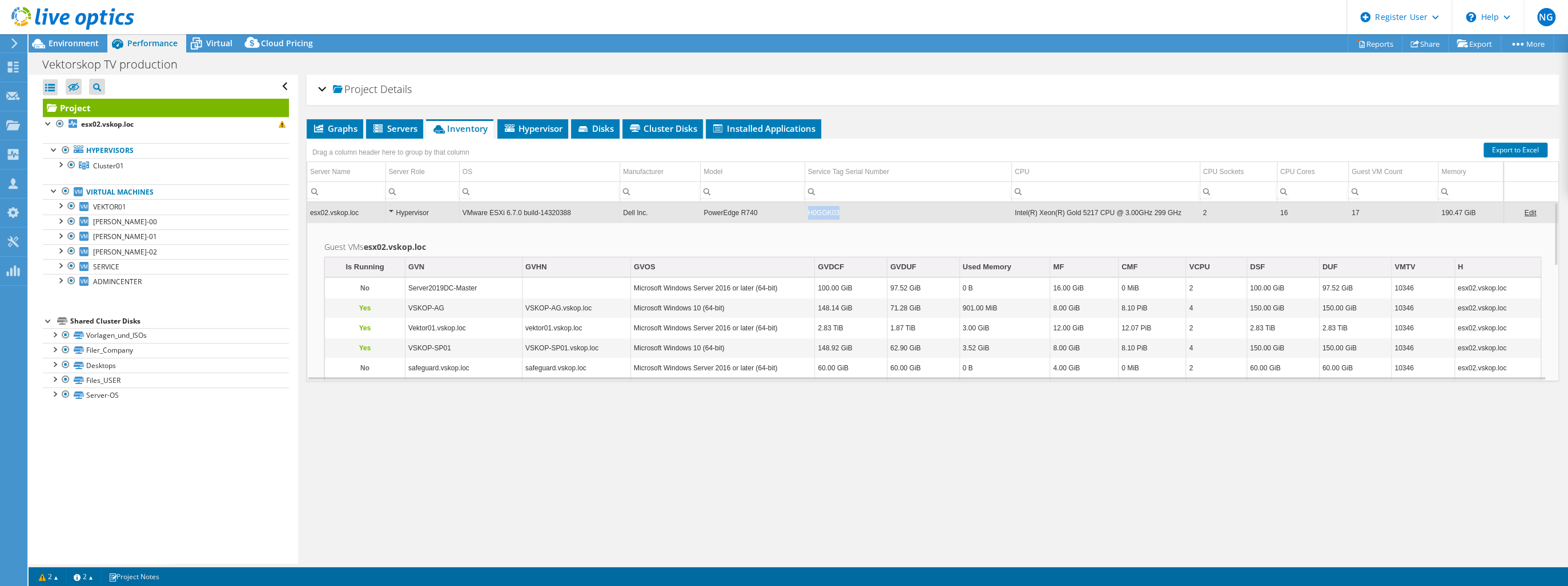
drag, startPoint x: 841, startPoint y: 211, endPoint x: 802, endPoint y: 212, distance: 39.0
click at [802, 212] on tr "esx02.vskop.loc Hypervisor VMware ESXi 6.7.0 build-14320388 Dell Inc. PowerEdge…" at bounding box center [933, 212] width 1251 height 20
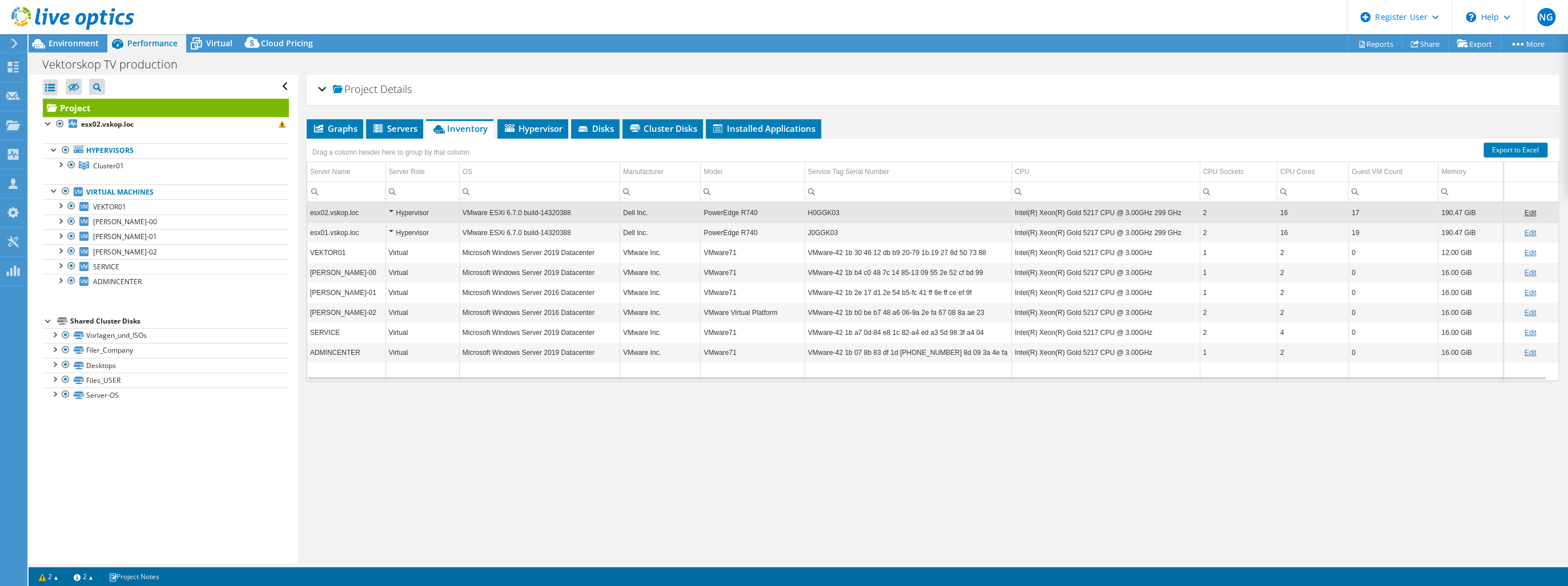
copy tr "H0GGK03"
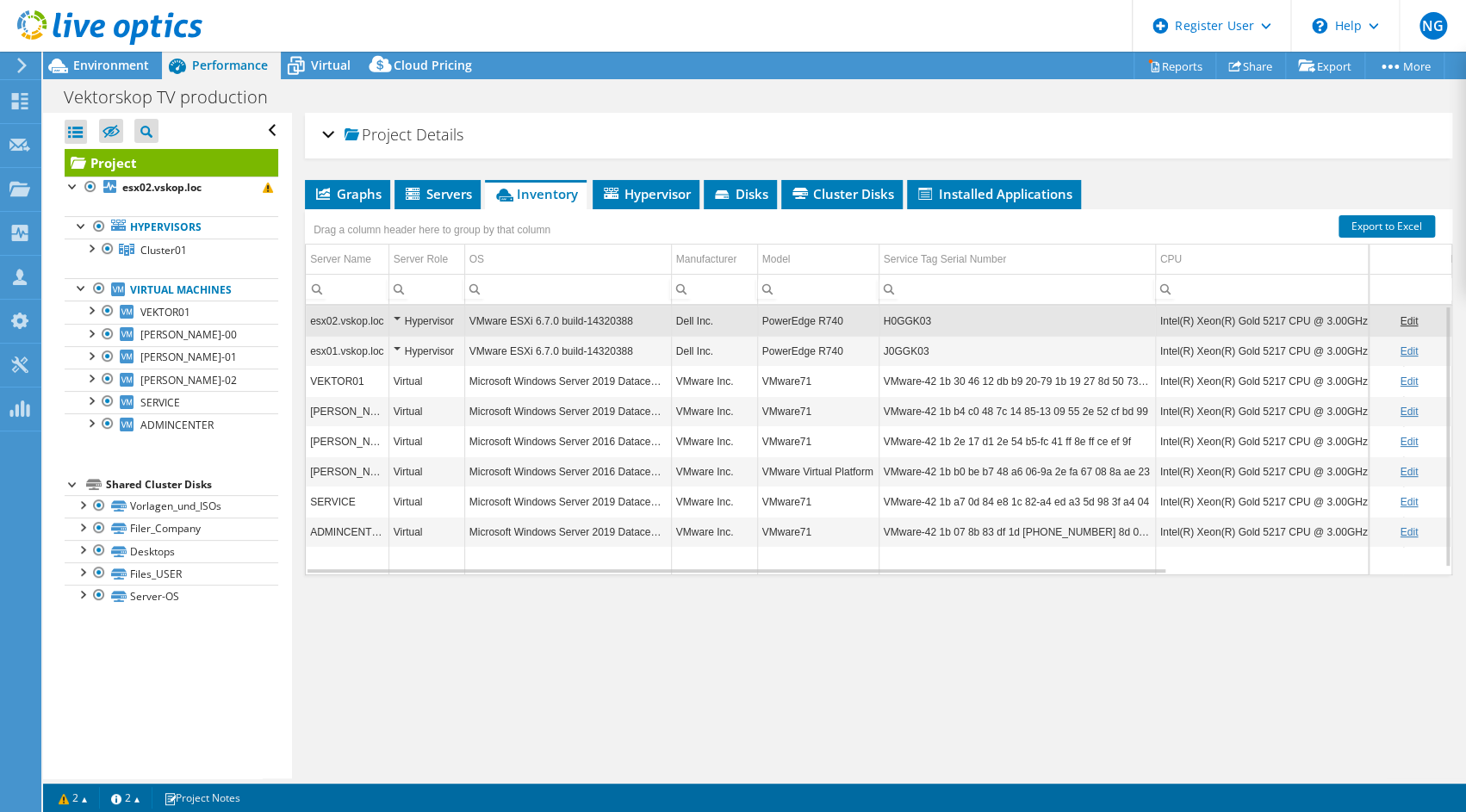
drag, startPoint x: 375, startPoint y: 673, endPoint x: 394, endPoint y: 674, distance: 19.0
click at [386, 673] on div "Project Details Prepared for: Dirk Dietrich, dirk.dietrich@diefernsehwerft.de A…" at bounding box center [878, 445] width 1173 height 665
click at [328, 138] on div "Project Details" at bounding box center [878, 136] width 1113 height 37
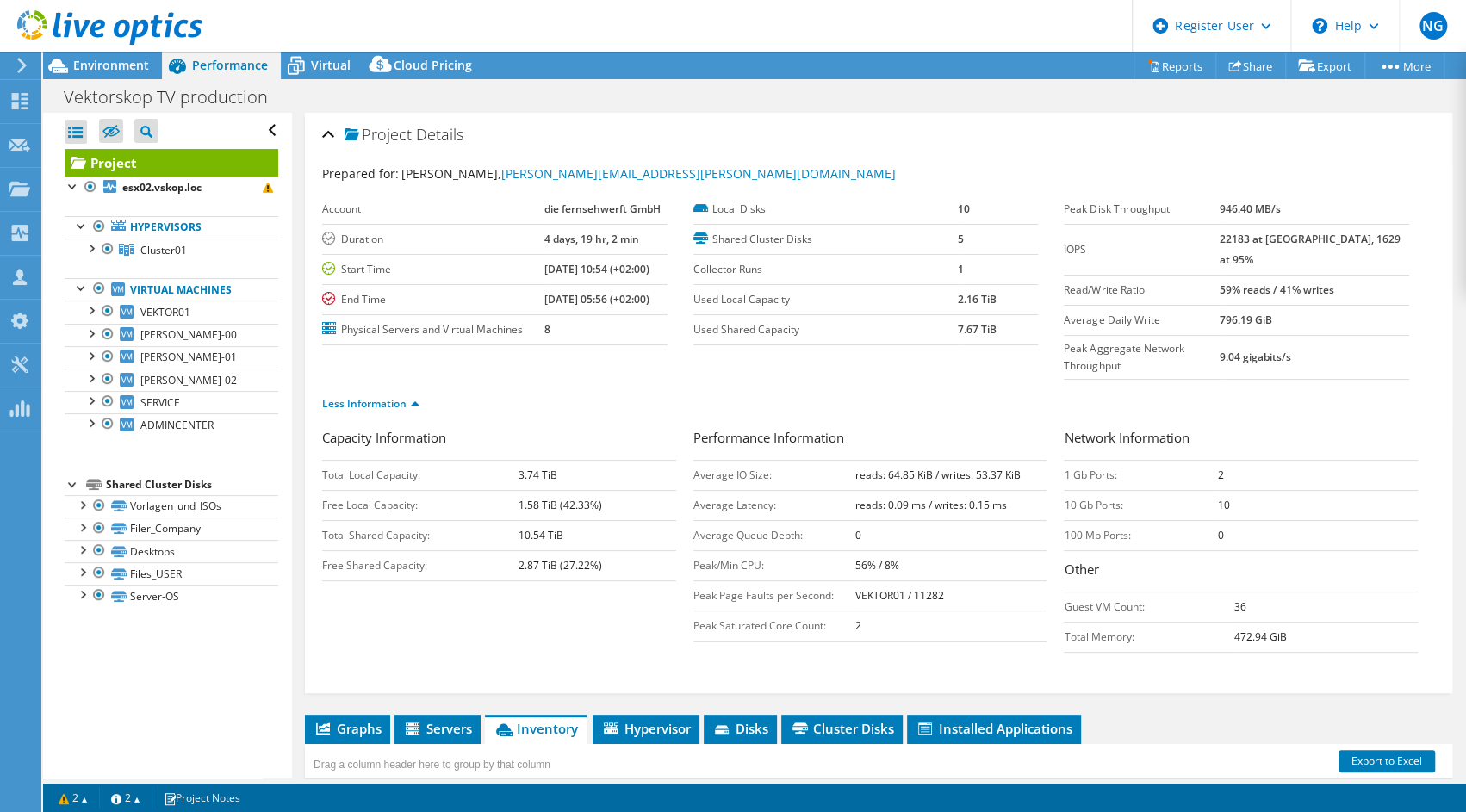
click at [327, 132] on div "Project Details" at bounding box center [878, 136] width 1113 height 37
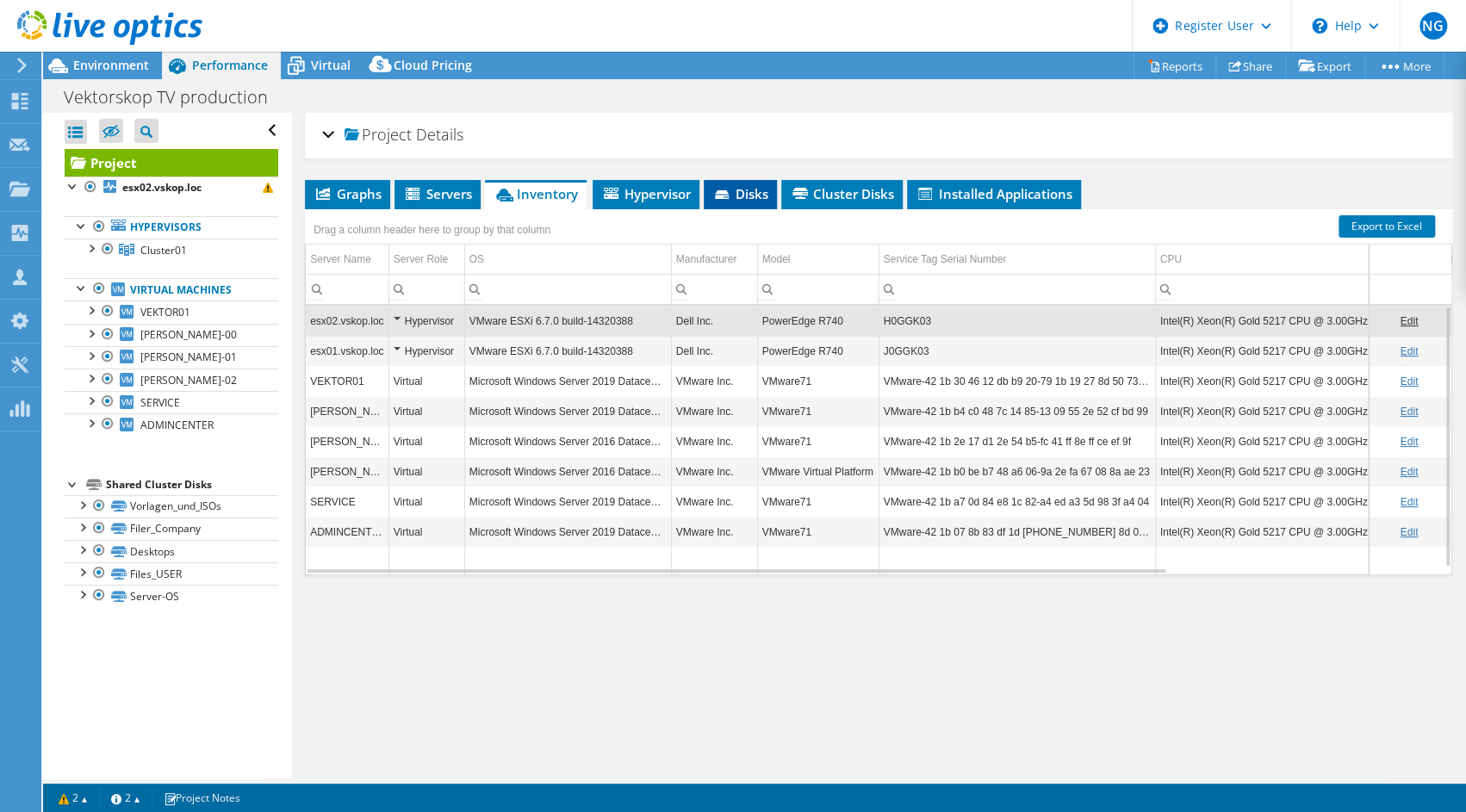
click at [741, 196] on span "Disks" at bounding box center [740, 194] width 56 height 17
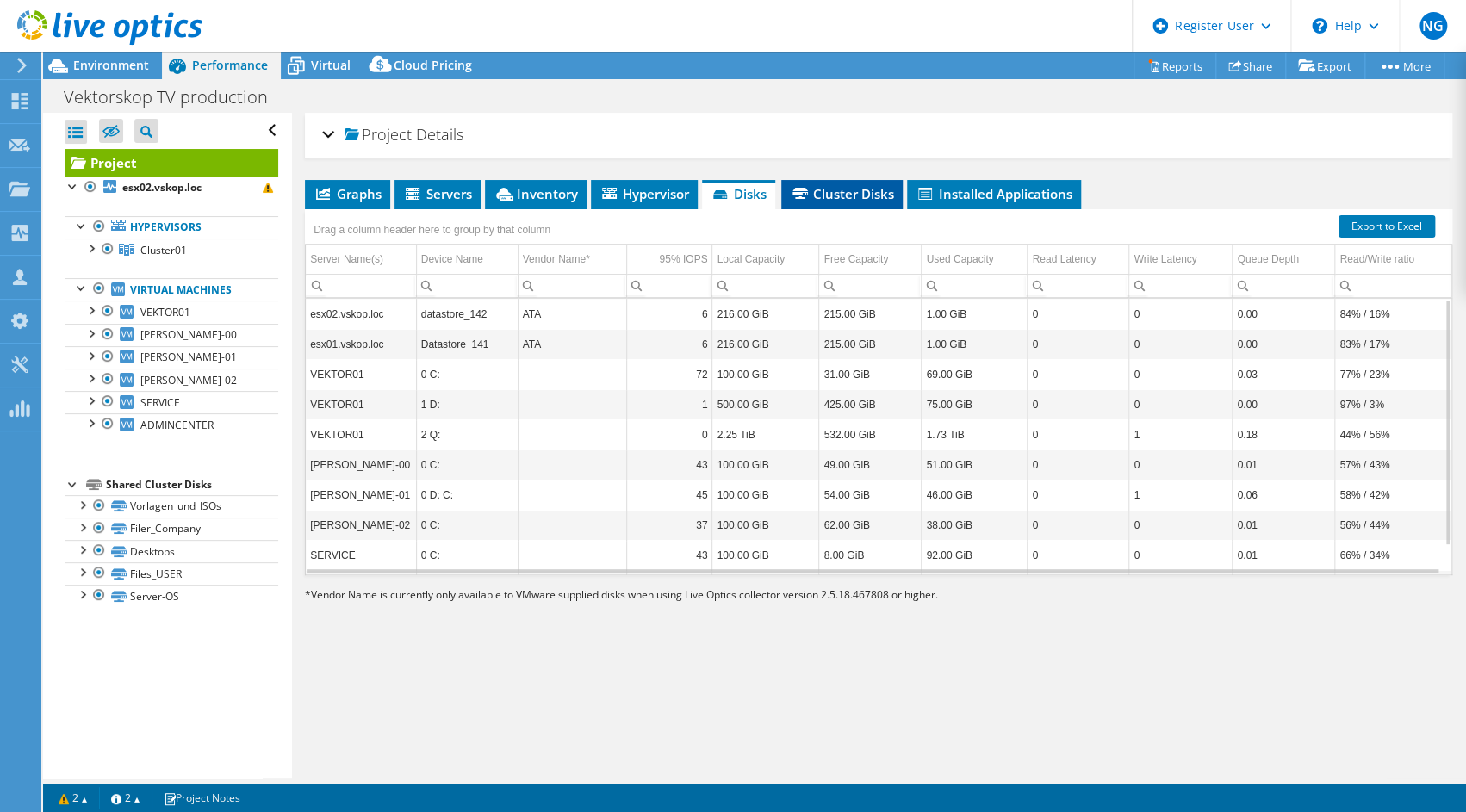
click at [834, 197] on span "Cluster Disks" at bounding box center [842, 194] width 105 height 17
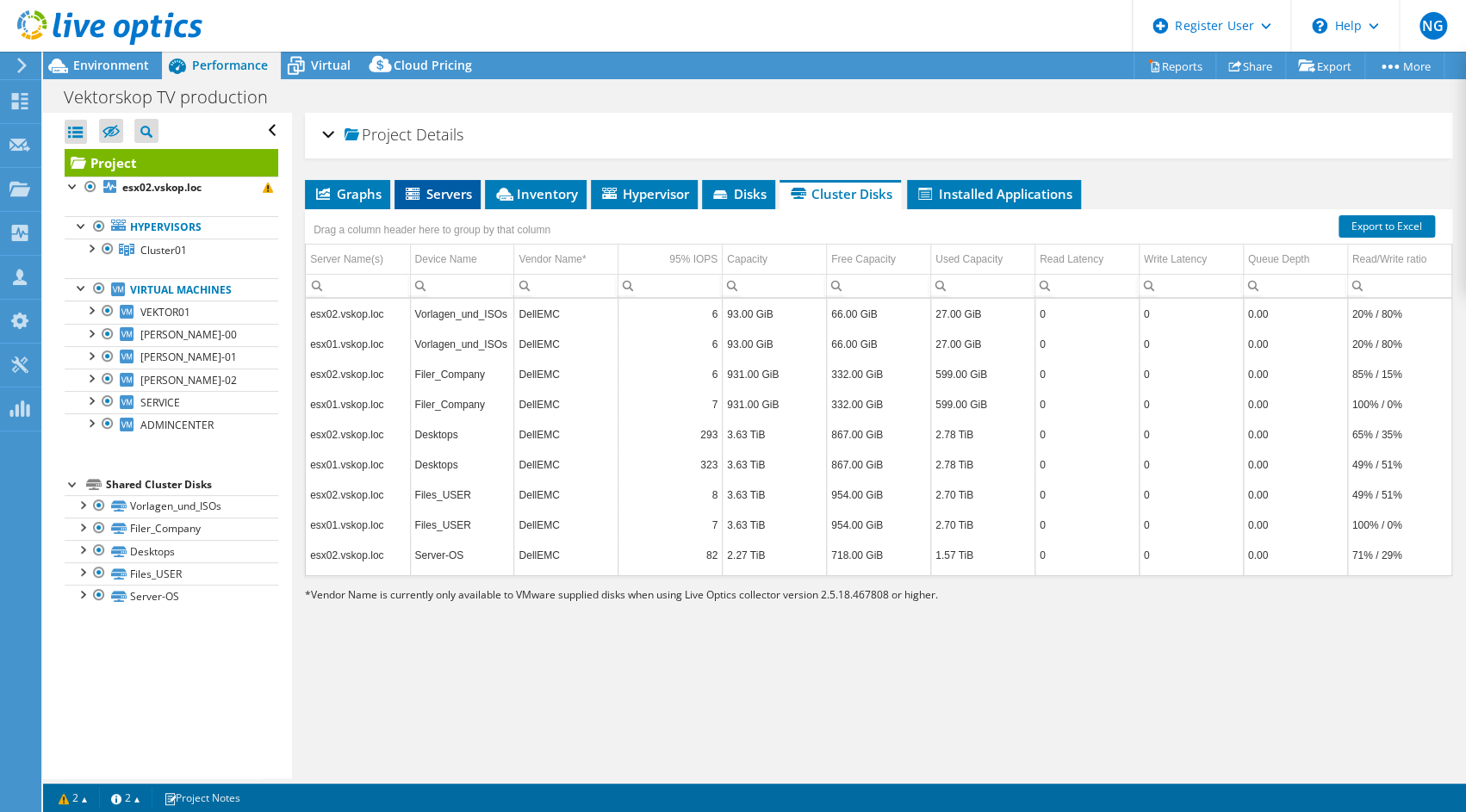
click at [433, 194] on span "Servers" at bounding box center [437, 194] width 69 height 17
